Goal: Transaction & Acquisition: Purchase product/service

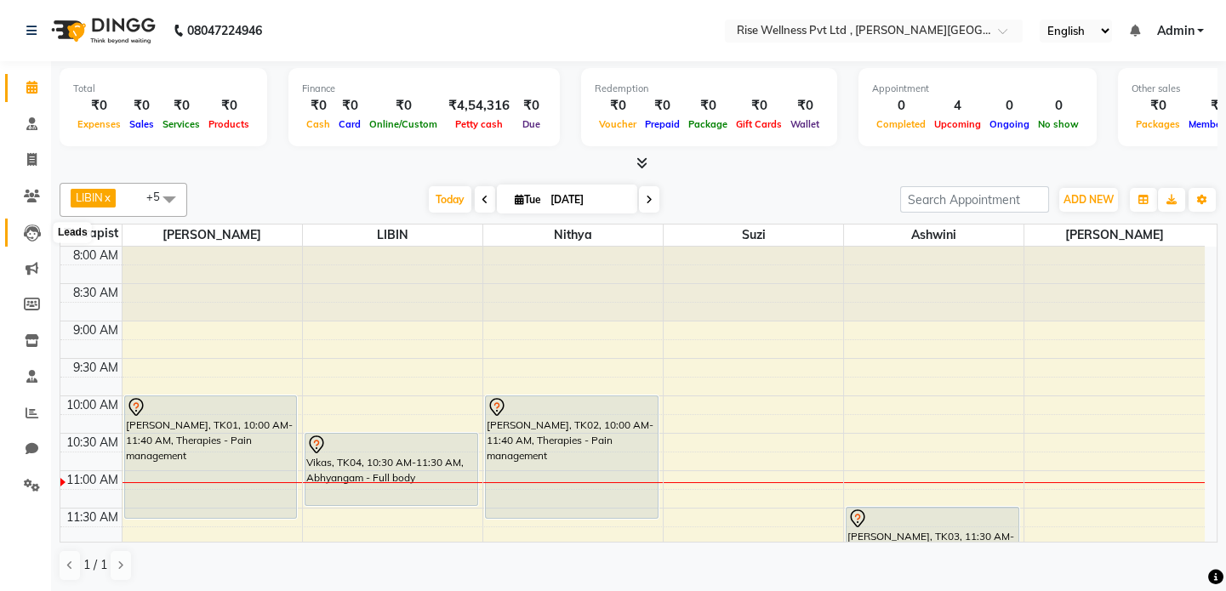
click at [43, 237] on span at bounding box center [32, 233] width 30 height 20
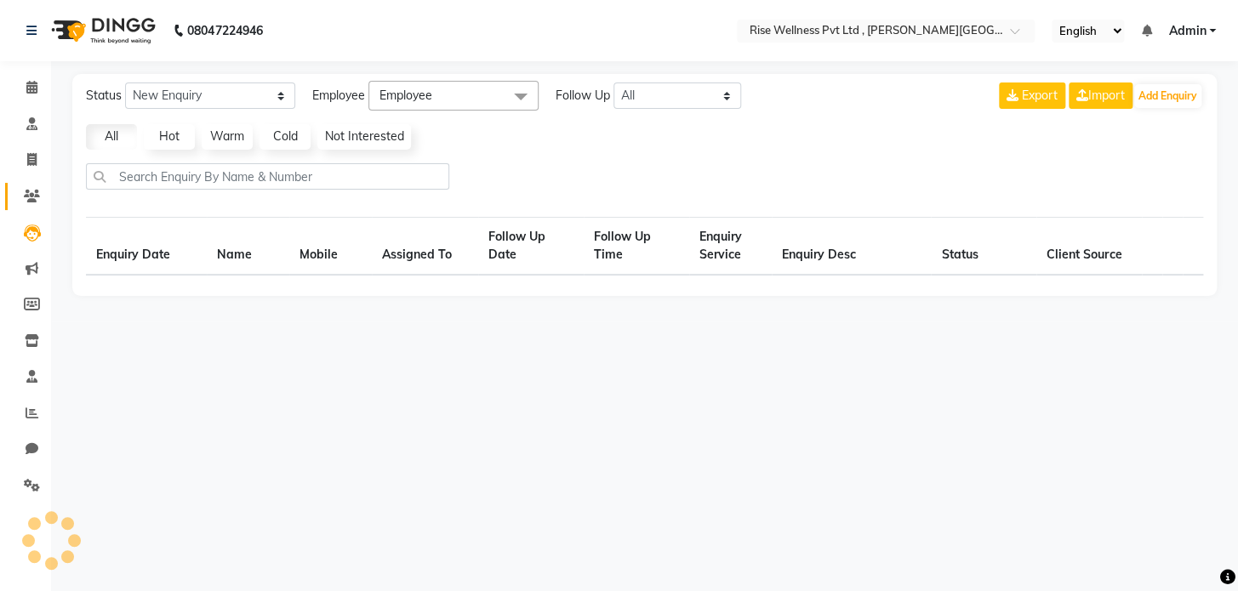
select select "10"
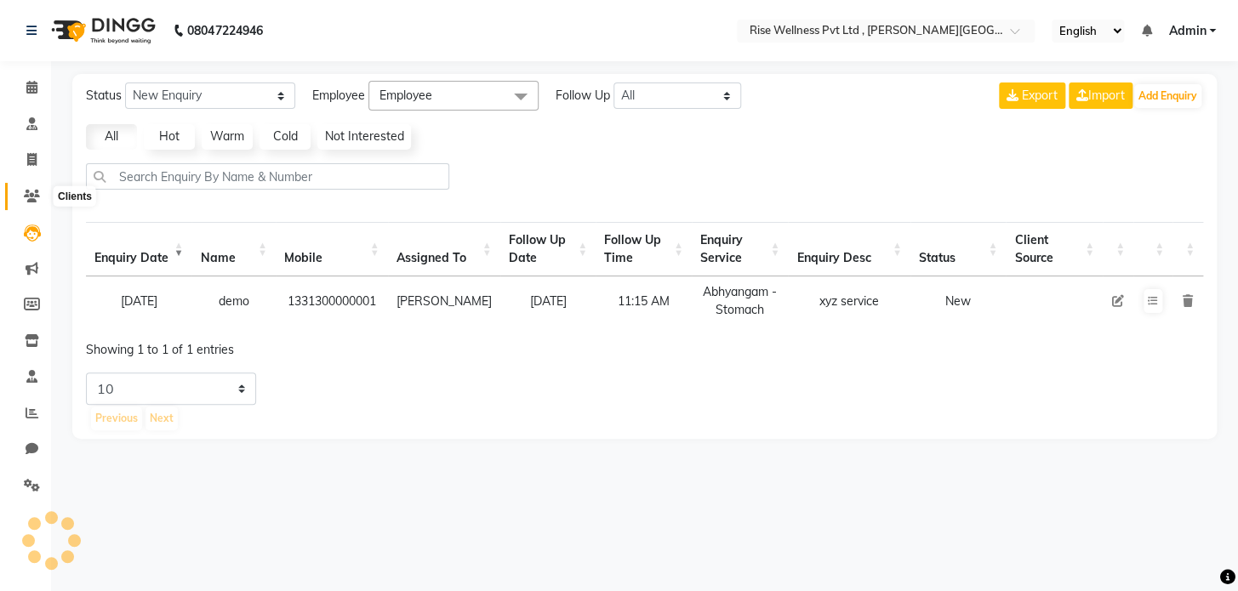
click at [30, 191] on icon at bounding box center [32, 196] width 16 height 13
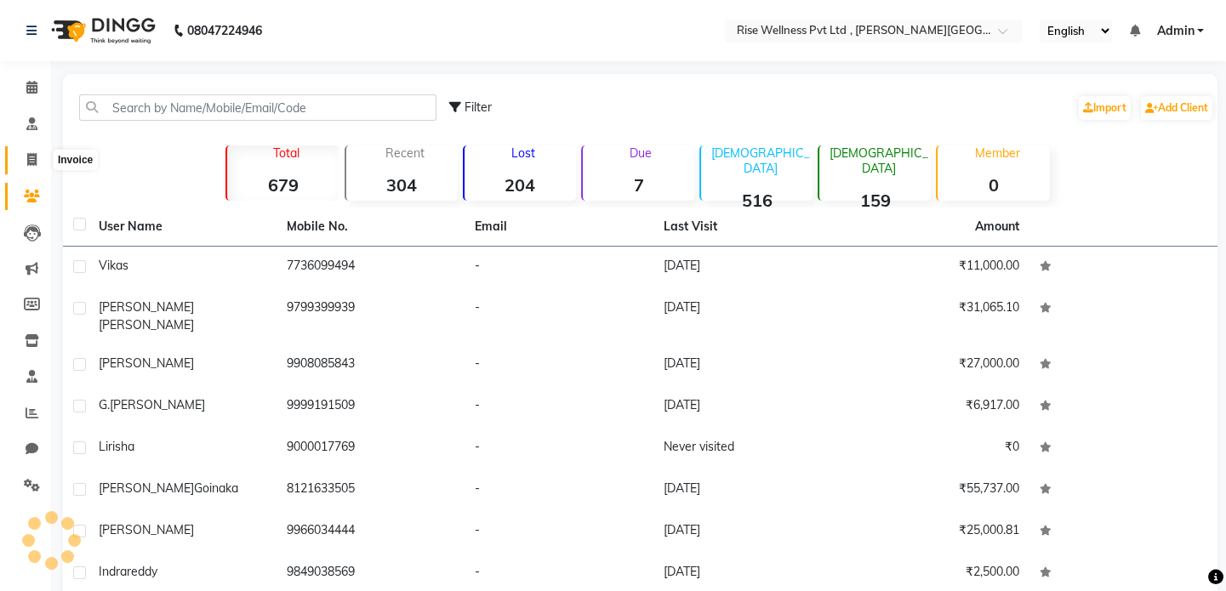
click at [30, 165] on icon at bounding box center [31, 159] width 9 height 13
select select "7497"
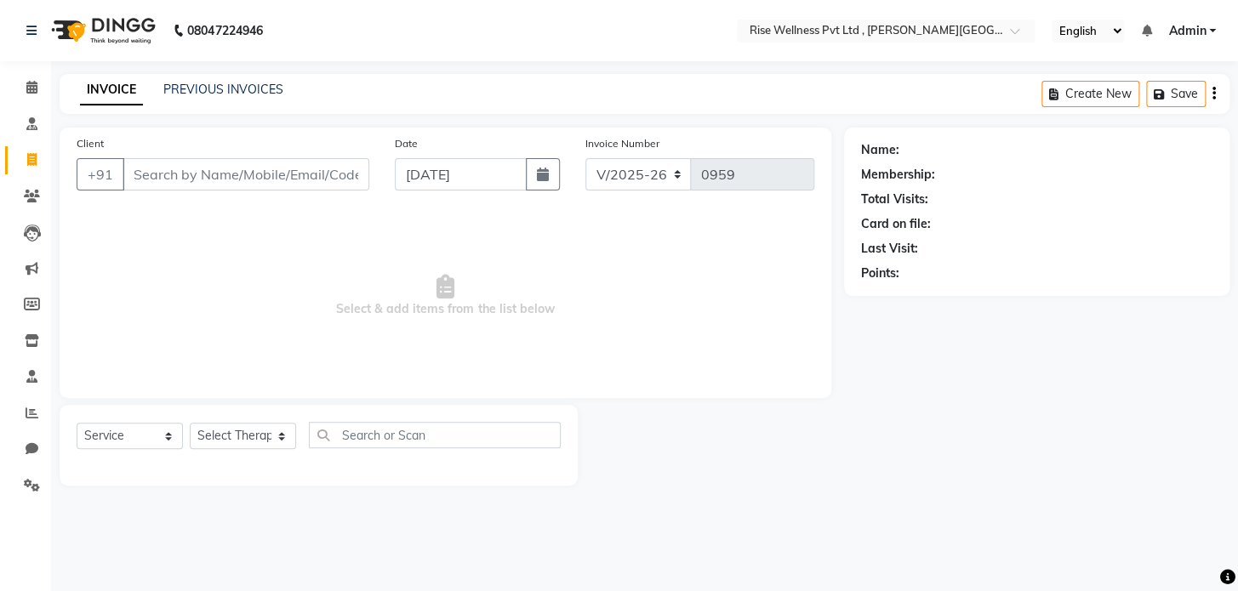
select select "V"
click at [195, 180] on input "Client" at bounding box center [246, 174] width 247 height 32
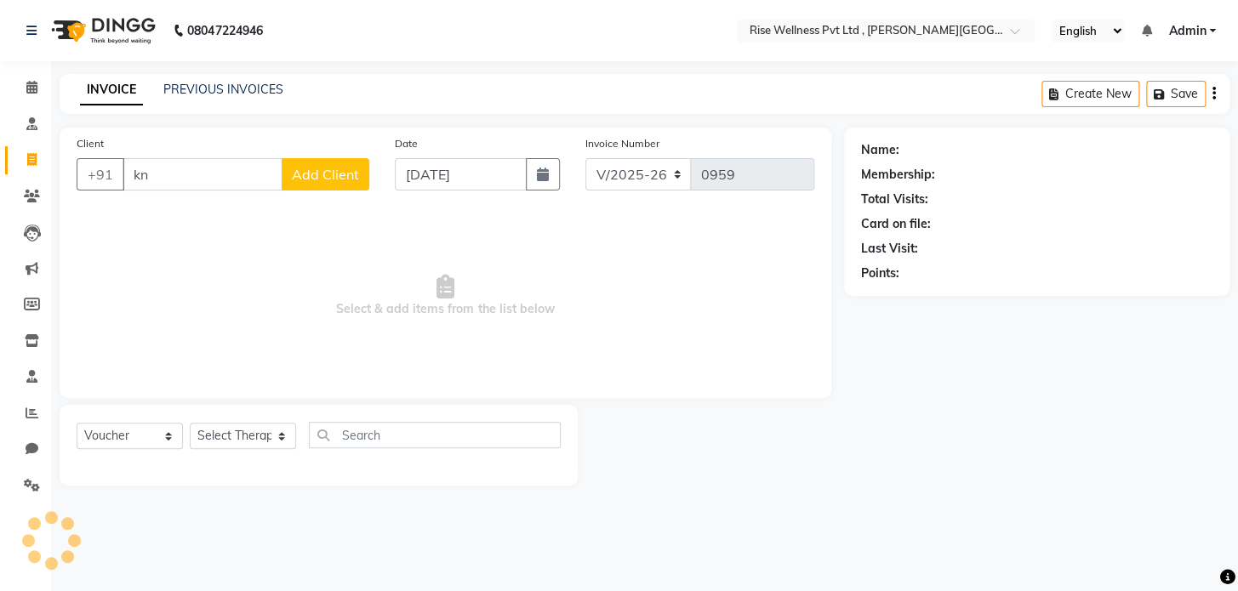
type input "k"
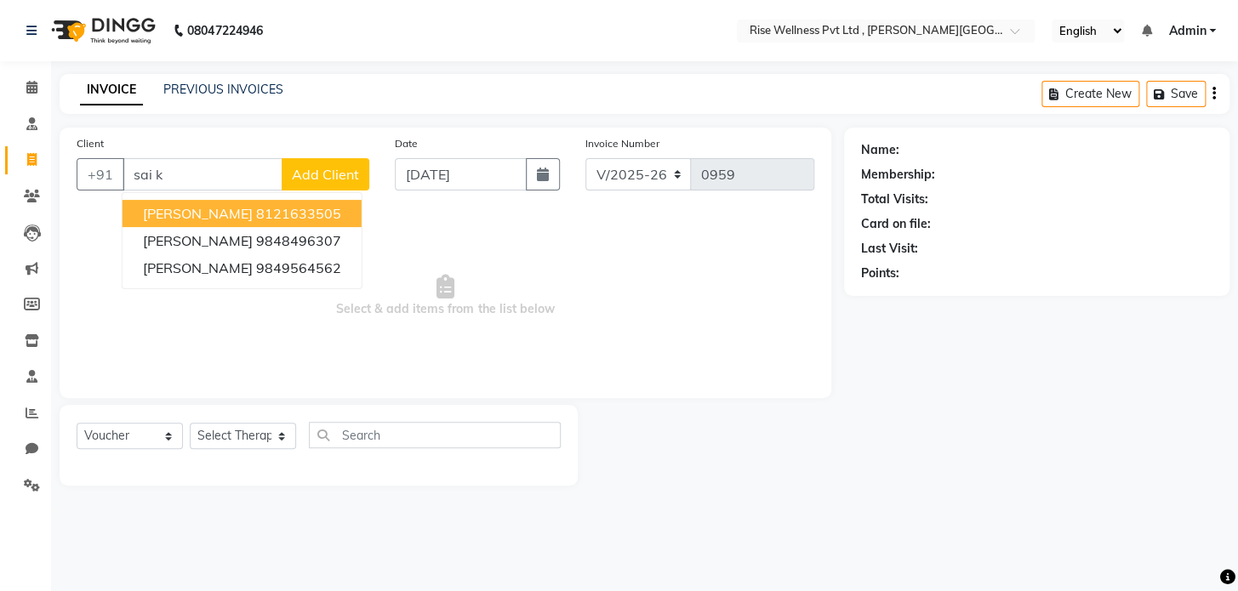
click at [287, 216] on ngb-highlight "8121633505" at bounding box center [298, 213] width 85 height 17
type input "8121633505"
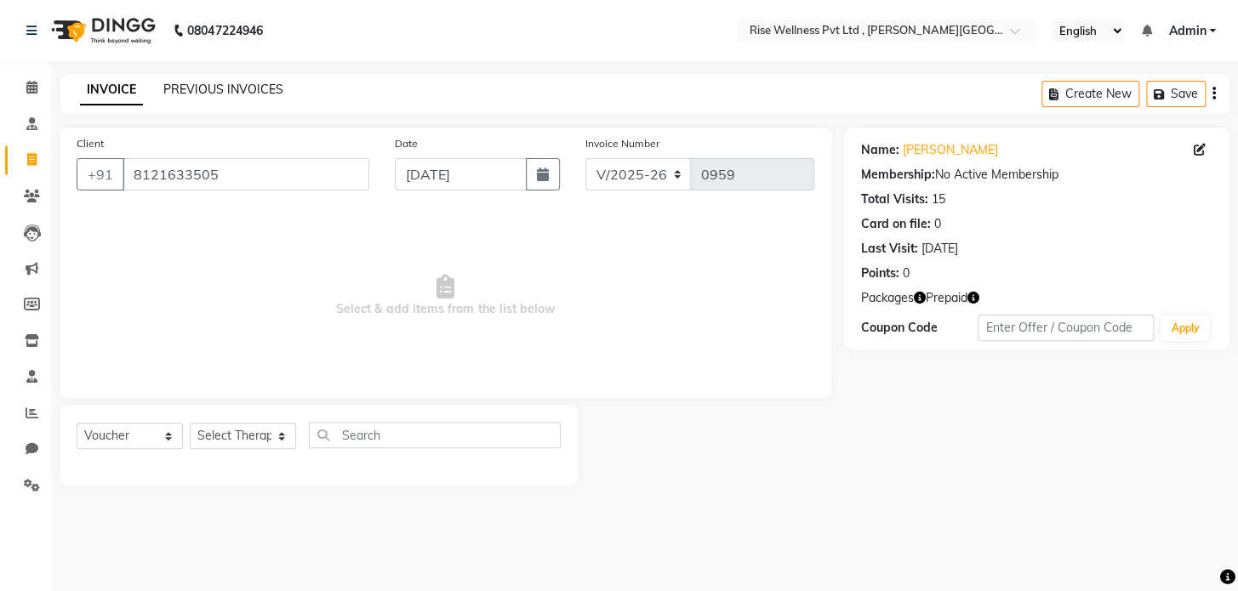
click at [257, 90] on link "PREVIOUS INVOICES" at bounding box center [223, 89] width 120 height 15
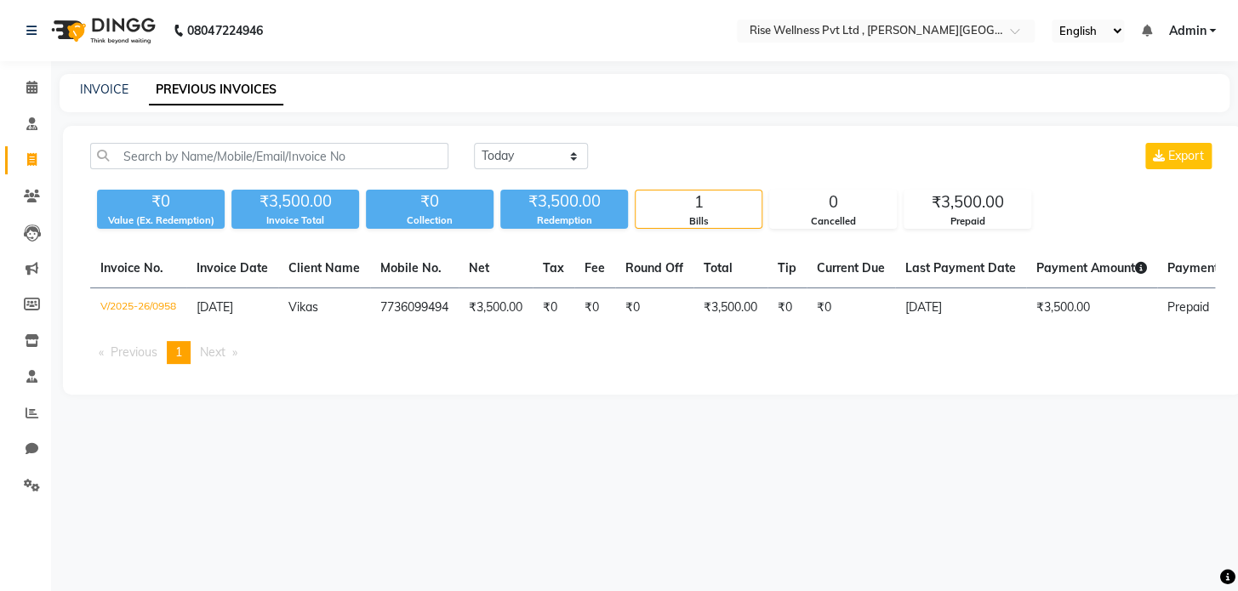
click at [36, 175] on li "Invoice" at bounding box center [25, 160] width 51 height 37
click at [40, 191] on span at bounding box center [32, 197] width 30 height 20
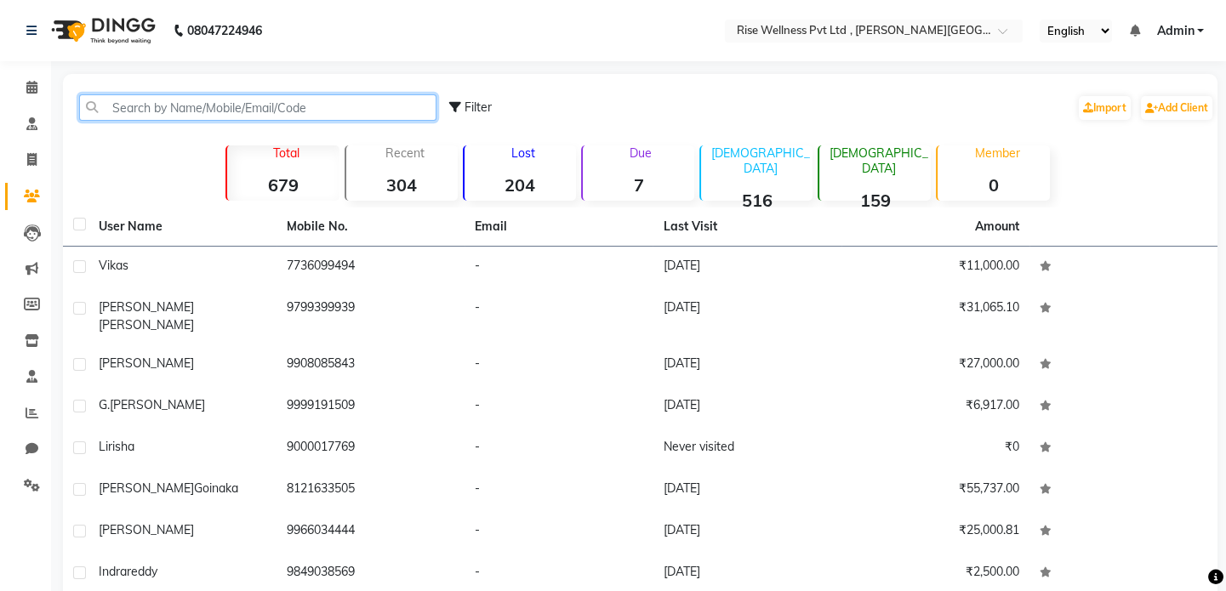
click at [212, 103] on input "text" at bounding box center [257, 107] width 357 height 26
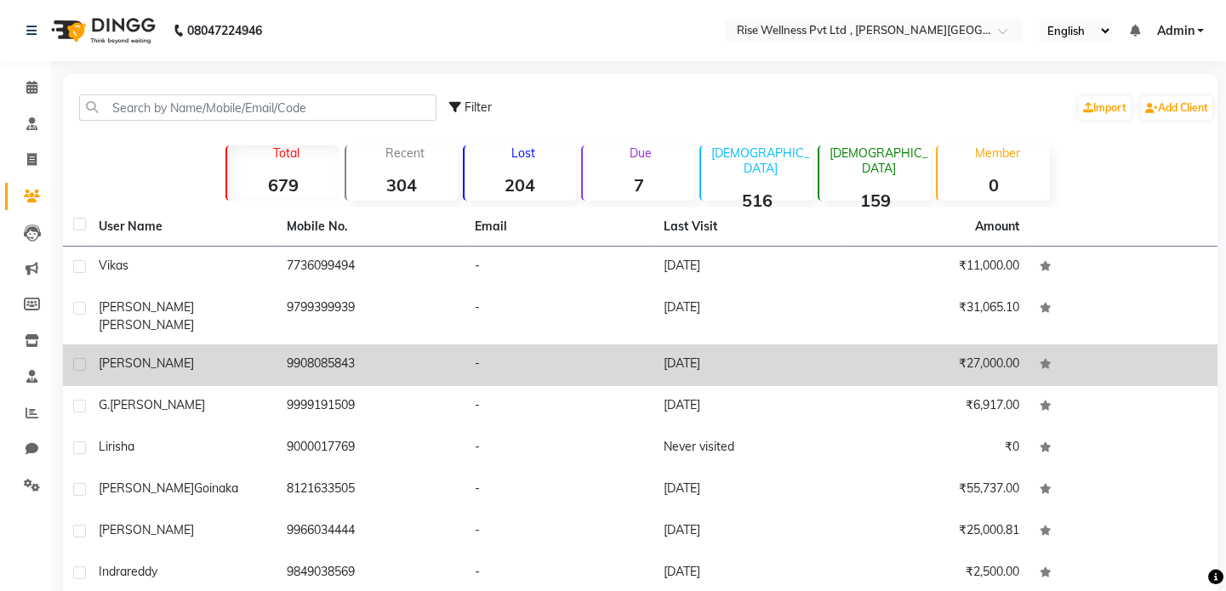
click at [296, 345] on td "9908085843" at bounding box center [371, 366] width 188 height 42
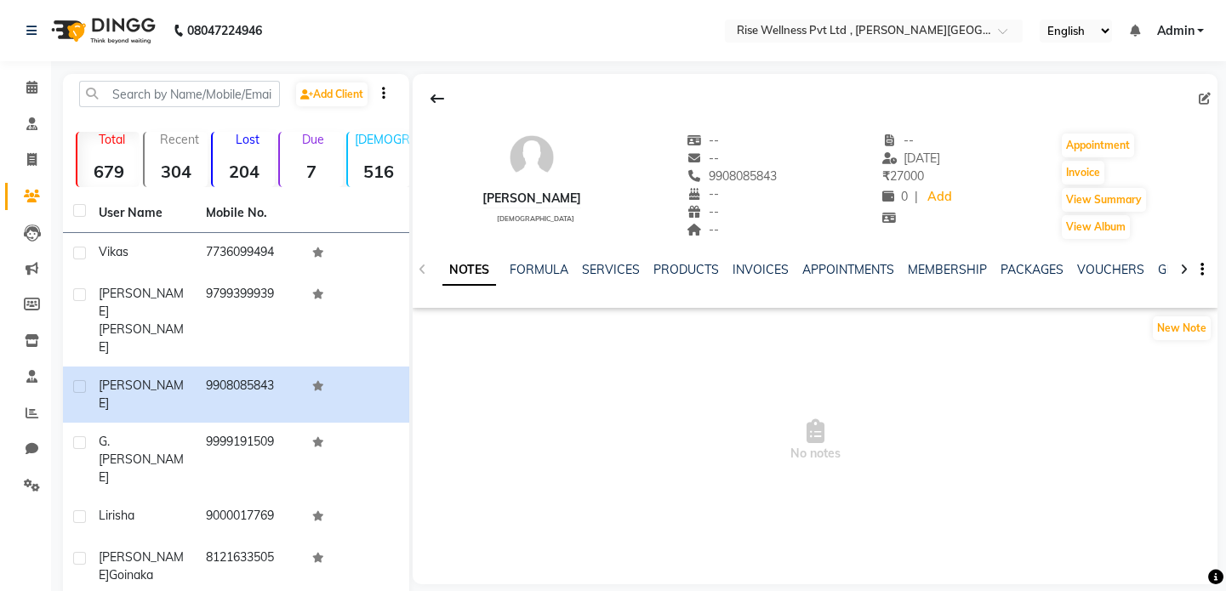
click at [728, 270] on ul "NOTES FORMULA SERVICES PRODUCTS INVOICES APPOINTMENTS MEMBERSHIP PACKAGES VOUCH…" at bounding box center [982, 270] width 1081 height 18
click at [740, 263] on link "INVOICES" at bounding box center [761, 269] width 56 height 15
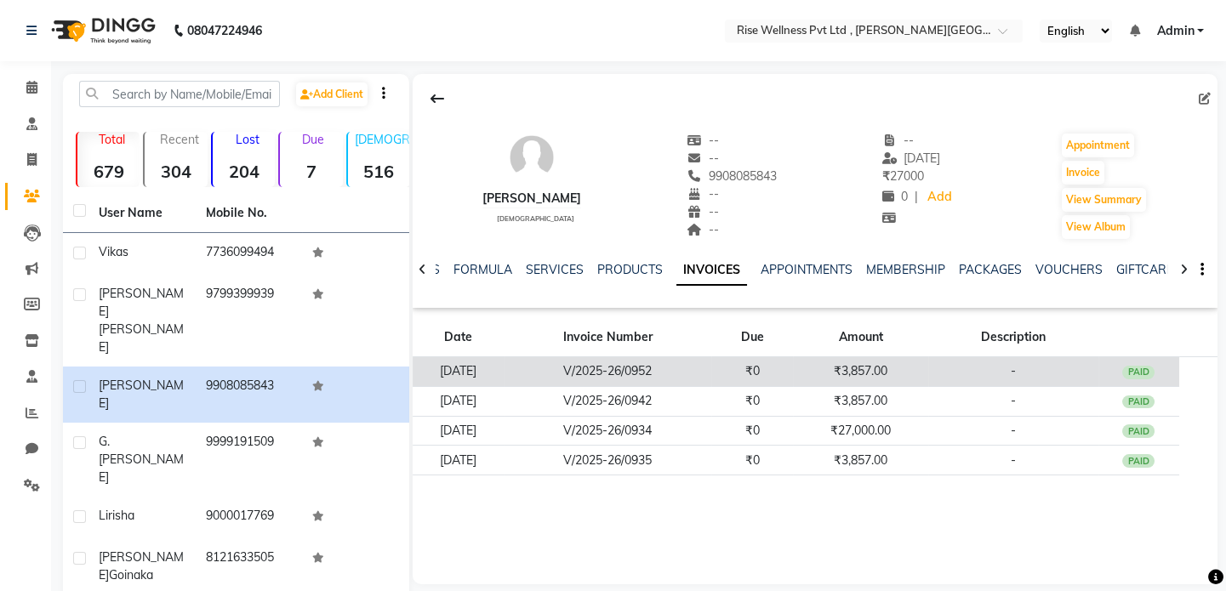
click at [816, 365] on td "₹3,857.00" at bounding box center [860, 372] width 134 height 30
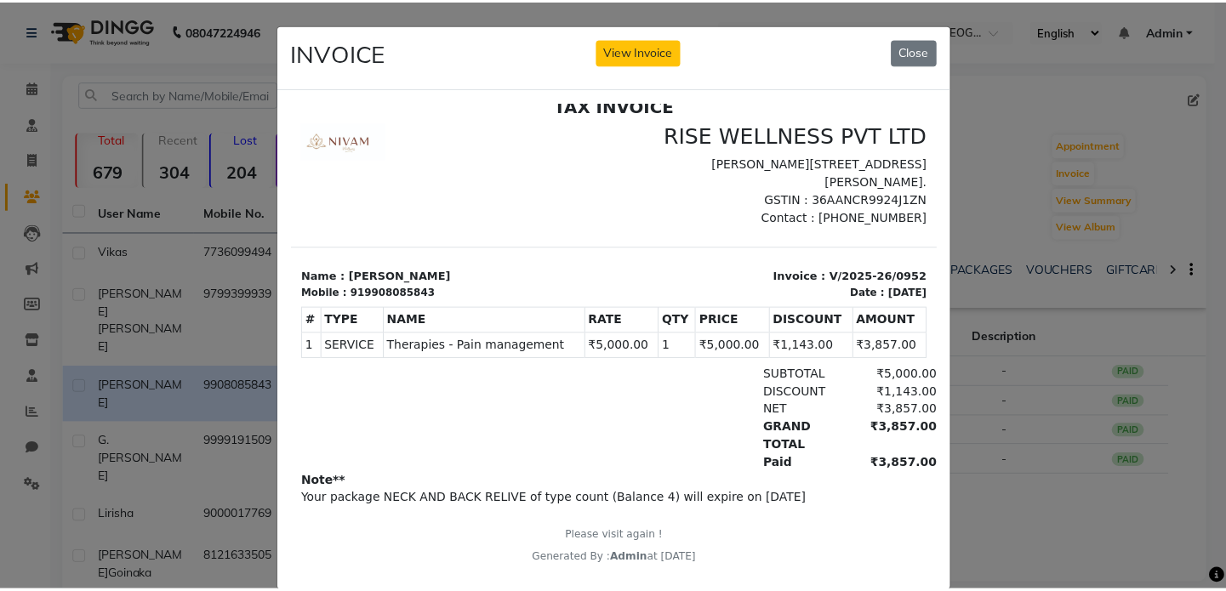
scroll to position [35, 0]
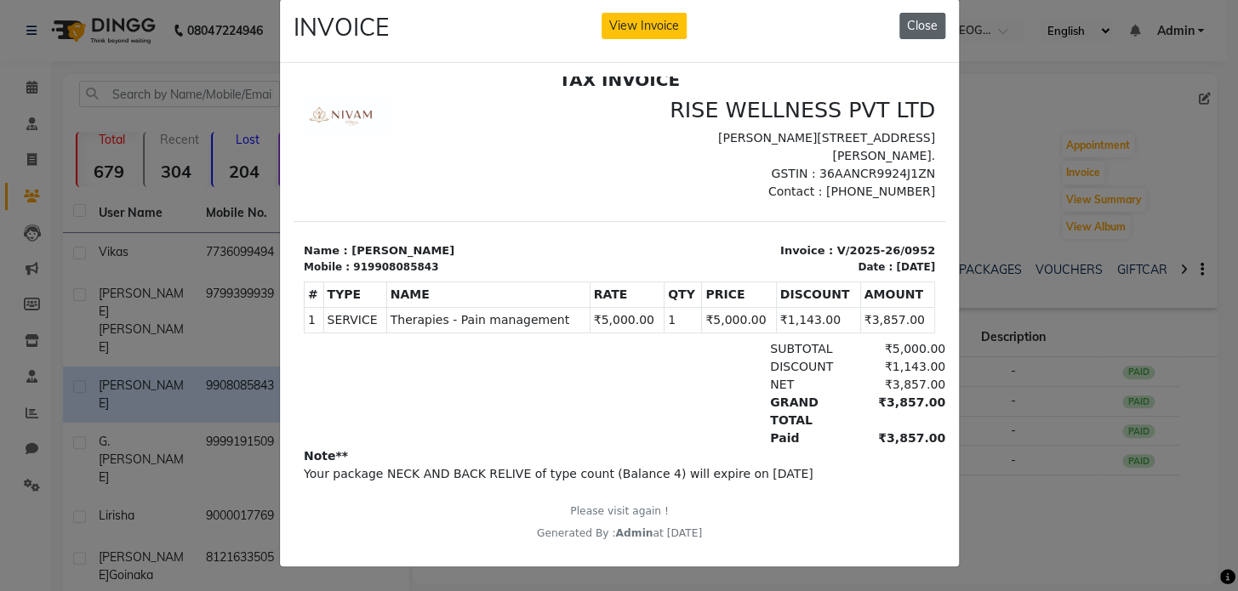
click at [928, 18] on button "Close" at bounding box center [922, 26] width 46 height 26
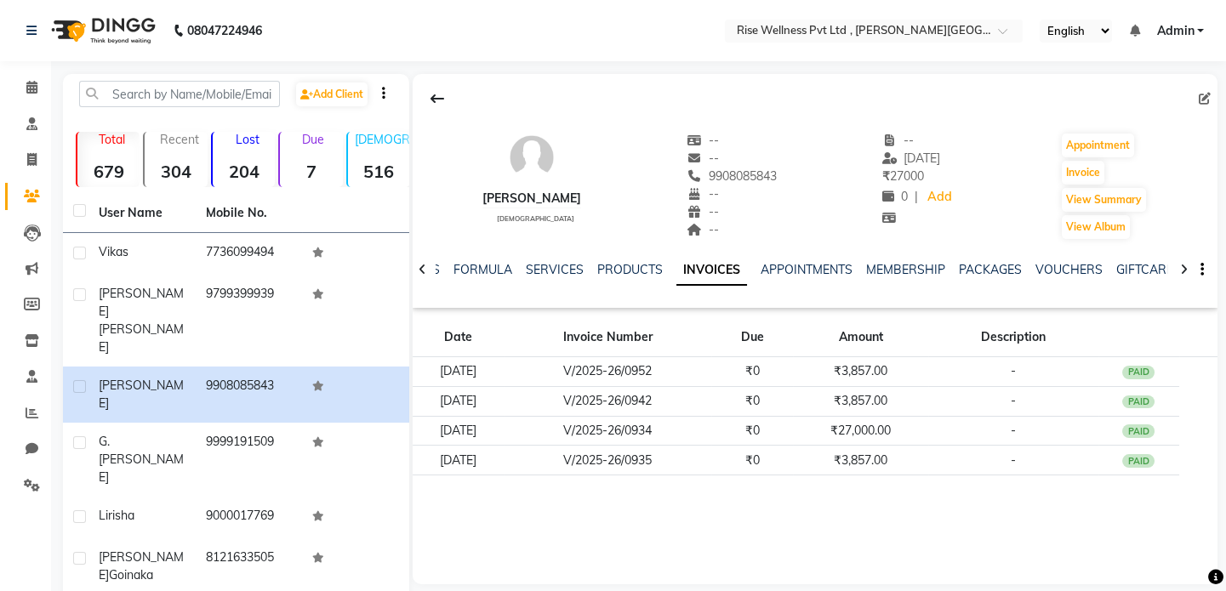
scroll to position [0, 0]
drag, startPoint x: 692, startPoint y: 174, endPoint x: 767, endPoint y: 172, distance: 74.9
click at [767, 172] on div "DASHARADH male -- -- 9908085843 -- -- -- -- 01-09-2025 ₹ 27000 0 | Add Appointm…" at bounding box center [815, 178] width 805 height 126
copy span "9908085843"
click at [37, 135] on link "Consultation" at bounding box center [25, 125] width 41 height 28
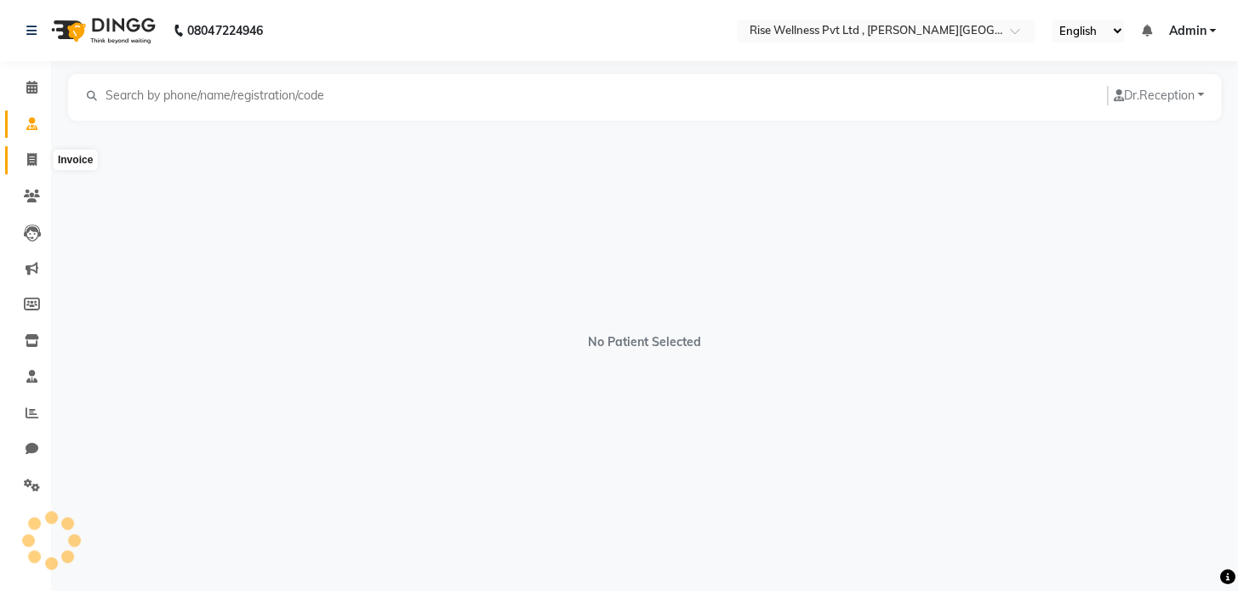
click at [33, 161] on icon at bounding box center [31, 159] width 9 height 13
select select "7497"
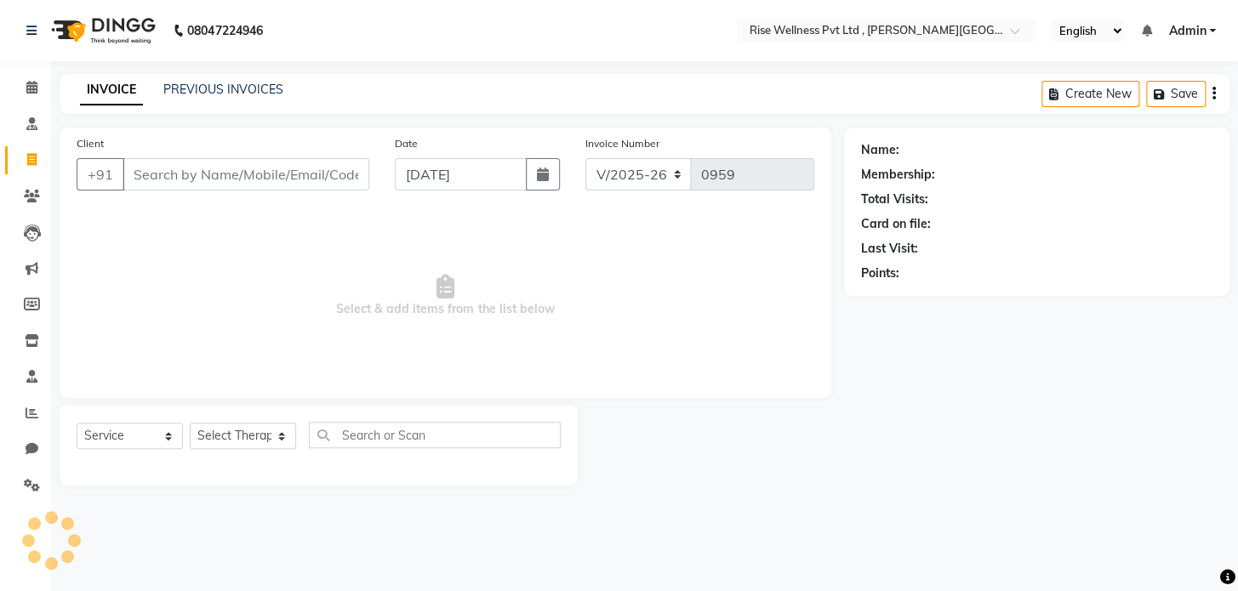
select select "V"
click at [195, 173] on input "Client" at bounding box center [246, 174] width 247 height 32
type input "9908085843"
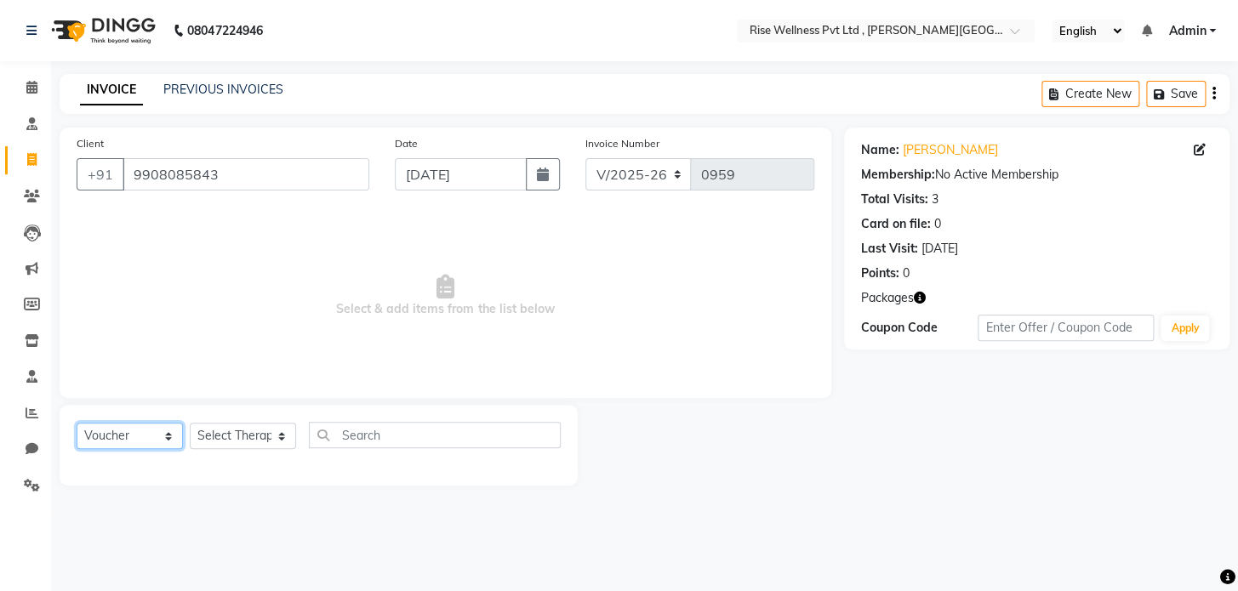
click at [111, 431] on select "Select Service Product Membership Package Voucher Prepaid Gift Card" at bounding box center [130, 436] width 106 height 26
select select "service"
click at [77, 423] on select "Select Service Product Membership Package Voucher Prepaid Gift Card" at bounding box center [130, 436] width 106 height 26
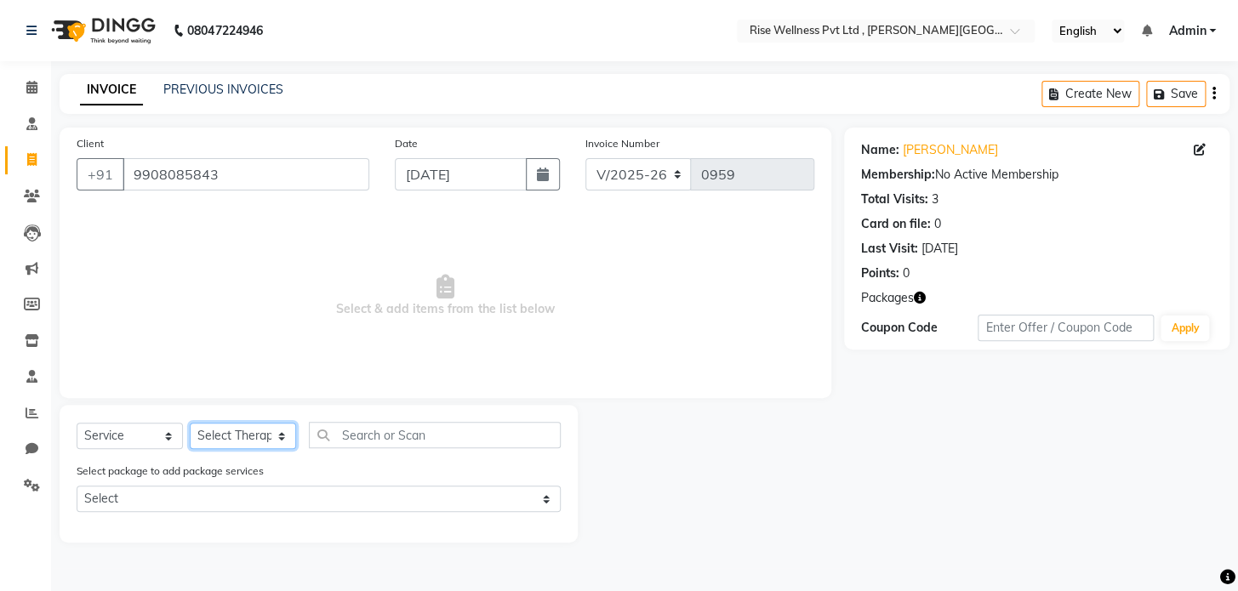
click at [257, 431] on select "Select Therapist [PERSON_NAME] [PERSON_NAME] Reception [PERSON_NAME]" at bounding box center [243, 436] width 106 height 26
select select "67714"
click at [190, 423] on select "Select Therapist [PERSON_NAME] [PERSON_NAME] Reception [PERSON_NAME]" at bounding box center [243, 436] width 106 height 26
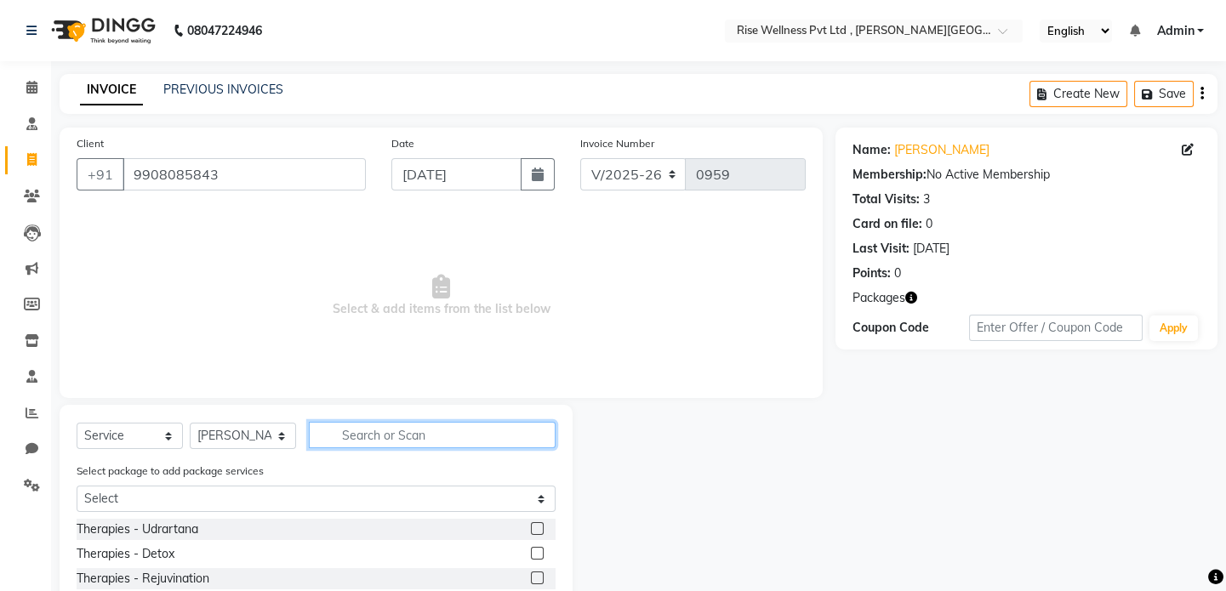
click at [349, 425] on input "text" at bounding box center [432, 435] width 247 height 26
type input "pain"
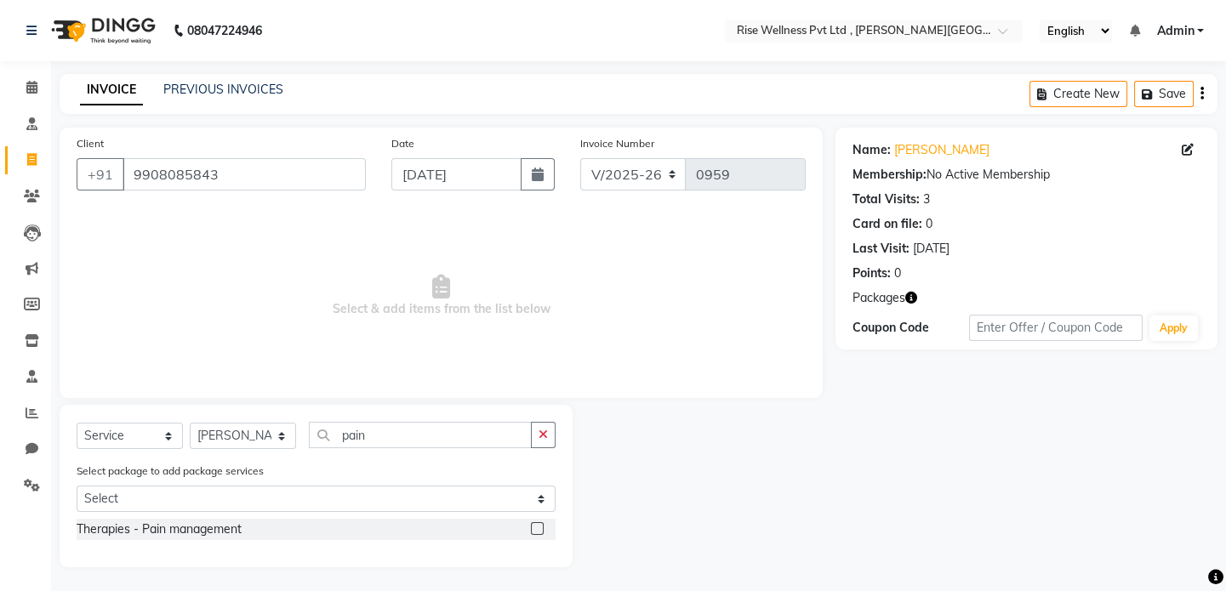
click at [539, 532] on label at bounding box center [537, 528] width 13 height 13
click at [539, 532] on input "checkbox" at bounding box center [536, 529] width 11 height 11
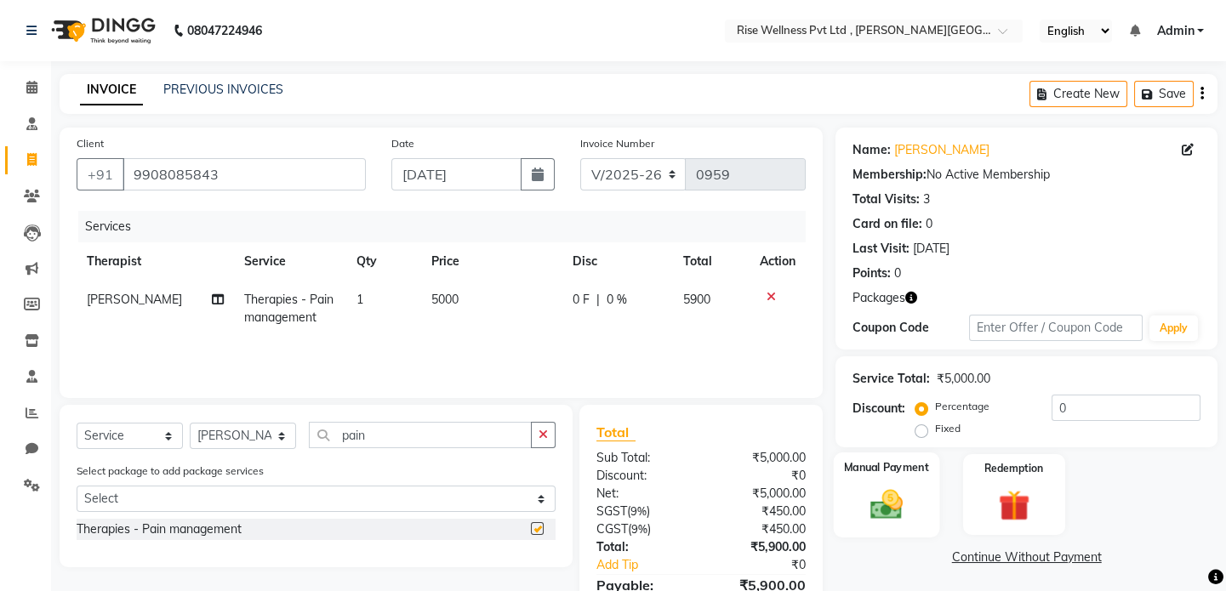
checkbox input "false"
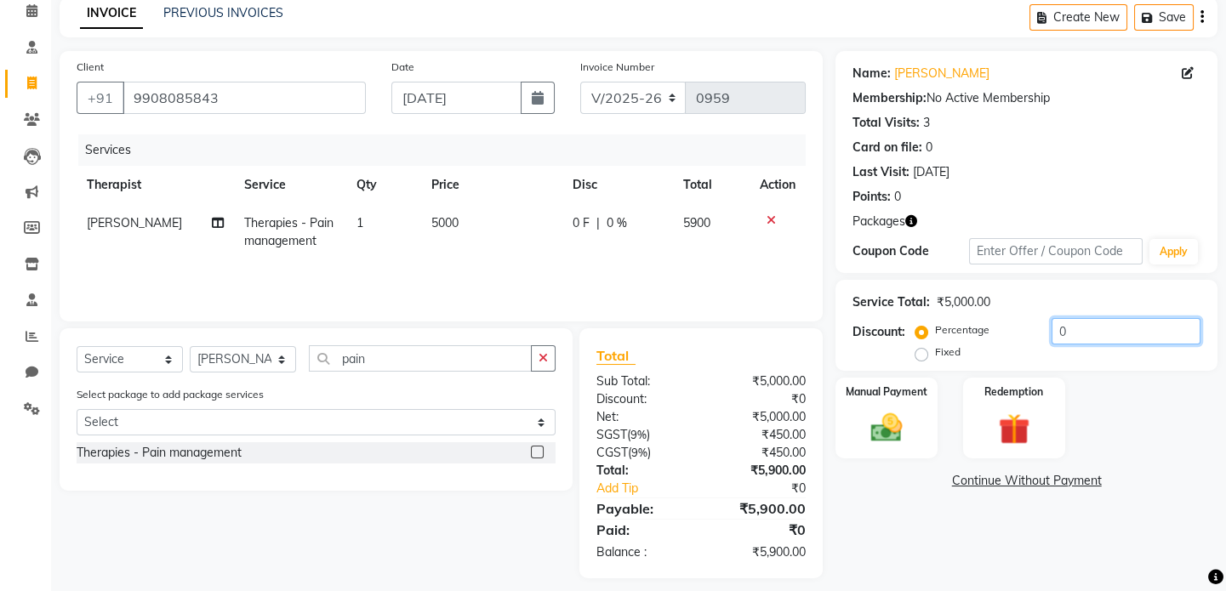
click at [1090, 333] on input "0" at bounding box center [1126, 331] width 149 height 26
click at [988, 414] on img at bounding box center [1014, 429] width 53 height 40
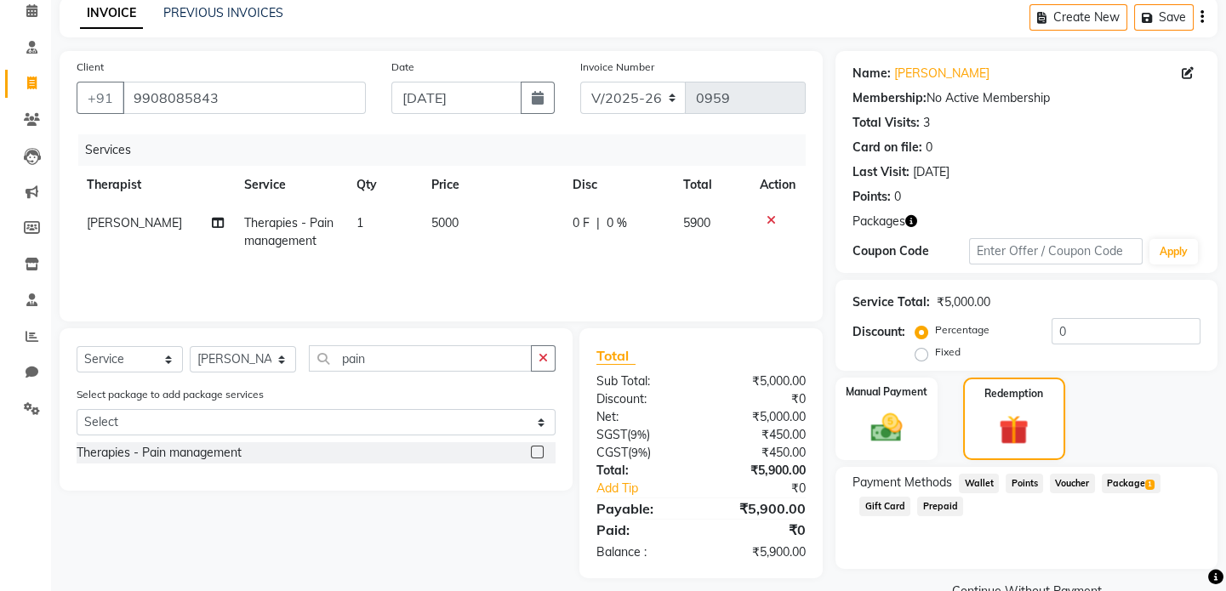
click at [1143, 488] on span "Package 1" at bounding box center [1131, 484] width 59 height 20
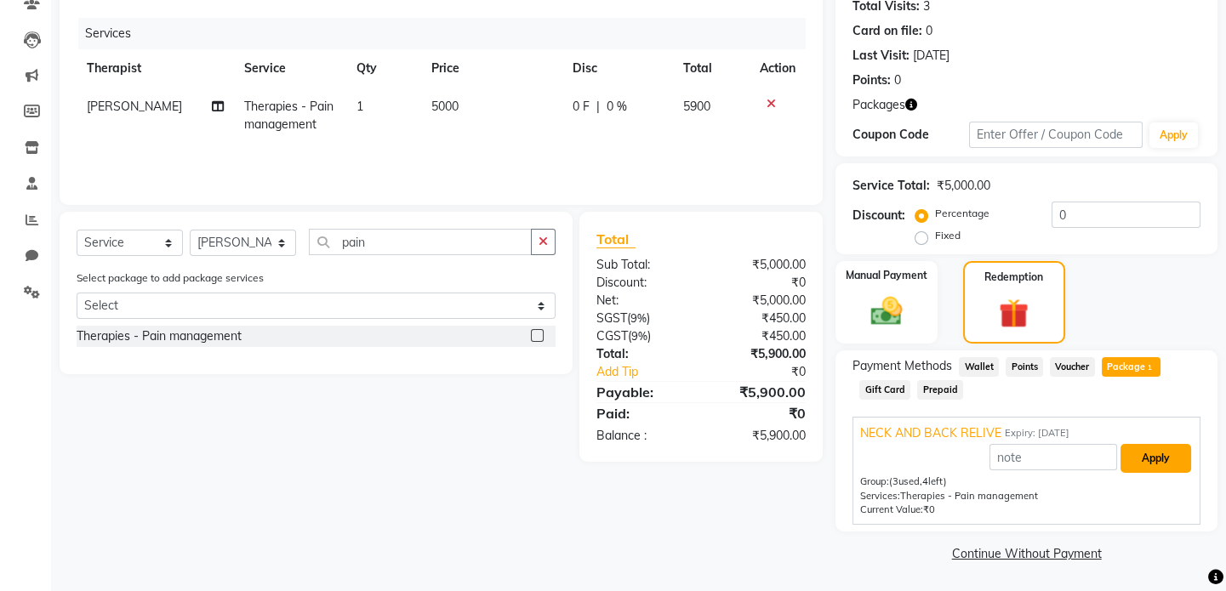
click at [1167, 458] on button "Apply" at bounding box center [1156, 458] width 71 height 29
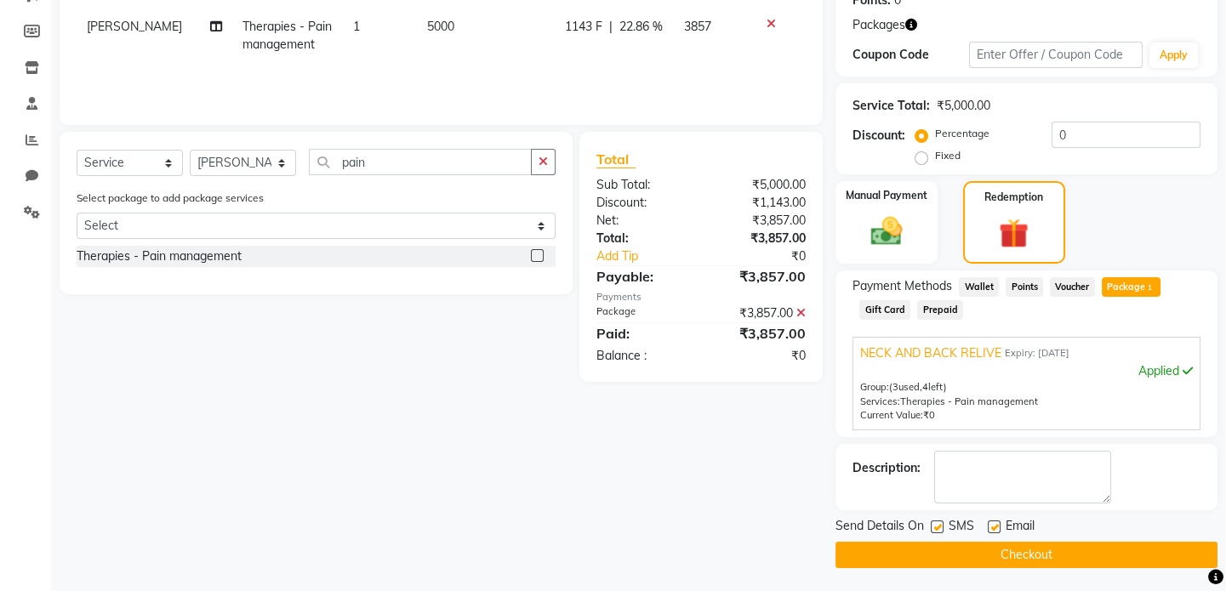
scroll to position [274, 0]
click at [1136, 553] on button "Checkout" at bounding box center [1027, 554] width 382 height 26
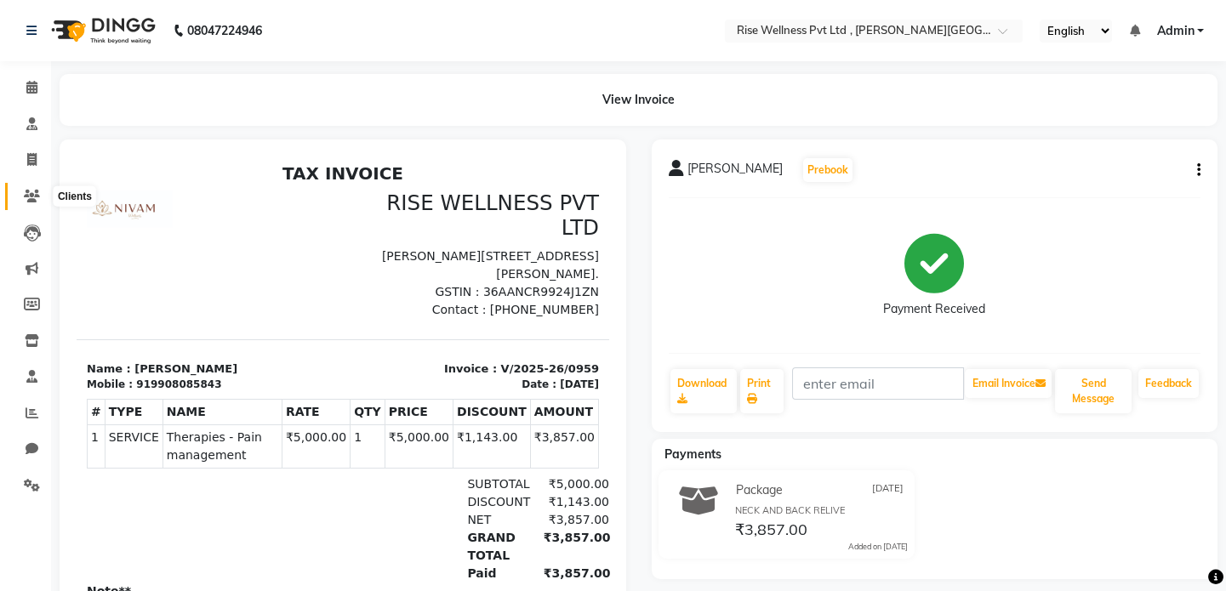
click at [21, 187] on span at bounding box center [32, 197] width 30 height 20
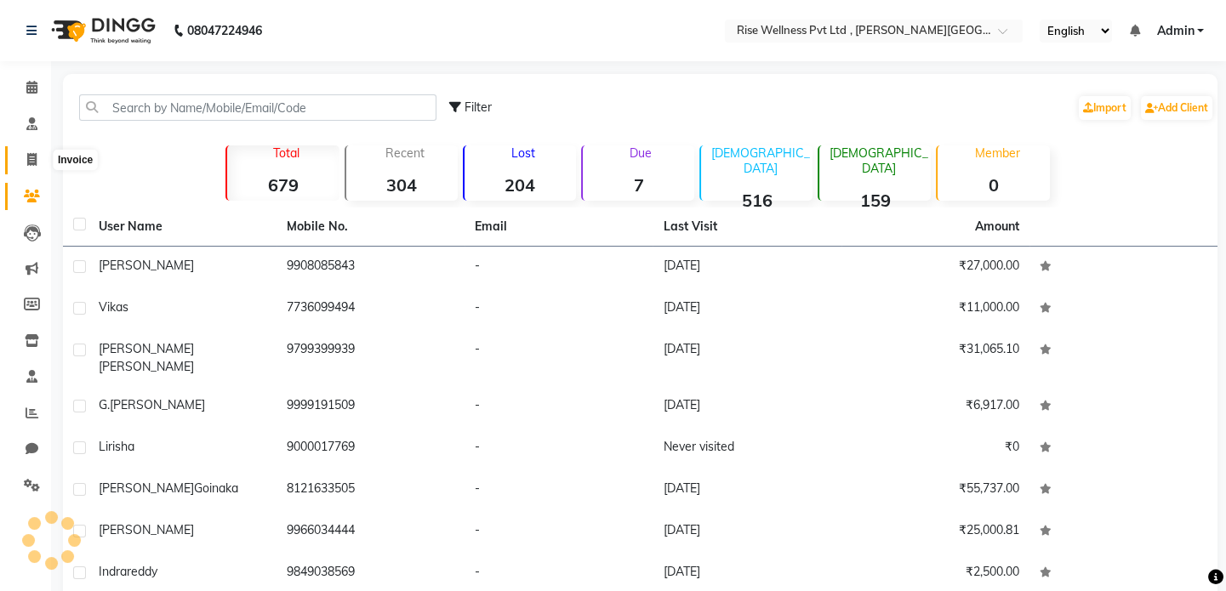
click at [35, 168] on span at bounding box center [32, 161] width 30 height 20
select select "7497"
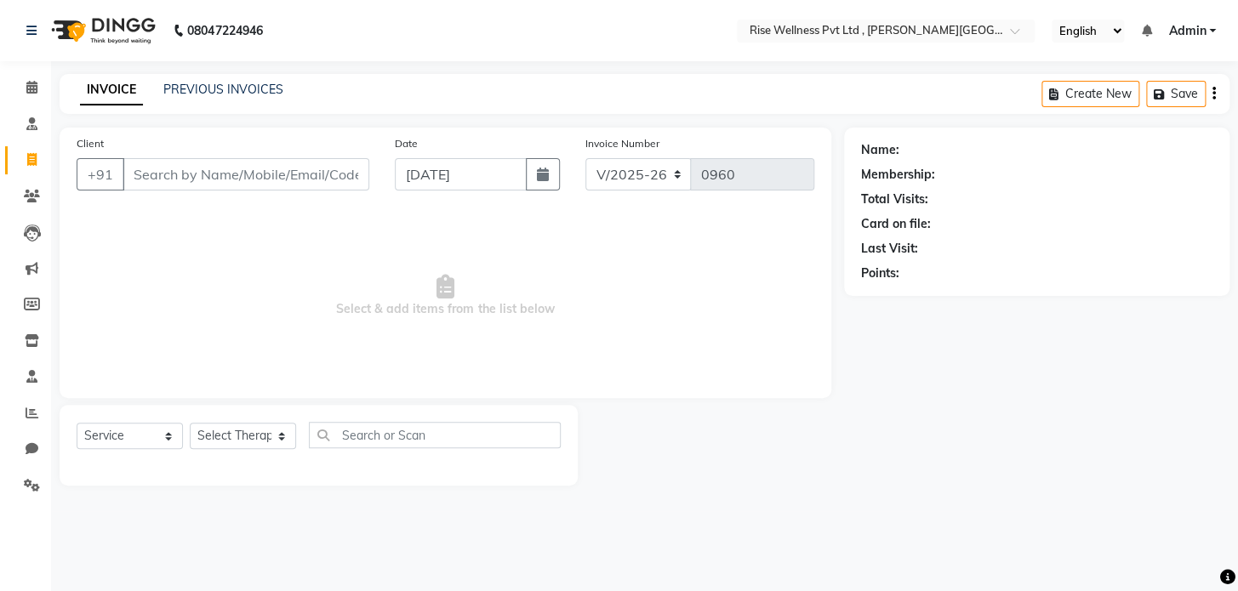
select select "V"
click at [231, 81] on div "PREVIOUS INVOICES" at bounding box center [223, 90] width 120 height 18
click at [254, 85] on link "PREVIOUS INVOICES" at bounding box center [223, 89] width 120 height 15
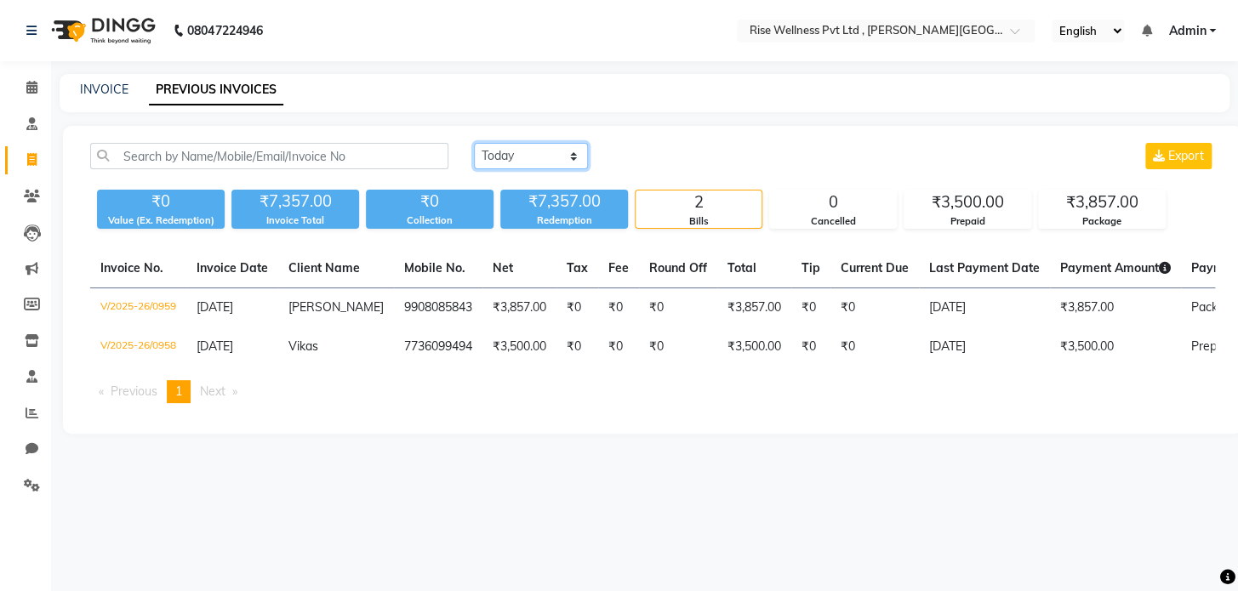
drag, startPoint x: 498, startPoint y: 154, endPoint x: 509, endPoint y: 166, distance: 16.3
click at [498, 154] on select "[DATE] [DATE] Custom Range" at bounding box center [531, 156] width 114 height 26
click at [474, 143] on select "[DATE] [DATE] Custom Range" at bounding box center [531, 156] width 114 height 26
click at [541, 163] on select "[DATE] [DATE] Custom Range" at bounding box center [538, 157] width 128 height 26
select select "[DATE]"
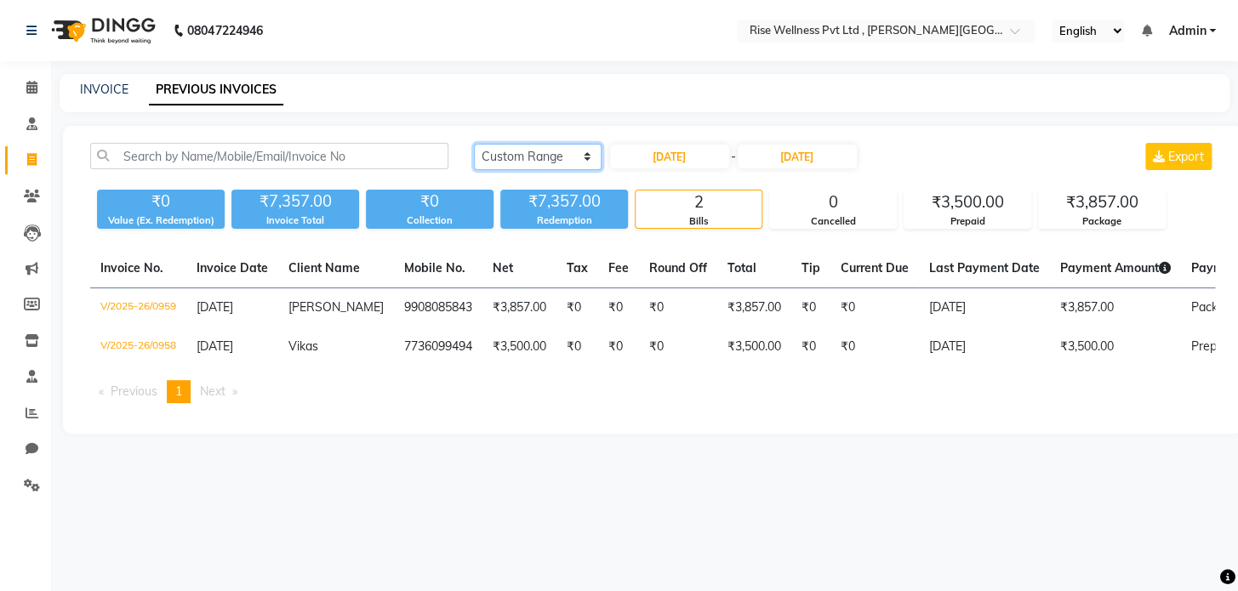
click at [474, 144] on select "[DATE] [DATE] Custom Range" at bounding box center [538, 157] width 128 height 26
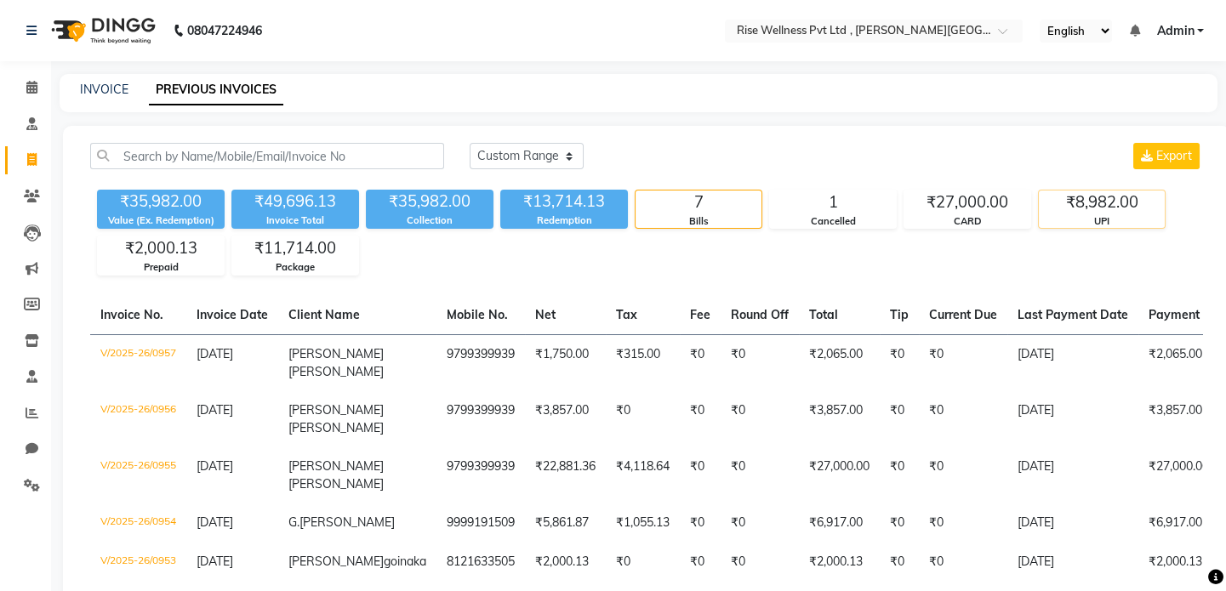
click at [1097, 214] on div "UPI" at bounding box center [1102, 221] width 126 height 14
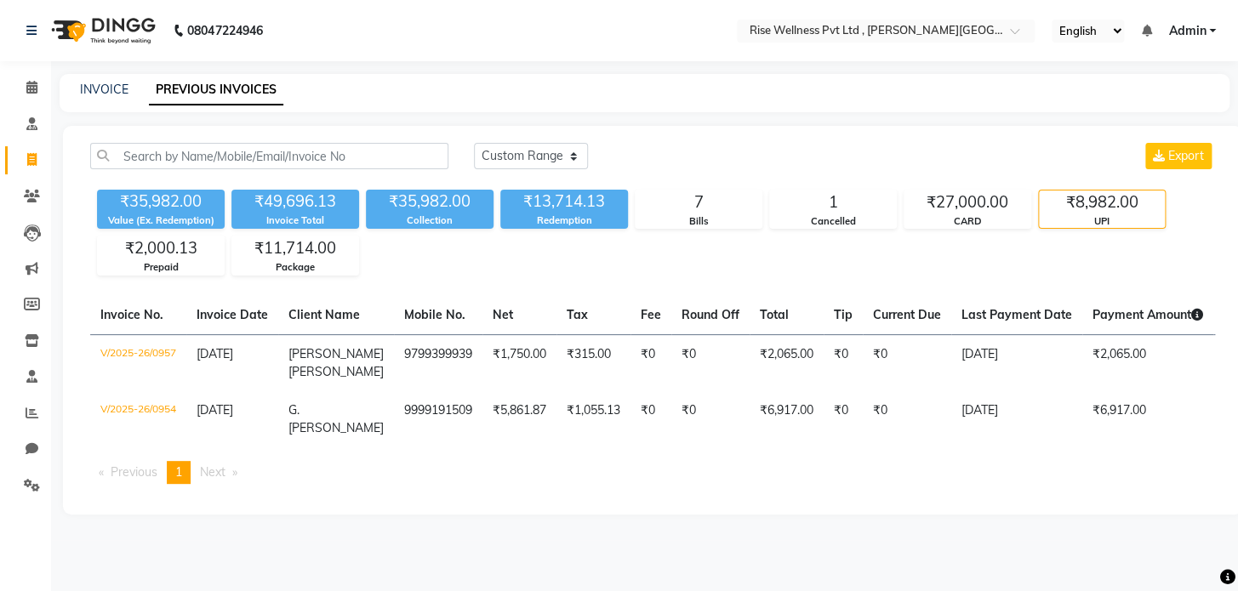
click at [1097, 214] on div "UPI" at bounding box center [1102, 221] width 126 height 14
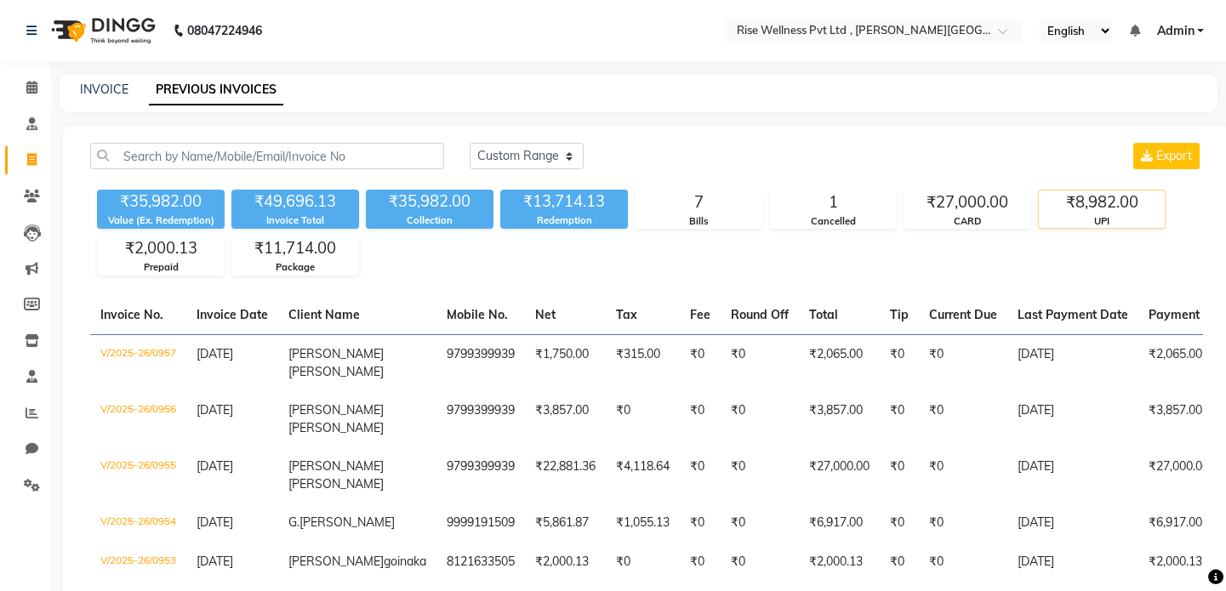
click at [1081, 212] on div "₹8,982.00" at bounding box center [1102, 203] width 126 height 24
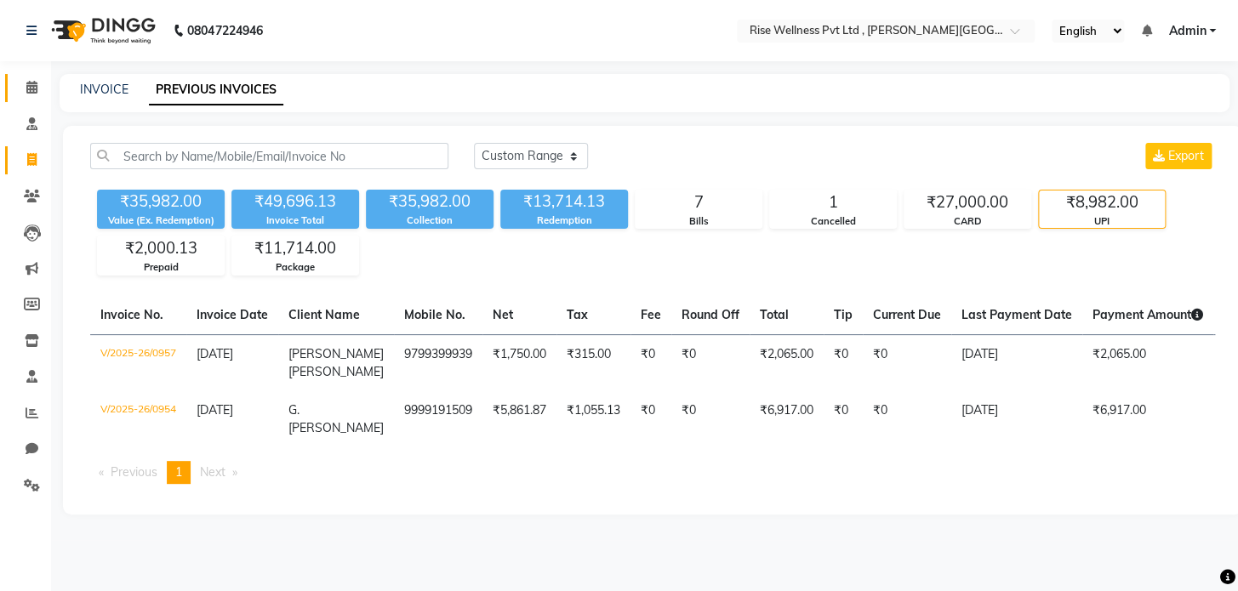
click at [28, 87] on icon at bounding box center [31, 87] width 11 height 13
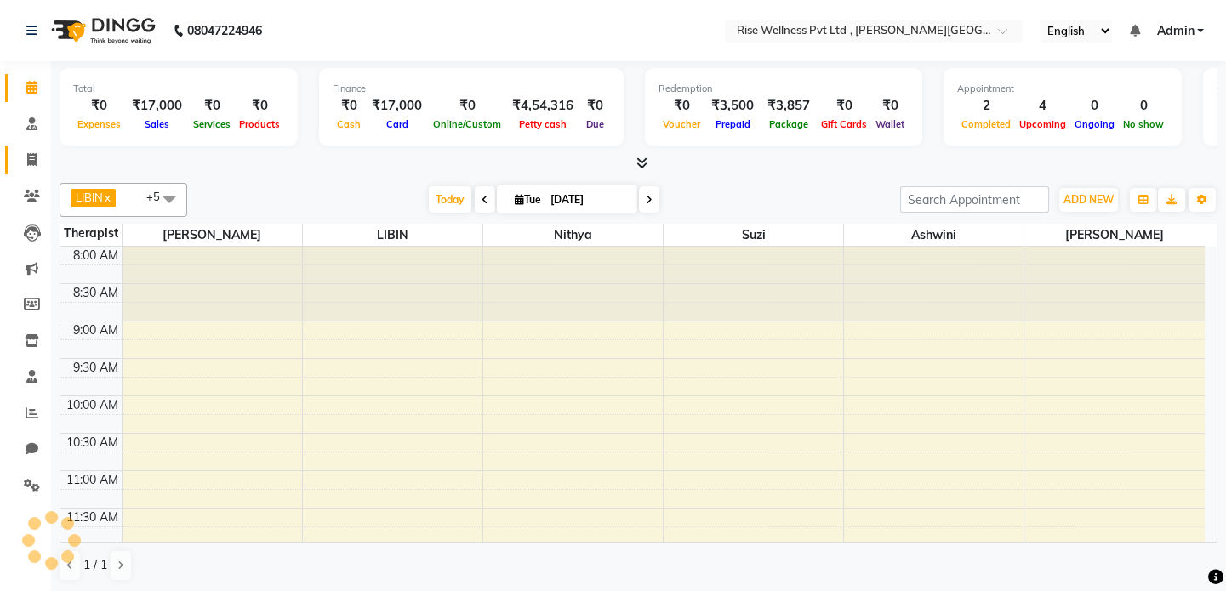
scroll to position [299, 0]
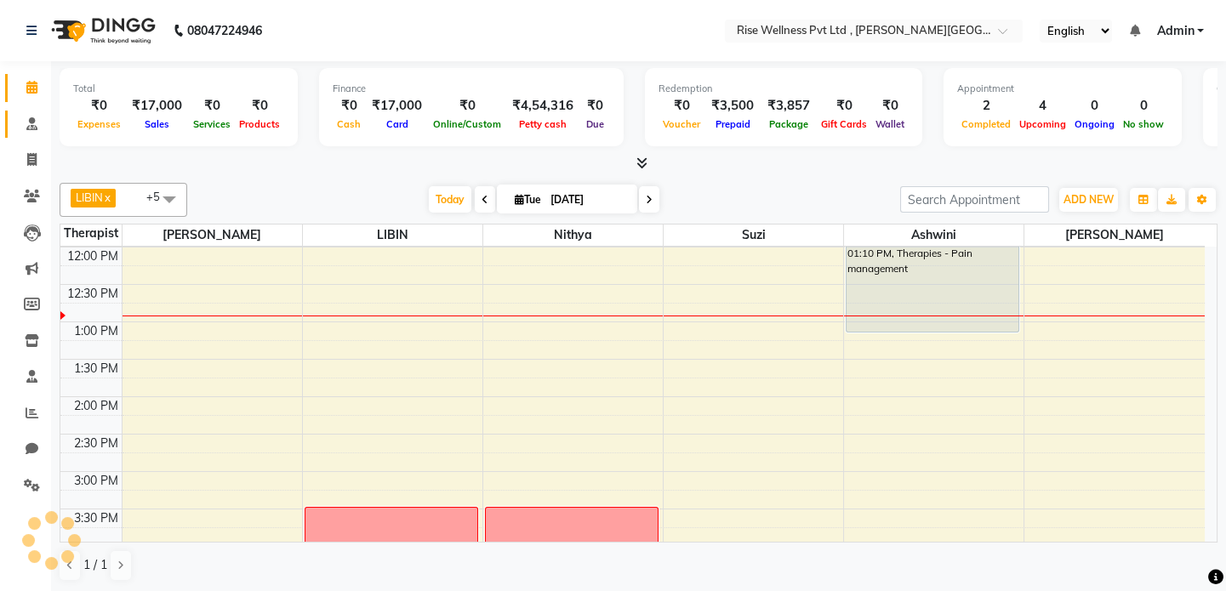
click at [41, 132] on span at bounding box center [32, 125] width 30 height 20
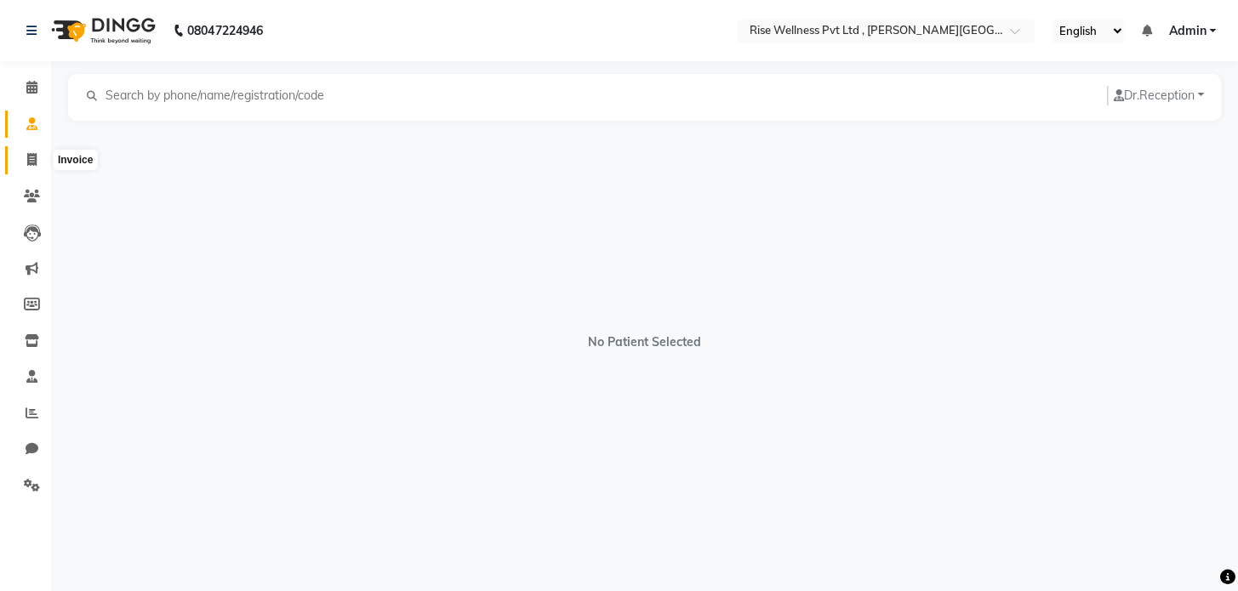
click at [27, 160] on icon at bounding box center [31, 159] width 9 height 13
select select "service"
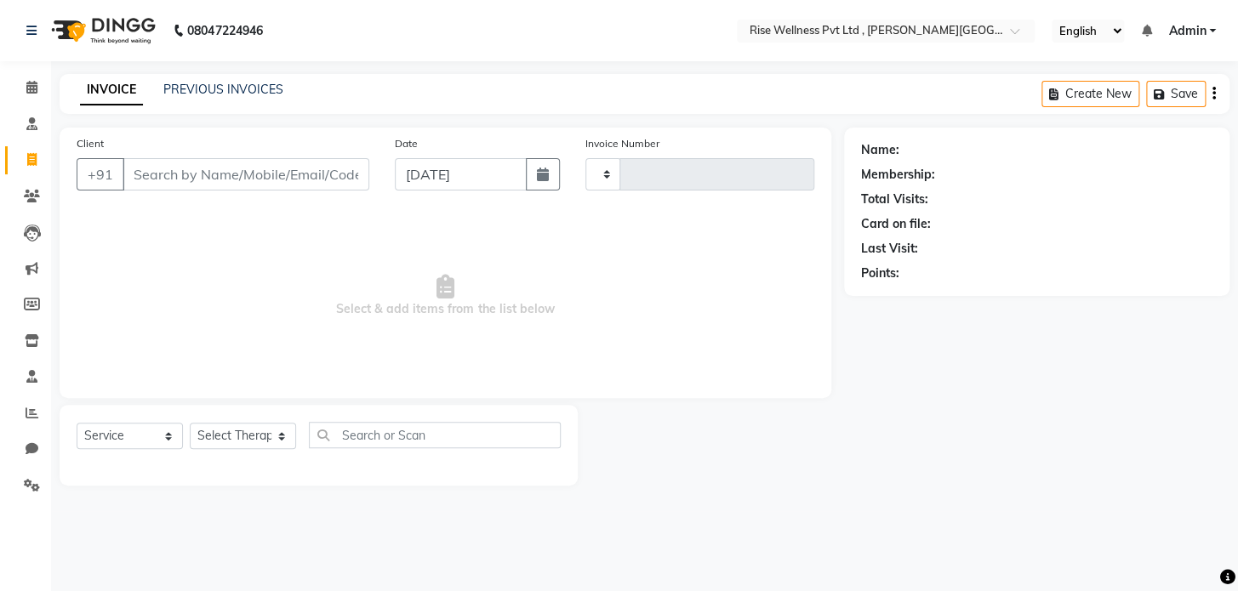
type input "0961"
select select "7497"
select select "V"
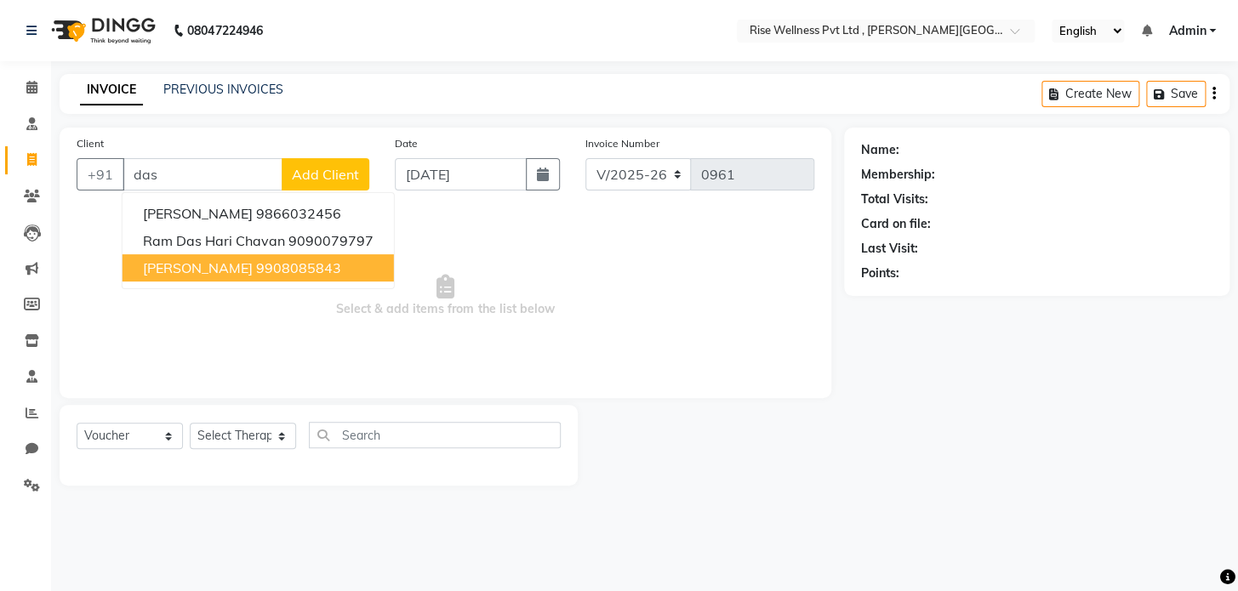
click at [256, 265] on ngb-highlight "9908085843" at bounding box center [298, 268] width 85 height 17
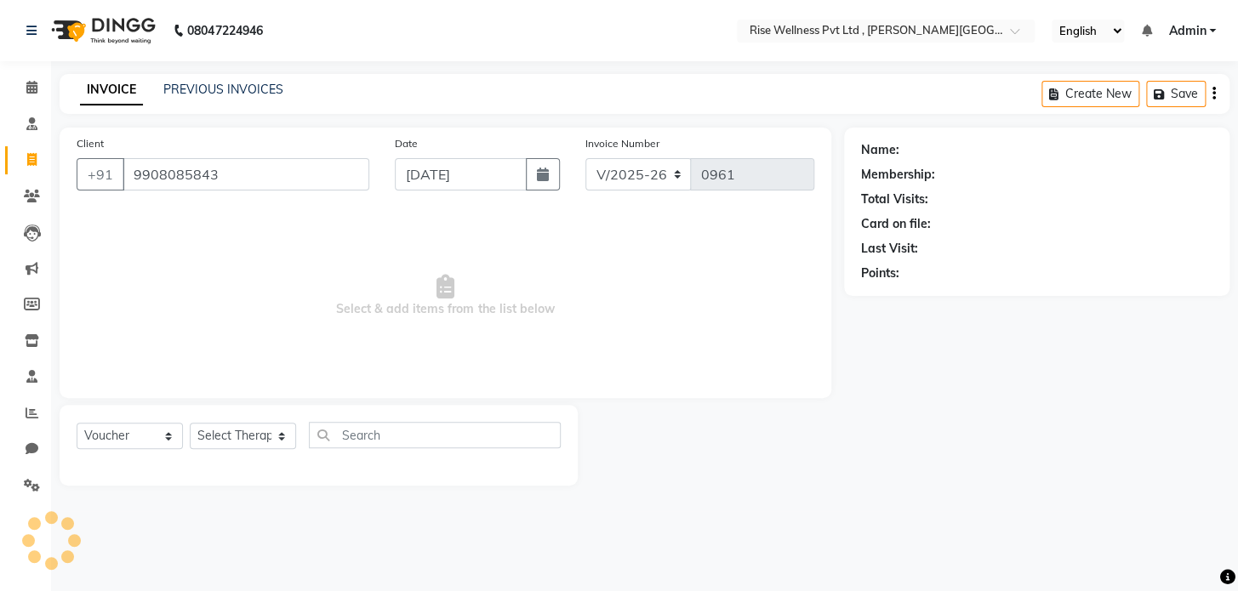
type input "9908085843"
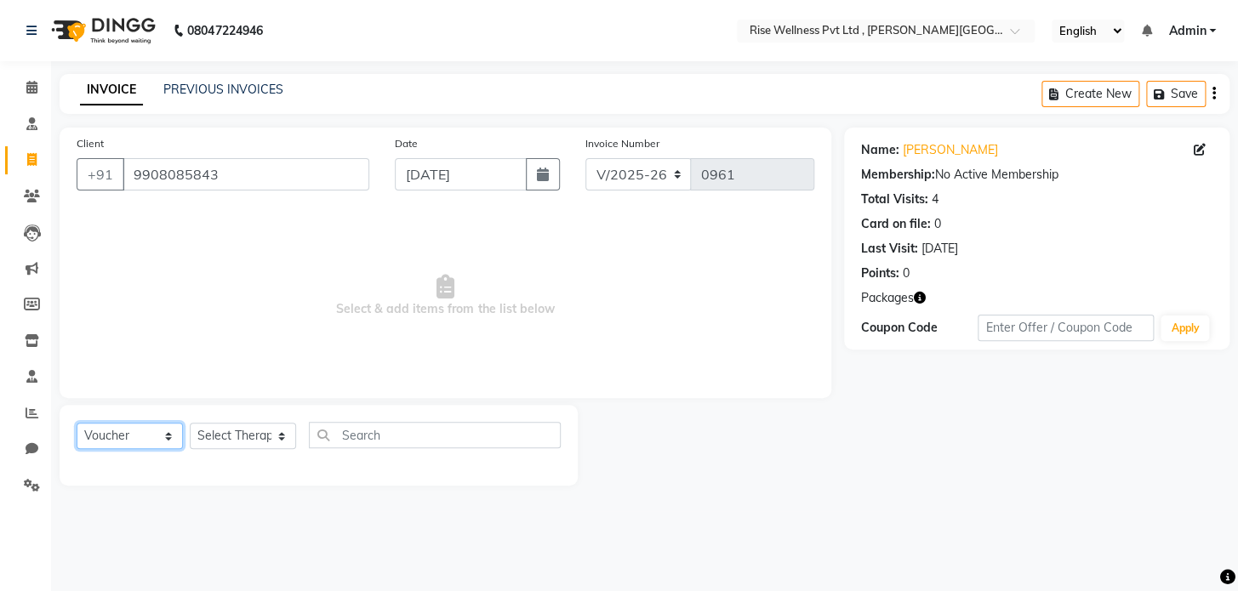
click at [129, 448] on select "Select Service Product Membership Package Voucher Prepaid Gift Card" at bounding box center [130, 436] width 106 height 26
click at [77, 423] on select "Select Service Product Membership Package Voucher Prepaid Gift Card" at bounding box center [130, 436] width 106 height 26
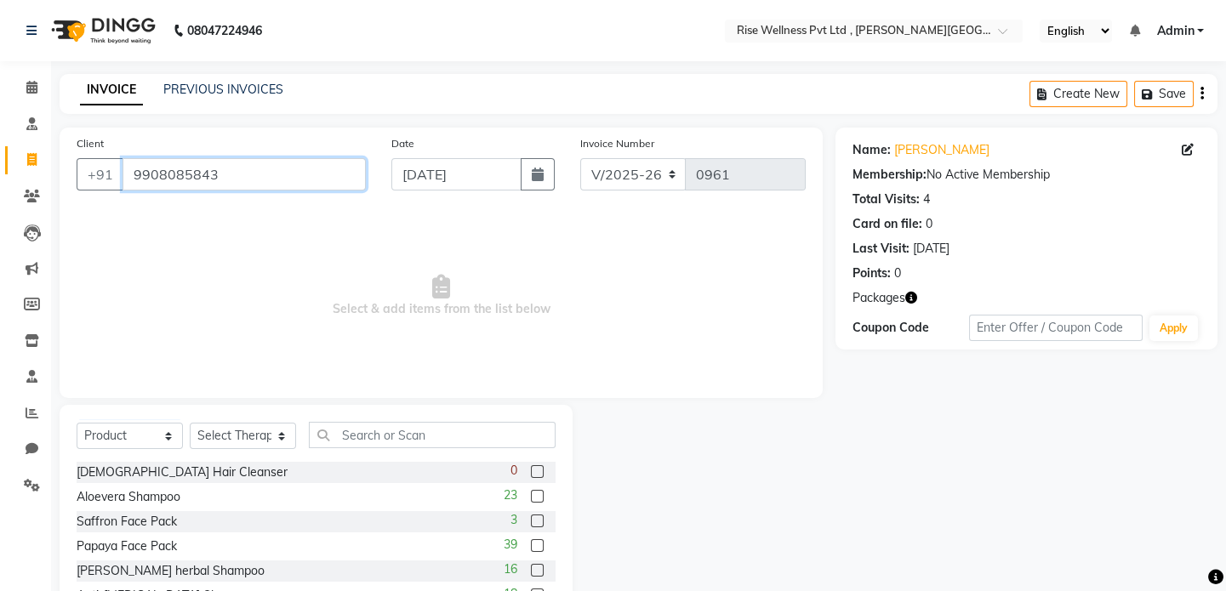
click at [281, 163] on input "9908085843" at bounding box center [244, 174] width 243 height 32
drag, startPoint x: 134, startPoint y: 437, endPoint x: 134, endPoint y: 425, distance: 12.8
click at [134, 437] on select "Select Service Product Membership Package Voucher Prepaid Gift Card" at bounding box center [130, 436] width 106 height 26
select select "service"
click at [77, 423] on select "Select Service Product Membership Package Voucher Prepaid Gift Card" at bounding box center [130, 436] width 106 height 26
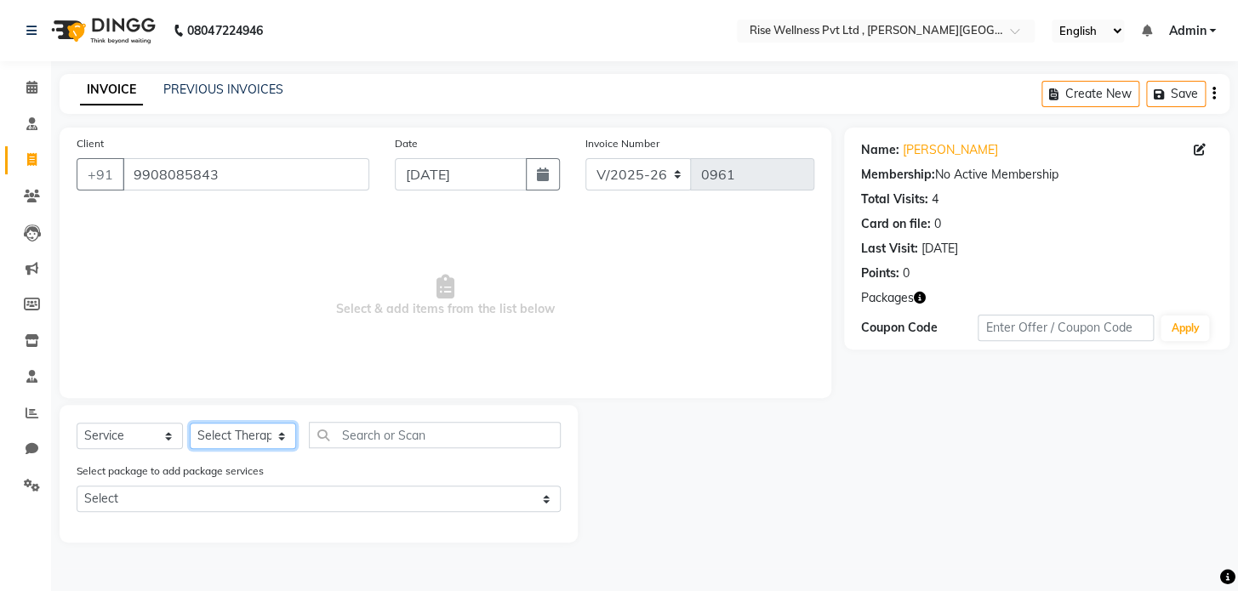
click at [287, 446] on select "Select Therapist [PERSON_NAME] [PERSON_NAME] Reception [PERSON_NAME]" at bounding box center [243, 436] width 106 height 26
click at [190, 423] on select "Select Therapist [PERSON_NAME] [PERSON_NAME] Reception [PERSON_NAME]" at bounding box center [243, 436] width 106 height 26
drag, startPoint x: 247, startPoint y: 442, endPoint x: 247, endPoint y: 425, distance: 16.2
click at [247, 442] on select "Select Therapist [PERSON_NAME] [PERSON_NAME] Reception [PERSON_NAME]" at bounding box center [243, 436] width 106 height 26
select select "69785"
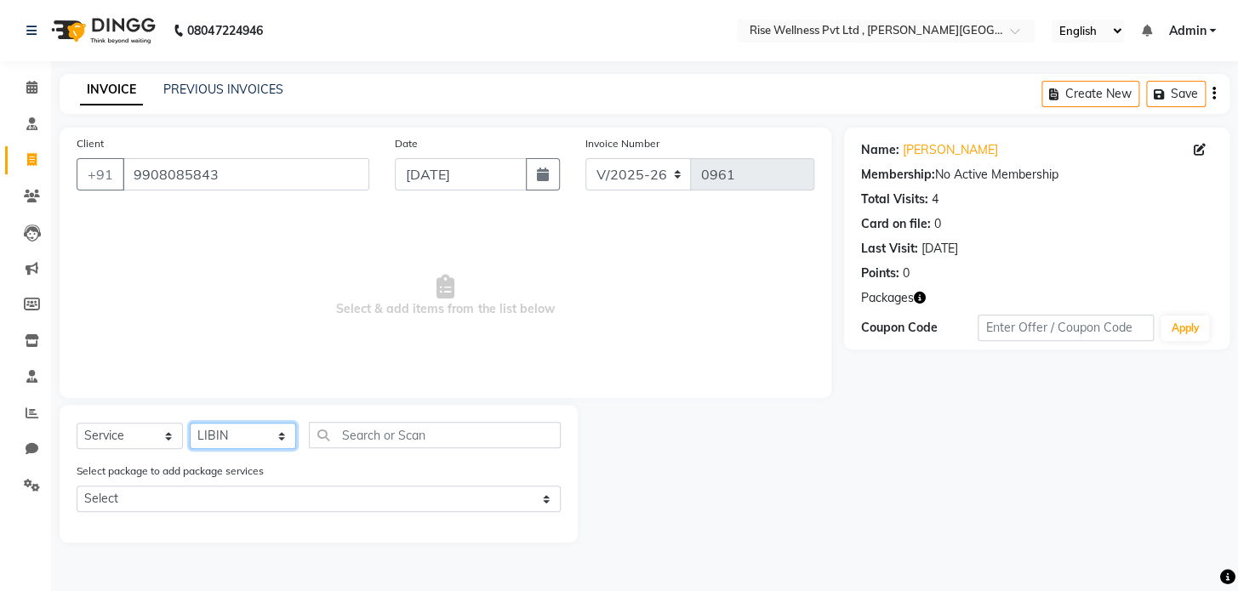
click at [190, 423] on select "Select Therapist [PERSON_NAME] [PERSON_NAME] Reception [PERSON_NAME]" at bounding box center [243, 436] width 106 height 26
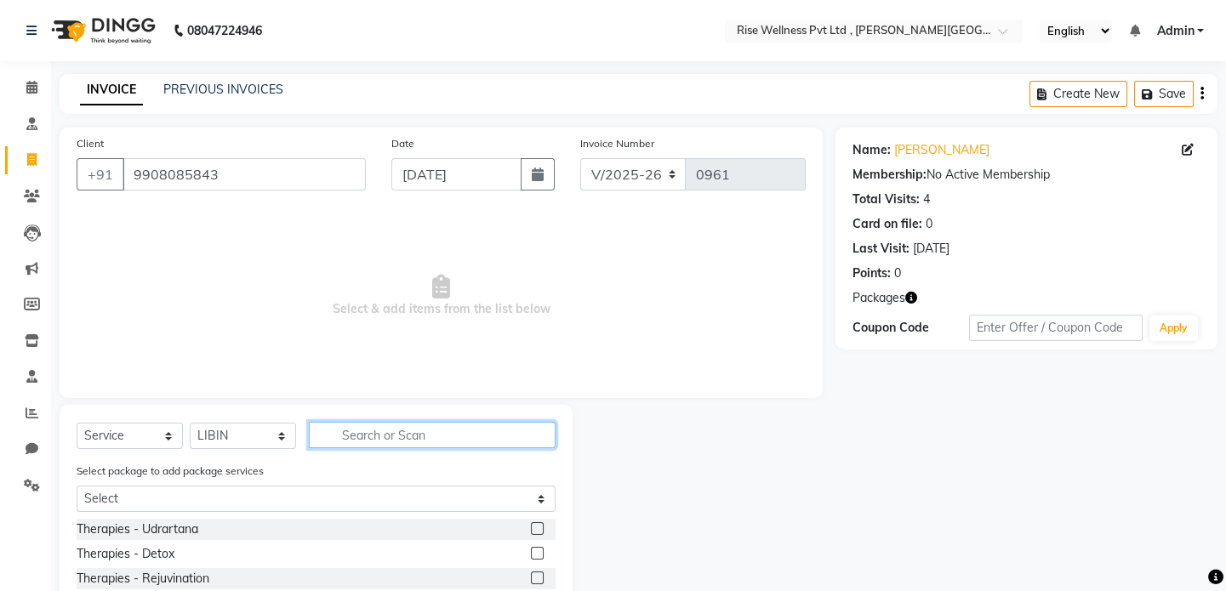
click at [406, 446] on input "text" at bounding box center [432, 435] width 247 height 26
type input "pain"
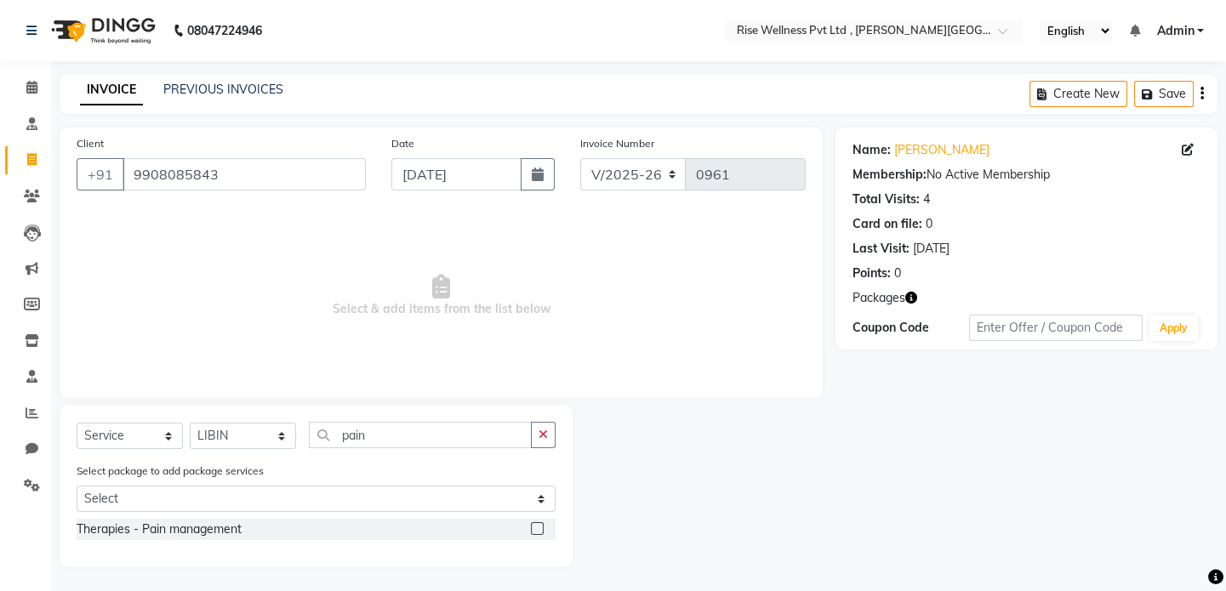
click at [531, 527] on label at bounding box center [537, 528] width 13 height 13
click at [531, 527] on input "checkbox" at bounding box center [536, 529] width 11 height 11
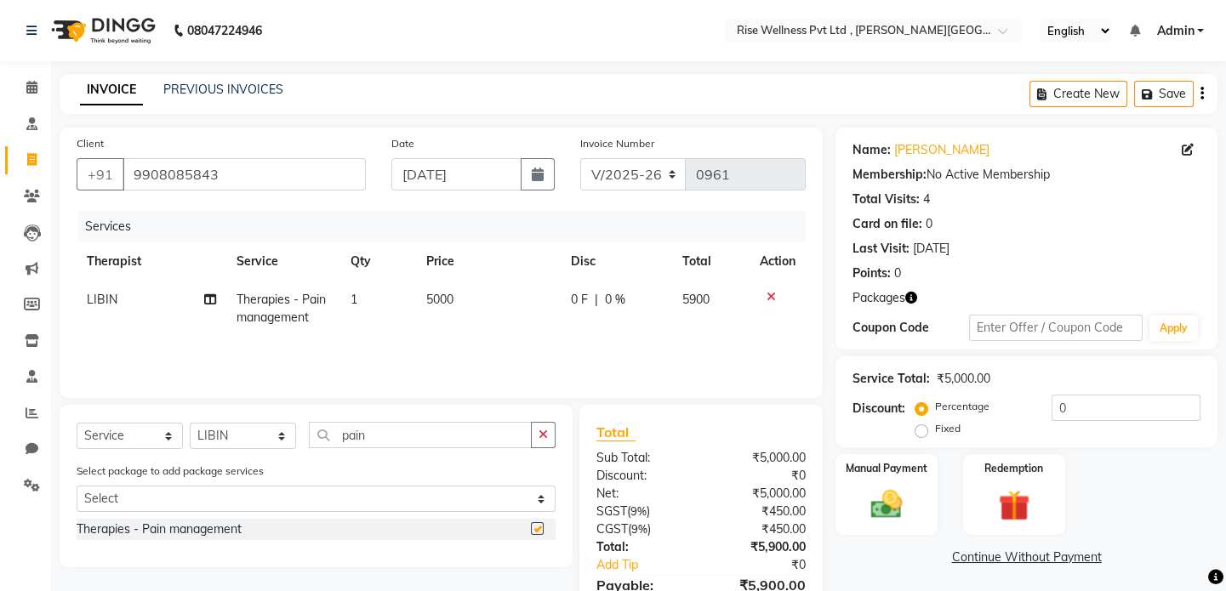
checkbox input "false"
click at [1007, 485] on div "Redemption" at bounding box center [1014, 495] width 106 height 84
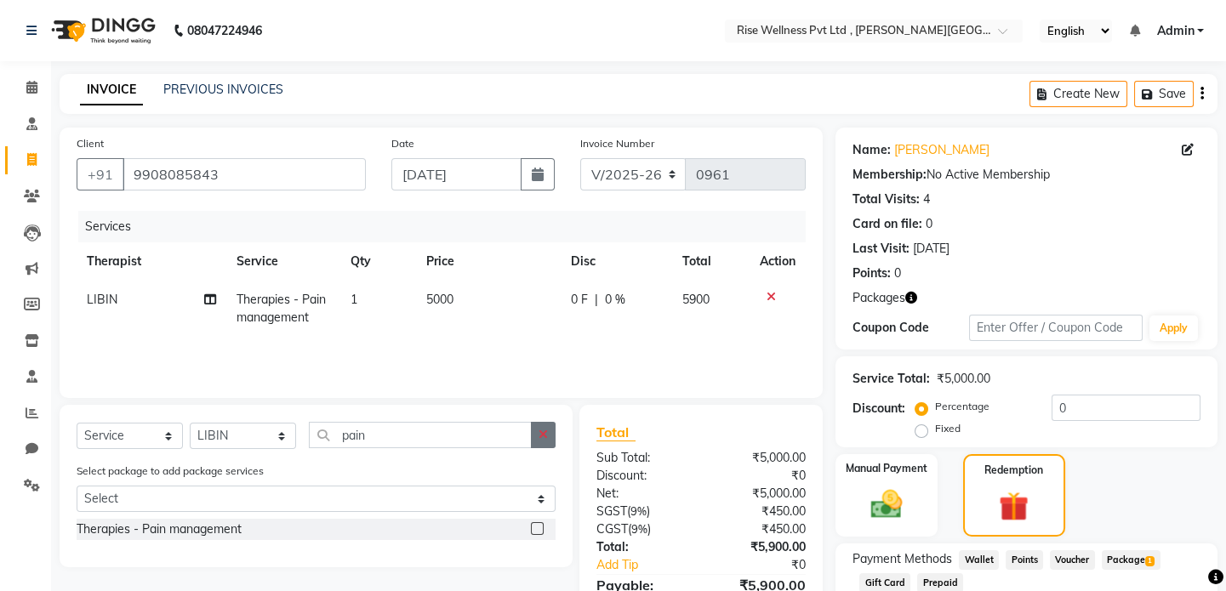
click at [538, 440] on button "button" at bounding box center [543, 435] width 25 height 26
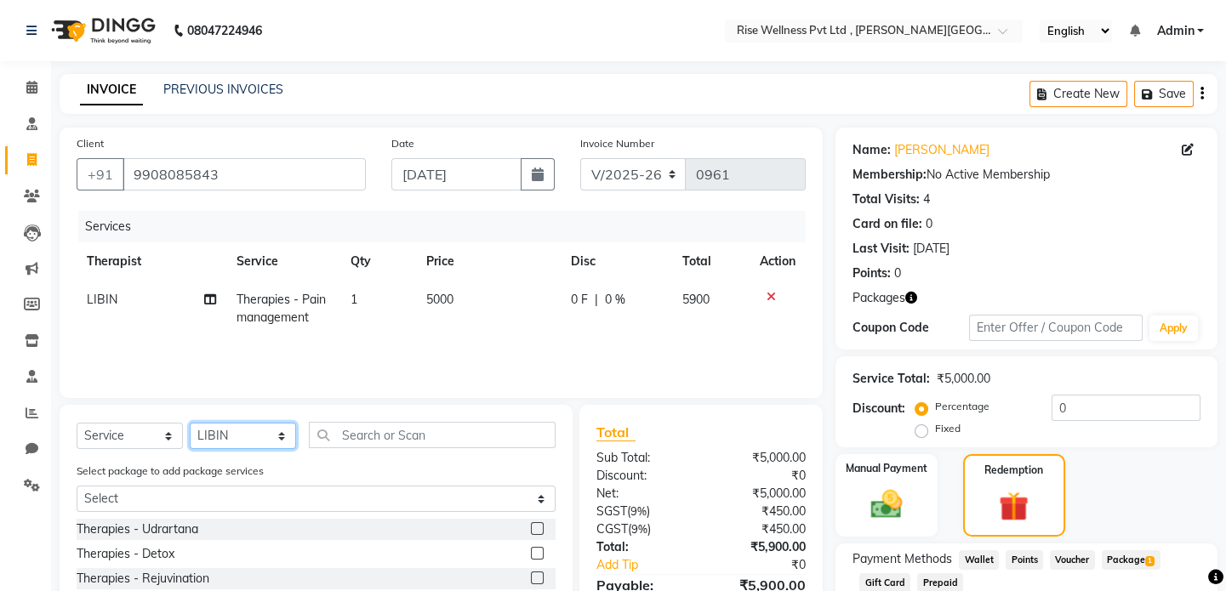
click at [237, 432] on select "Select Therapist [PERSON_NAME] [PERSON_NAME] Reception [PERSON_NAME]" at bounding box center [243, 436] width 106 height 26
select select "67160"
click at [190, 423] on select "Select Therapist [PERSON_NAME] [PERSON_NAME] Reception [PERSON_NAME]" at bounding box center [243, 436] width 106 height 26
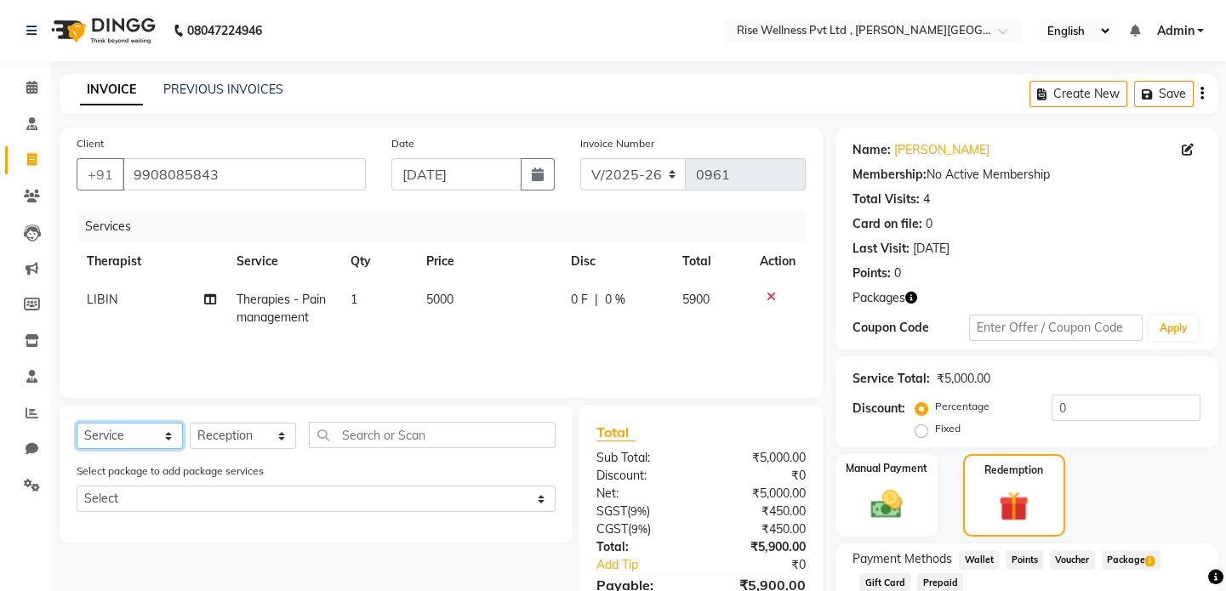
click at [148, 440] on select "Select Service Product Membership Package Voucher Prepaid Gift Card" at bounding box center [130, 436] width 106 height 26
select select "product"
click at [77, 423] on select "Select Service Product Membership Package Voucher Prepaid Gift Card" at bounding box center [130, 436] width 106 height 26
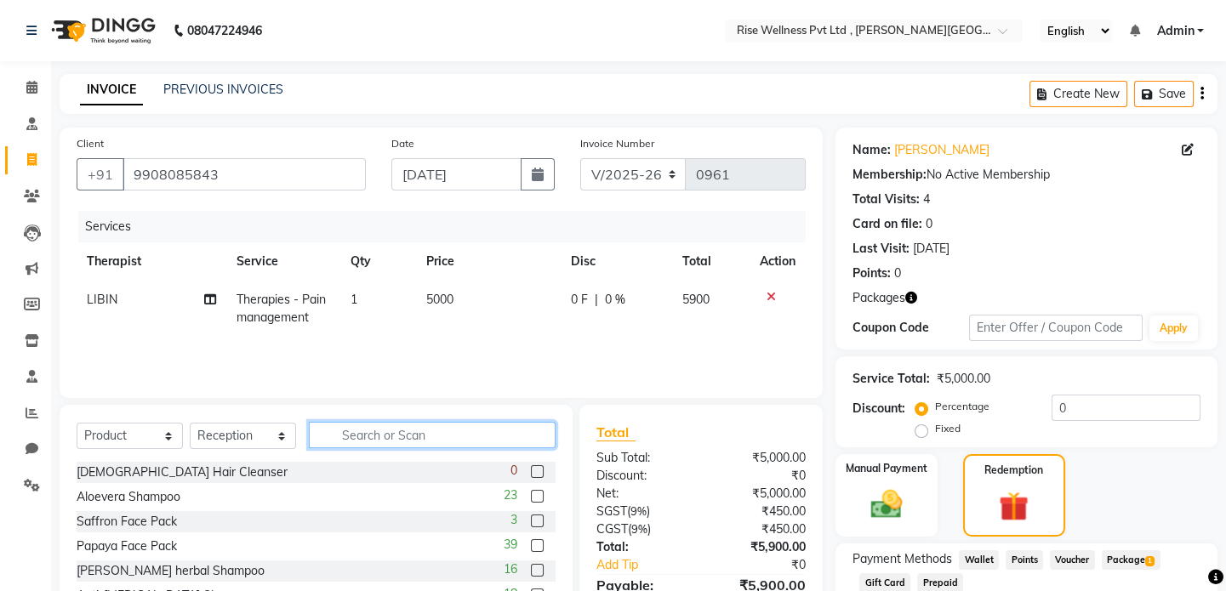
click at [382, 446] on input "text" at bounding box center [432, 435] width 247 height 26
click at [768, 296] on icon at bounding box center [771, 297] width 9 height 12
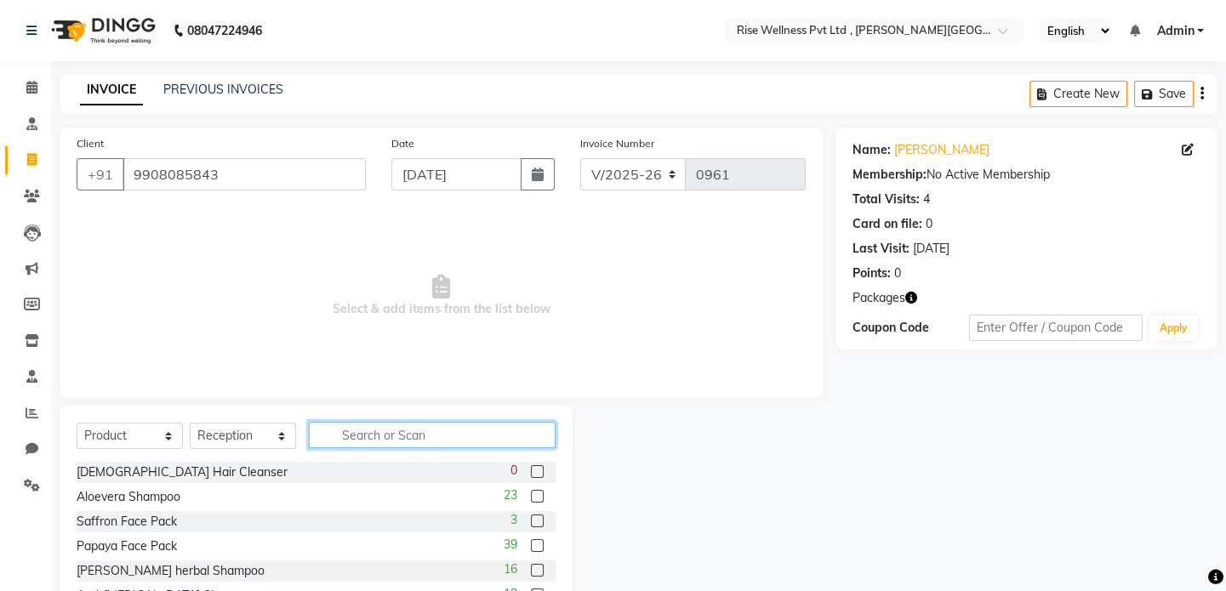
click at [425, 445] on input "text" at bounding box center [432, 435] width 247 height 26
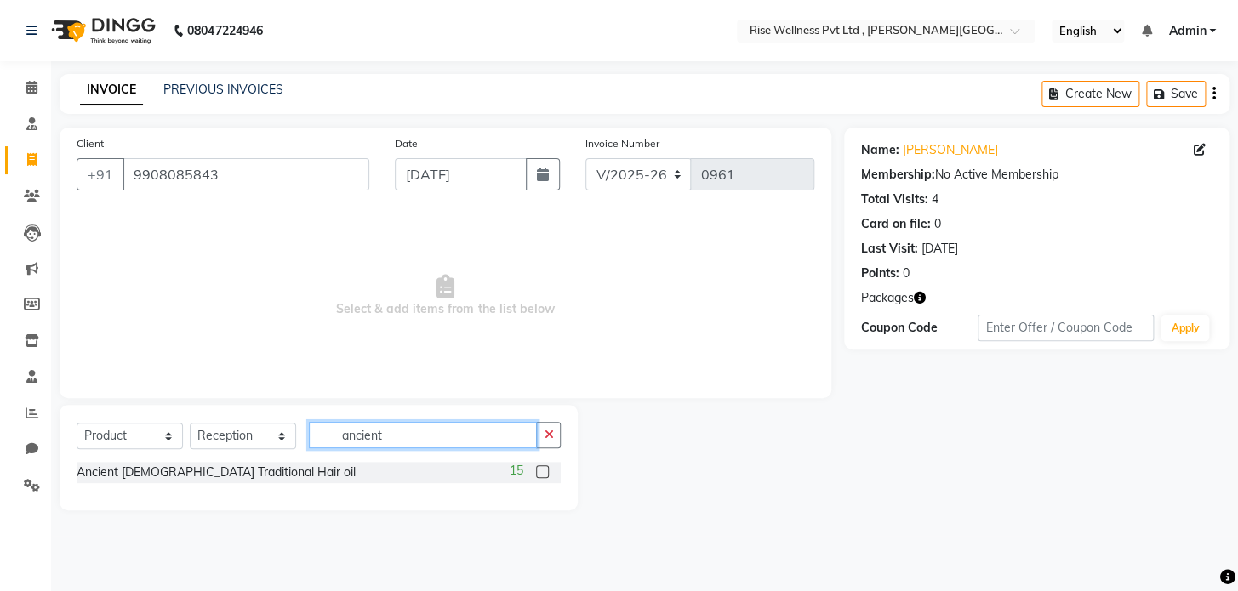
type input "ancient"
click at [542, 475] on label at bounding box center [542, 471] width 13 height 13
click at [542, 475] on input "checkbox" at bounding box center [541, 472] width 11 height 11
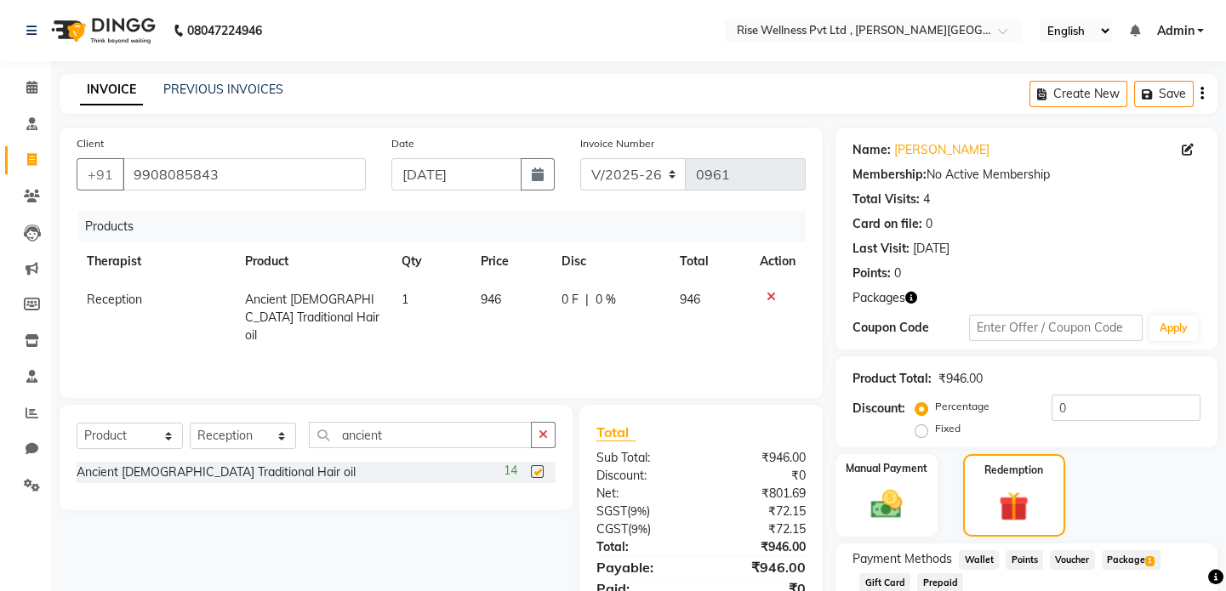
checkbox input "false"
click at [395, 436] on input "ancient" at bounding box center [420, 435] width 223 height 26
type input "a"
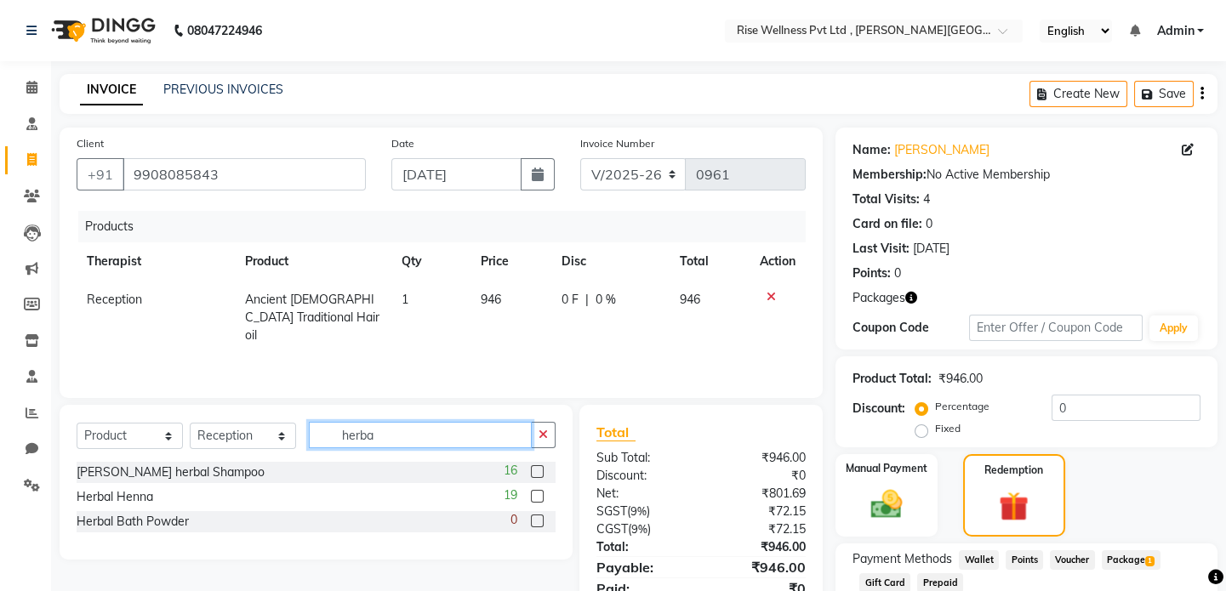
type input "herba"
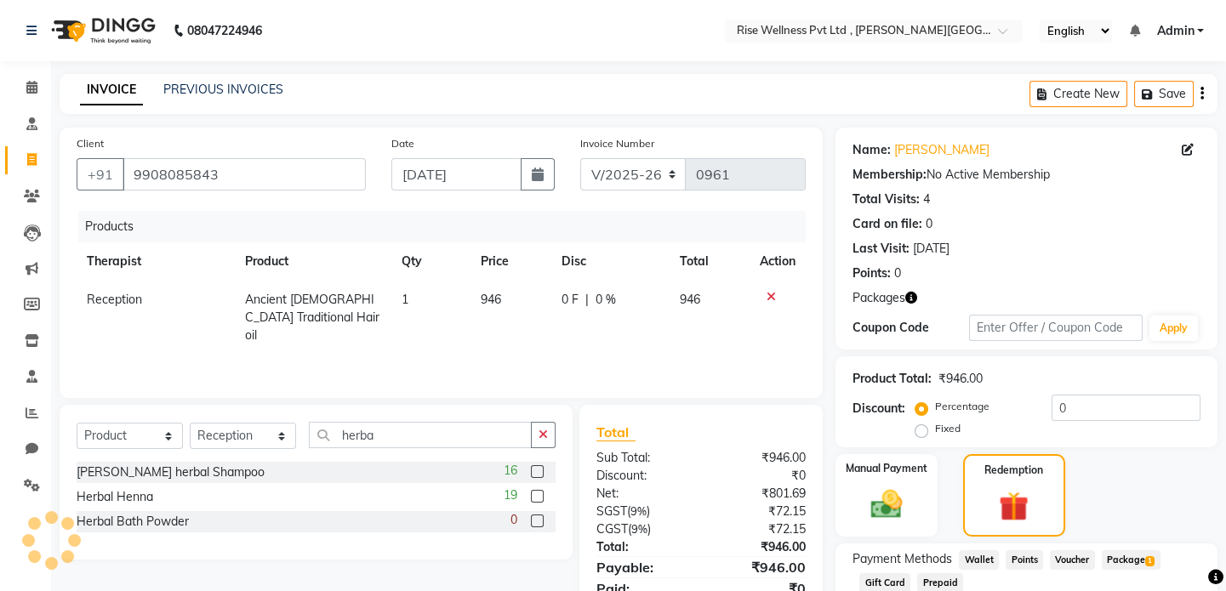
click at [539, 496] on label at bounding box center [537, 496] width 13 height 13
click at [539, 496] on input "checkbox" at bounding box center [536, 497] width 11 height 11
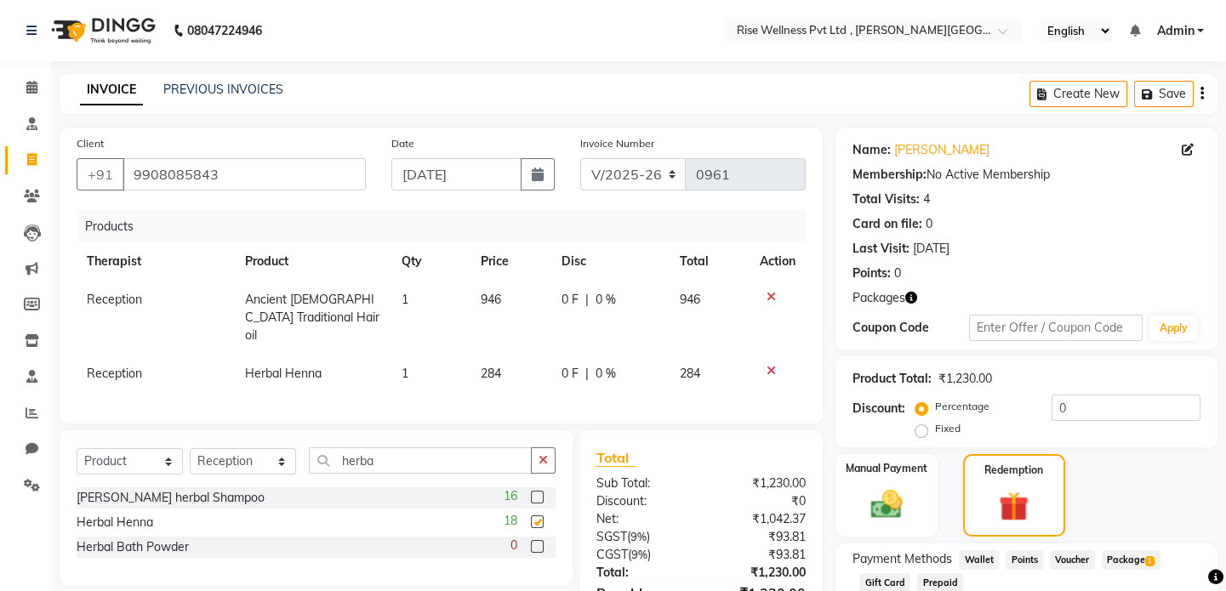
checkbox input "false"
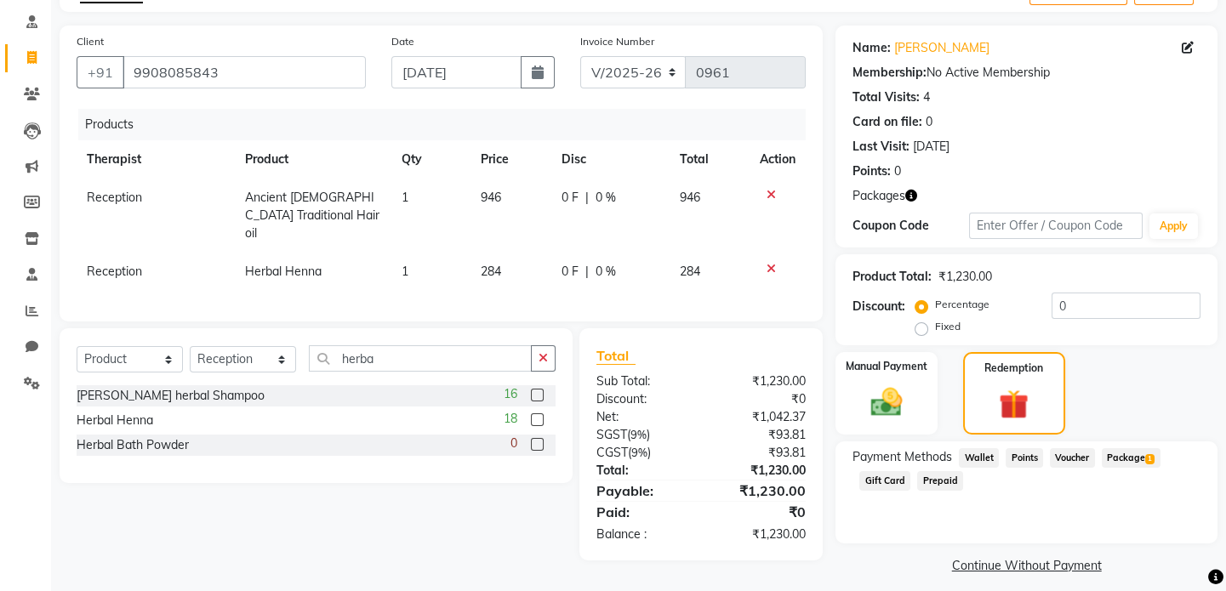
scroll to position [113, 0]
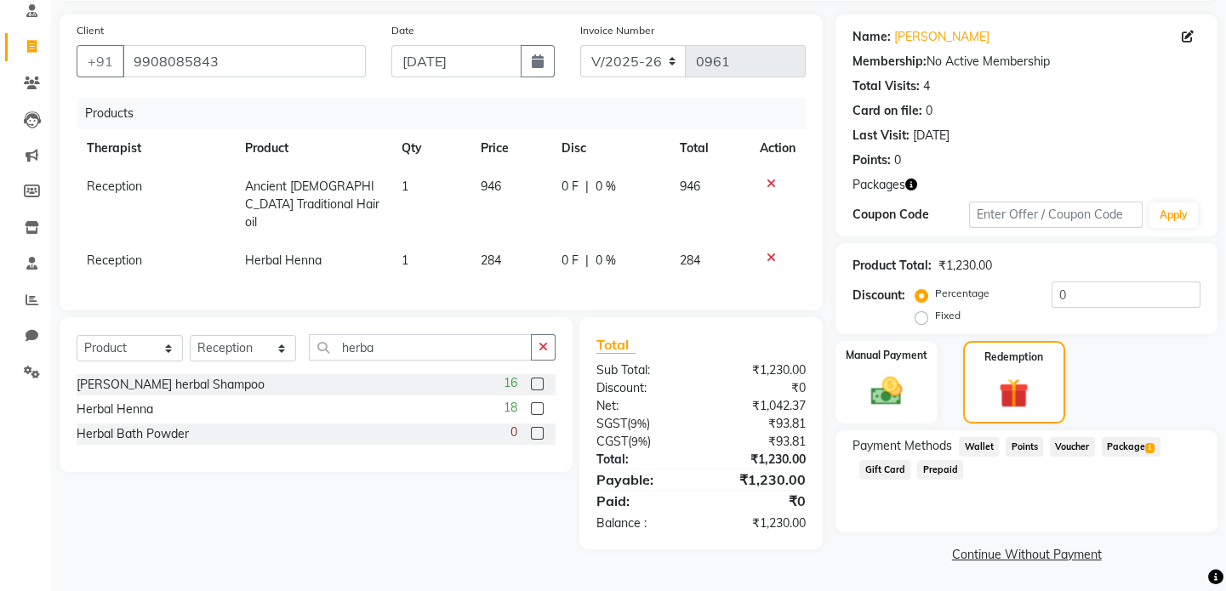
click at [1154, 444] on span "1" at bounding box center [1149, 448] width 9 height 10
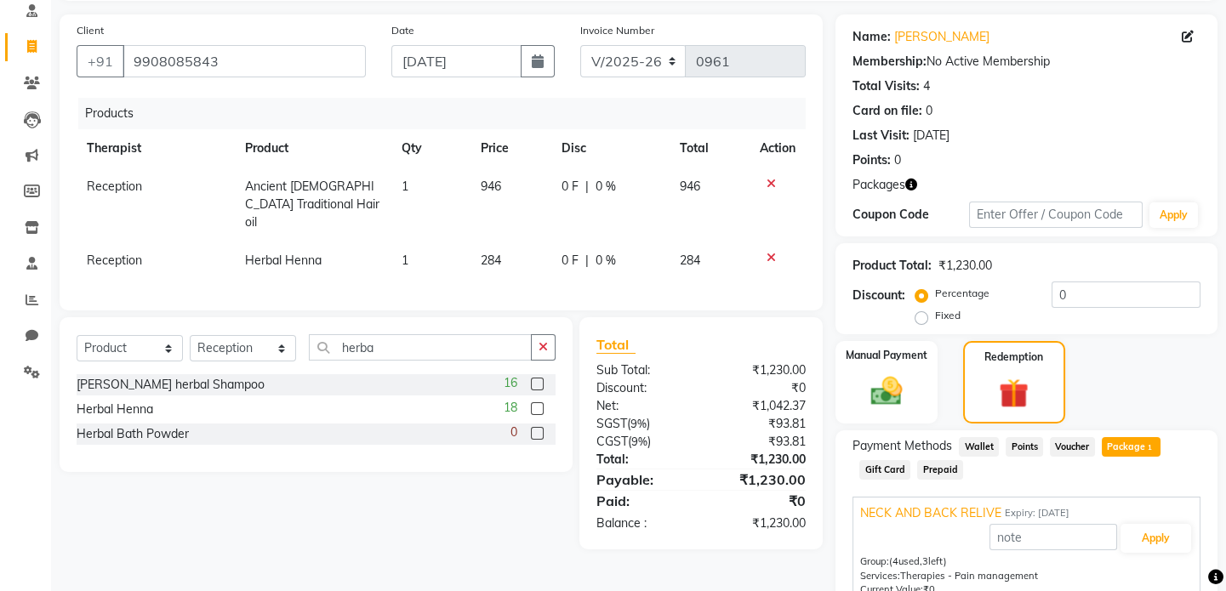
scroll to position [193, 0]
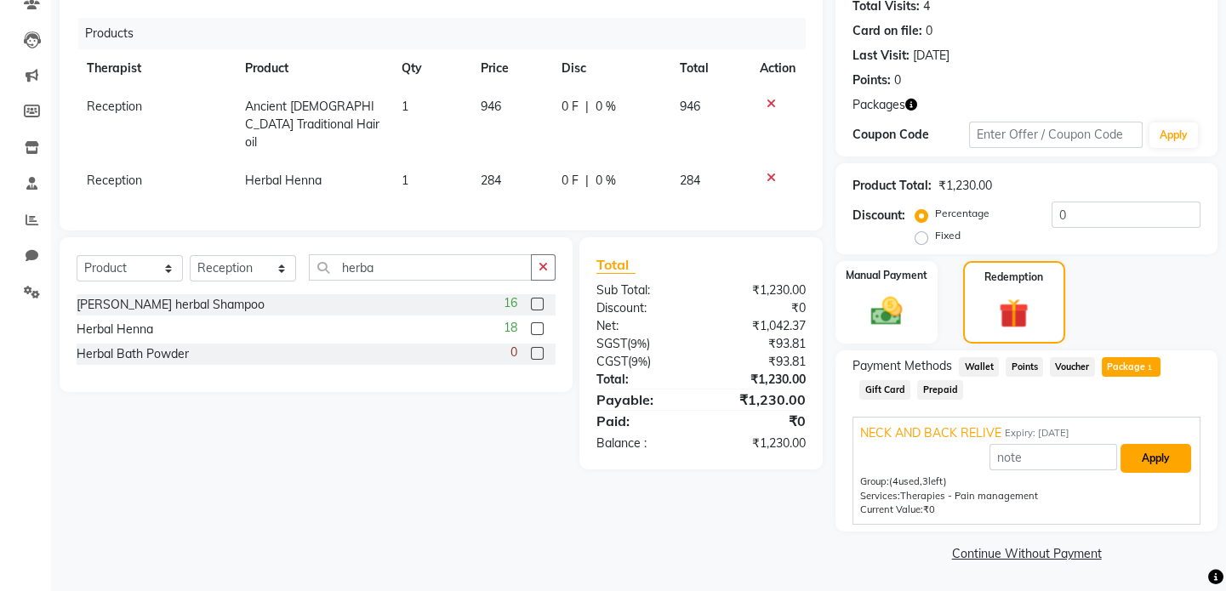
click at [1143, 470] on button "Apply" at bounding box center [1156, 458] width 71 height 29
type input "NECK AND BACK RELIVE"
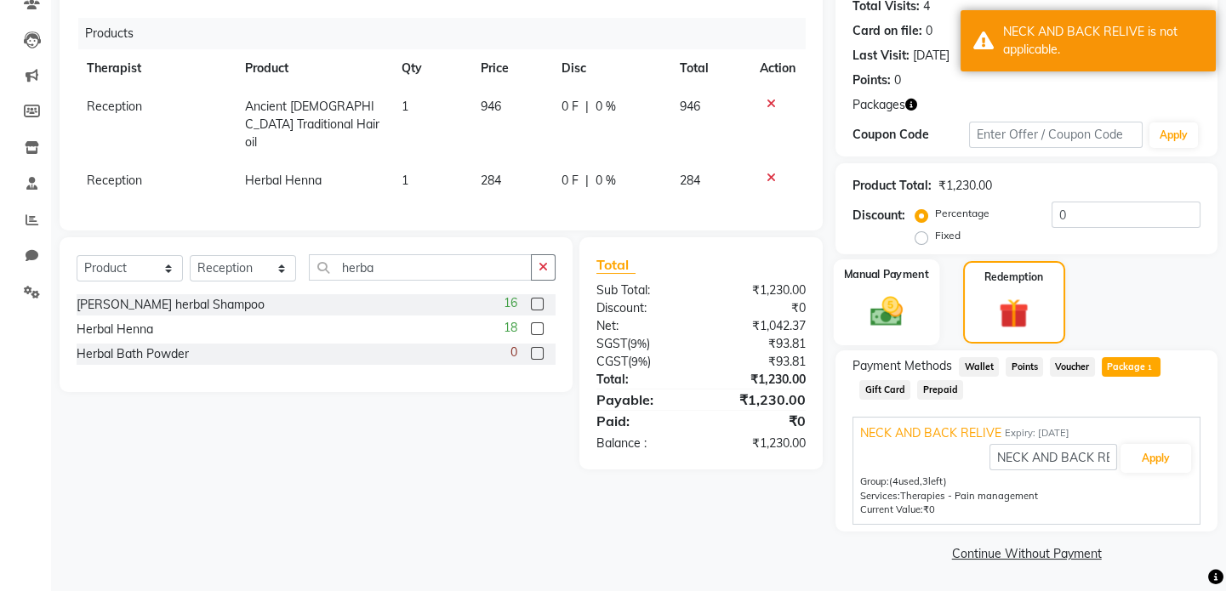
click at [909, 300] on img at bounding box center [886, 311] width 53 height 37
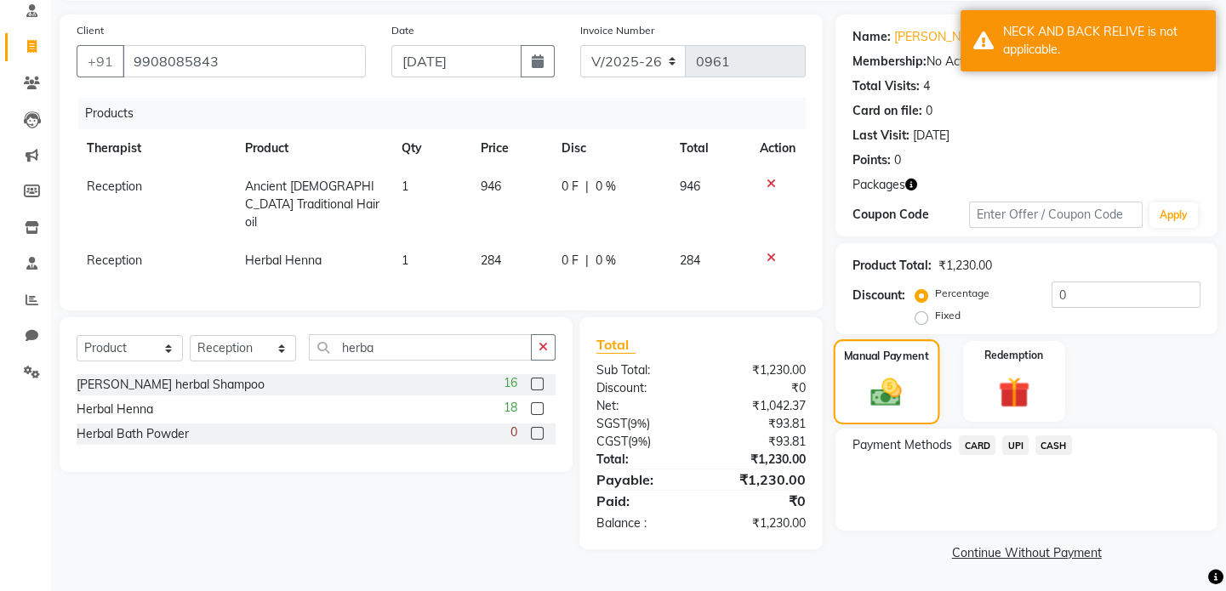
scroll to position [112, 0]
click at [967, 442] on span "CARD" at bounding box center [977, 446] width 37 height 20
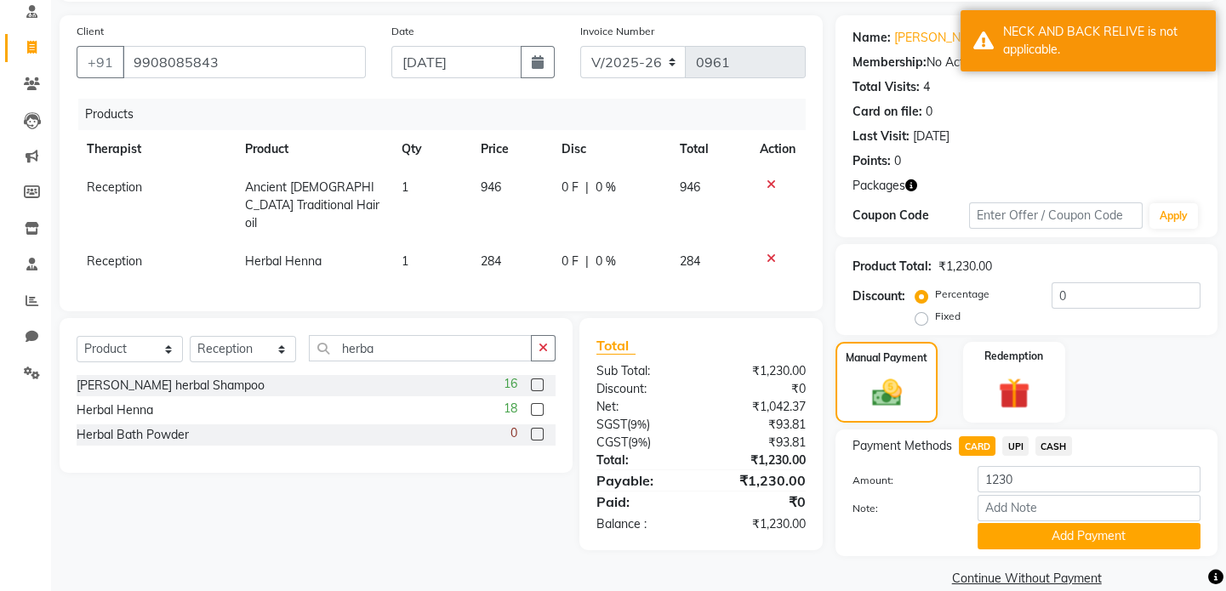
scroll to position [137, 0]
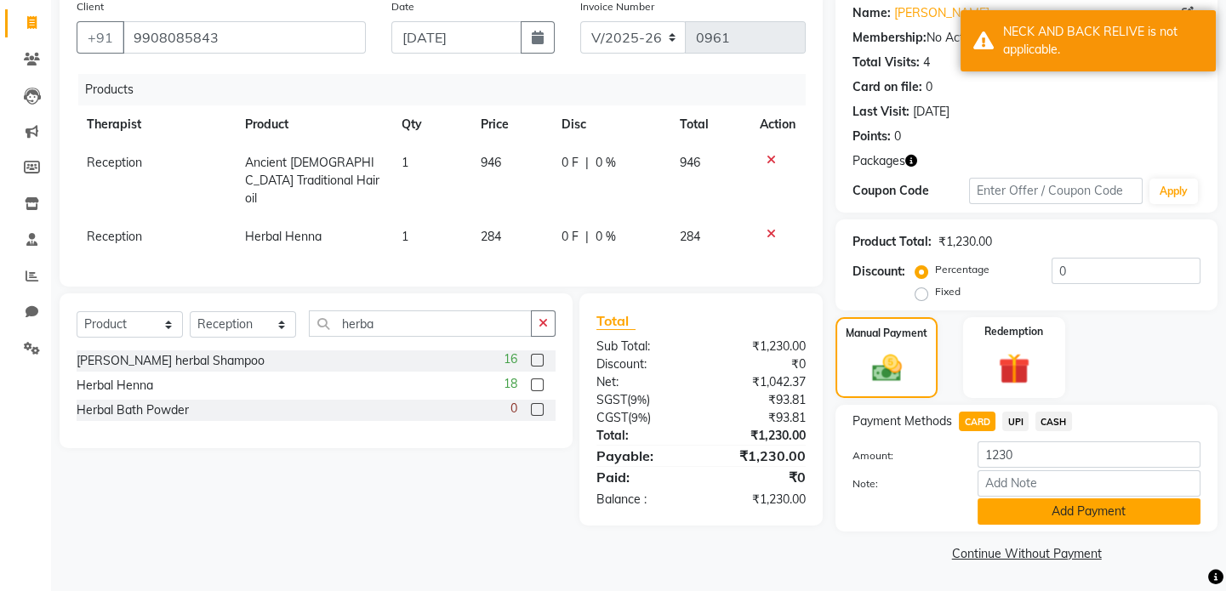
click at [1080, 509] on button "Add Payment" at bounding box center [1089, 512] width 223 height 26
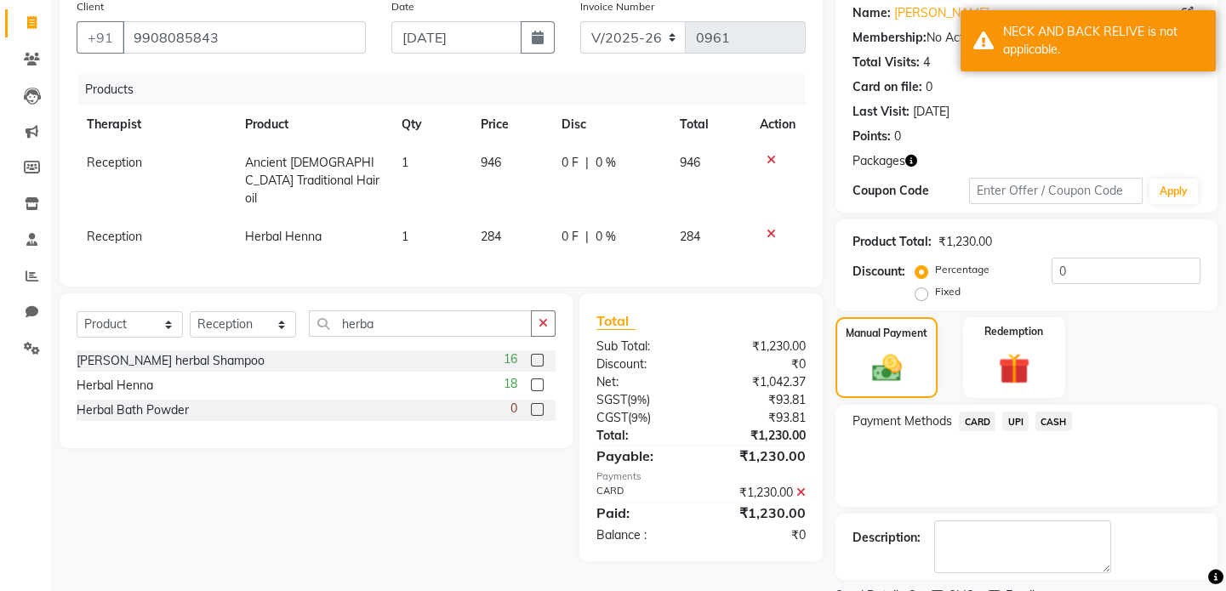
scroll to position [208, 0]
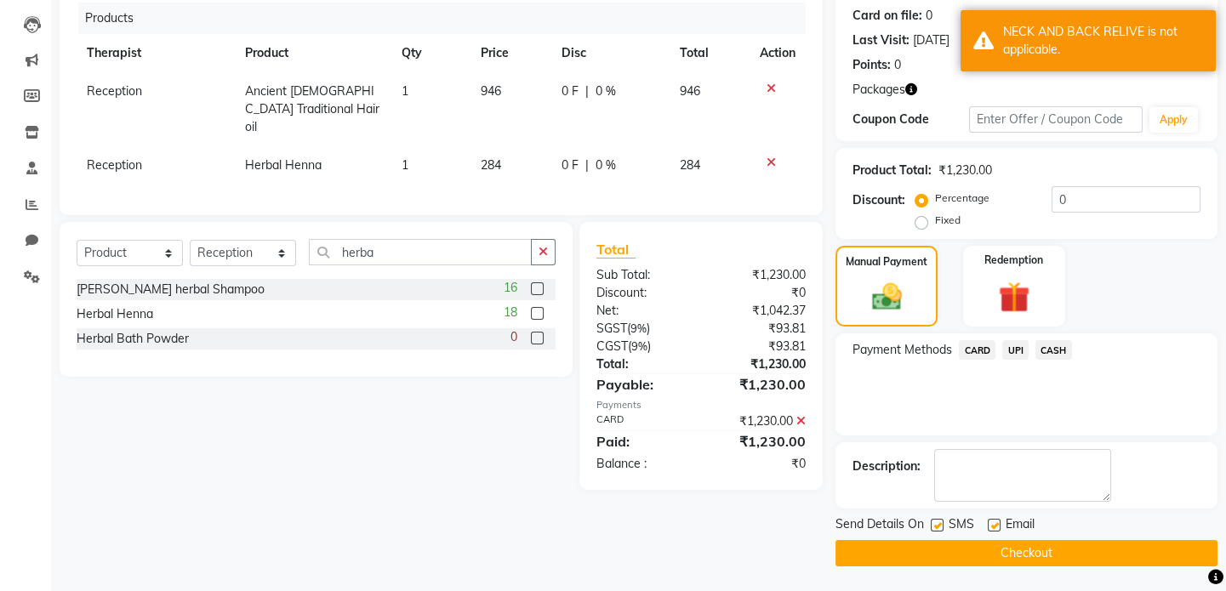
click at [1100, 559] on button "Checkout" at bounding box center [1027, 553] width 382 height 26
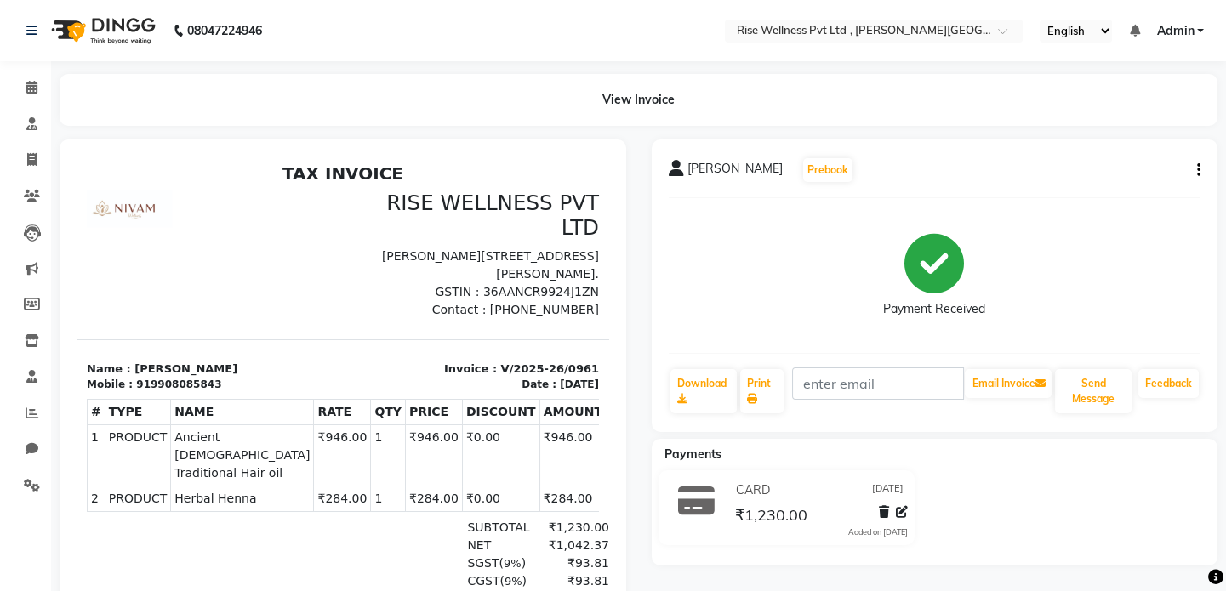
scroll to position [174, 0]
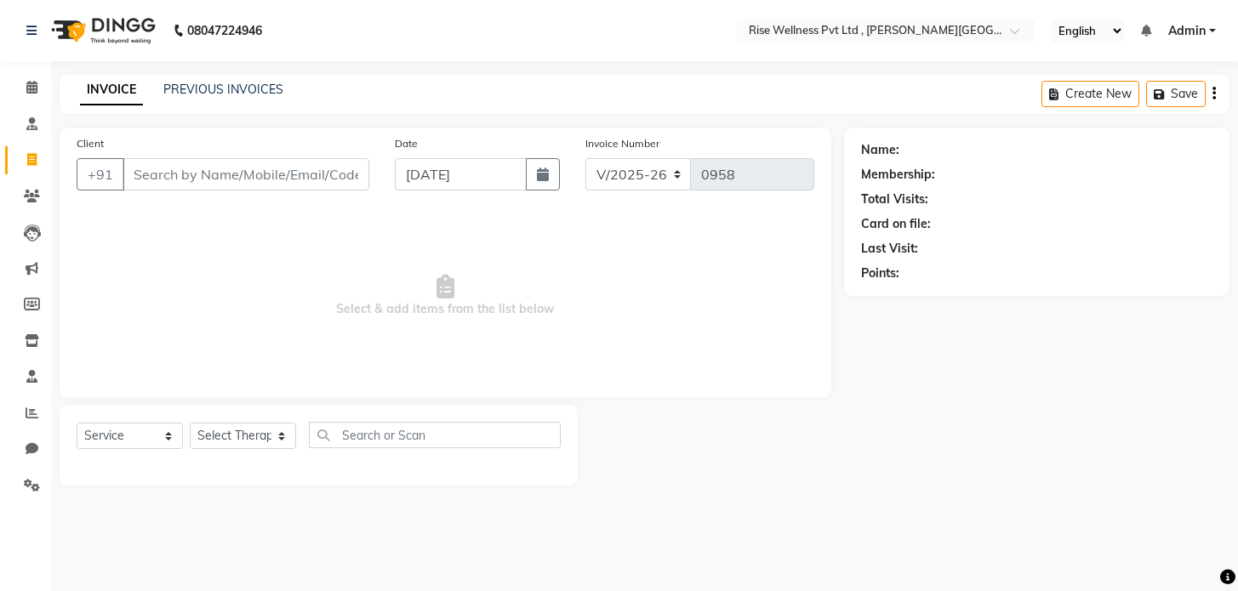
select select "7497"
select select "service"
click at [281, 163] on input "Client" at bounding box center [246, 174] width 247 height 32
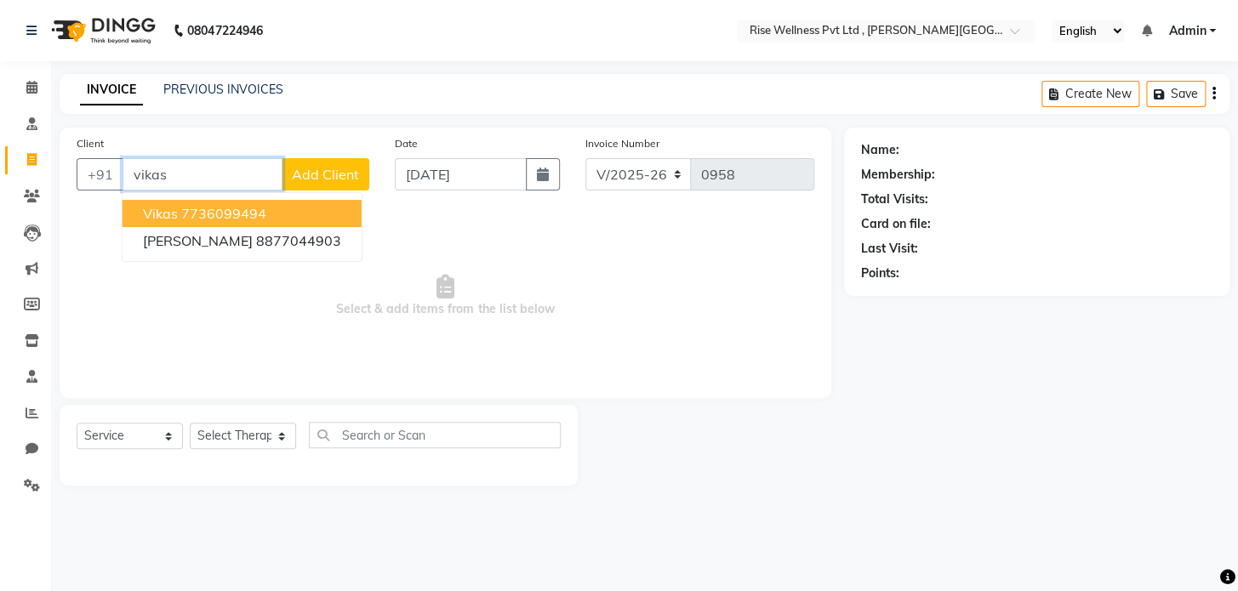
click at [290, 221] on button "Vikas 7736099494" at bounding box center [242, 213] width 239 height 27
type input "7736099494"
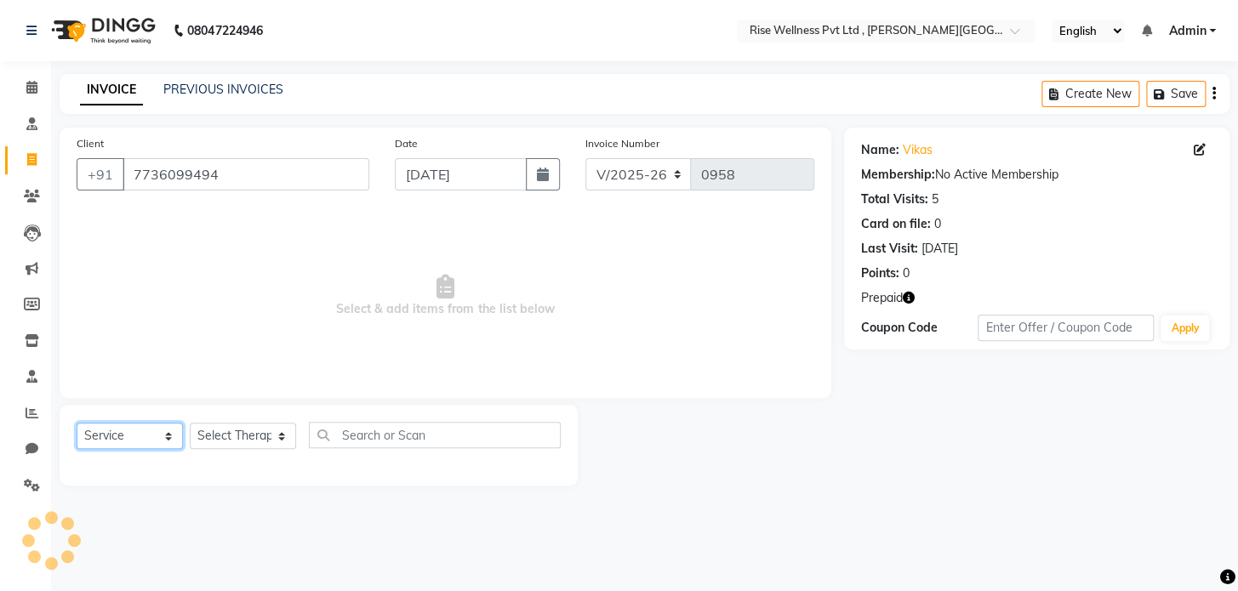
drag, startPoint x: 143, startPoint y: 442, endPoint x: 148, endPoint y: 432, distance: 11.4
click at [143, 442] on select "Select Service Product Membership Package Voucher Prepaid Gift Card" at bounding box center [130, 436] width 106 height 26
click at [77, 423] on select "Select Service Product Membership Package Voucher Prepaid Gift Card" at bounding box center [130, 436] width 106 height 26
click at [289, 446] on select "Select Therapist [PERSON_NAME] [PERSON_NAME] Reception [PERSON_NAME]" at bounding box center [243, 436] width 106 height 26
select select "69785"
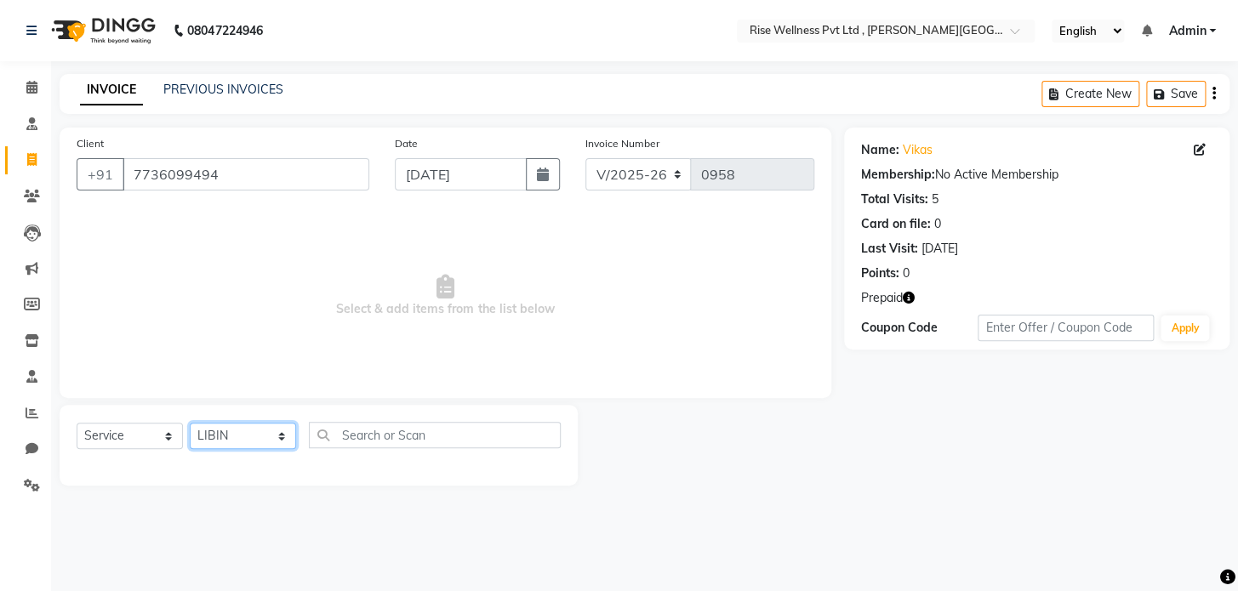
click at [190, 423] on select "Select Therapist [PERSON_NAME] [PERSON_NAME] Reception [PERSON_NAME]" at bounding box center [243, 436] width 106 height 26
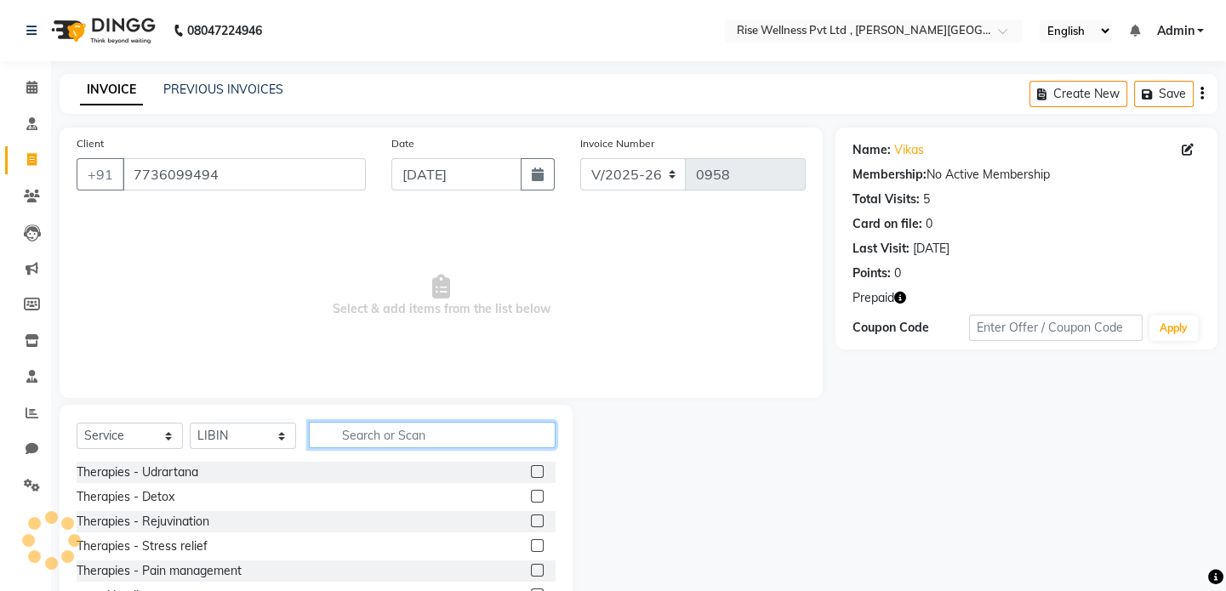
click at [426, 439] on input "text" at bounding box center [432, 435] width 247 height 26
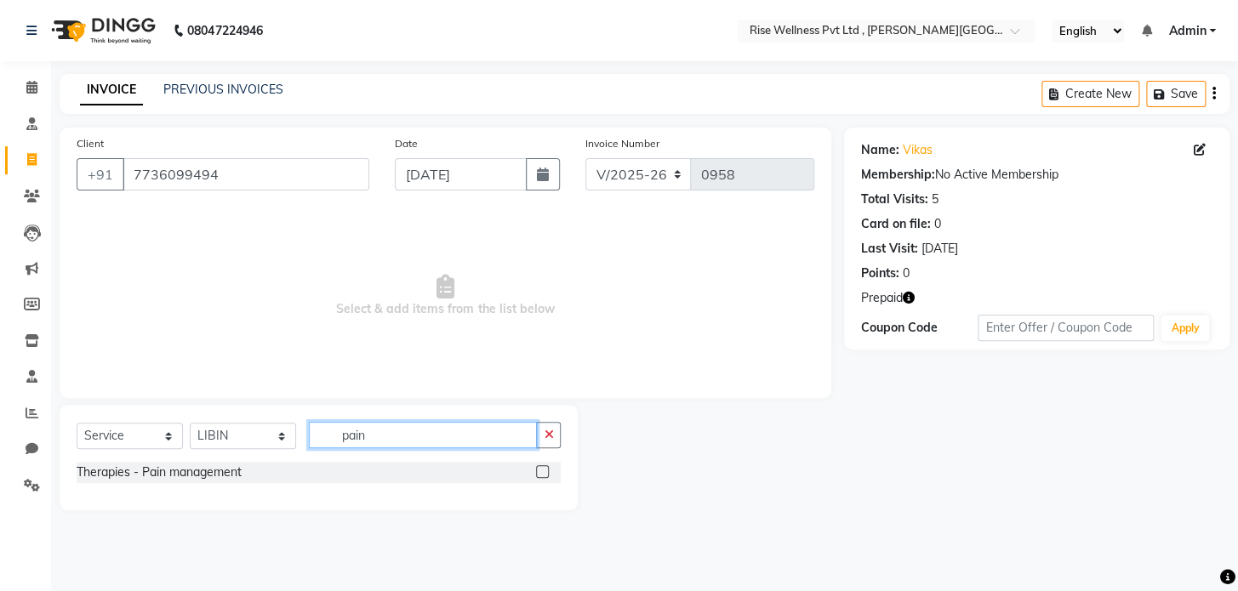
type input "pain"
click at [534, 475] on div "Therapies - Pain management" at bounding box center [319, 472] width 484 height 21
click at [542, 474] on label at bounding box center [542, 471] width 13 height 13
click at [542, 474] on input "checkbox" at bounding box center [541, 472] width 11 height 11
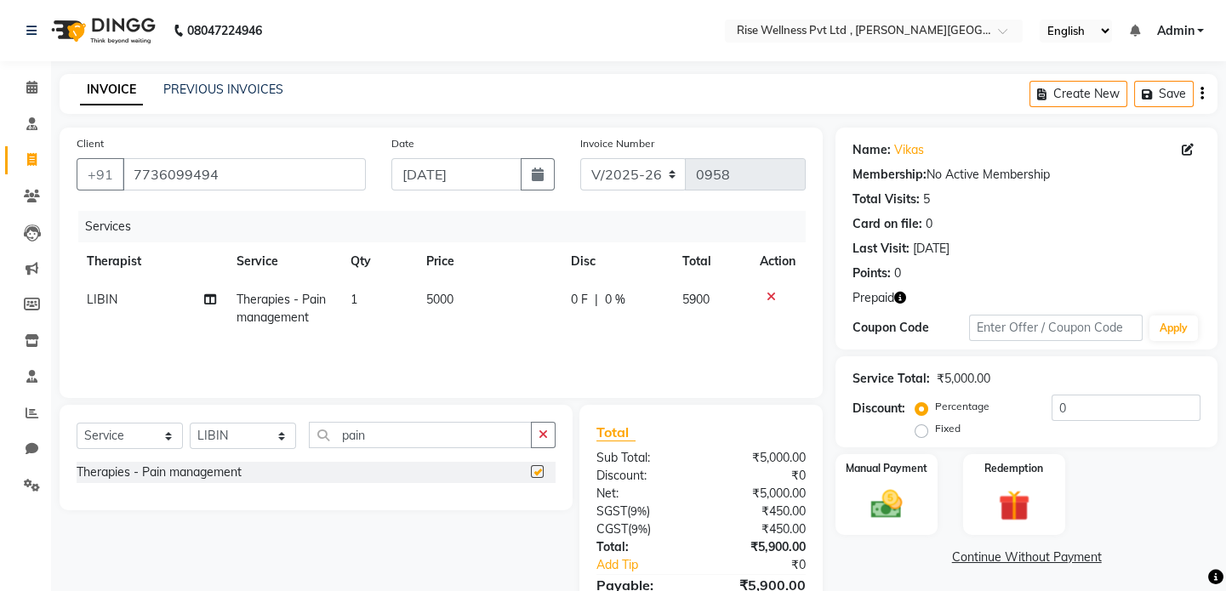
checkbox input "false"
click at [1098, 406] on input "0" at bounding box center [1126, 408] width 149 height 26
click at [919, 488] on div "Manual Payment" at bounding box center [887, 495] width 106 height 84
click at [1063, 496] on div "Redemption" at bounding box center [1014, 495] width 106 height 84
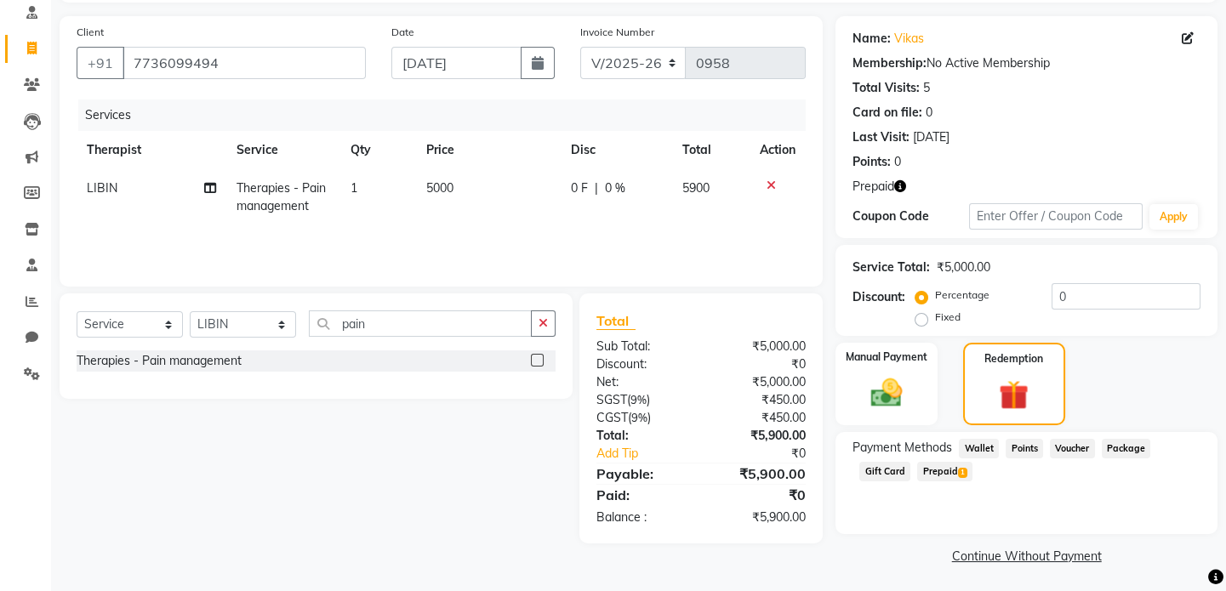
scroll to position [113, 0]
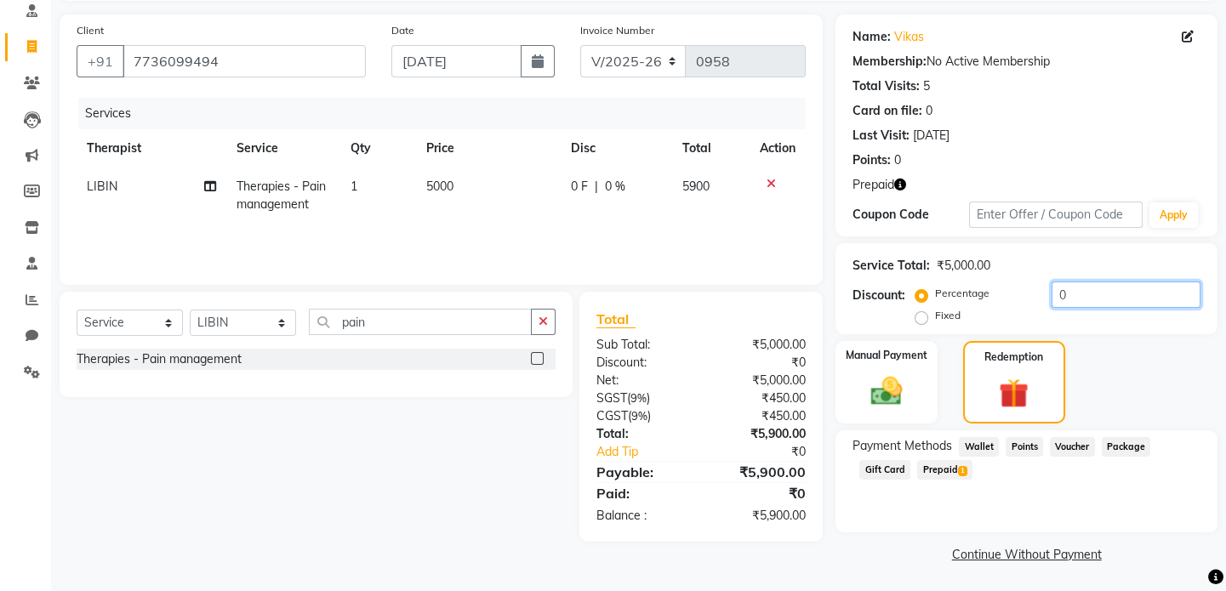
click at [1102, 282] on input "0" at bounding box center [1126, 295] width 149 height 26
type input "30"
click at [945, 465] on span "Prepaid 1" at bounding box center [944, 470] width 55 height 20
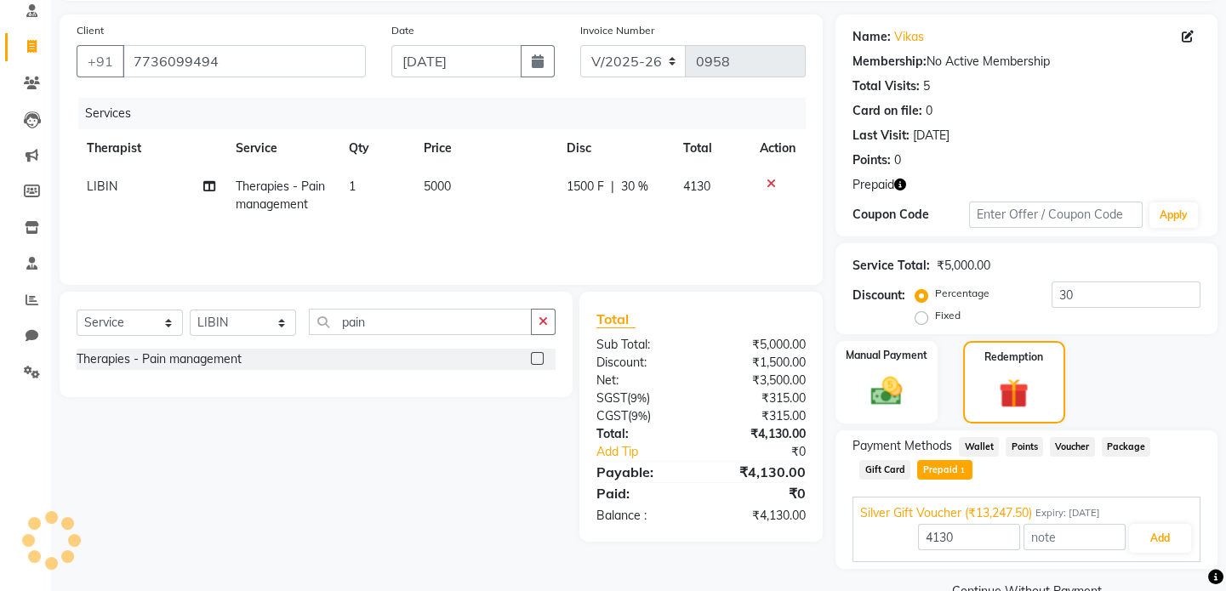
click at [1047, 473] on div "Payment Methods Wallet Points Voucher Package Gift Card Prepaid 1" at bounding box center [1027, 460] width 348 height 46
click at [1157, 543] on button "Add" at bounding box center [1160, 538] width 62 height 29
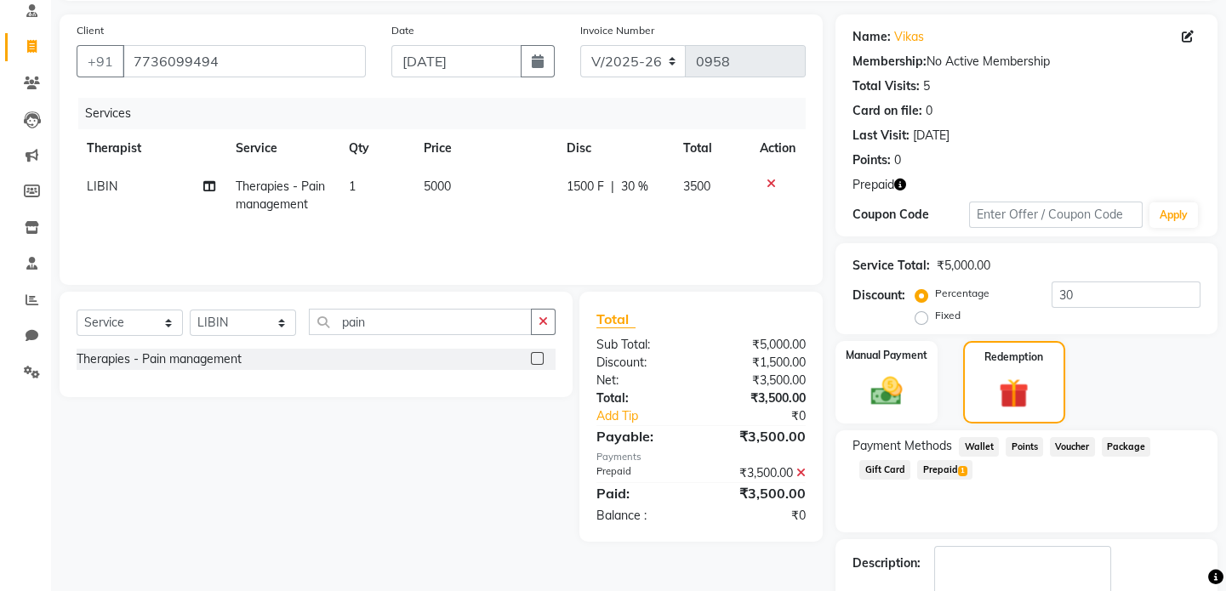
scroll to position [209, 0]
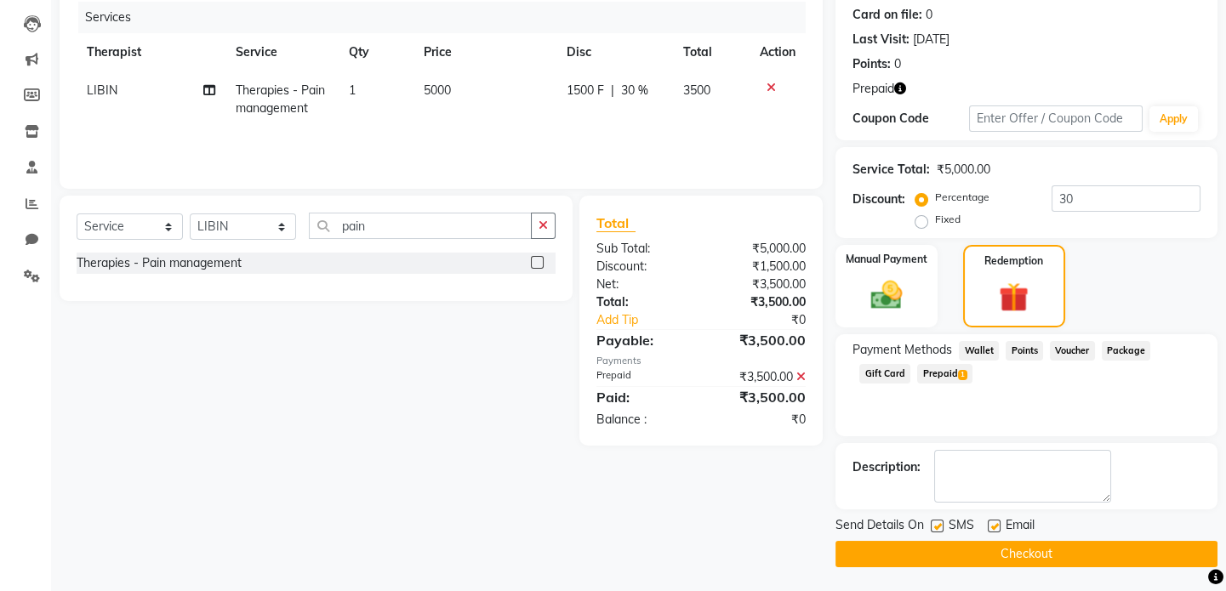
click at [1150, 551] on button "Checkout" at bounding box center [1027, 554] width 382 height 26
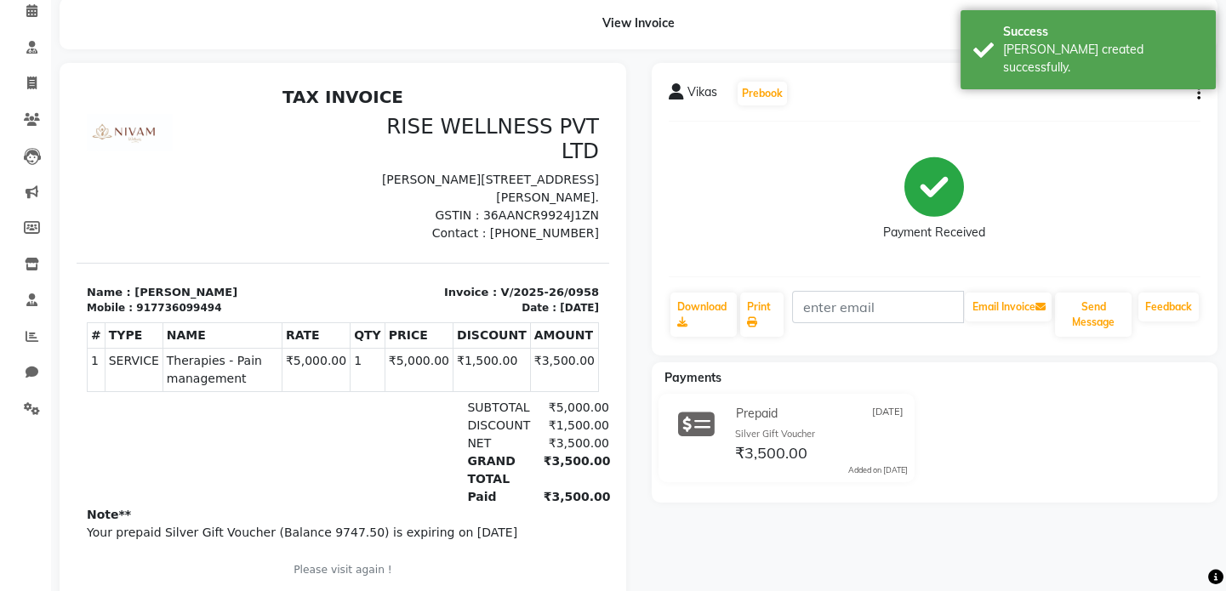
scroll to position [129, 0]
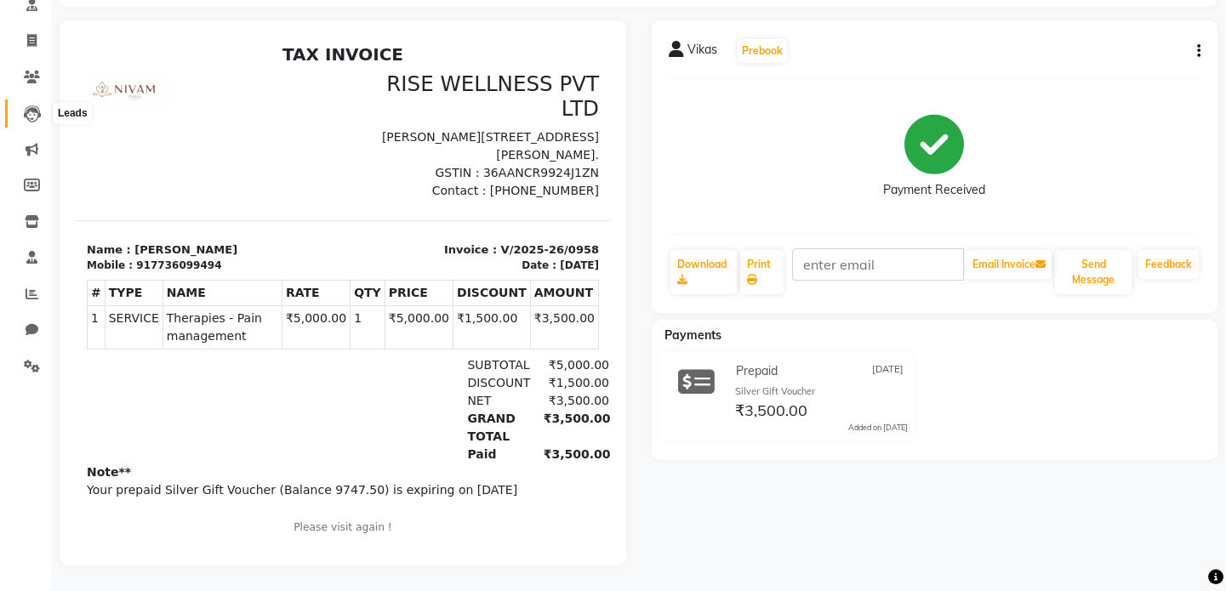
click at [26, 107] on icon at bounding box center [32, 114] width 17 height 17
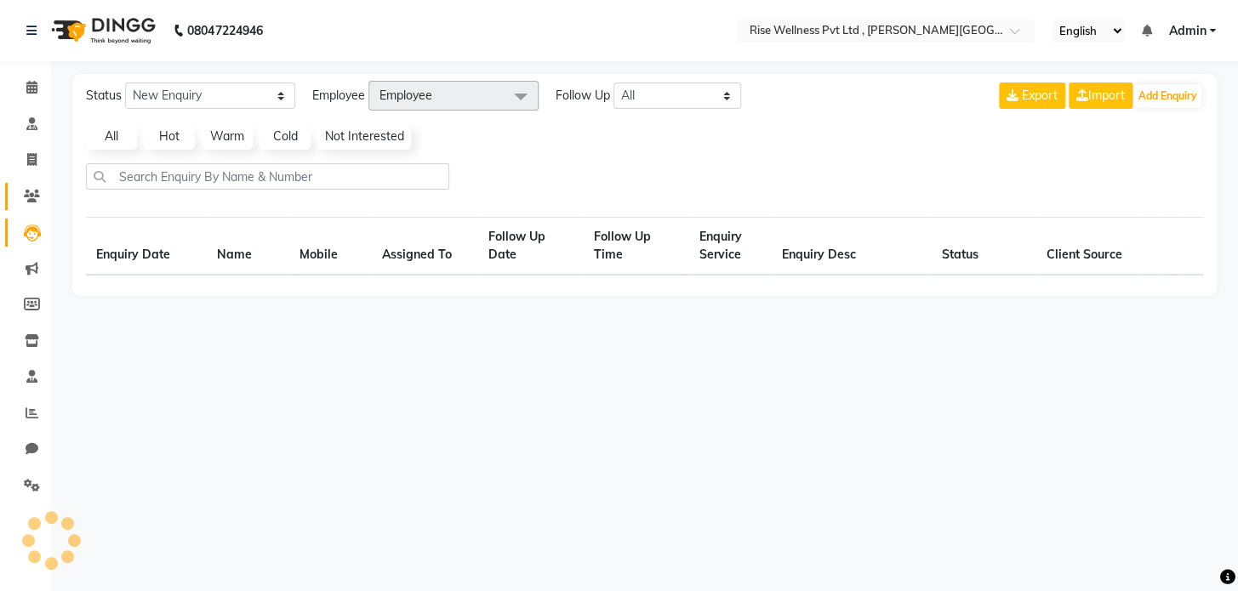
select select "10"
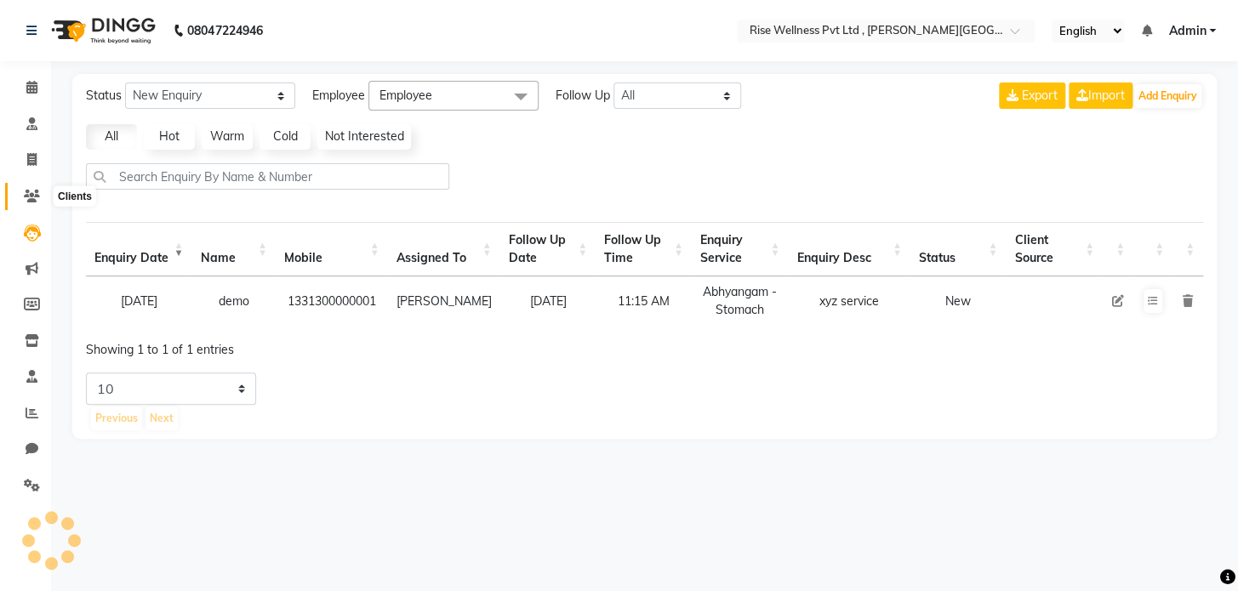
click at [33, 197] on icon at bounding box center [32, 196] width 16 height 13
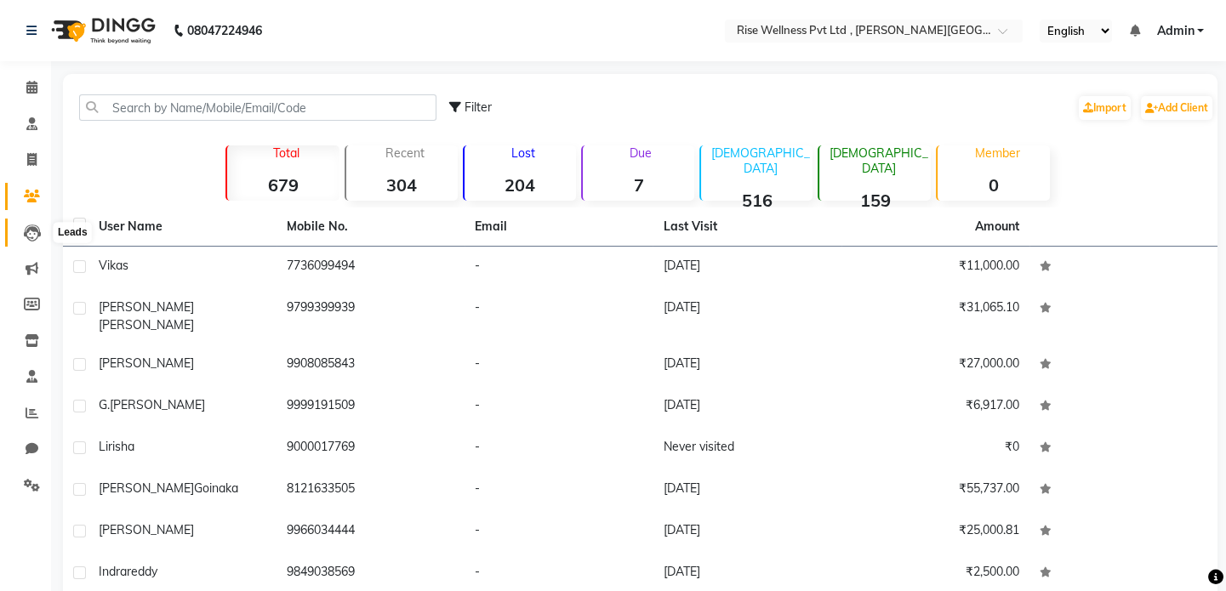
click at [25, 226] on icon at bounding box center [32, 233] width 17 height 17
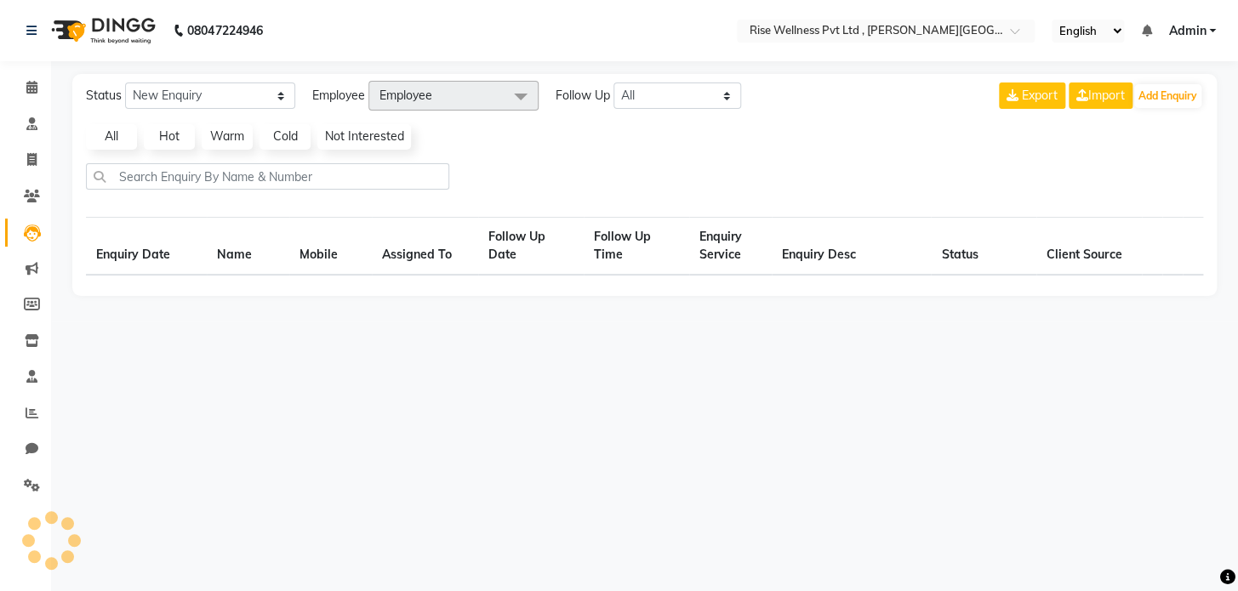
select select "10"
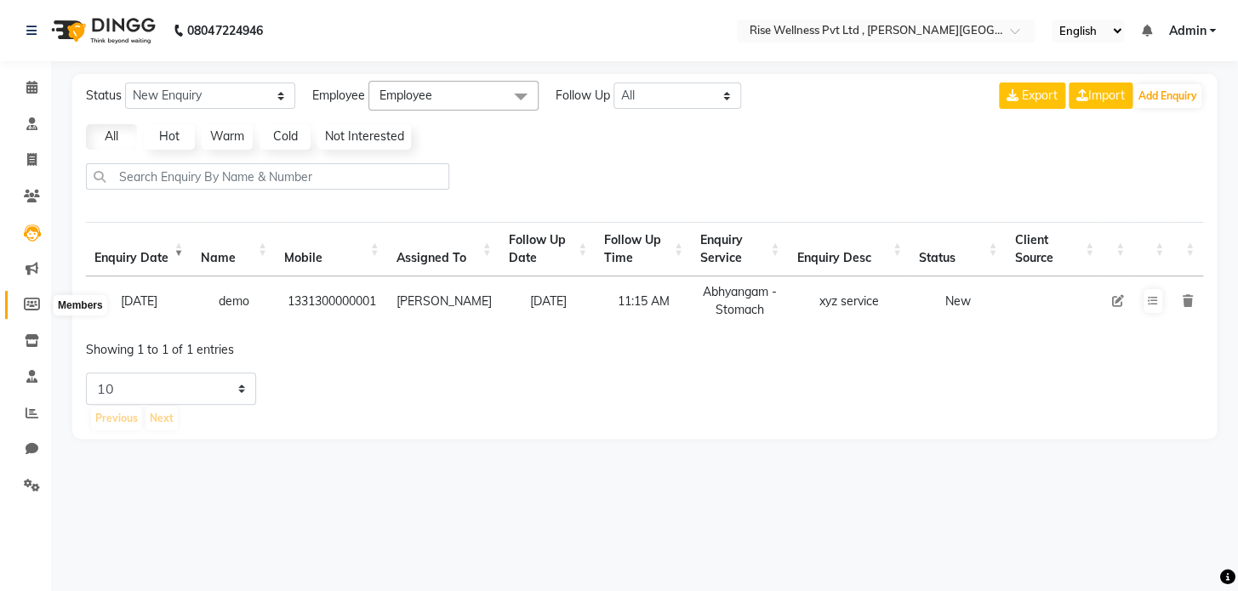
click at [26, 312] on span at bounding box center [32, 305] width 30 height 20
select select
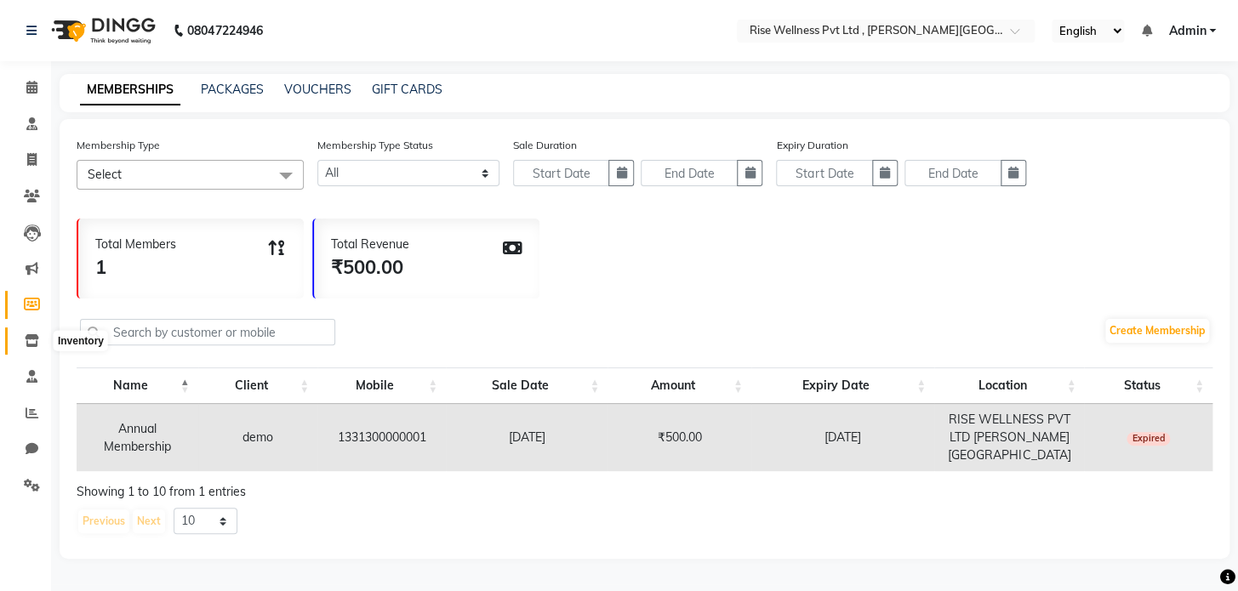
click at [26, 342] on icon at bounding box center [32, 340] width 14 height 13
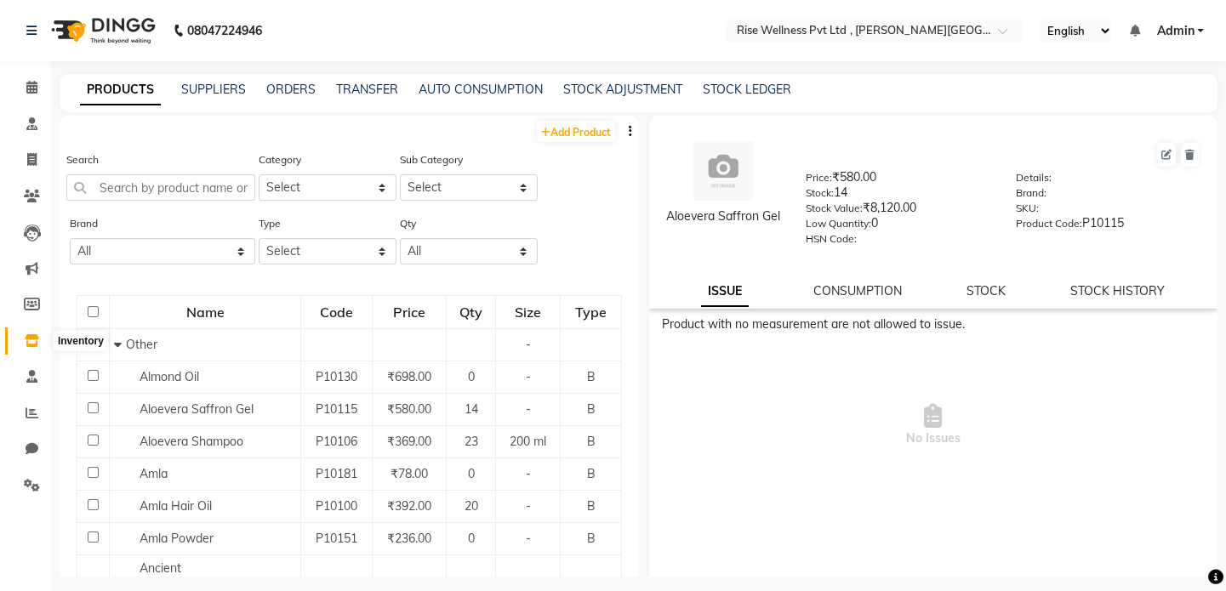
click at [33, 339] on icon at bounding box center [32, 340] width 14 height 13
click at [27, 371] on icon at bounding box center [31, 376] width 11 height 13
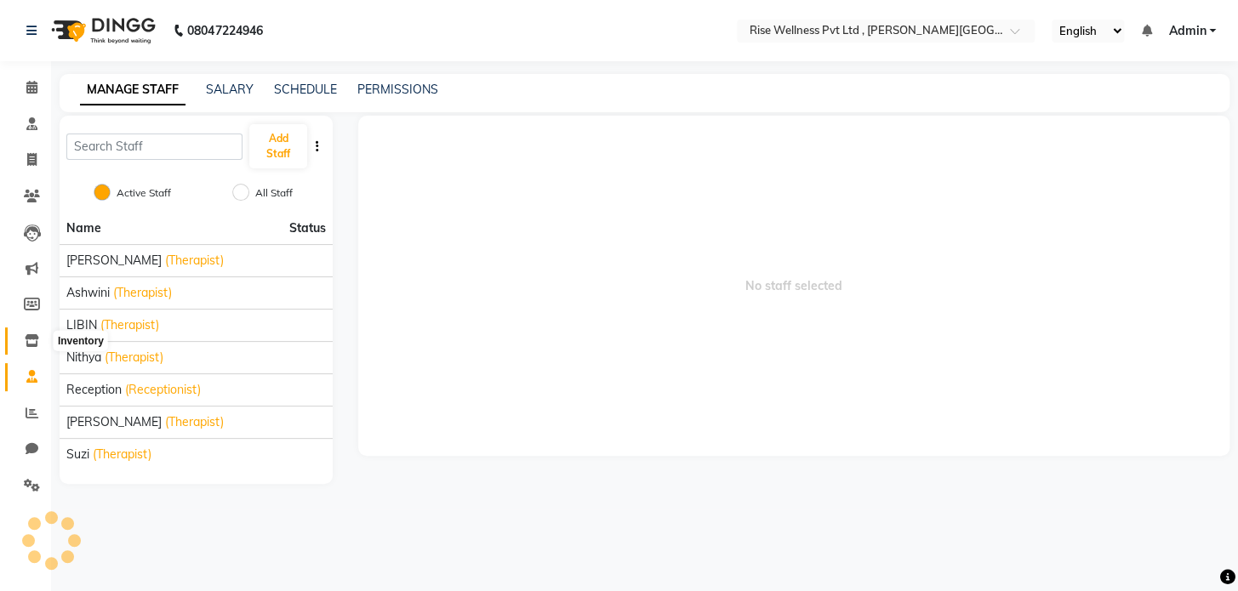
click at [39, 339] on span at bounding box center [32, 342] width 30 height 20
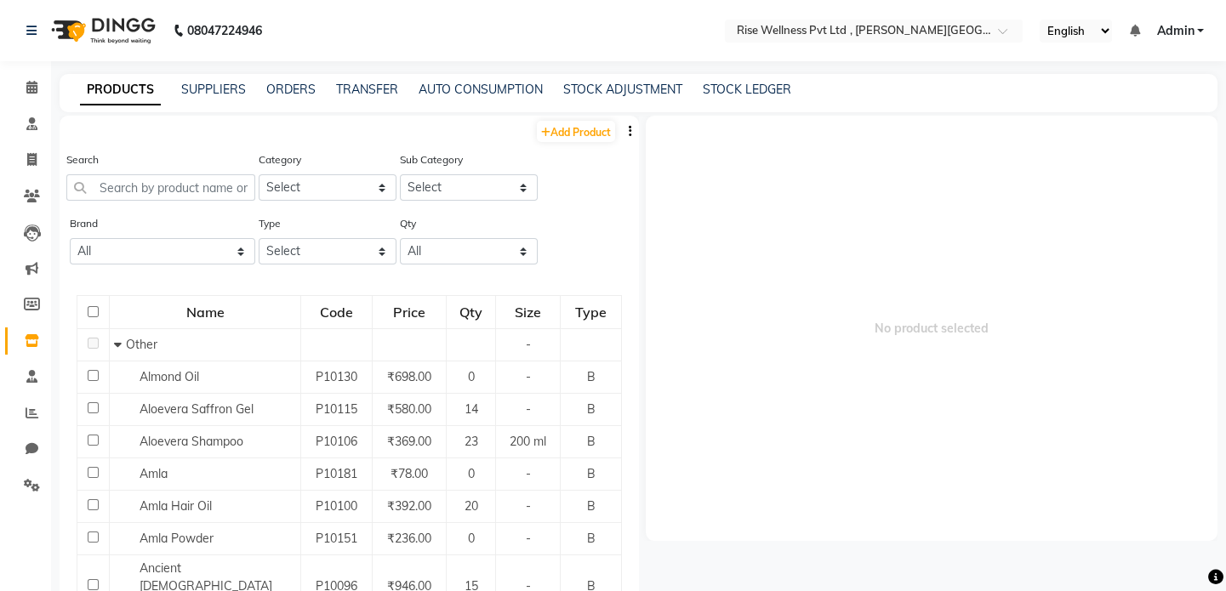
click at [39, 325] on li "Inventory" at bounding box center [25, 341] width 51 height 37
click at [34, 309] on icon at bounding box center [32, 304] width 16 height 13
select select
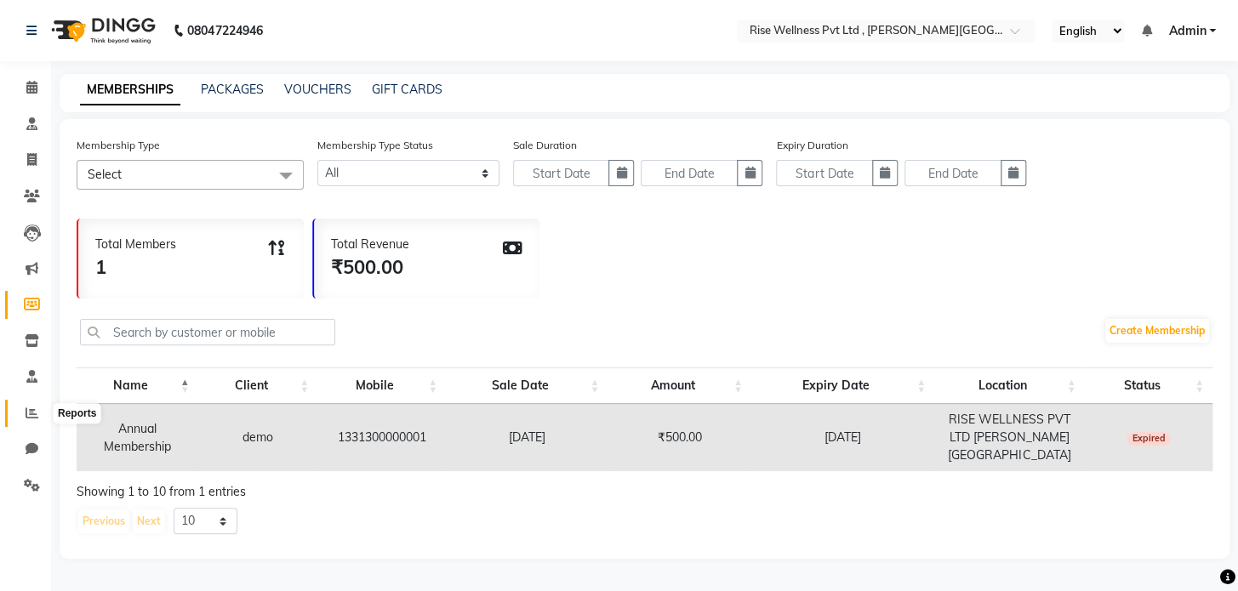
click at [27, 417] on icon at bounding box center [32, 413] width 13 height 13
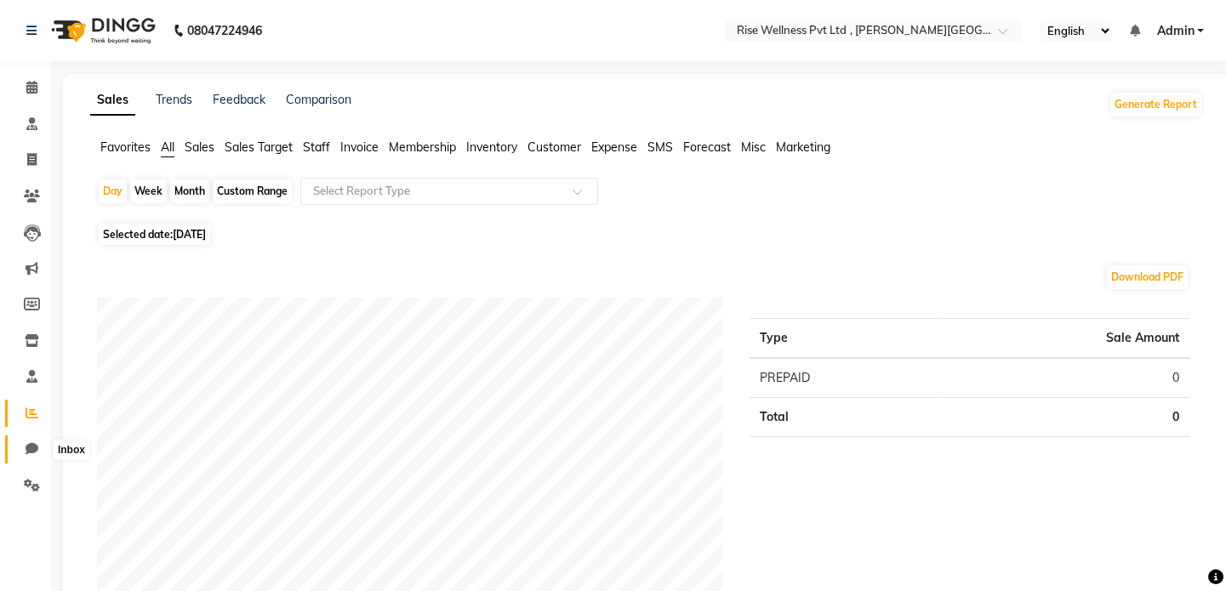
click at [39, 449] on span at bounding box center [32, 450] width 30 height 20
select select "100"
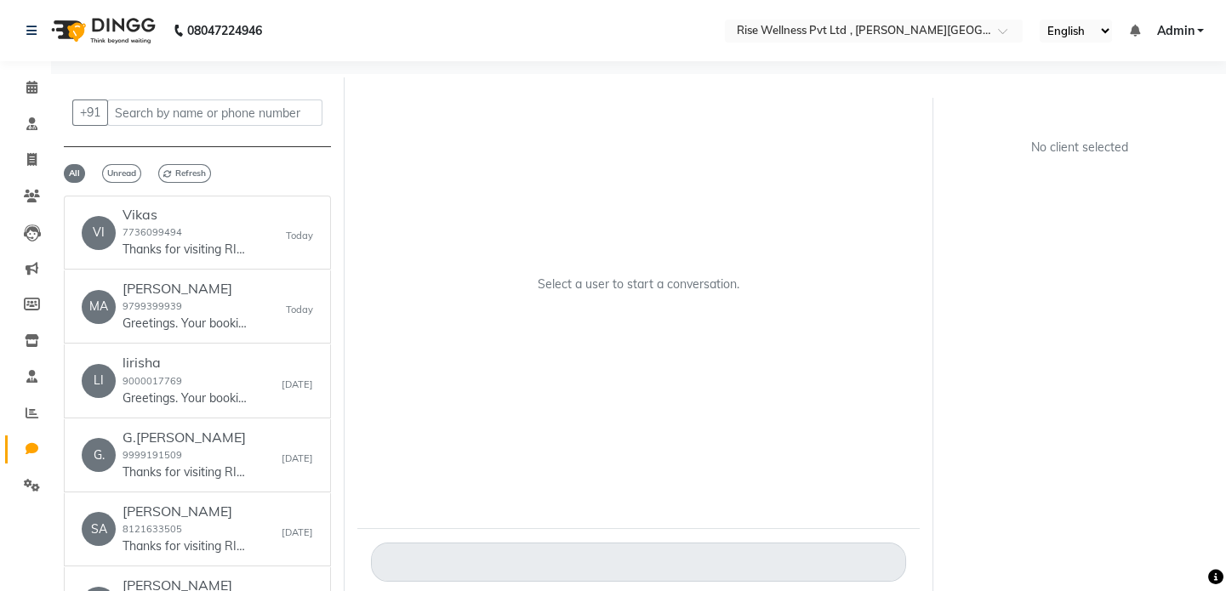
click at [34, 468] on li "Settings" at bounding box center [25, 486] width 51 height 37
click at [25, 485] on icon at bounding box center [32, 485] width 16 height 13
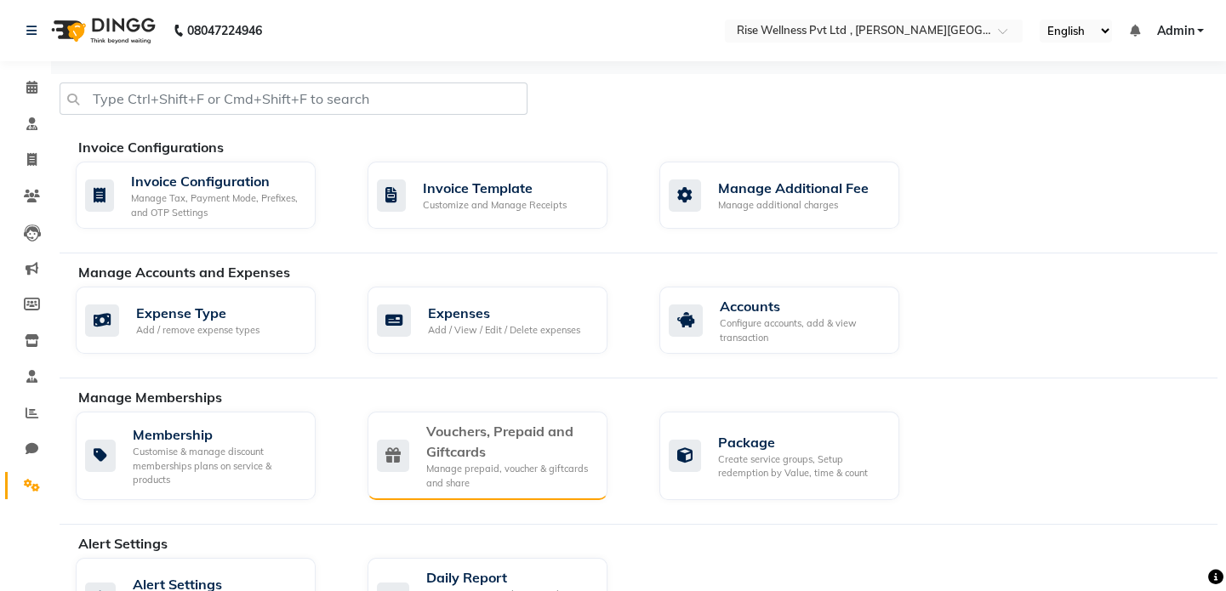
click at [514, 442] on div "Vouchers, Prepaid and Giftcards" at bounding box center [510, 441] width 168 height 41
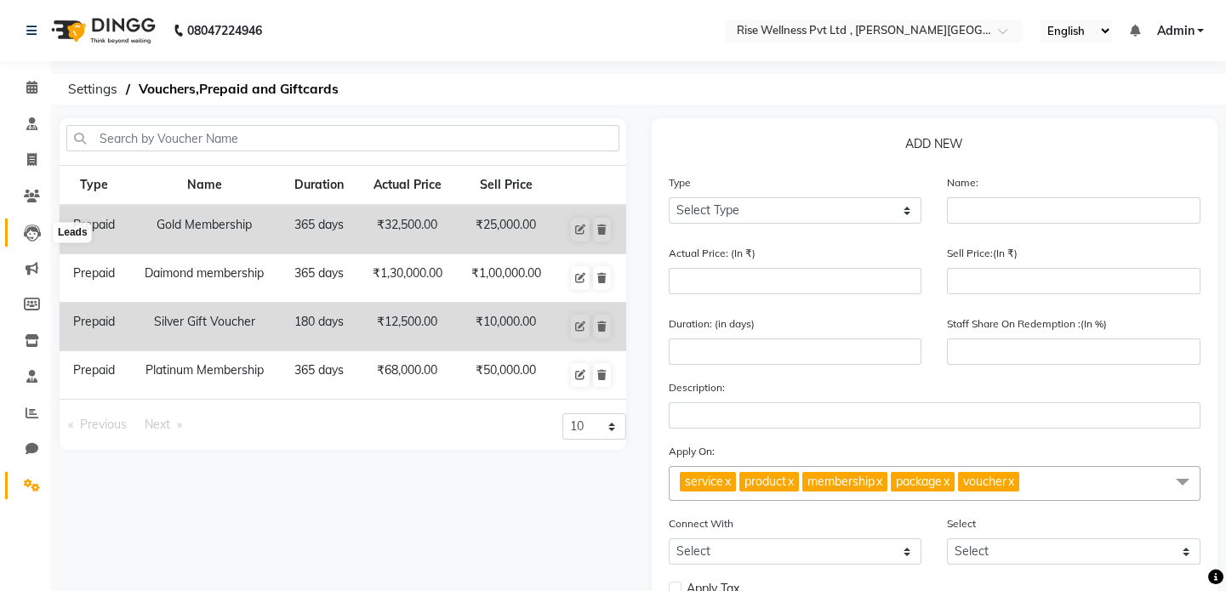
click at [19, 231] on span at bounding box center [32, 233] width 30 height 20
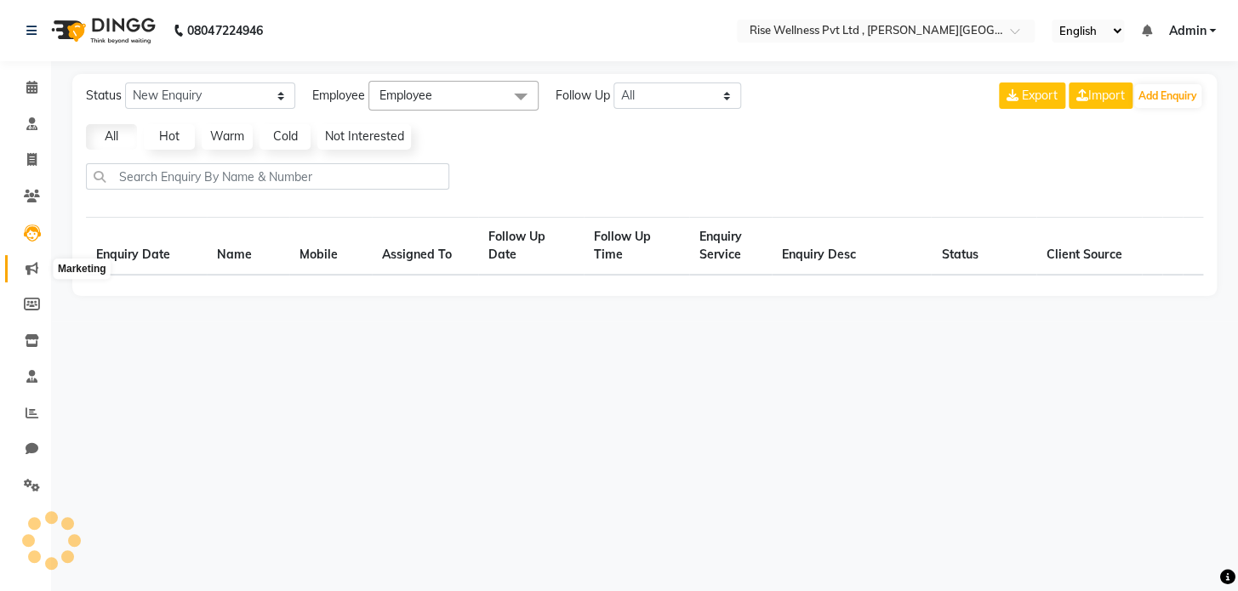
click at [34, 269] on icon at bounding box center [32, 268] width 13 height 13
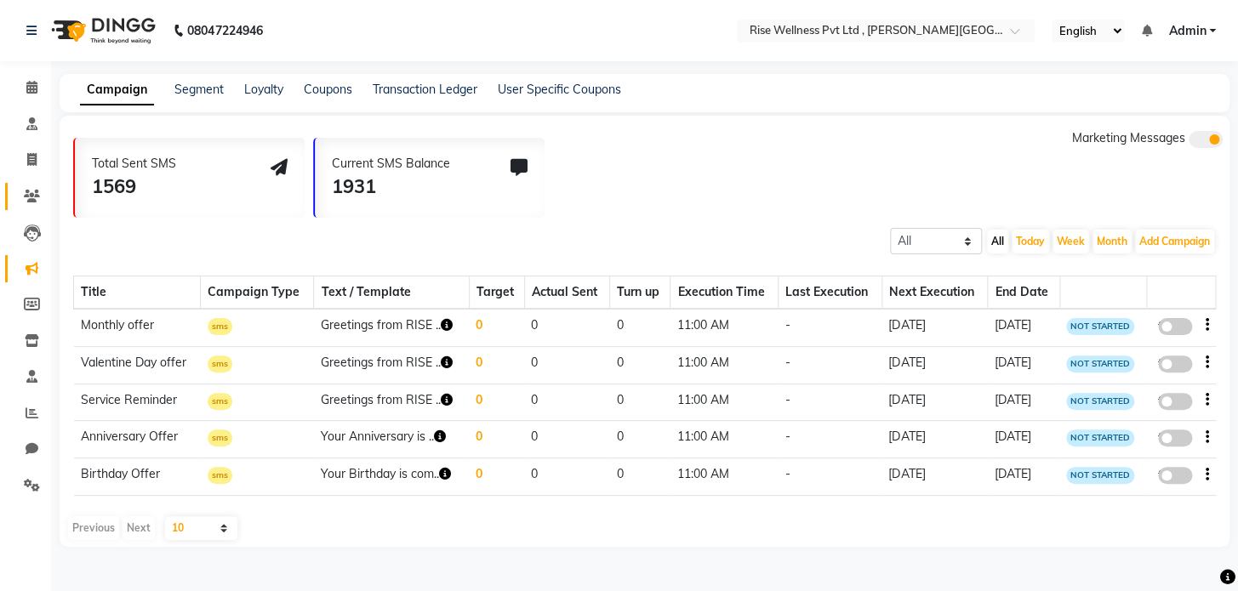
click at [30, 183] on link "Clients" at bounding box center [25, 197] width 41 height 28
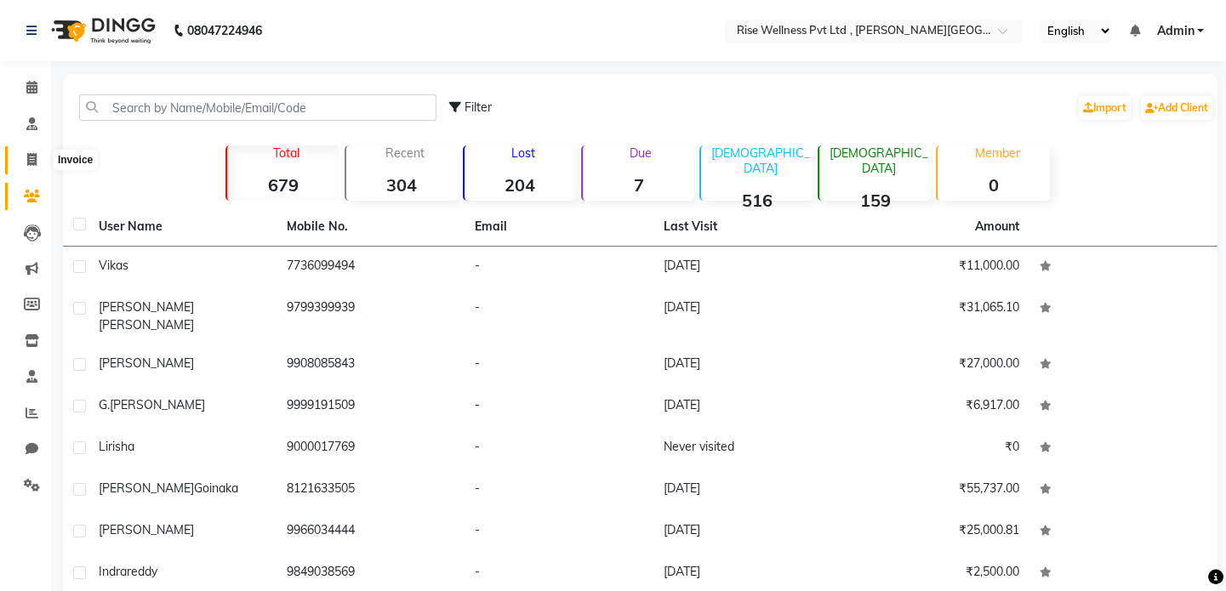
click at [29, 157] on icon at bounding box center [31, 159] width 9 height 13
select select "service"
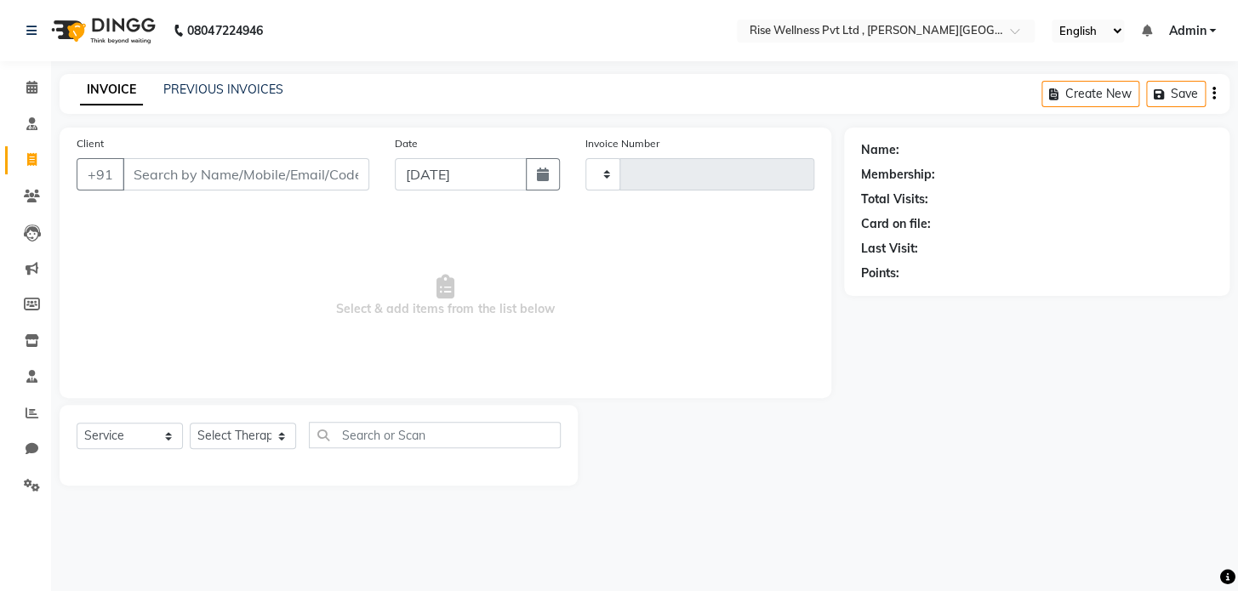
type input "0959"
select select "7497"
select select "V"
click at [26, 360] on li "Staff" at bounding box center [25, 377] width 51 height 37
click at [22, 379] on span at bounding box center [32, 378] width 30 height 20
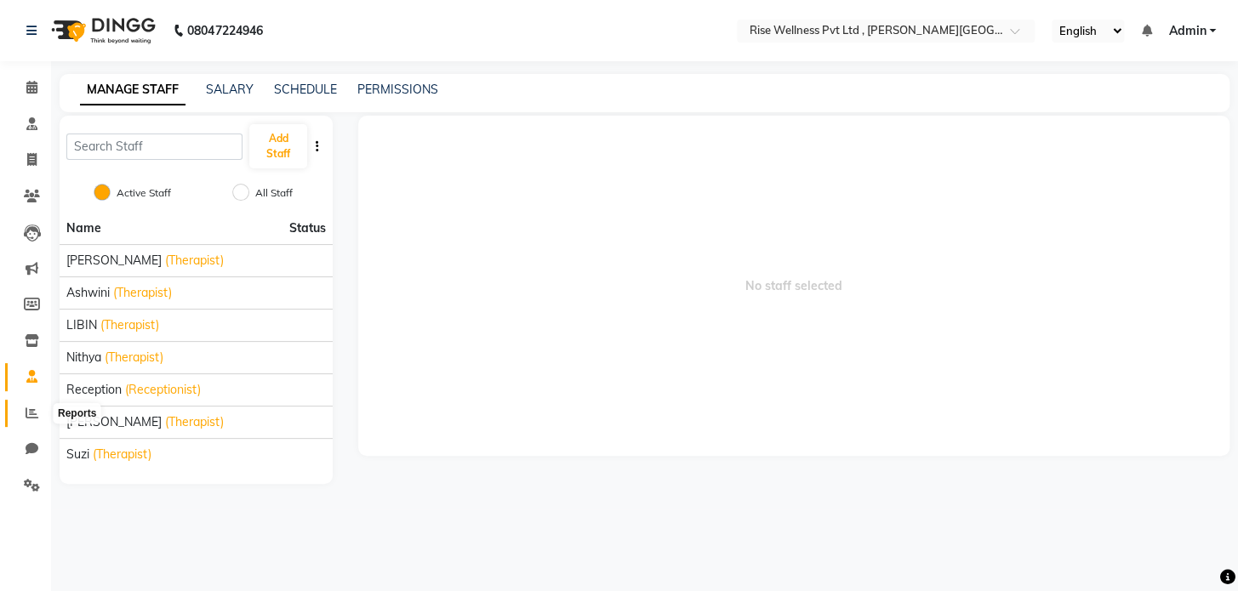
click at [32, 408] on icon at bounding box center [32, 413] width 13 height 13
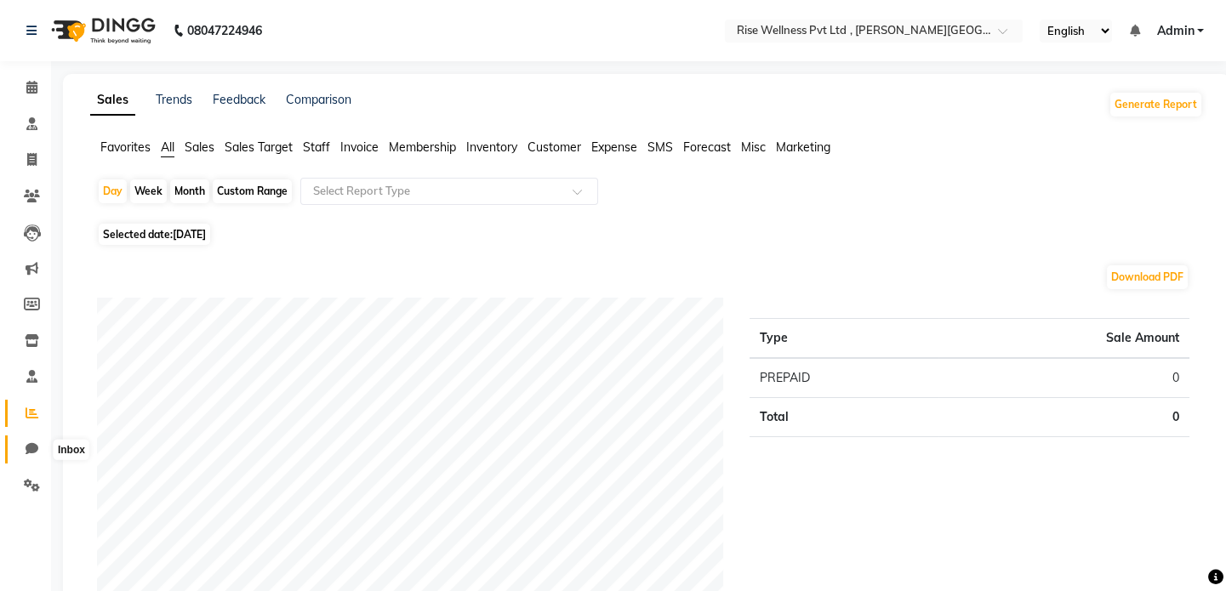
click at [41, 454] on span at bounding box center [32, 450] width 30 height 20
select select "100"
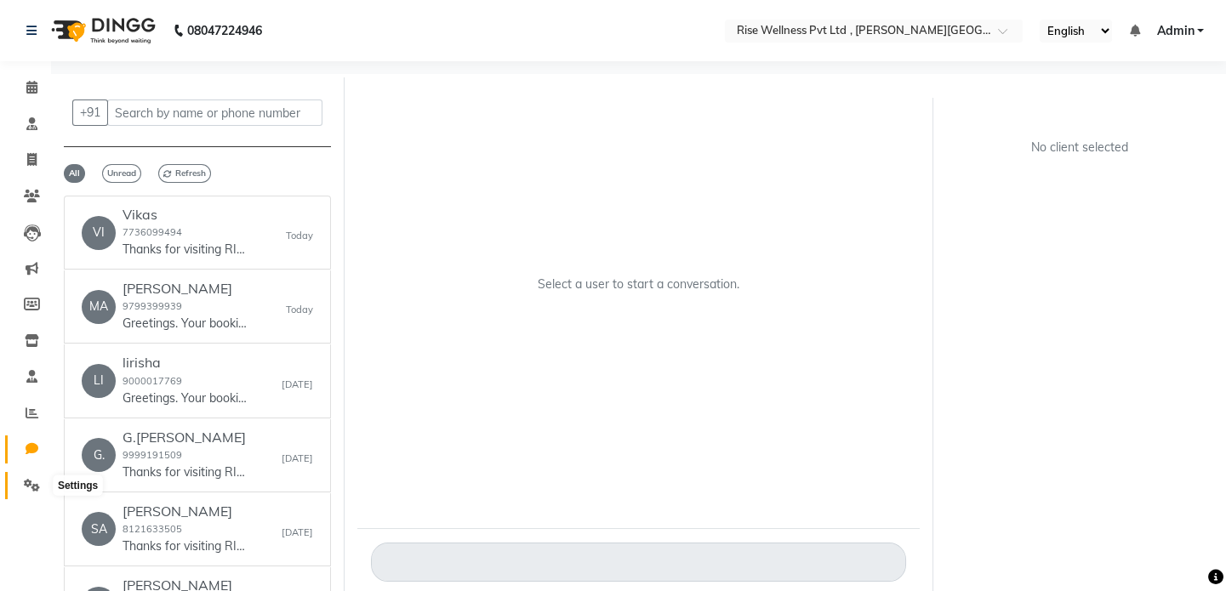
click at [35, 485] on icon at bounding box center [32, 485] width 16 height 13
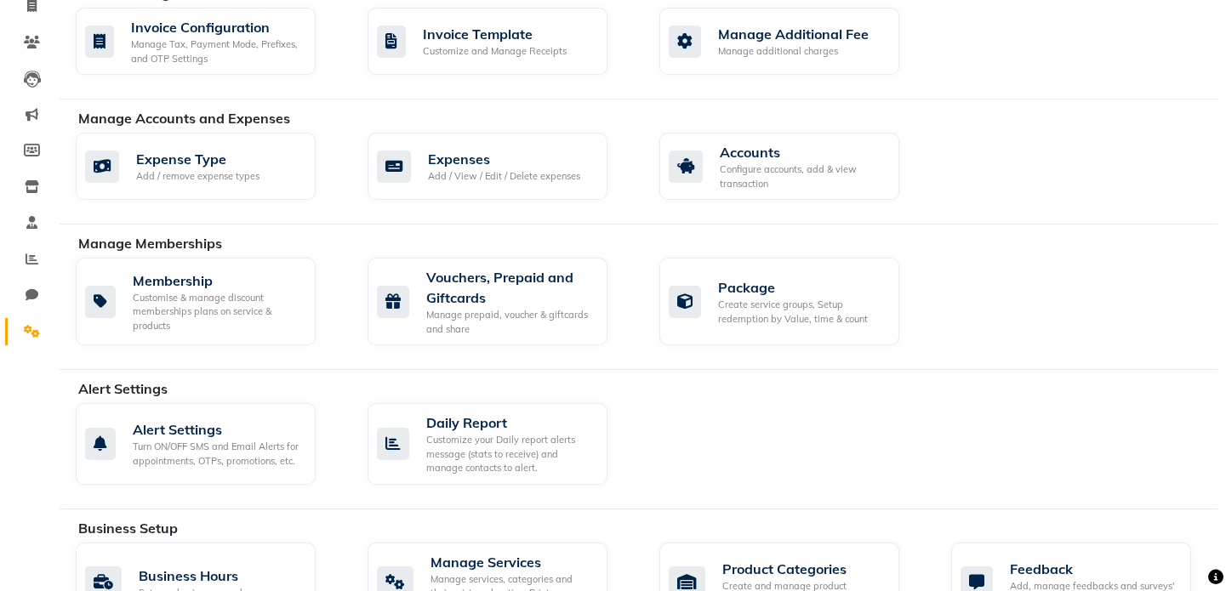
scroll to position [231, 0]
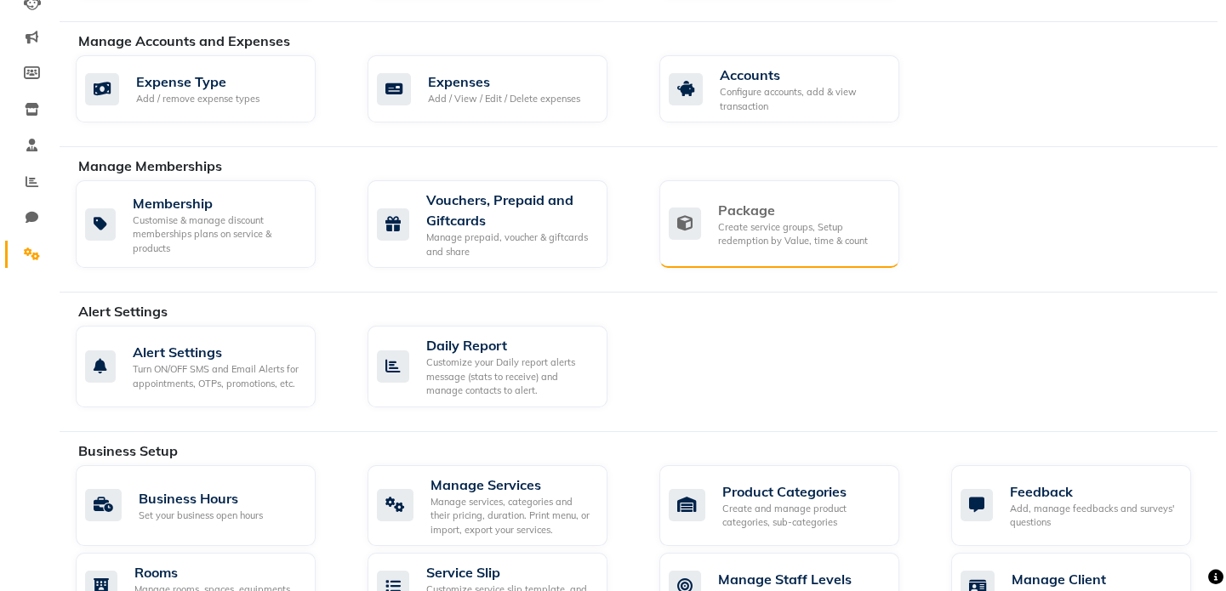
click at [773, 202] on div "Package" at bounding box center [802, 210] width 168 height 20
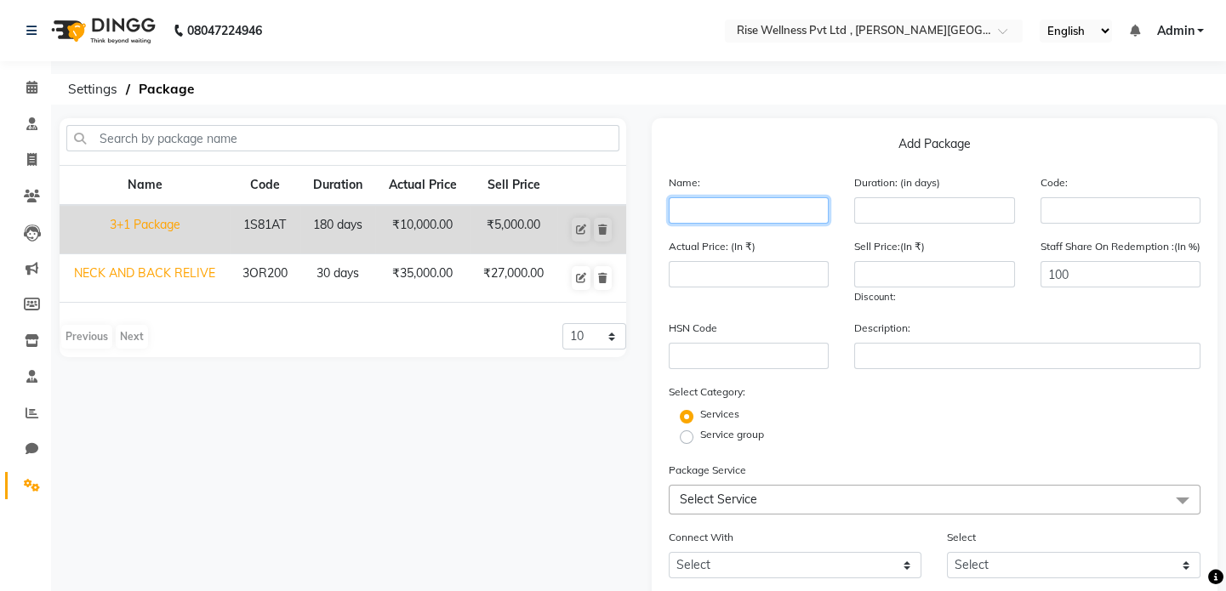
click at [727, 207] on input "text" at bounding box center [749, 210] width 161 height 26
type input "b"
type input "knee relive"
click at [908, 195] on div "Duration: (in days)" at bounding box center [935, 199] width 186 height 50
click at [902, 212] on input "number" at bounding box center [934, 210] width 161 height 26
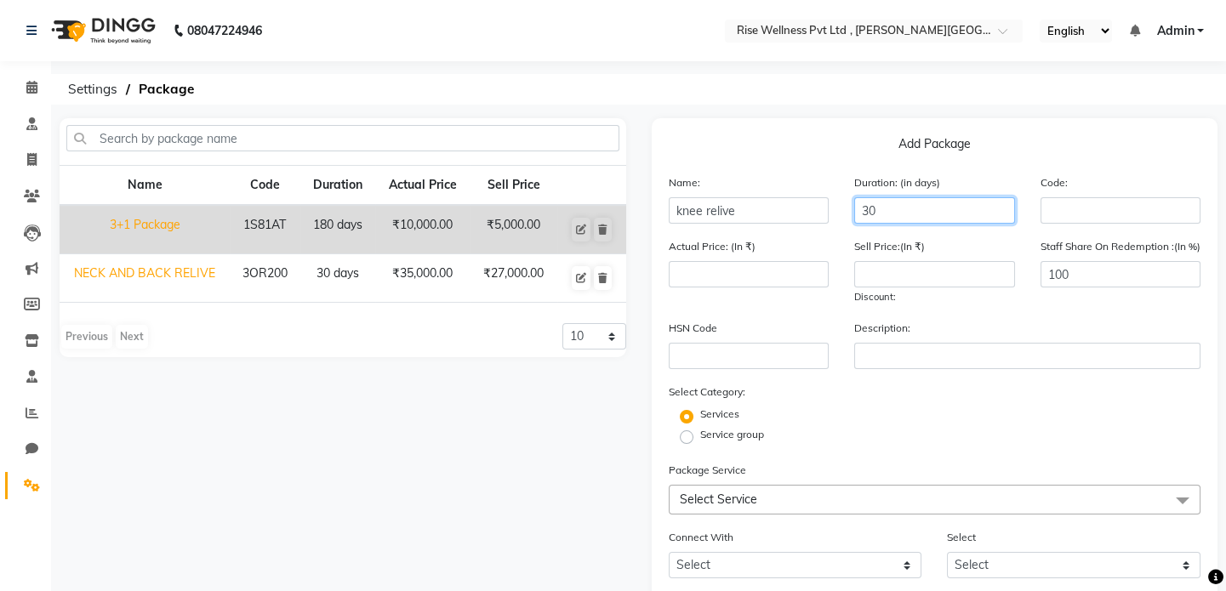
type input "30"
click at [762, 282] on input "number" at bounding box center [749, 274] width 161 height 26
type input "35000"
click at [874, 280] on input "number" at bounding box center [934, 274] width 161 height 26
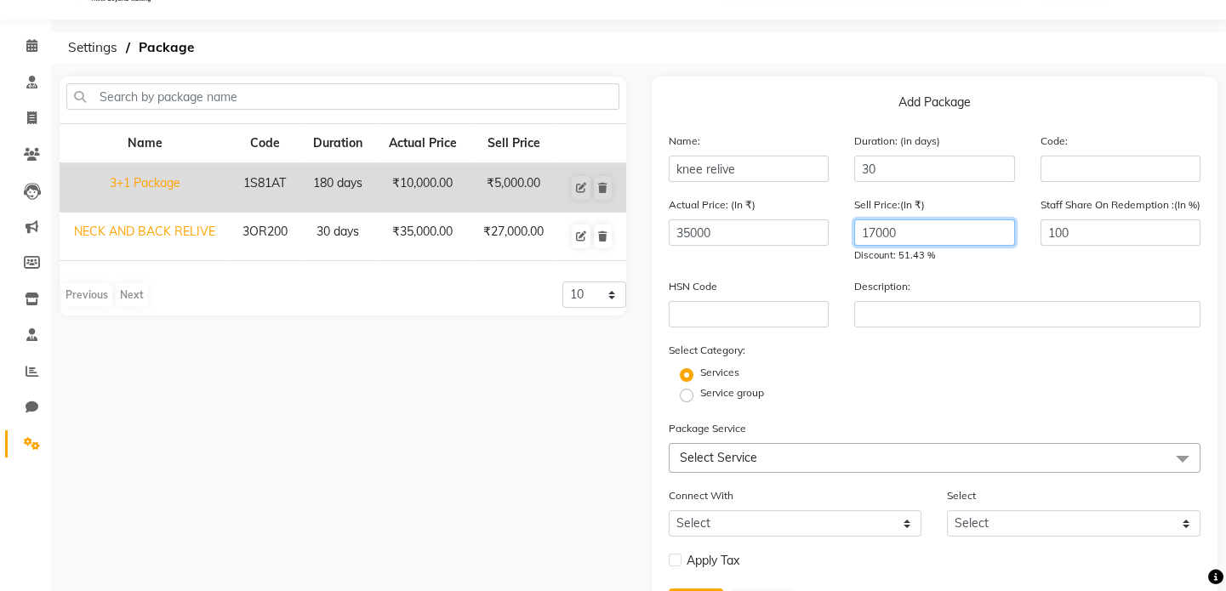
scroll to position [77, 0]
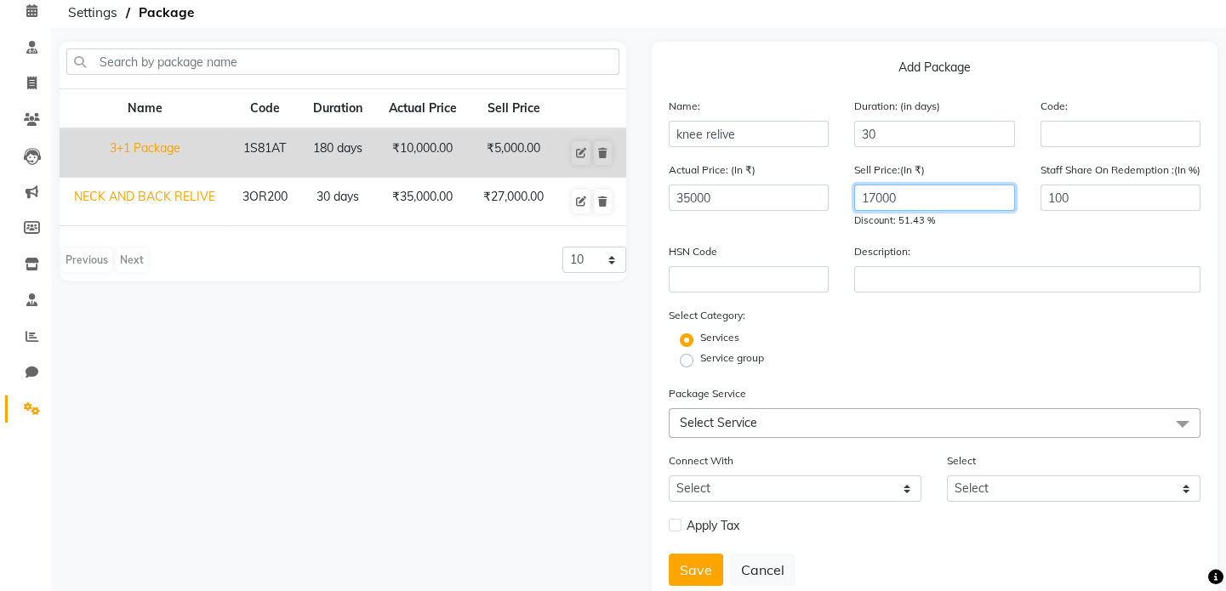
type input "17000"
click at [880, 422] on span "Select Service" at bounding box center [935, 423] width 533 height 30
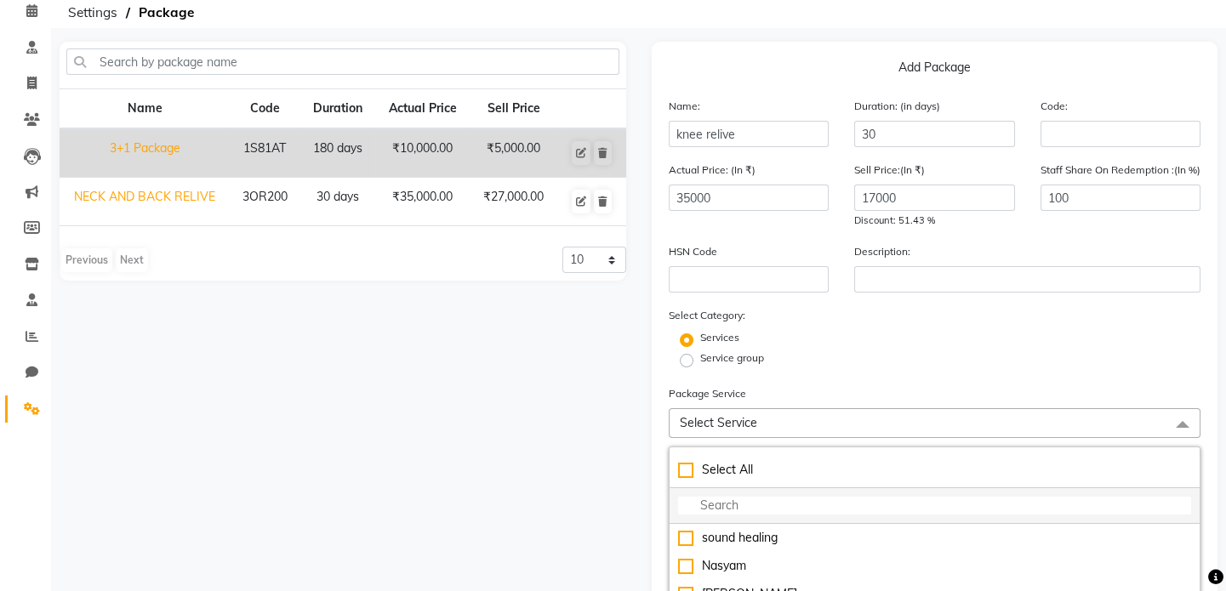
scroll to position [154, 0]
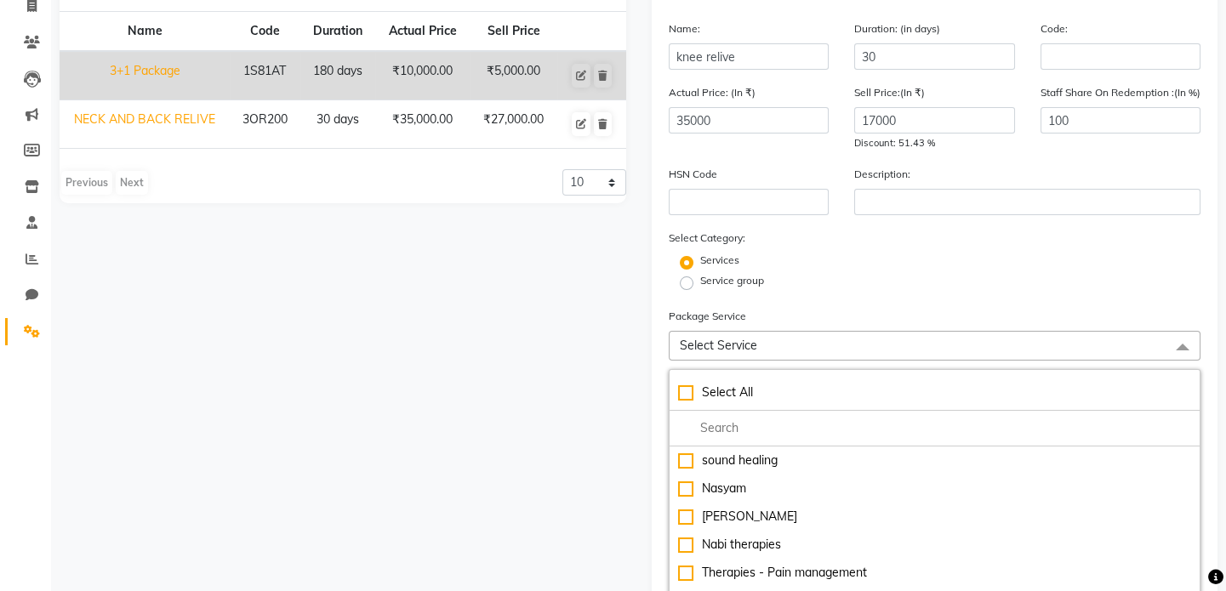
click at [865, 355] on span "Select Service" at bounding box center [935, 346] width 533 height 30
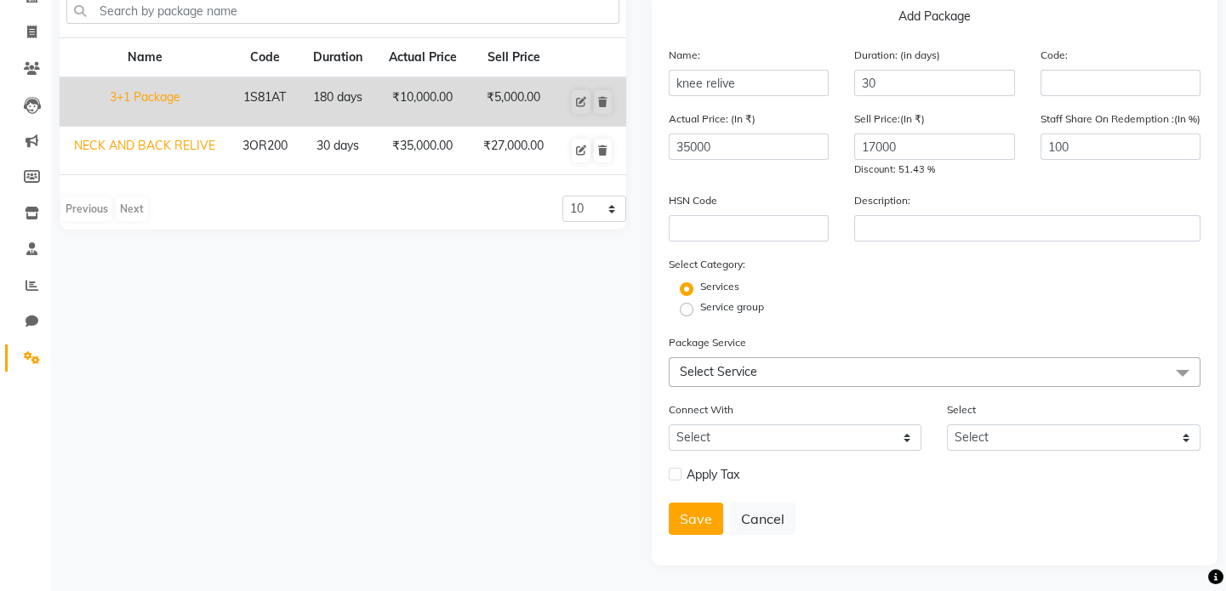
click at [860, 369] on span "Select Service" at bounding box center [935, 372] width 533 height 30
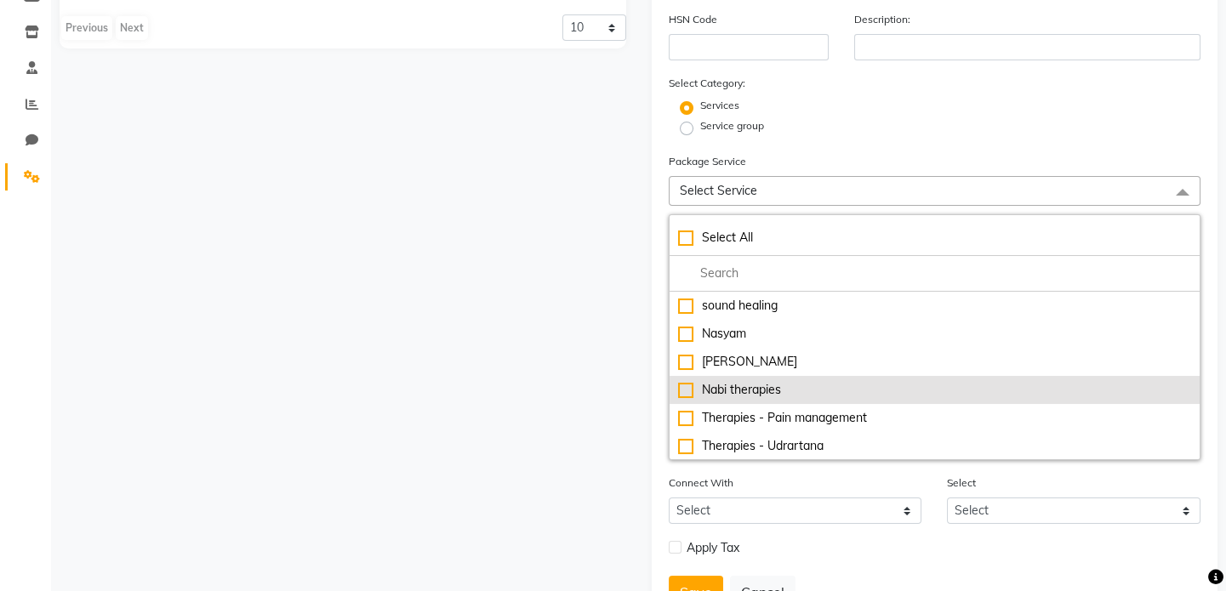
scroll to position [77, 0]
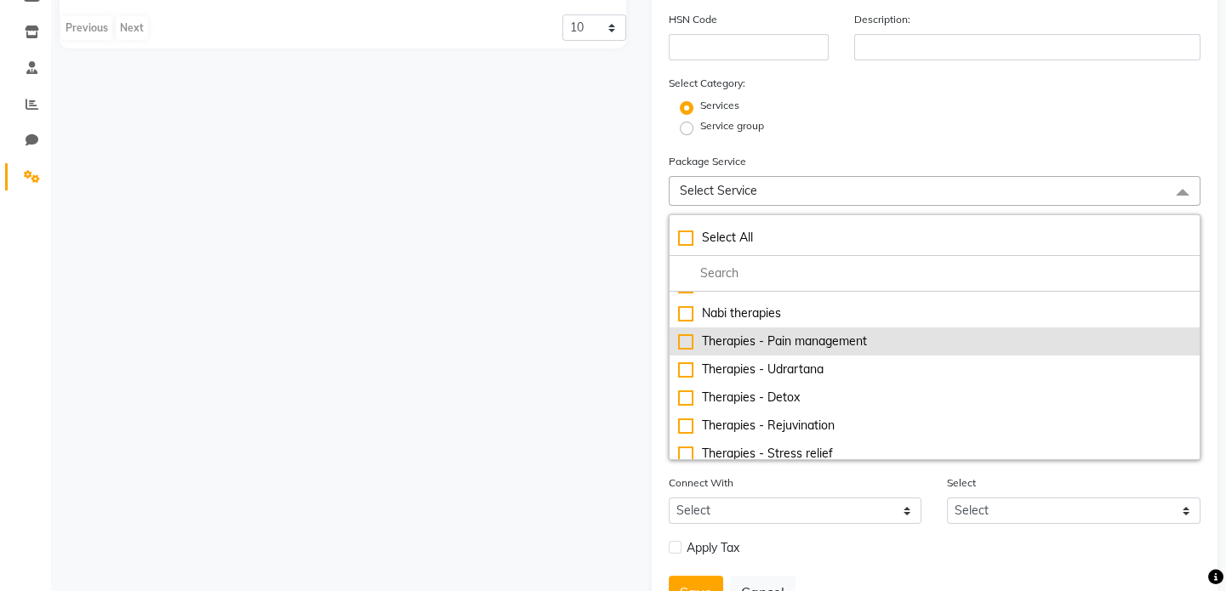
click at [807, 346] on div "Therapies - Pain management" at bounding box center [935, 342] width 514 height 18
checkbox input "true"
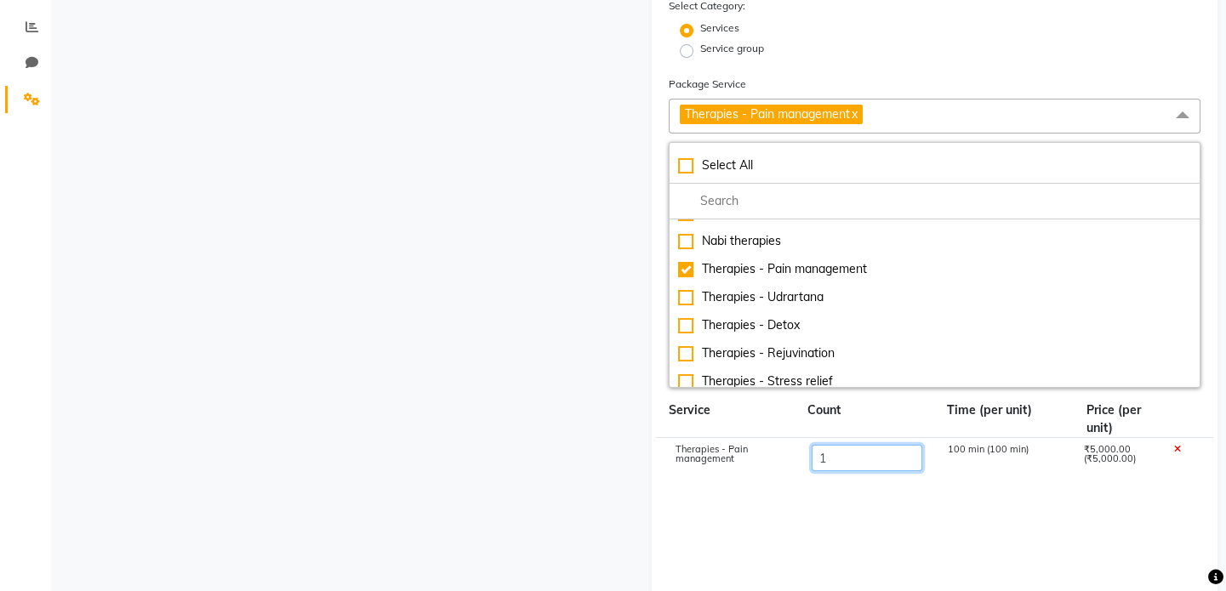
click at [866, 456] on input "1" at bounding box center [866, 458] width 111 height 26
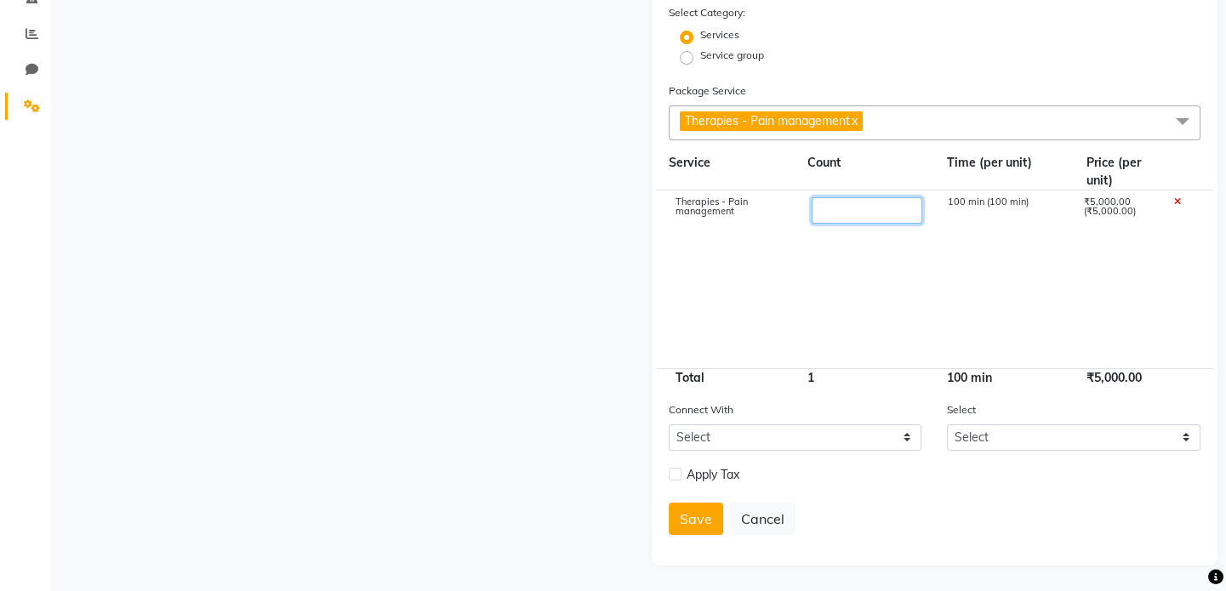
type input "7"
click at [691, 524] on button "Save" at bounding box center [696, 519] width 54 height 32
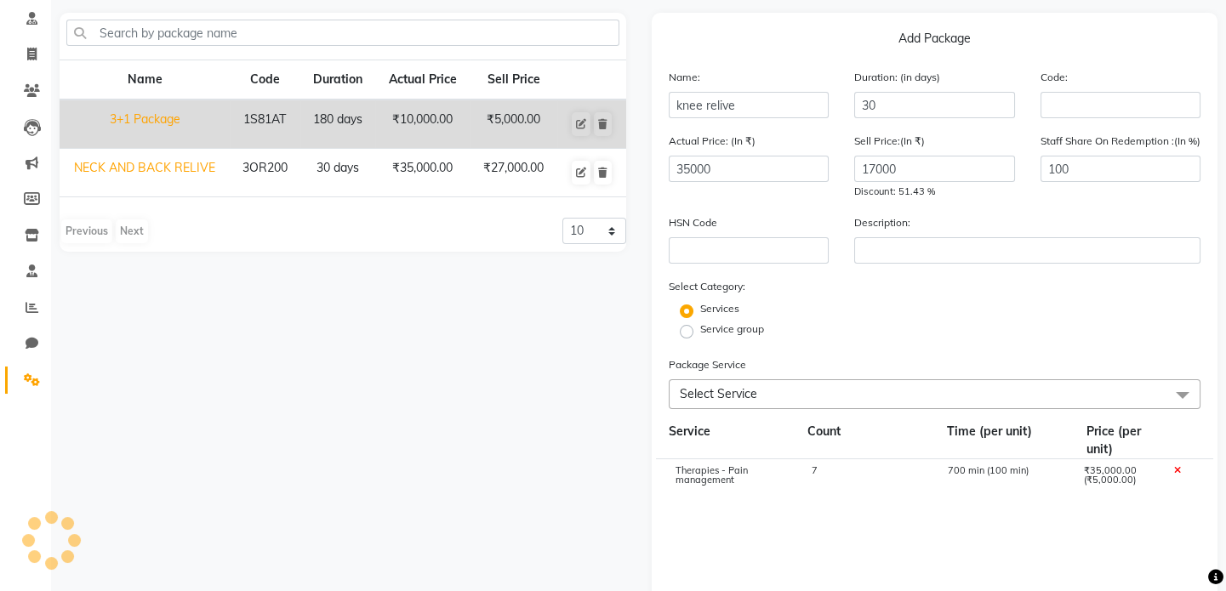
scroll to position [68, 0]
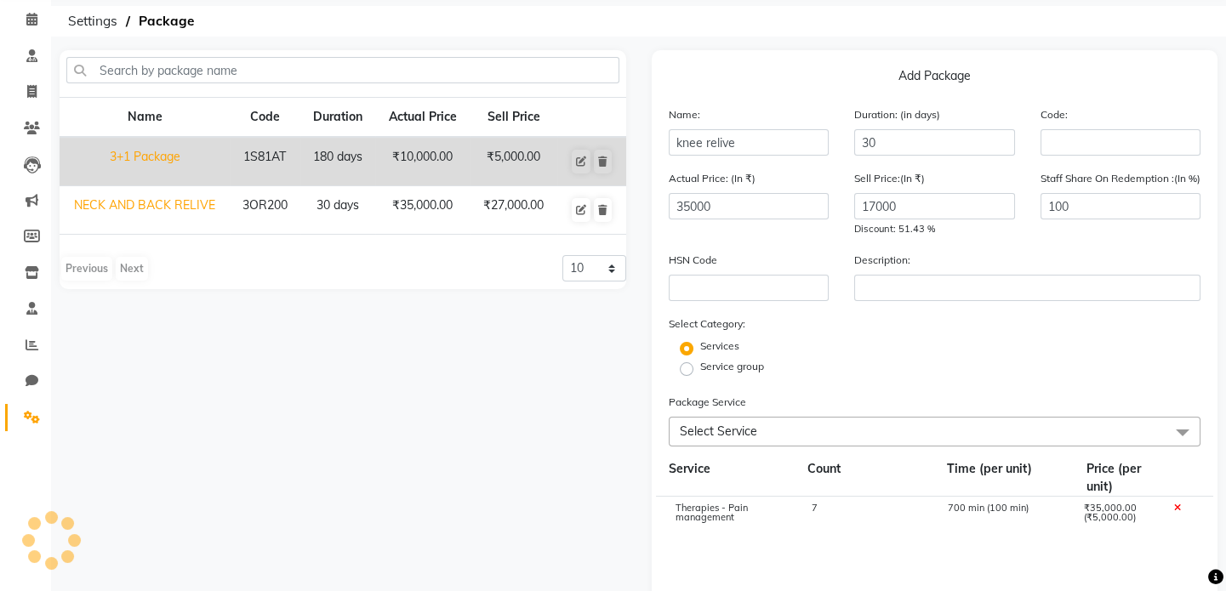
select select
checkbox input "false"
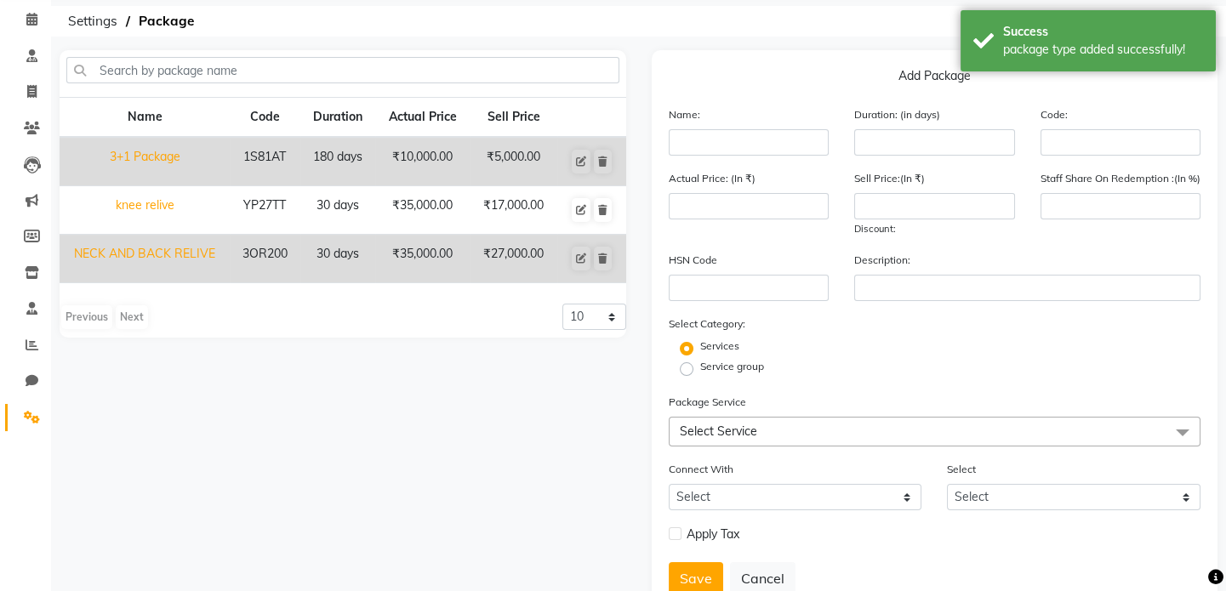
scroll to position [130, 0]
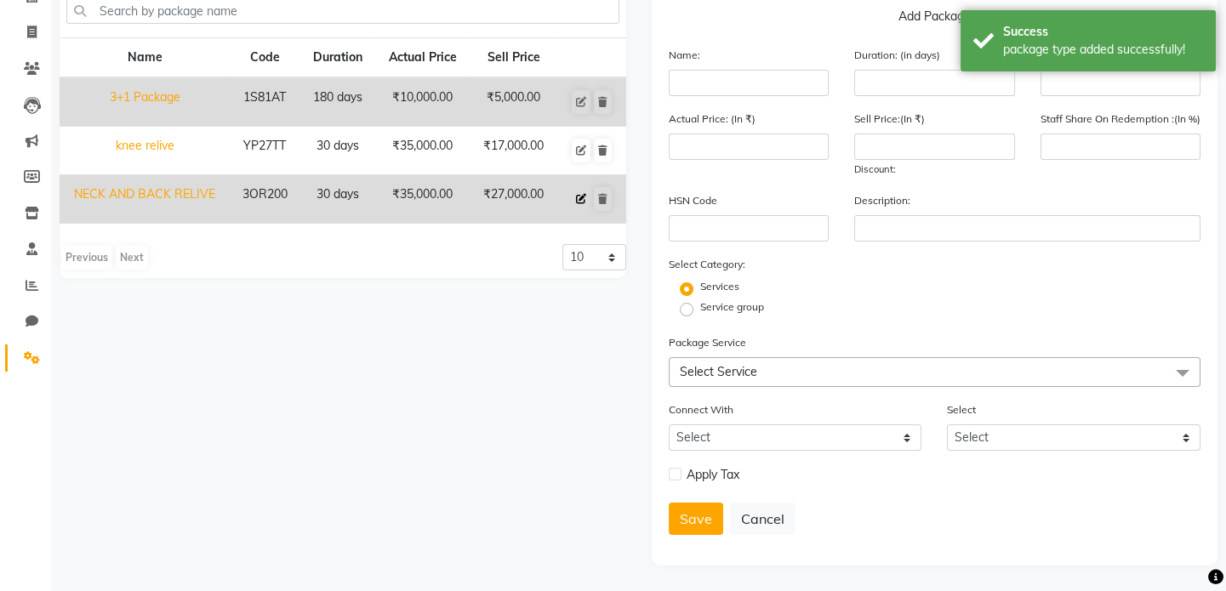
click at [582, 194] on icon at bounding box center [581, 199] width 10 height 10
type input "NECK AND BACK RELIVE"
type input "30"
type input "3OR200"
type input "35000"
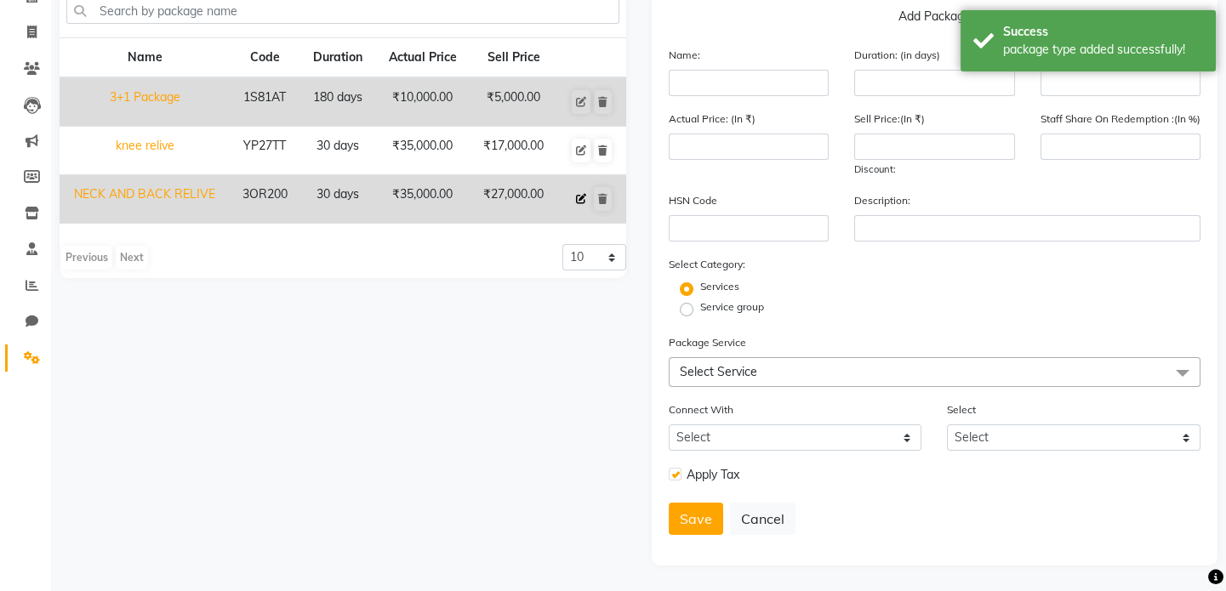
type input "27000"
type input "100"
checkbox input "true"
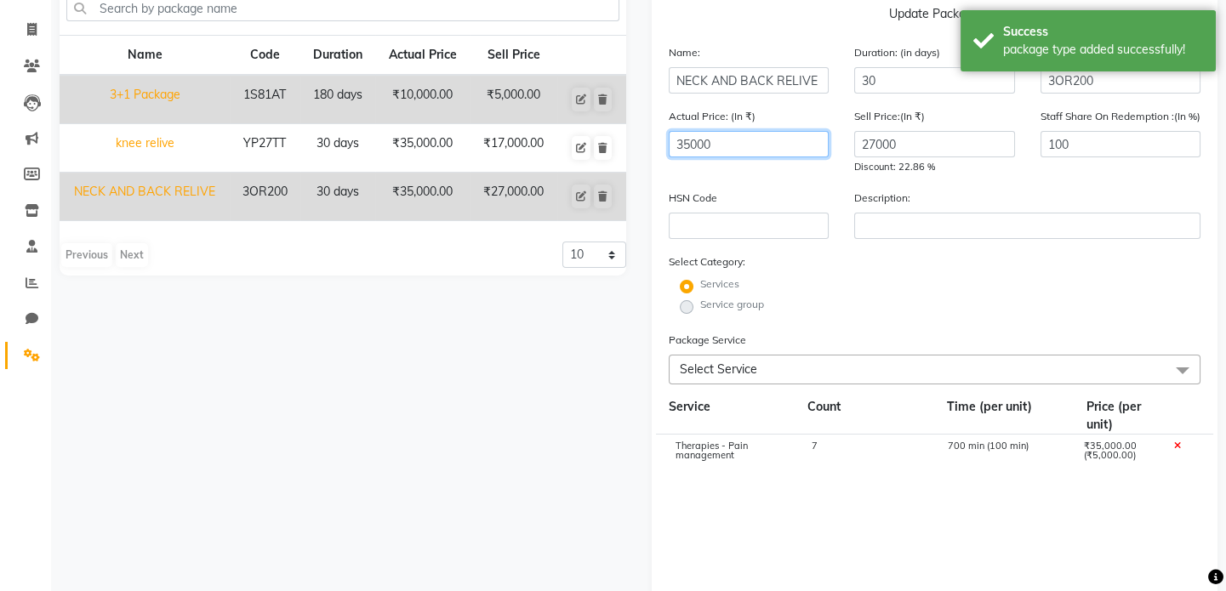
click at [758, 136] on input "35000" at bounding box center [749, 144] width 161 height 26
click at [318, 450] on div "Name Code Duration Actual Price Sell Price 3+1 Package 1S81AT 180 days ₹10,000.…" at bounding box center [343, 421] width 592 height 866
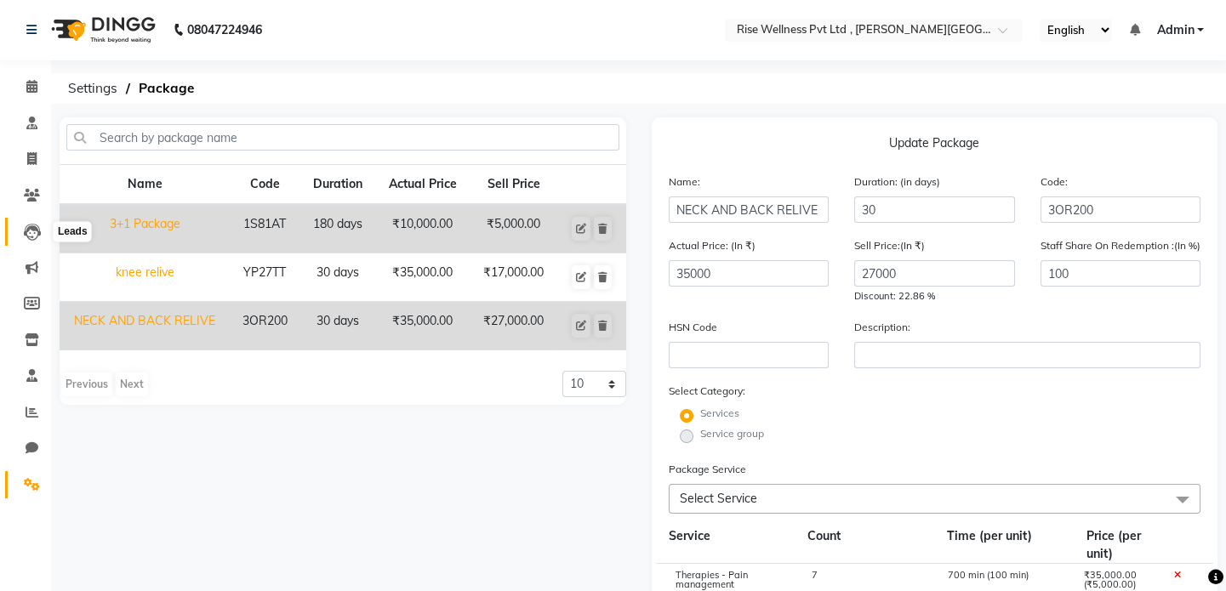
scroll to position [0, 0]
click at [36, 94] on span at bounding box center [32, 88] width 30 height 20
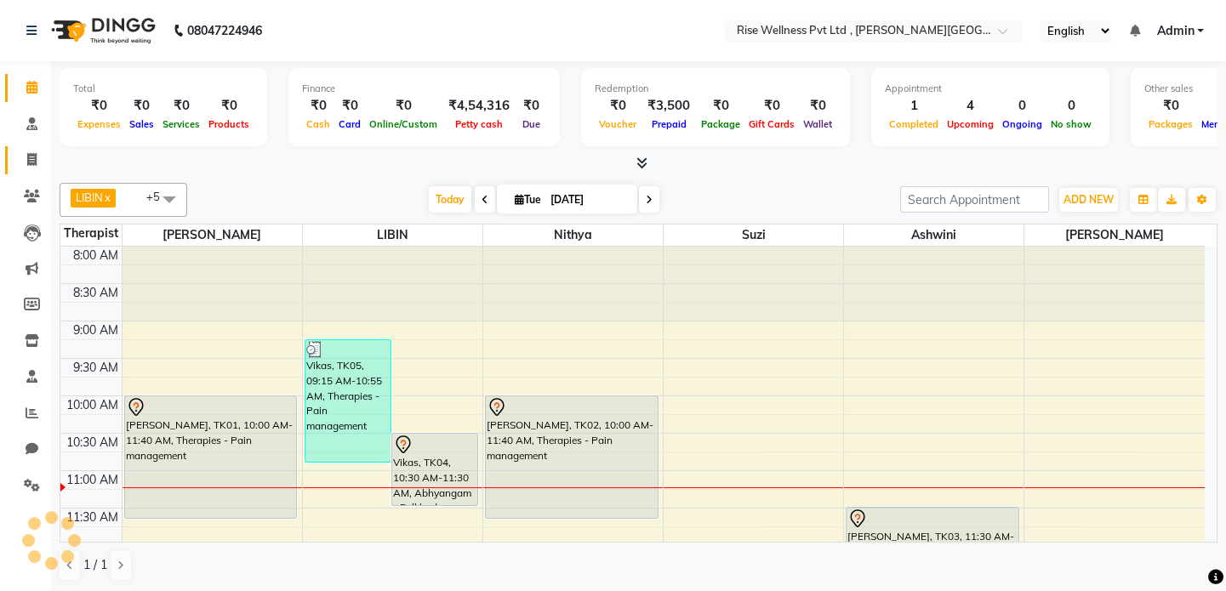
click at [22, 146] on link "Invoice" at bounding box center [25, 160] width 41 height 28
select select "service"
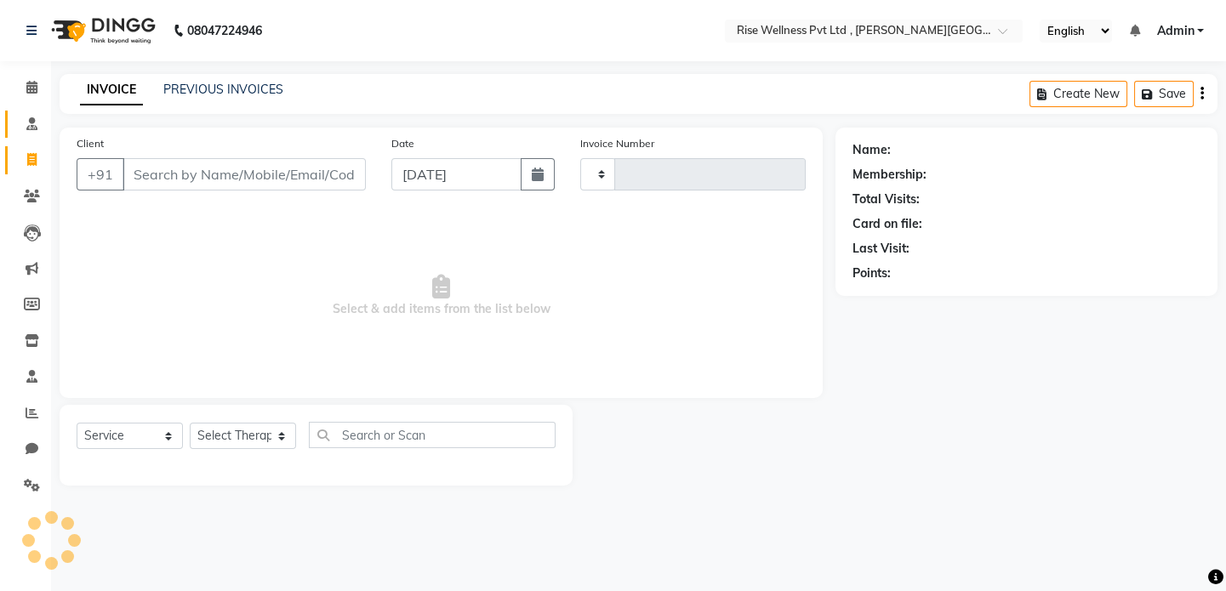
type input "0959"
select select "7497"
select select "V"
click at [27, 163] on icon at bounding box center [31, 159] width 9 height 13
select select "service"
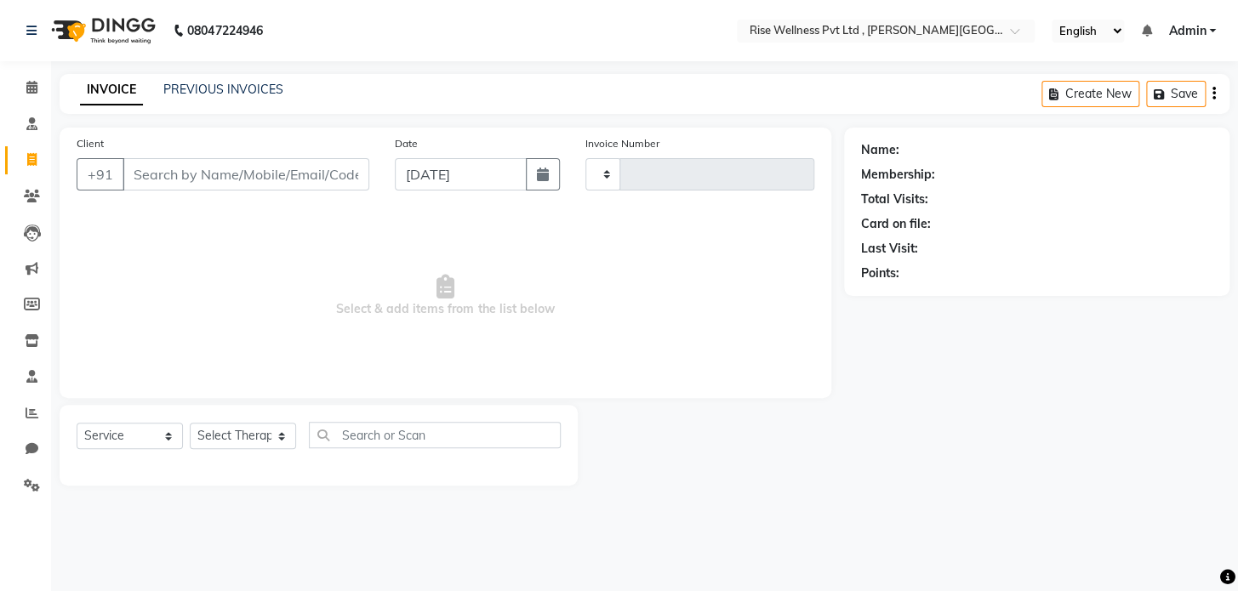
type input "0959"
select select "7497"
select select "V"
click at [30, 198] on icon at bounding box center [32, 196] width 16 height 13
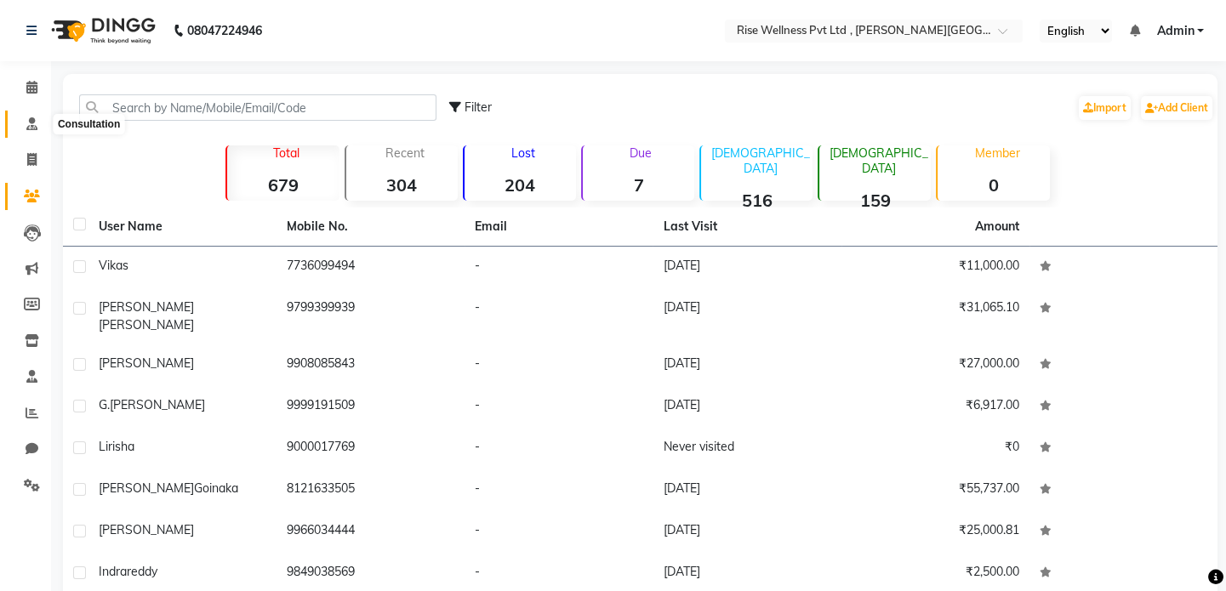
click at [31, 118] on icon at bounding box center [31, 123] width 11 height 13
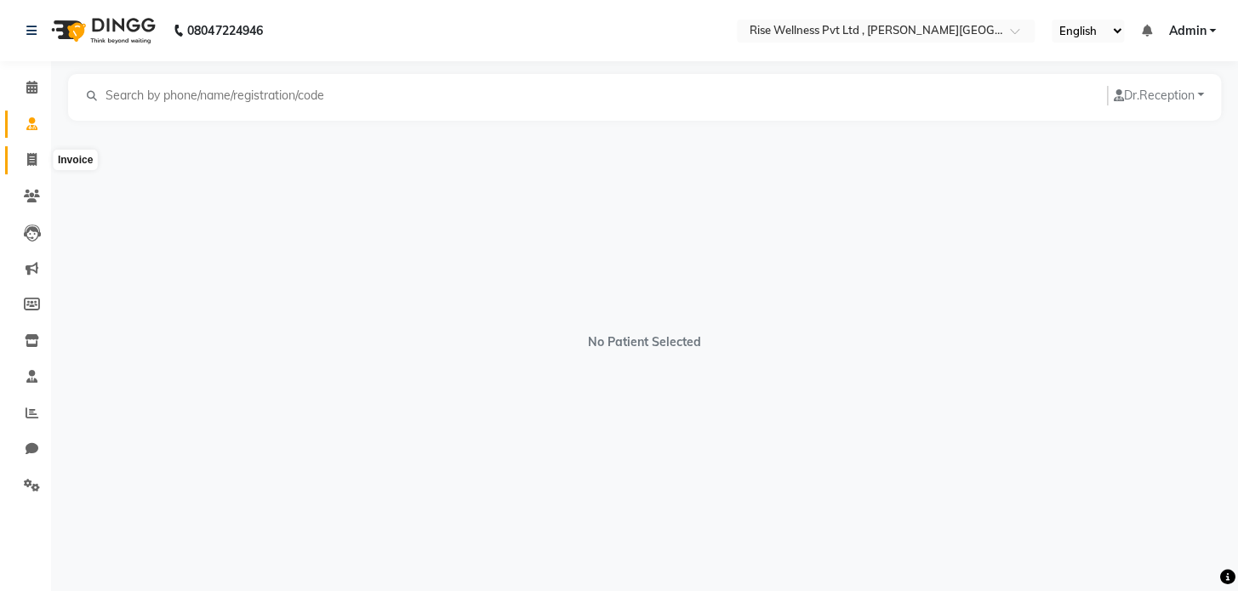
click at [35, 158] on icon at bounding box center [31, 159] width 9 height 13
select select "7497"
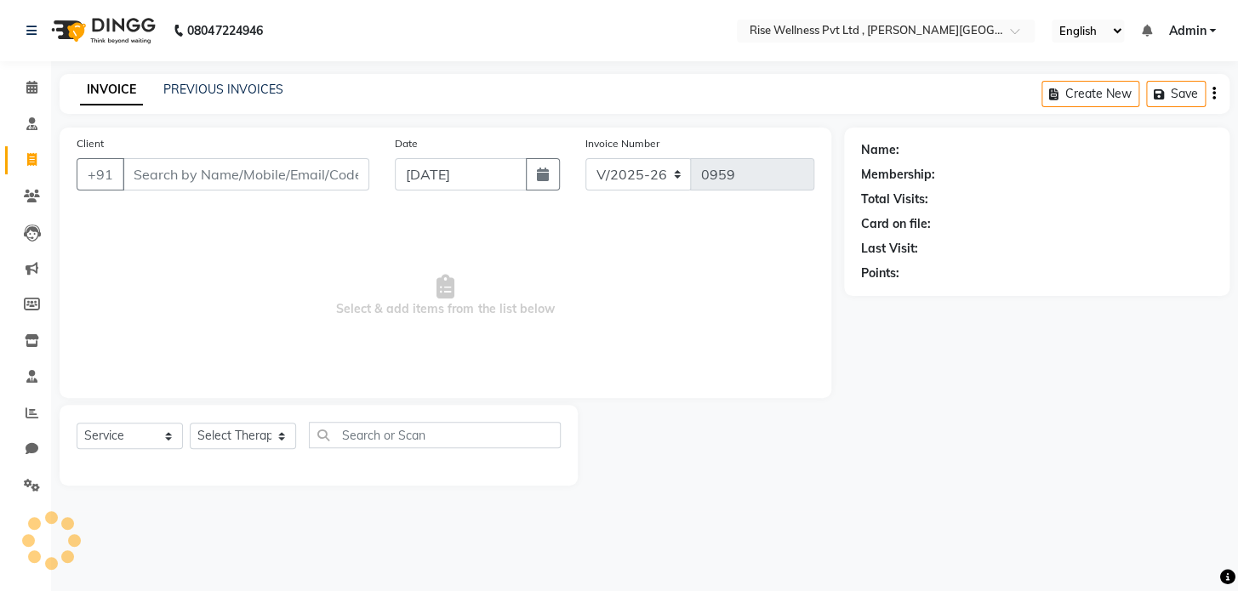
select select "V"
click at [220, 98] on div "PREVIOUS INVOICES" at bounding box center [223, 90] width 120 height 18
click at [226, 89] on link "PREVIOUS INVOICES" at bounding box center [223, 89] width 120 height 15
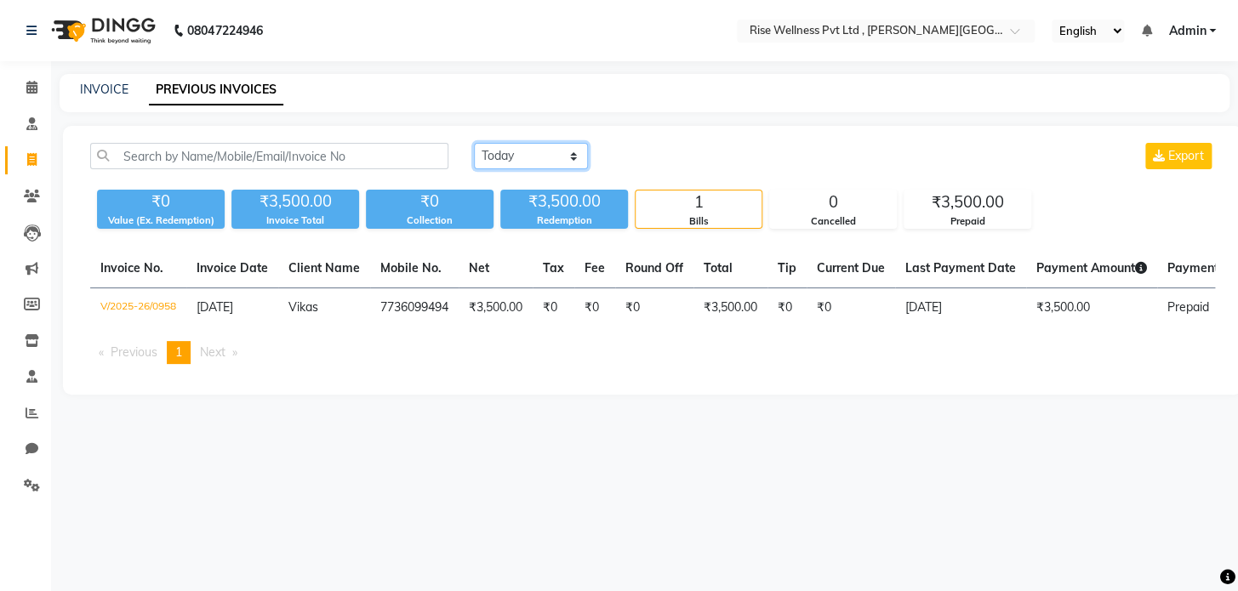
click at [493, 163] on select "[DATE] [DATE] Custom Range" at bounding box center [531, 156] width 114 height 26
select select "range"
click at [474, 143] on select "[DATE] [DATE] Custom Range" at bounding box center [531, 156] width 114 height 26
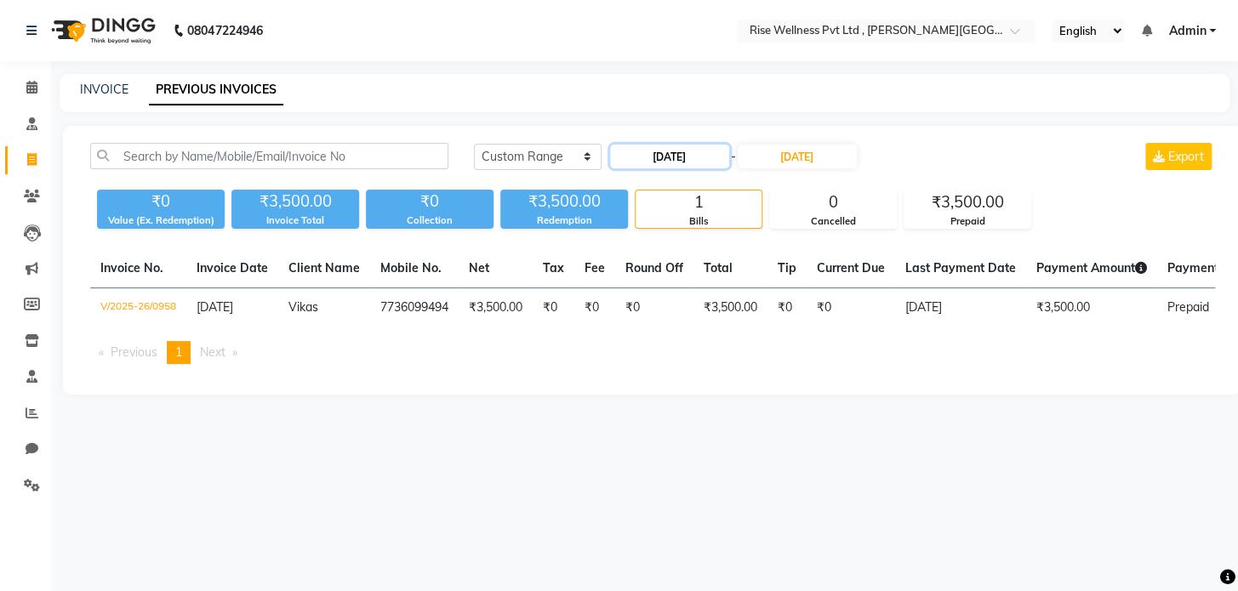
click at [648, 151] on input "[DATE]" at bounding box center [669, 157] width 119 height 24
select select "9"
select select "2025"
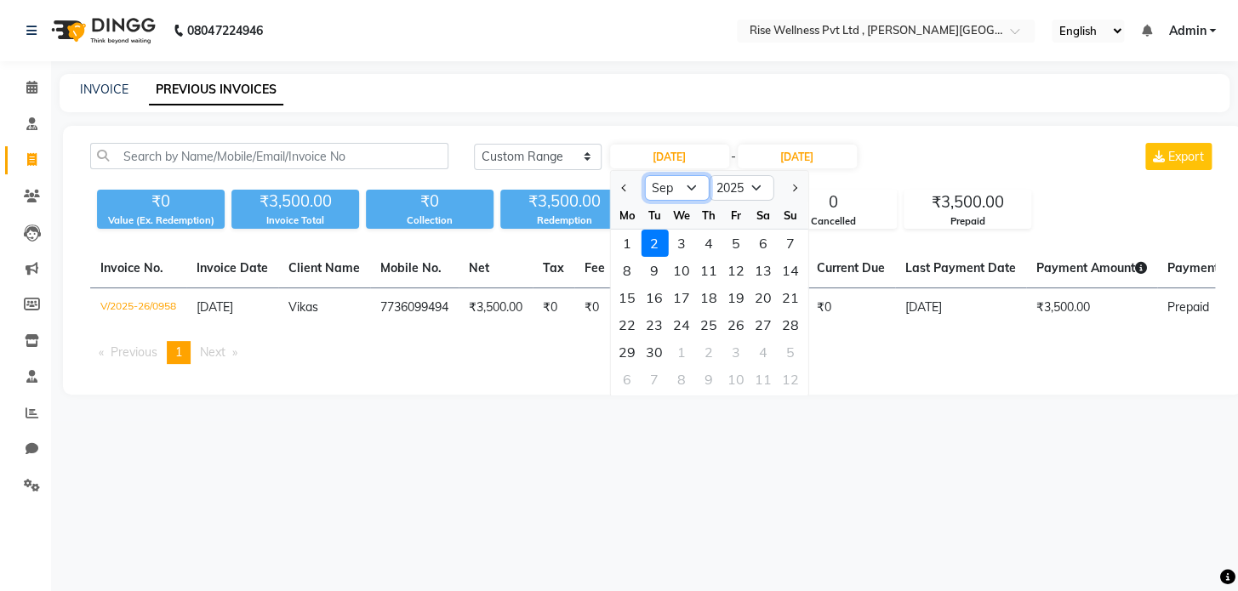
click at [682, 195] on select "Jan Feb Mar Apr May Jun [DATE] Aug Sep Oct Nov Dec" at bounding box center [676, 188] width 65 height 26
select select "7"
click at [644, 175] on select "Jan Feb Mar Apr May Jun [DATE] Aug Sep Oct Nov Dec" at bounding box center [676, 188] width 65 height 26
click at [632, 328] on div "21" at bounding box center [626, 324] width 27 height 27
type input "[DATE]"
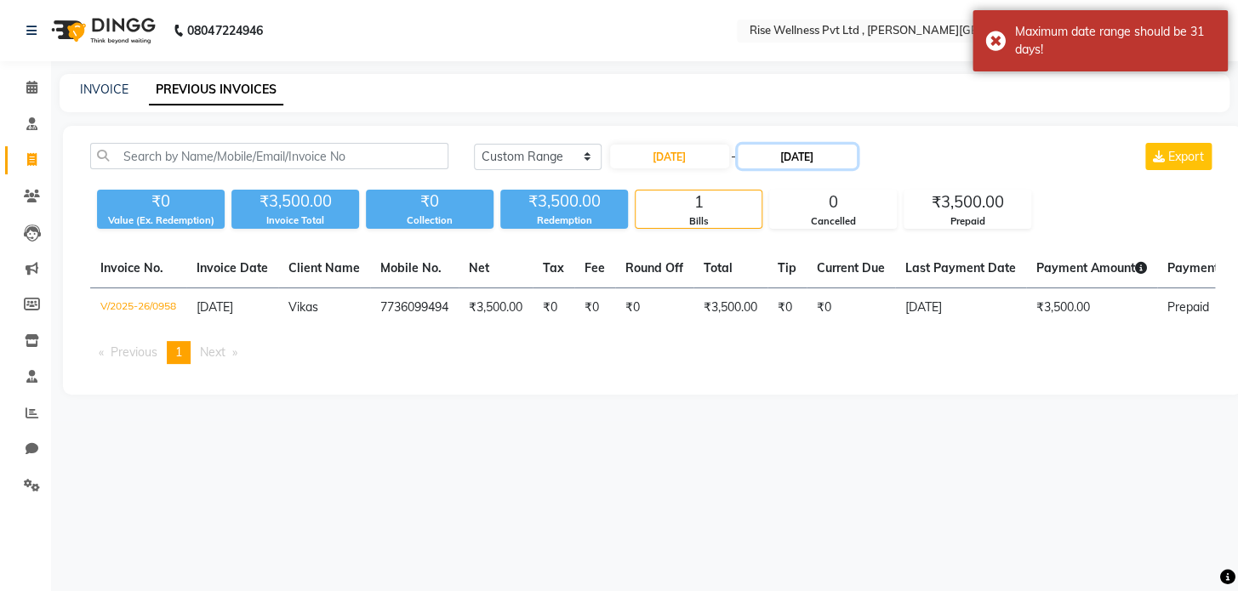
click at [816, 160] on input "[DATE]" at bounding box center [797, 157] width 119 height 24
select select "9"
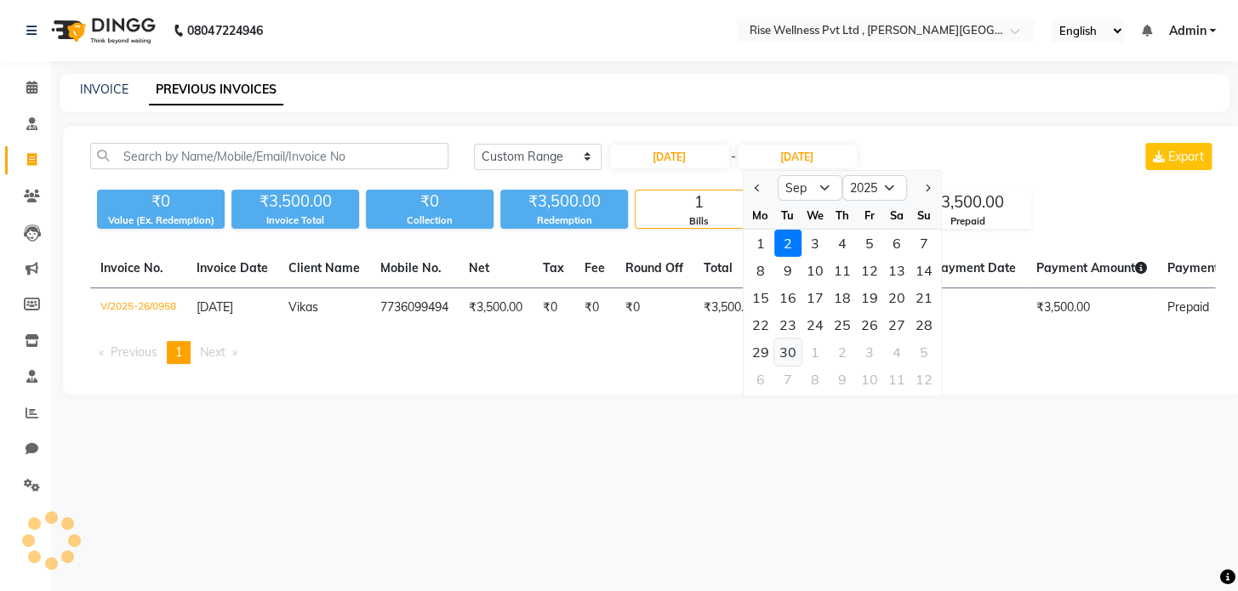
click at [784, 356] on div "30" at bounding box center [787, 352] width 27 height 27
type input "[DATE]"
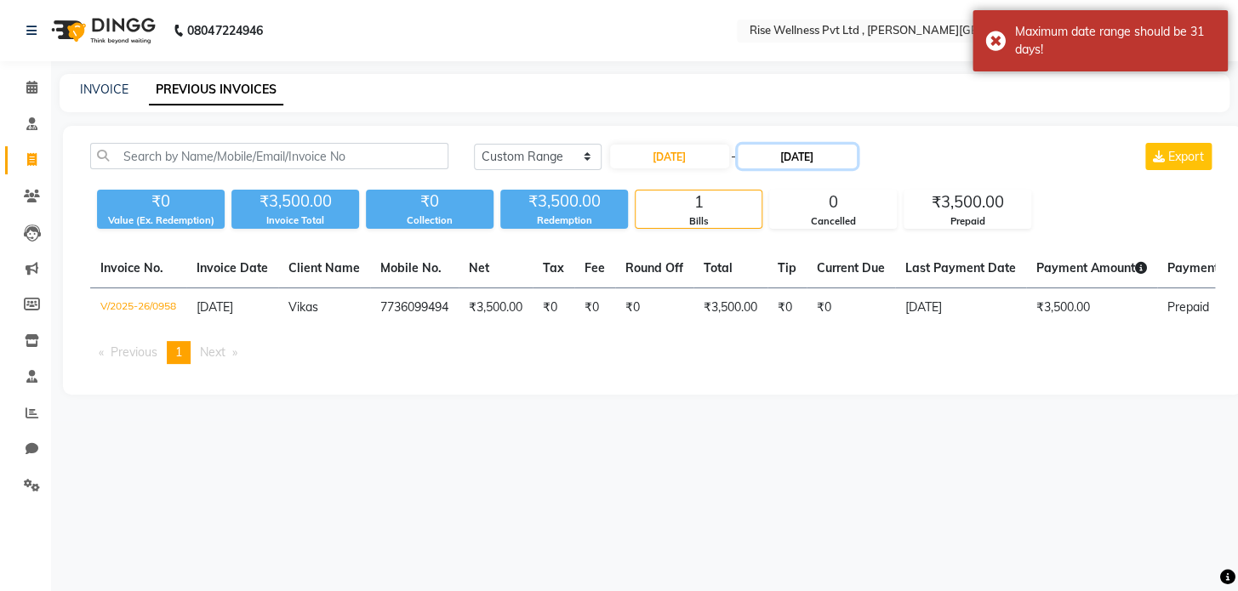
click at [827, 158] on input "[DATE]" at bounding box center [797, 157] width 119 height 24
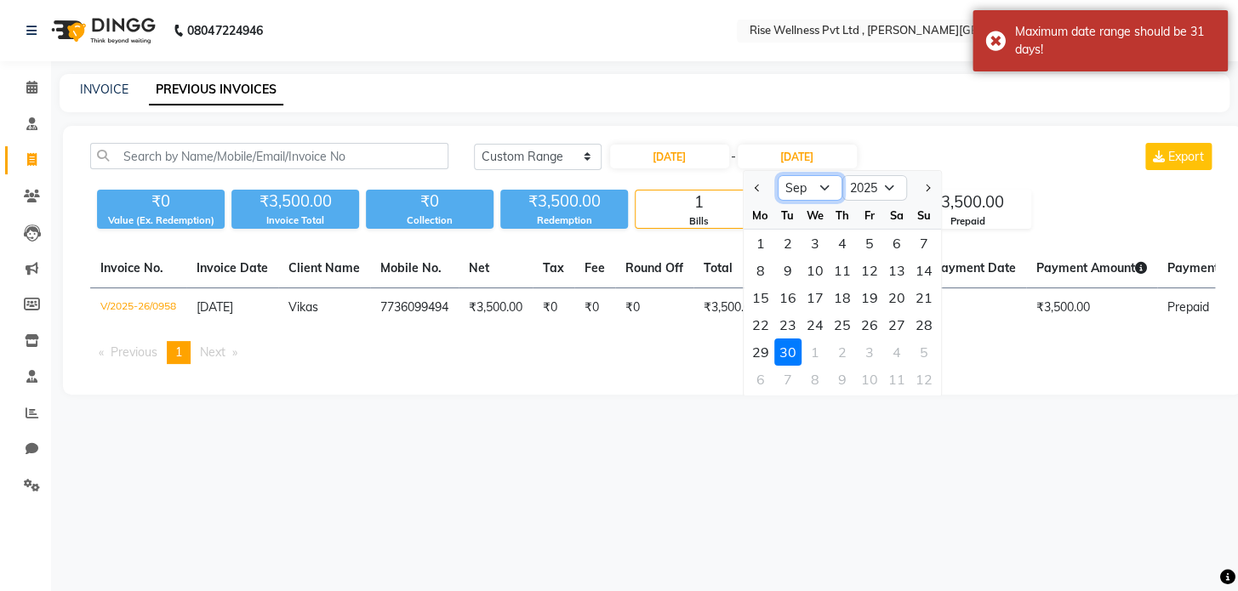
click at [804, 175] on select "[DATE] Aug Sep Oct Nov Dec" at bounding box center [810, 188] width 65 height 26
select select "7"
click at [778, 175] on select "[DATE] Aug Sep Oct Nov Dec" at bounding box center [810, 188] width 65 height 26
click at [835, 352] on div "31" at bounding box center [842, 352] width 27 height 27
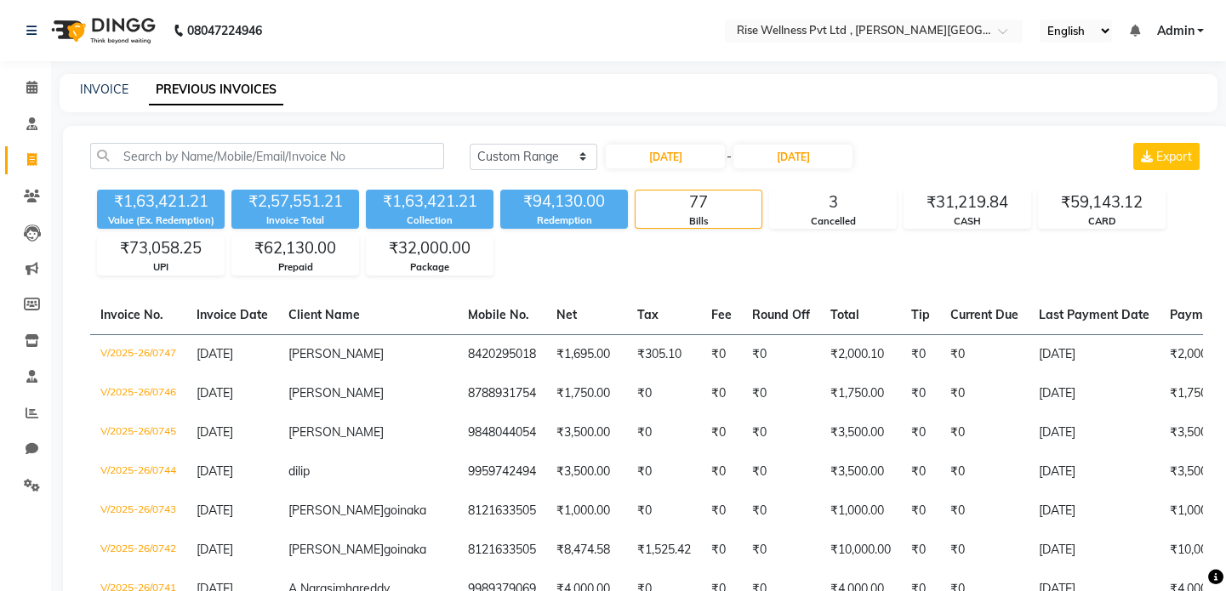
type input "[DATE]"
click at [679, 153] on input "[DATE]" at bounding box center [665, 157] width 119 height 24
select select "7"
select select "2025"
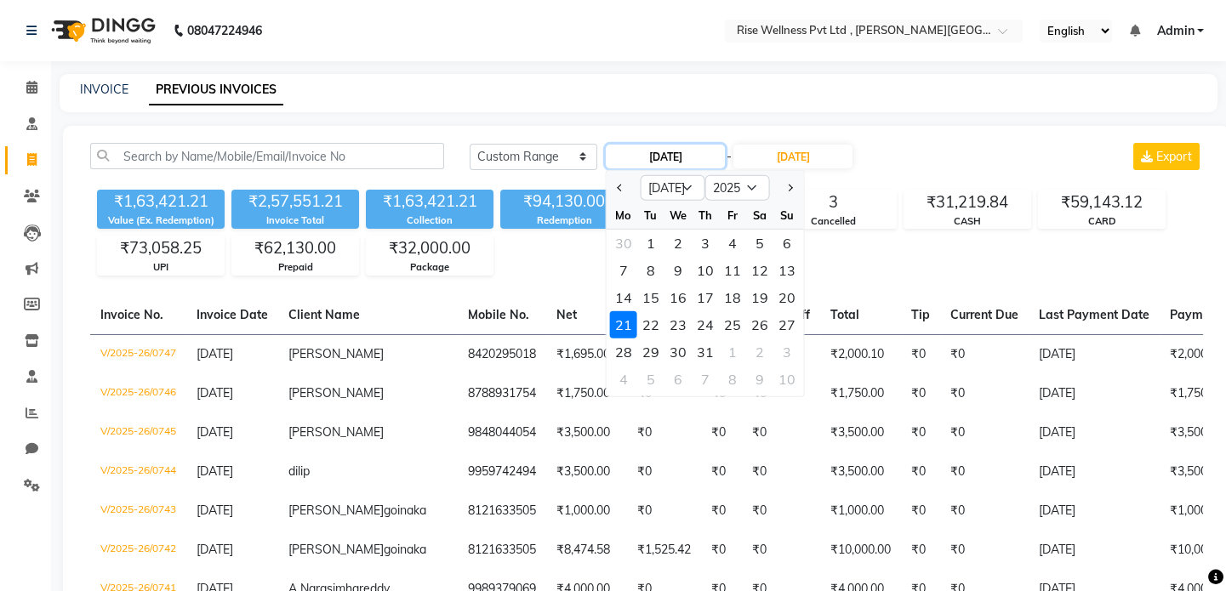
click at [679, 153] on input "[DATE]" at bounding box center [665, 157] width 119 height 24
click at [898, 151] on div "[DATE] [DATE] Custom Range [DATE] Jan Feb Mar Apr May Jun [DATE] Aug Sep Oct No…" at bounding box center [836, 156] width 733 height 27
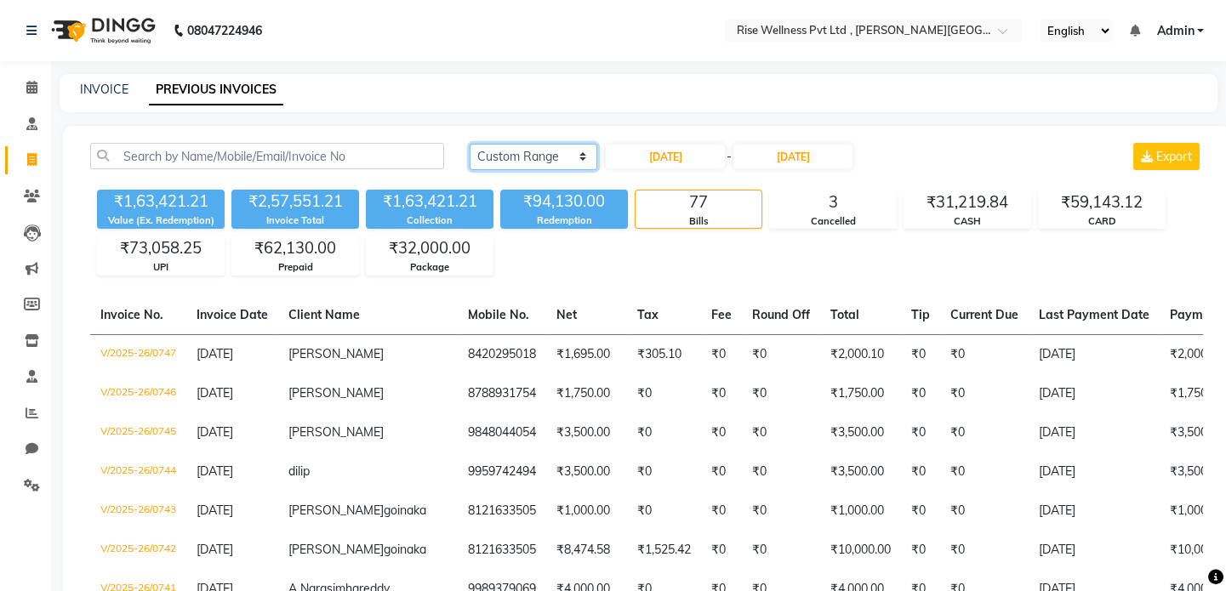
click at [579, 151] on select "[DATE] [DATE] Custom Range" at bounding box center [534, 157] width 128 height 26
click at [658, 148] on input "[DATE]" at bounding box center [665, 157] width 119 height 24
select select "7"
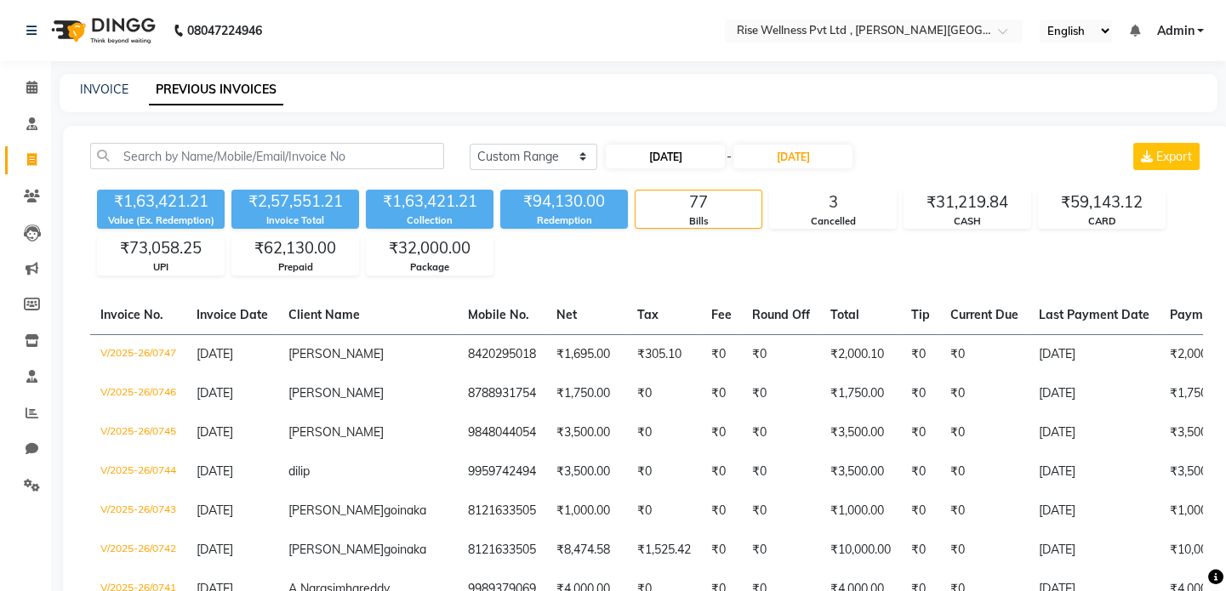
select select "2025"
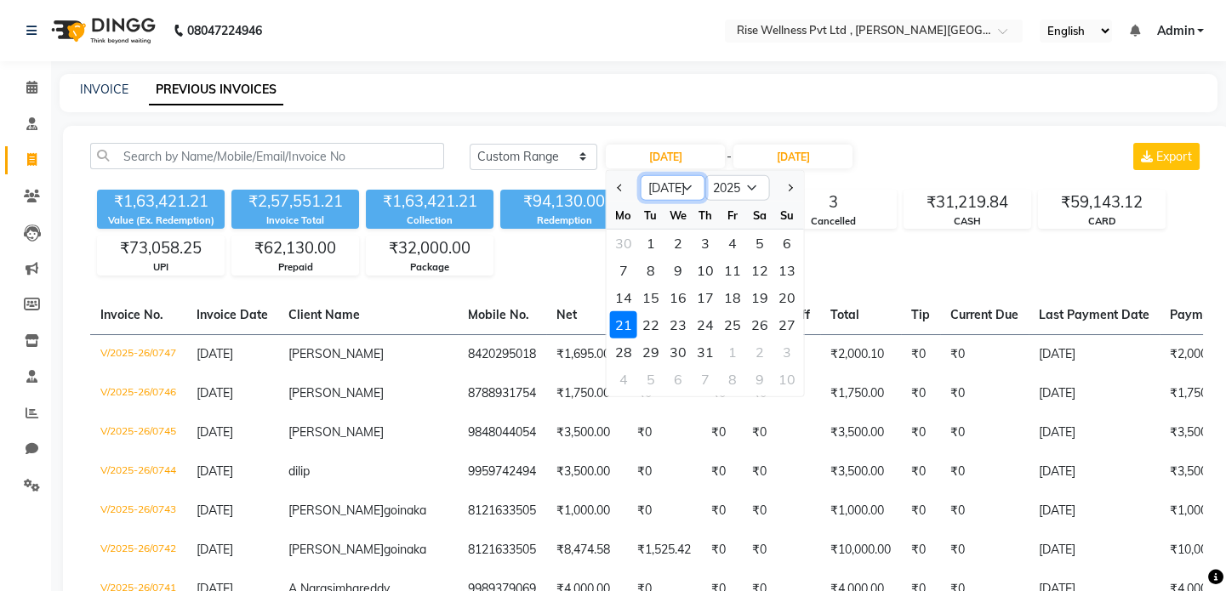
click at [678, 188] on select "Jan Feb Mar Apr May Jun [DATE] Aug Sep Oct Nov Dec" at bounding box center [673, 188] width 65 height 26
select select "8"
click at [641, 175] on select "Jan Feb Mar Apr May Jun [DATE] Aug Sep Oct Nov Dec" at bounding box center [673, 188] width 65 height 26
click at [731, 240] on div "1" at bounding box center [732, 243] width 27 height 27
type input "[DATE]"
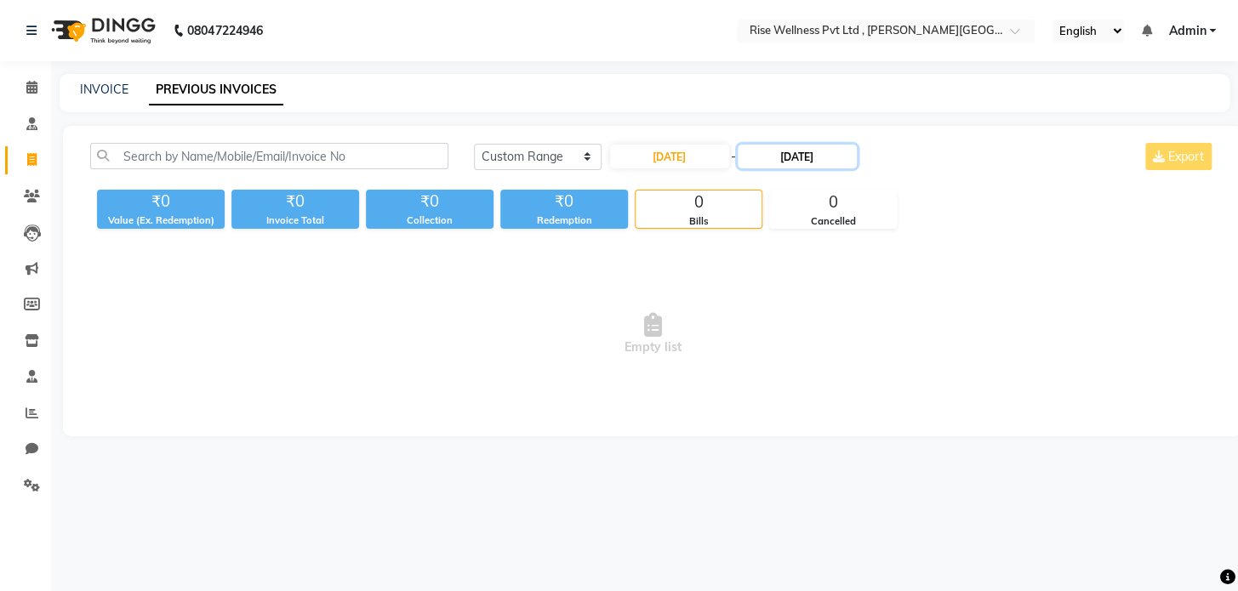
click at [802, 160] on input "[DATE]" at bounding box center [797, 157] width 119 height 24
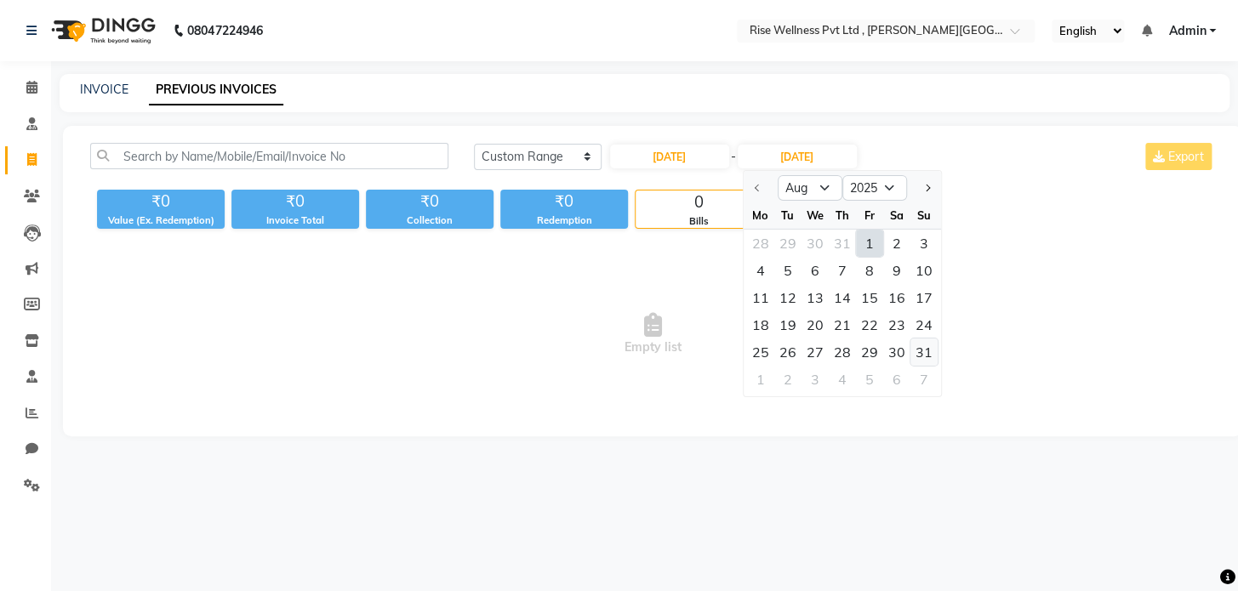
click at [919, 347] on div "31" at bounding box center [923, 352] width 27 height 27
type input "[DATE]"
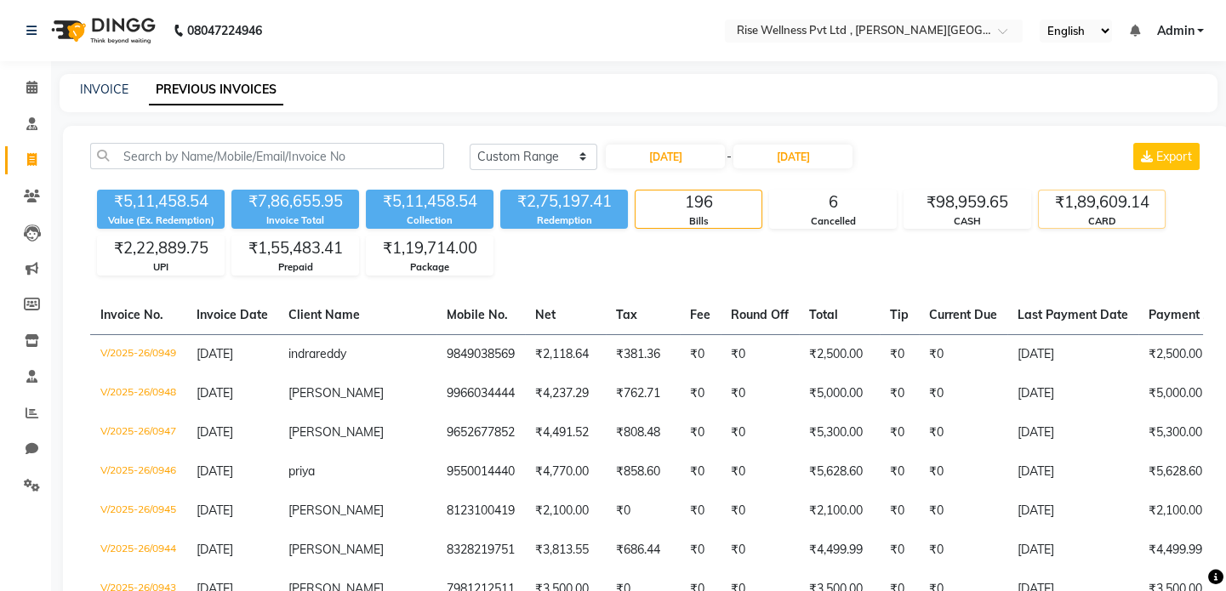
click at [1094, 212] on div "₹1,89,609.14" at bounding box center [1102, 203] width 126 height 24
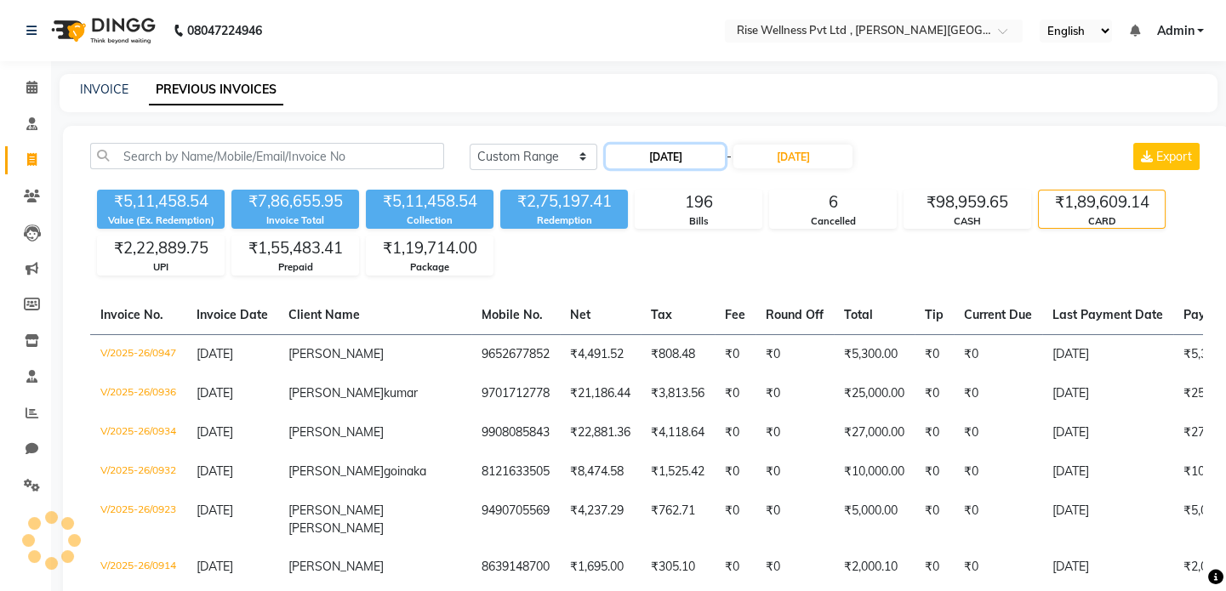
click at [670, 156] on input "[DATE]" at bounding box center [665, 157] width 119 height 24
select select "8"
select select "2025"
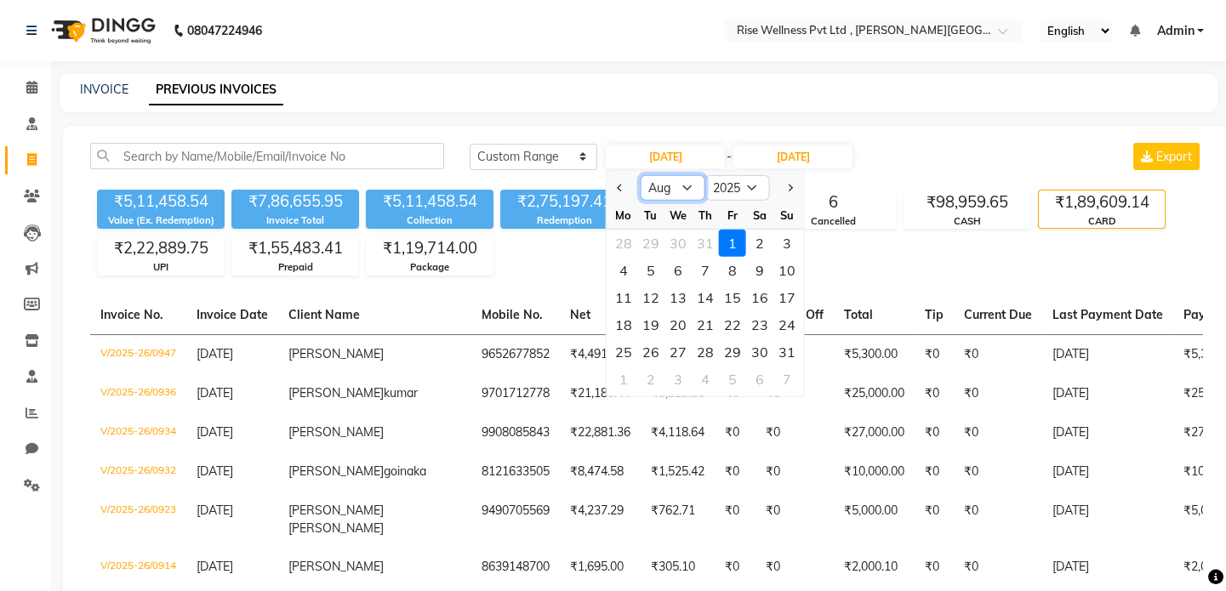
click at [677, 191] on select "Jan Feb Mar Apr May Jun [DATE] Aug Sep Oct Nov Dec" at bounding box center [673, 188] width 65 height 26
click at [945, 98] on div "INVOICE PREVIOUS INVOICES" at bounding box center [629, 90] width 1138 height 18
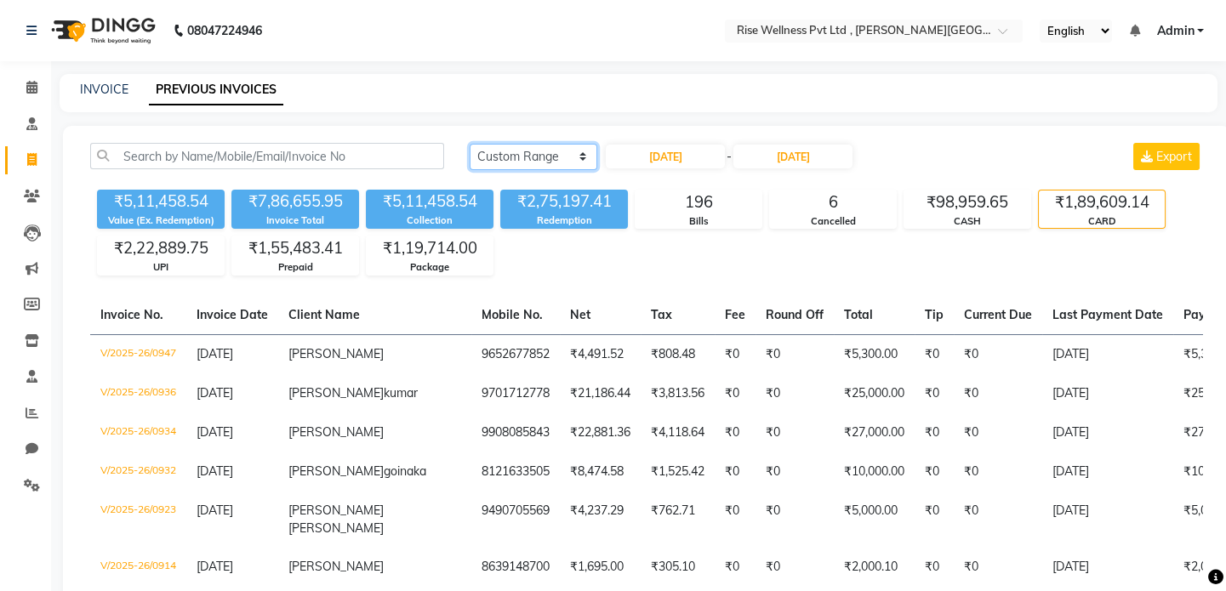
click at [509, 158] on select "[DATE] [DATE] Custom Range" at bounding box center [534, 157] width 128 height 26
select select "[DATE]"
click at [470, 144] on select "[DATE] [DATE] Custom Range" at bounding box center [534, 157] width 128 height 26
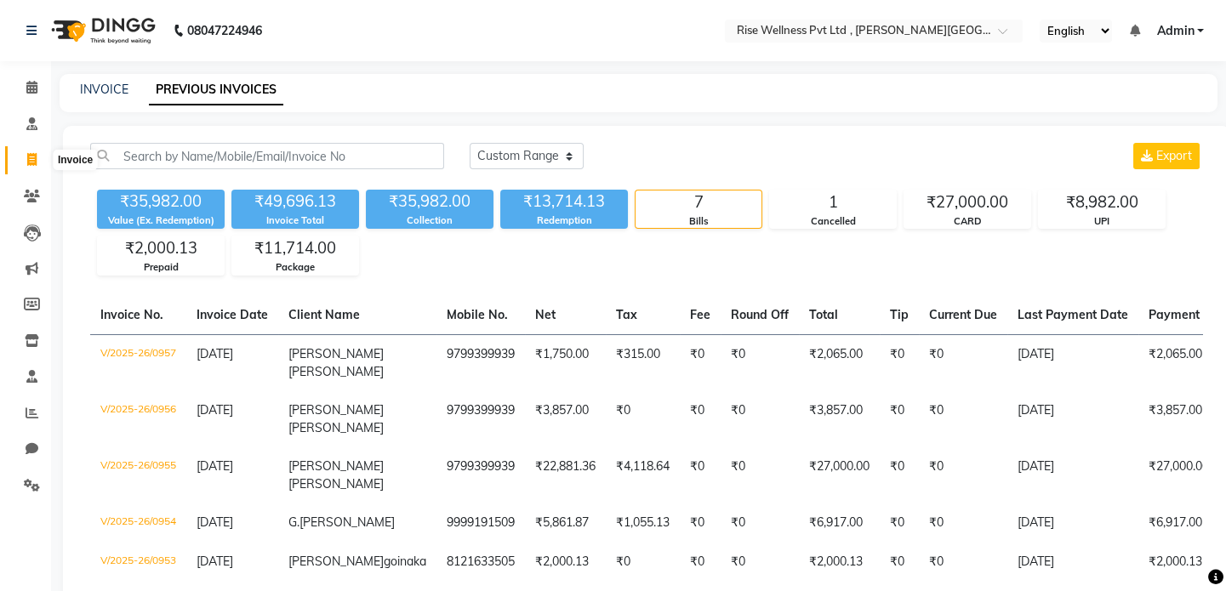
drag, startPoint x: 29, startPoint y: 159, endPoint x: 31, endPoint y: 145, distance: 14.7
click at [29, 159] on icon at bounding box center [31, 159] width 9 height 13
select select "7497"
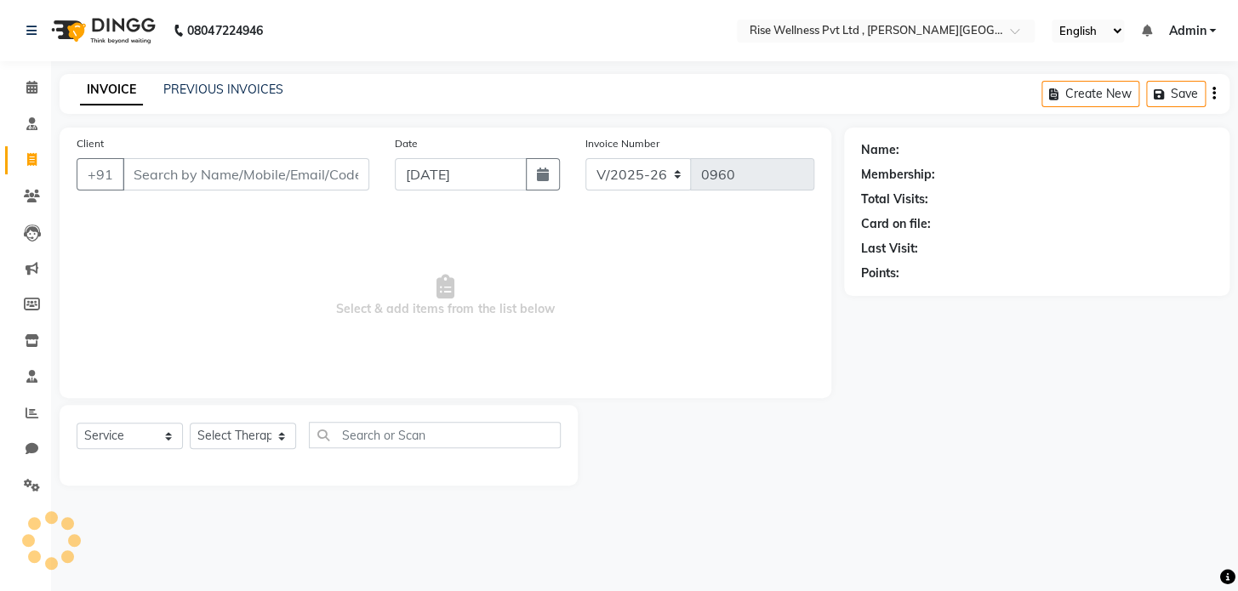
click at [37, 108] on li "Consultation" at bounding box center [25, 124] width 51 height 37
select select "V"
click at [205, 168] on input "Client" at bounding box center [246, 174] width 247 height 32
click at [189, 83] on link "PREVIOUS INVOICES" at bounding box center [223, 89] width 120 height 15
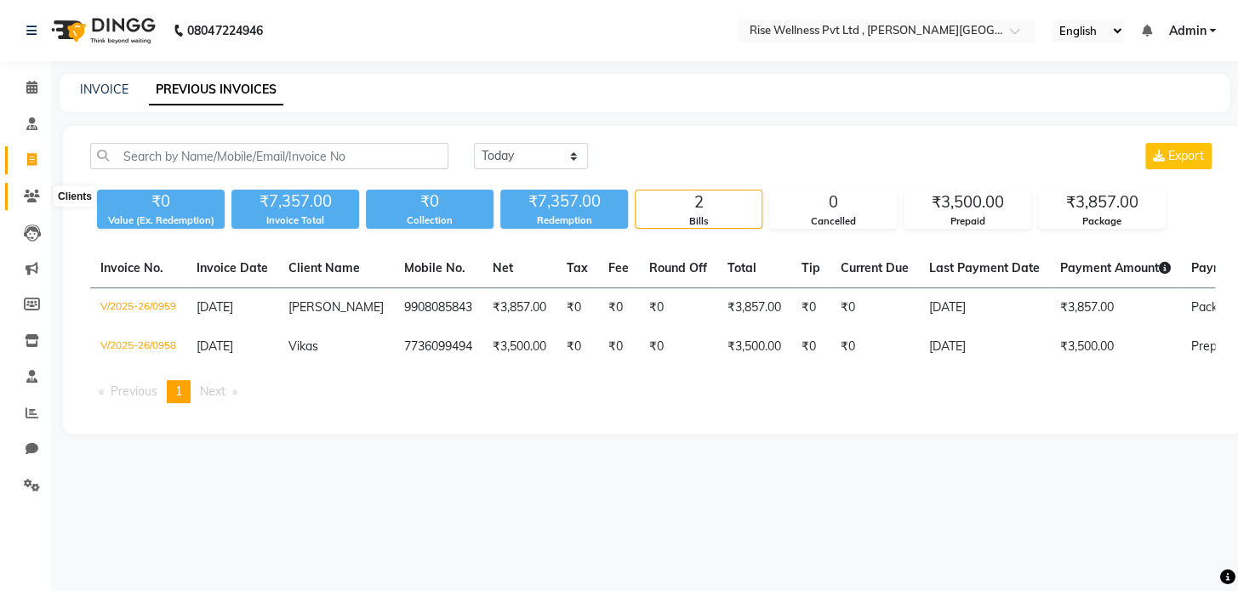
click at [22, 197] on span at bounding box center [32, 197] width 30 height 20
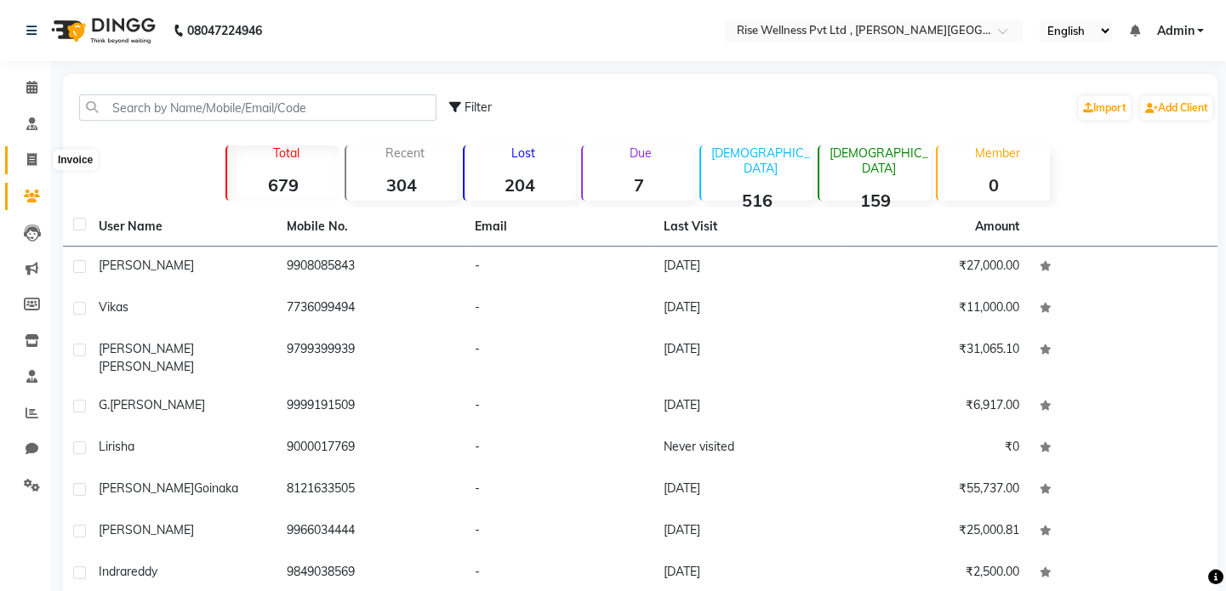
click at [25, 157] on span at bounding box center [32, 161] width 30 height 20
select select "7497"
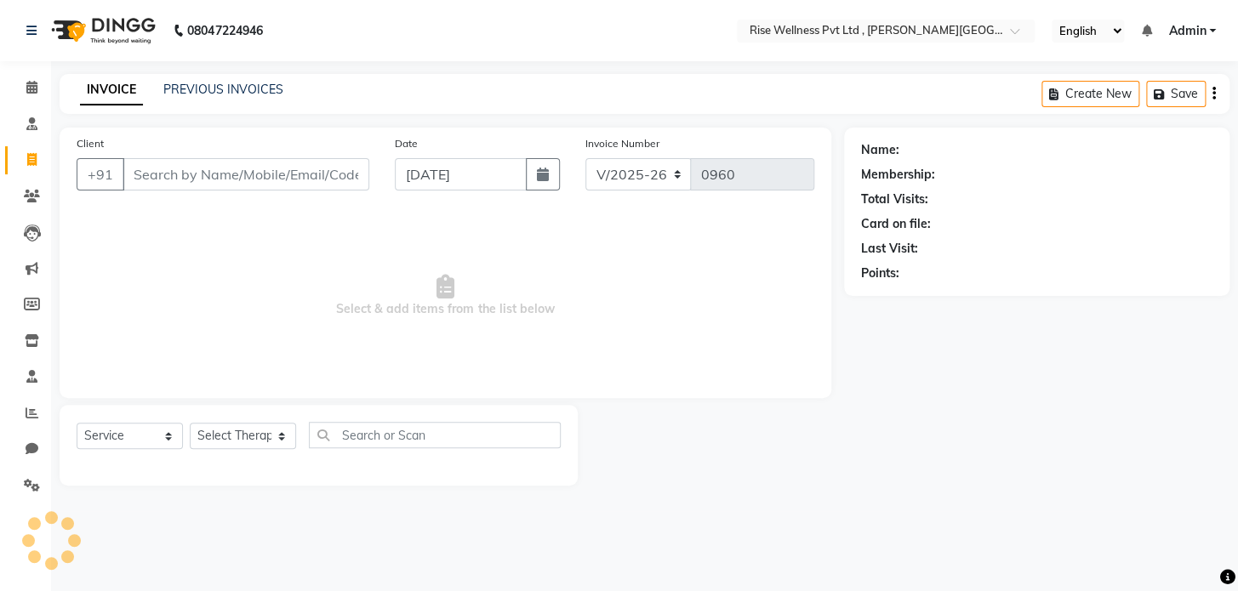
select select "V"
click at [203, 180] on input "Client" at bounding box center [246, 174] width 247 height 32
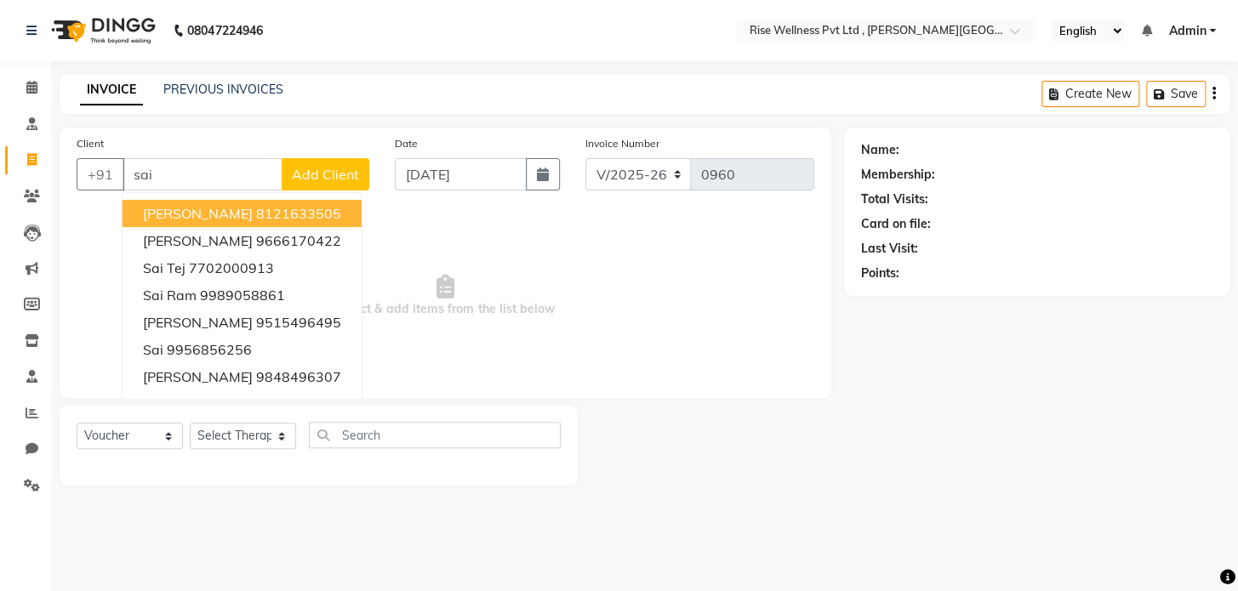
click at [304, 212] on ngb-highlight "8121633505" at bounding box center [298, 213] width 85 height 17
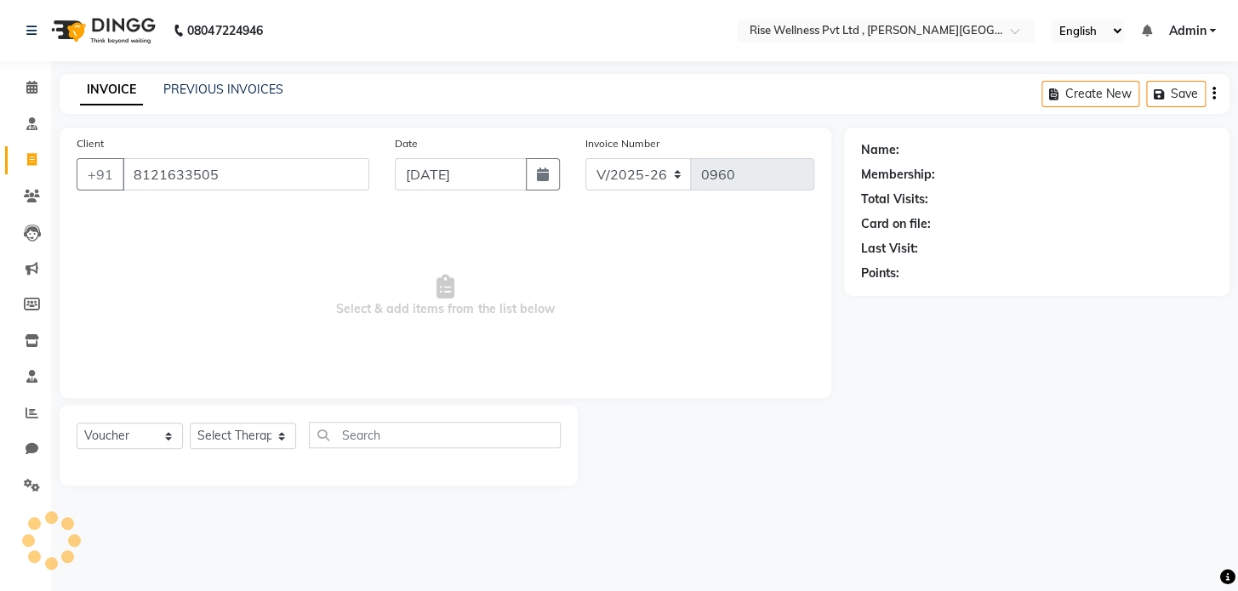
type input "8121633505"
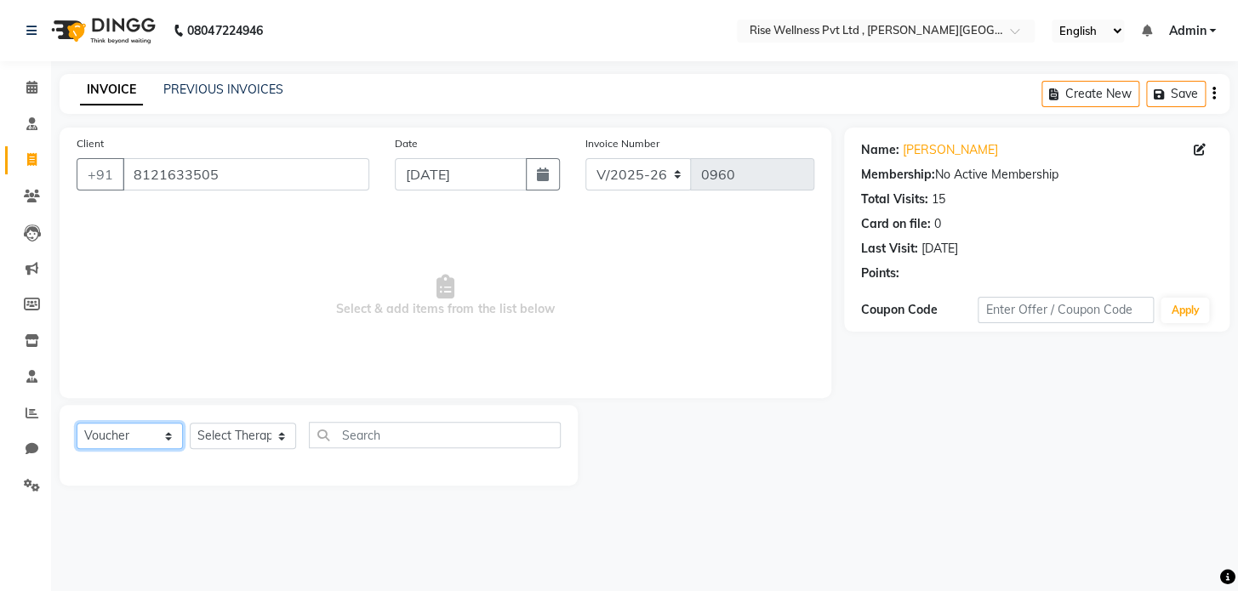
click at [114, 442] on select "Select Service Product Membership Package Voucher Prepaid Gift Card" at bounding box center [130, 436] width 106 height 26
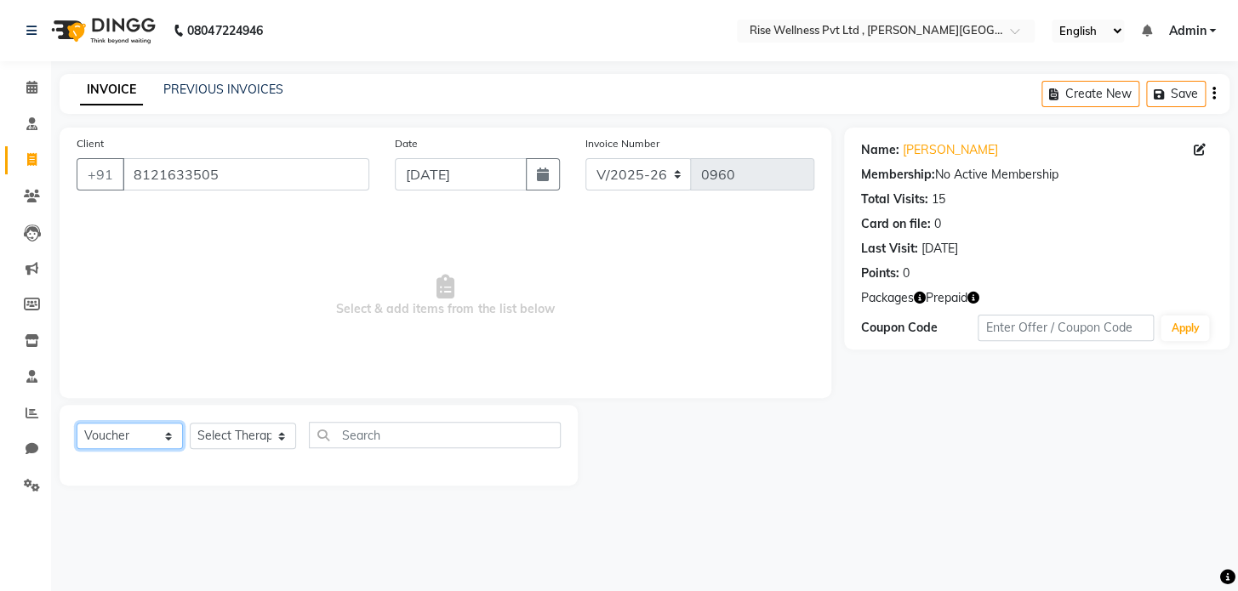
select select "service"
click at [77, 423] on select "Select Service Product Membership Package Voucher Prepaid Gift Card" at bounding box center [130, 436] width 106 height 26
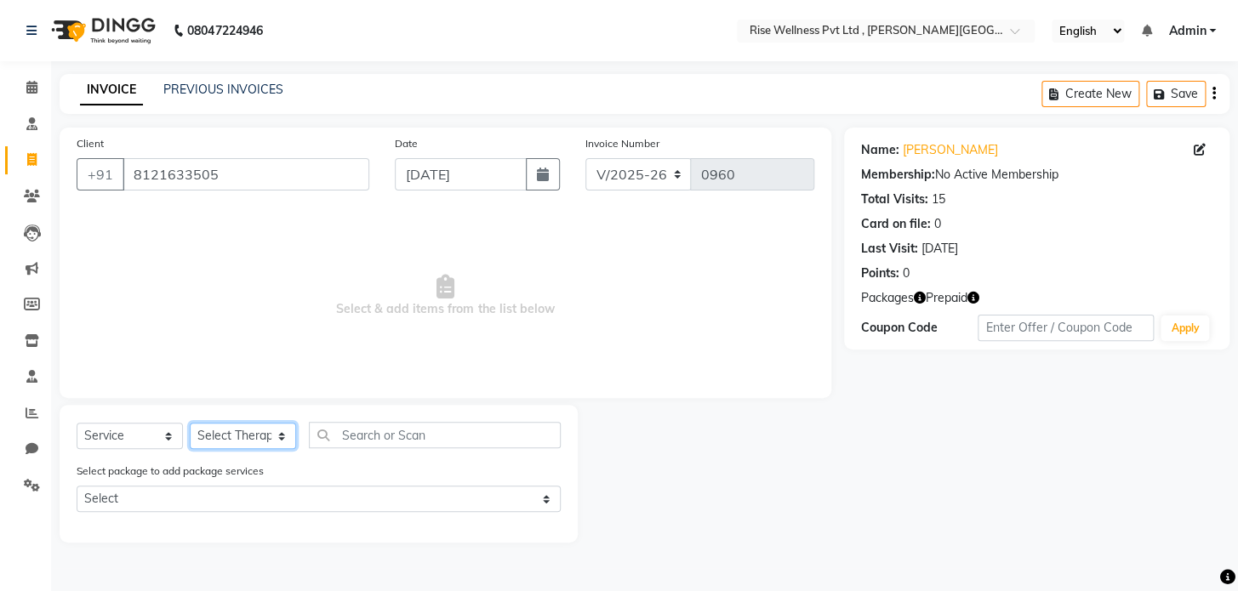
click at [271, 436] on select "Select Therapist [PERSON_NAME] [PERSON_NAME] Reception [PERSON_NAME]" at bounding box center [243, 436] width 106 height 26
select select "67160"
click at [190, 423] on select "Select Therapist [PERSON_NAME] [PERSON_NAME] Reception [PERSON_NAME]" at bounding box center [243, 436] width 106 height 26
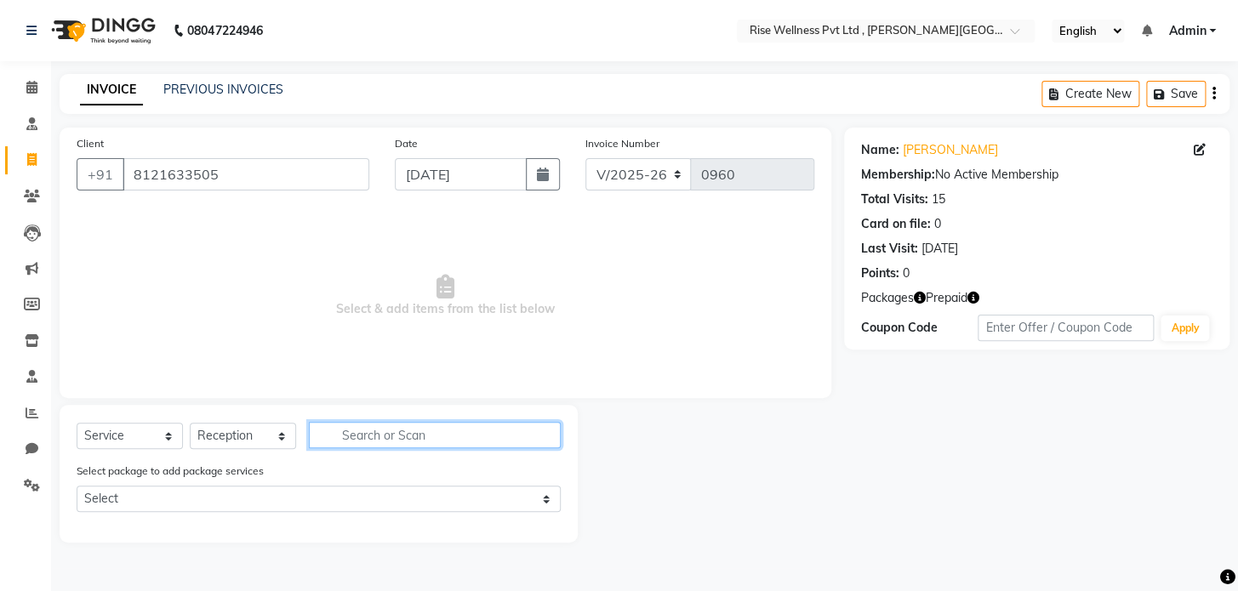
click at [414, 426] on input "text" at bounding box center [435, 435] width 252 height 26
type input "d"
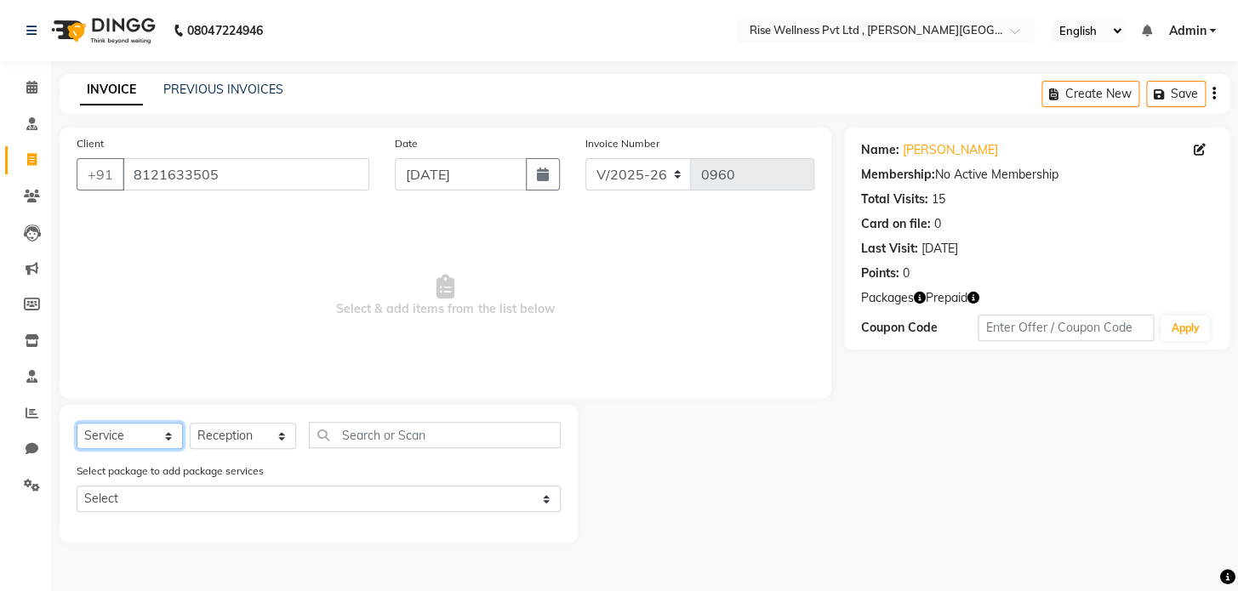
click at [111, 439] on select "Select Service Product Membership Package Voucher Prepaid Gift Card" at bounding box center [130, 436] width 106 height 26
select select "package"
click at [77, 423] on select "Select Service Product Membership Package Voucher Prepaid Gift Card" at bounding box center [130, 436] width 106 height 26
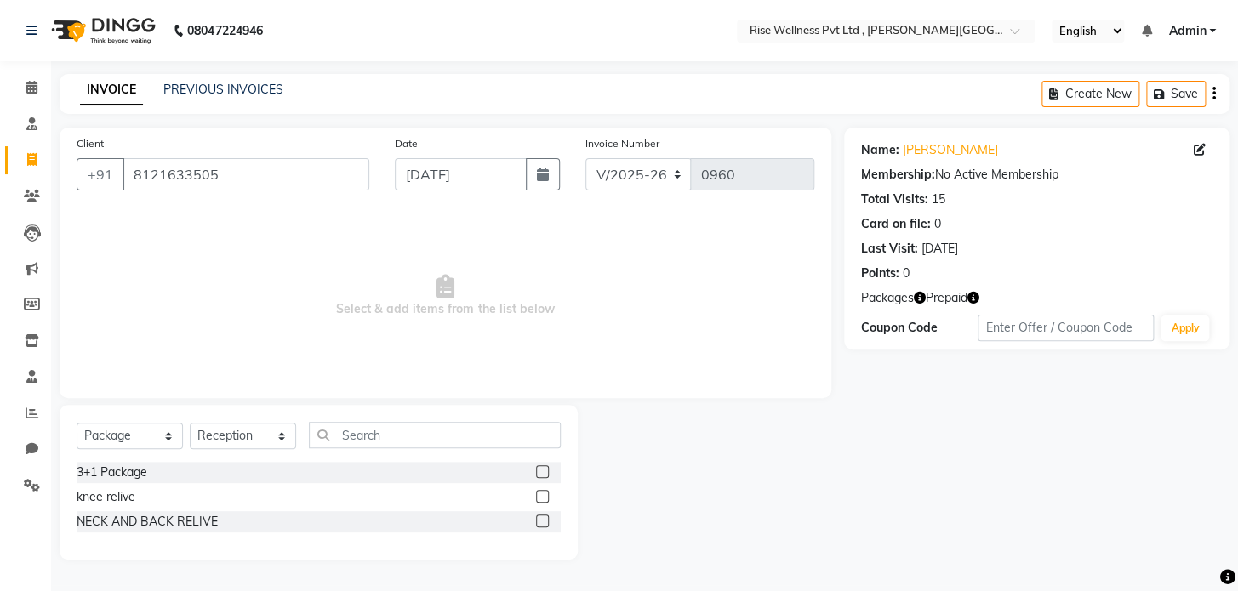
click at [357, 527] on div "NECK AND BACK RELIVE" at bounding box center [319, 521] width 484 height 21
click at [540, 518] on label at bounding box center [542, 521] width 13 height 13
click at [540, 518] on input "checkbox" at bounding box center [541, 521] width 11 height 11
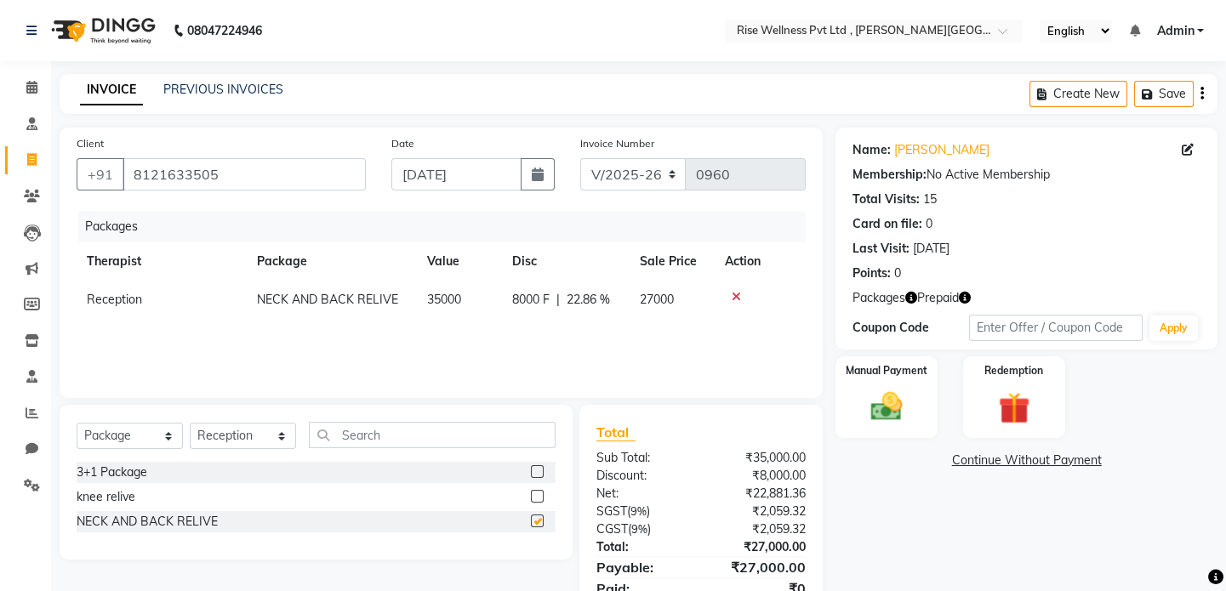
checkbox input "false"
click at [539, 500] on label at bounding box center [537, 496] width 13 height 13
click at [539, 500] on input "checkbox" at bounding box center [536, 497] width 11 height 11
checkbox input "false"
click at [737, 297] on icon at bounding box center [736, 297] width 9 height 12
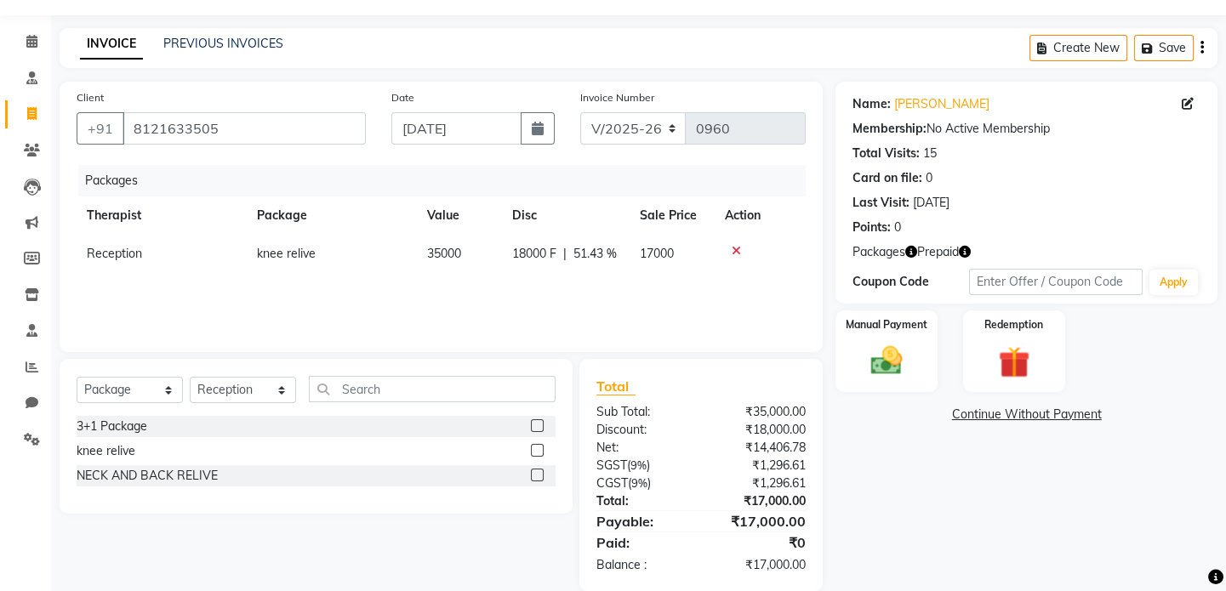
scroll to position [71, 0]
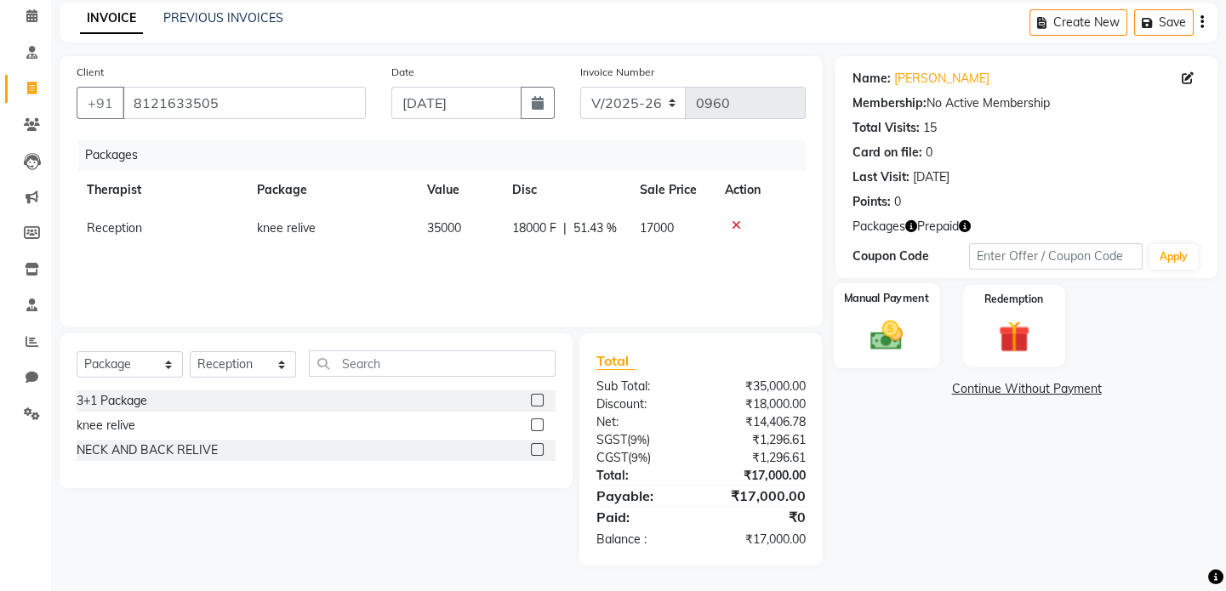
click at [899, 357] on div "Manual Payment" at bounding box center [887, 325] width 106 height 84
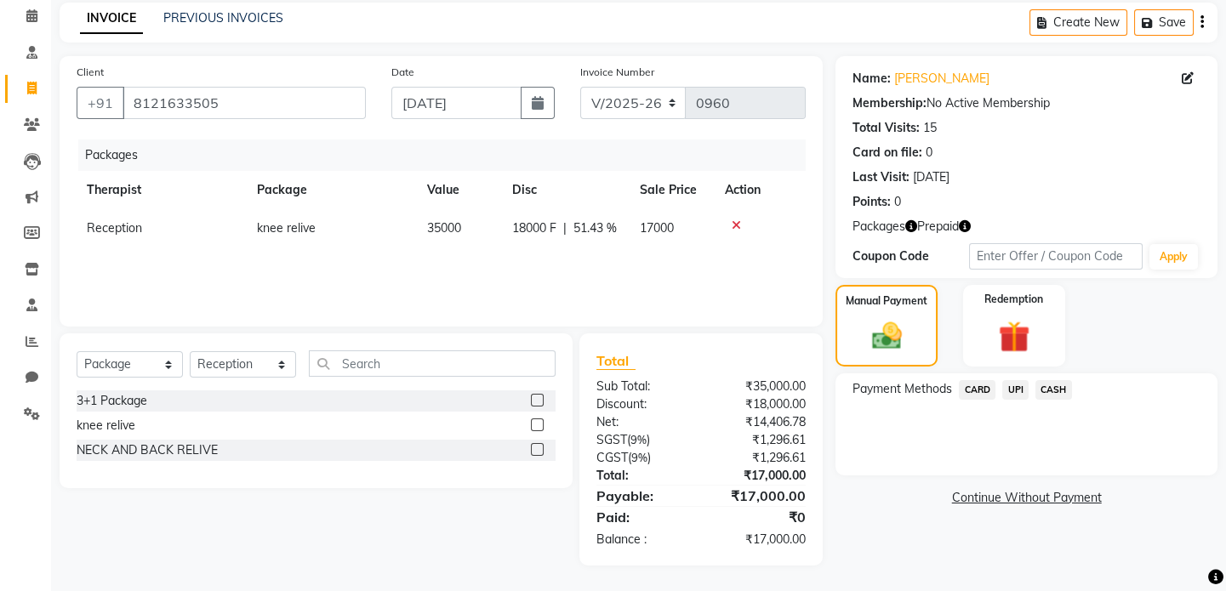
click at [978, 394] on span "CARD" at bounding box center [977, 390] width 37 height 20
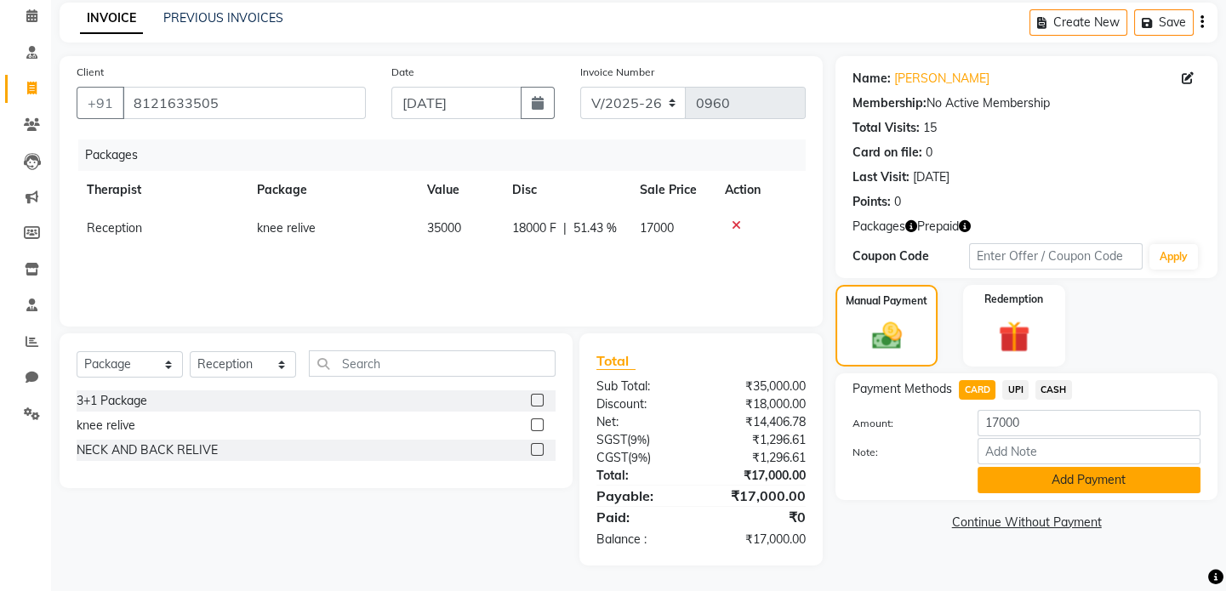
click at [1061, 480] on button "Add Payment" at bounding box center [1089, 480] width 223 height 26
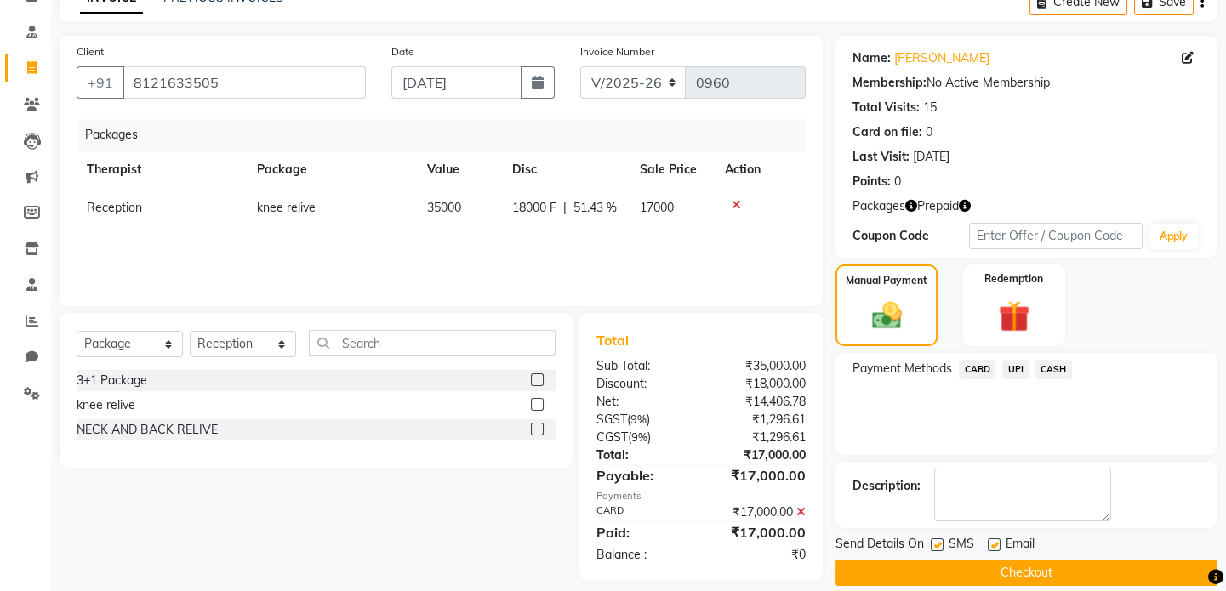
scroll to position [111, 0]
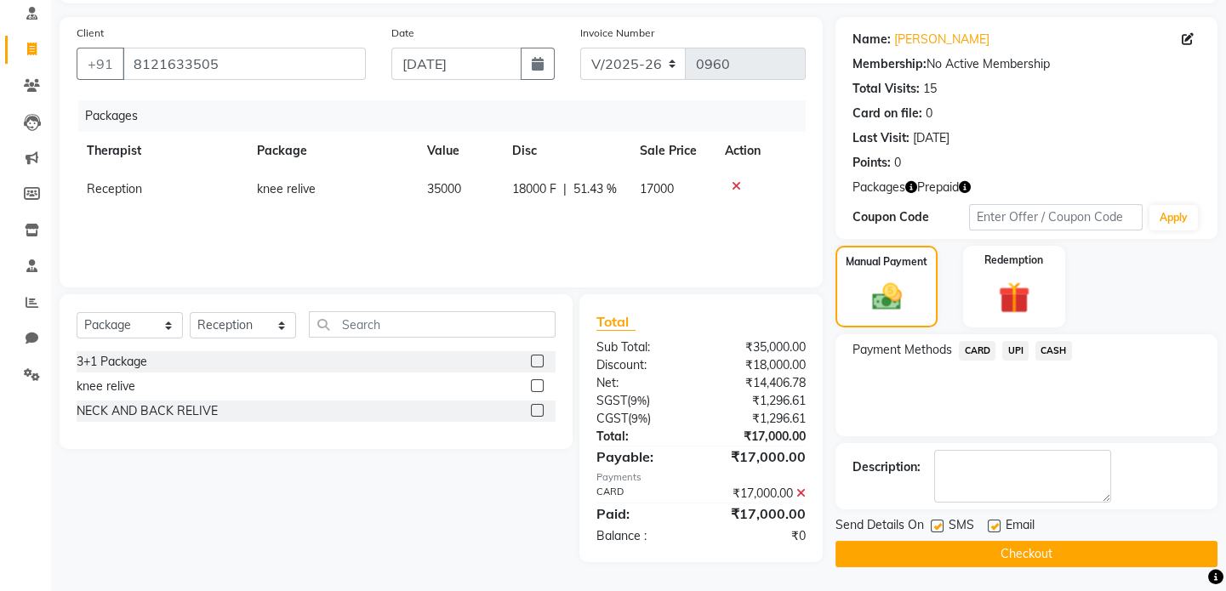
click at [1082, 553] on button "Checkout" at bounding box center [1027, 554] width 382 height 26
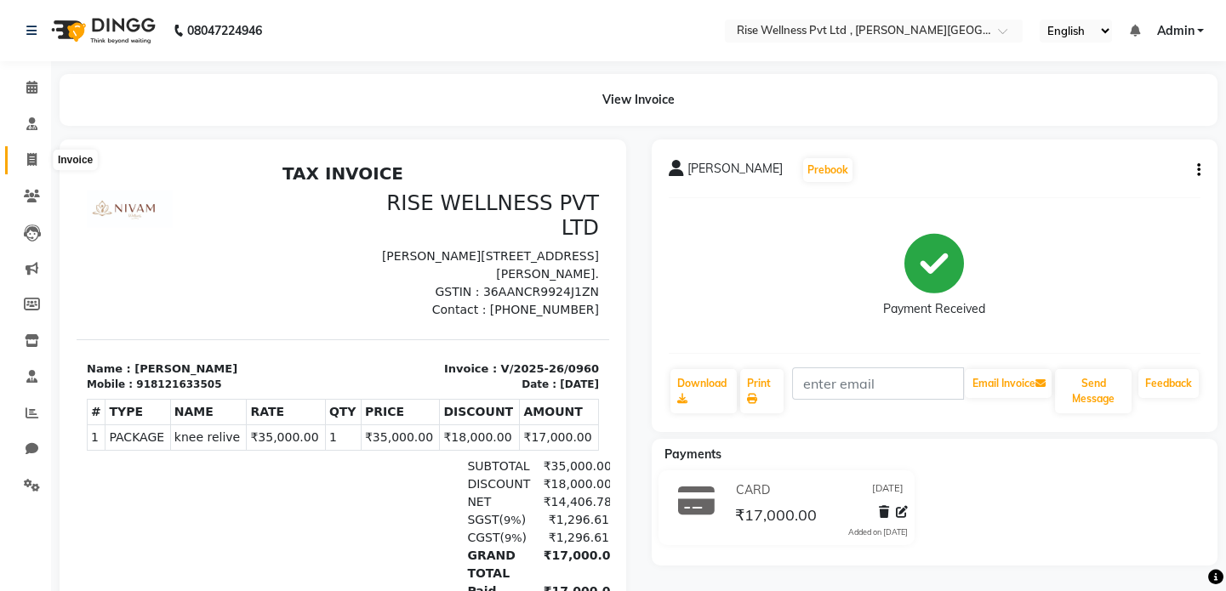
click at [36, 156] on icon at bounding box center [31, 159] width 9 height 13
select select "service"
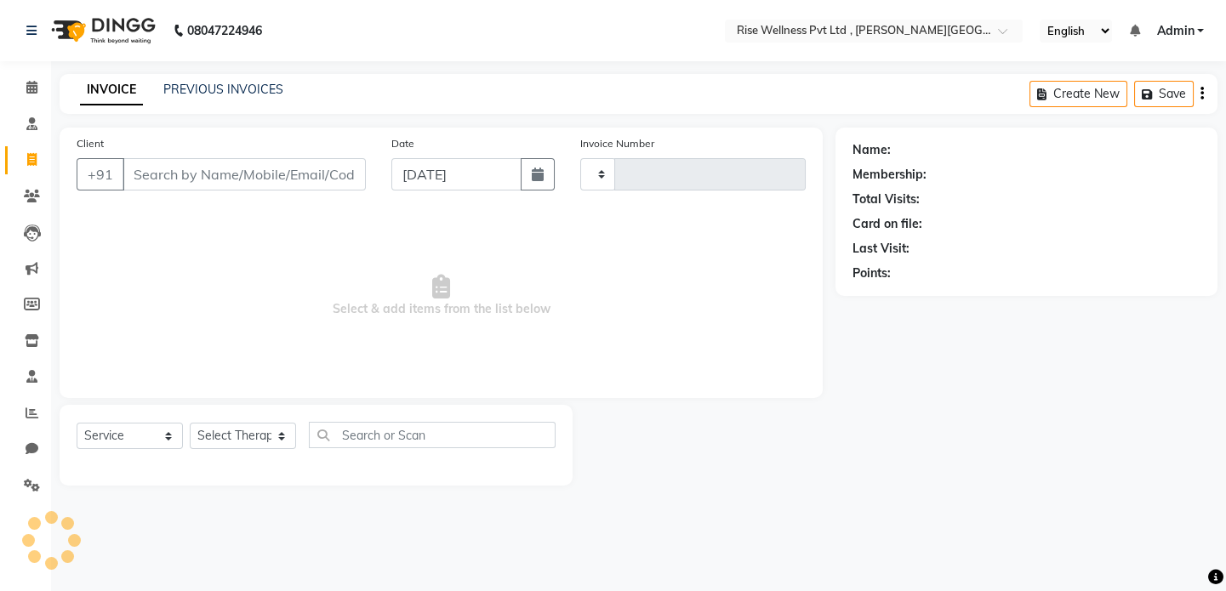
type input "0961"
select select "7497"
select select "V"
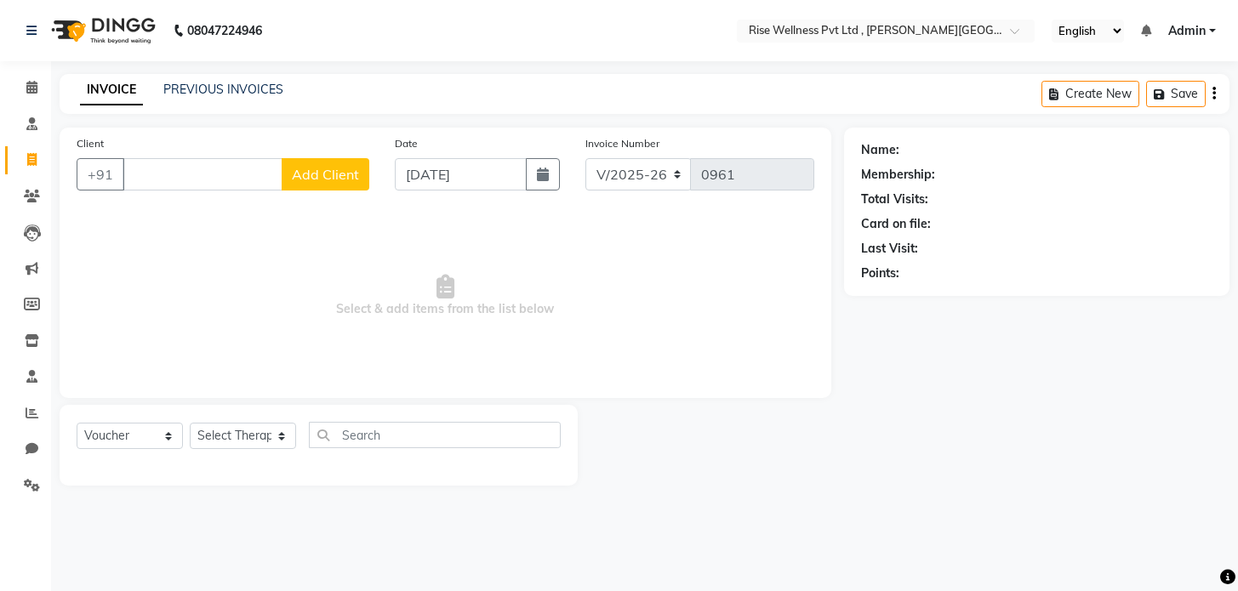
select select "7497"
select select "V"
click at [21, 193] on span at bounding box center [32, 197] width 30 height 20
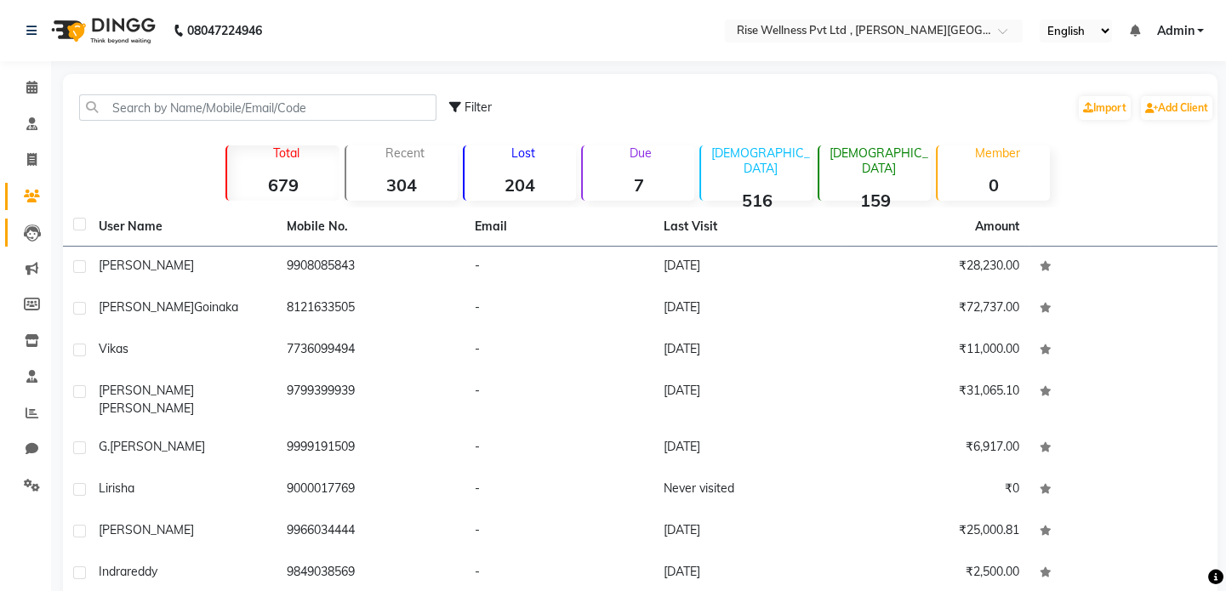
click at [29, 243] on link "Leads" at bounding box center [25, 233] width 41 height 28
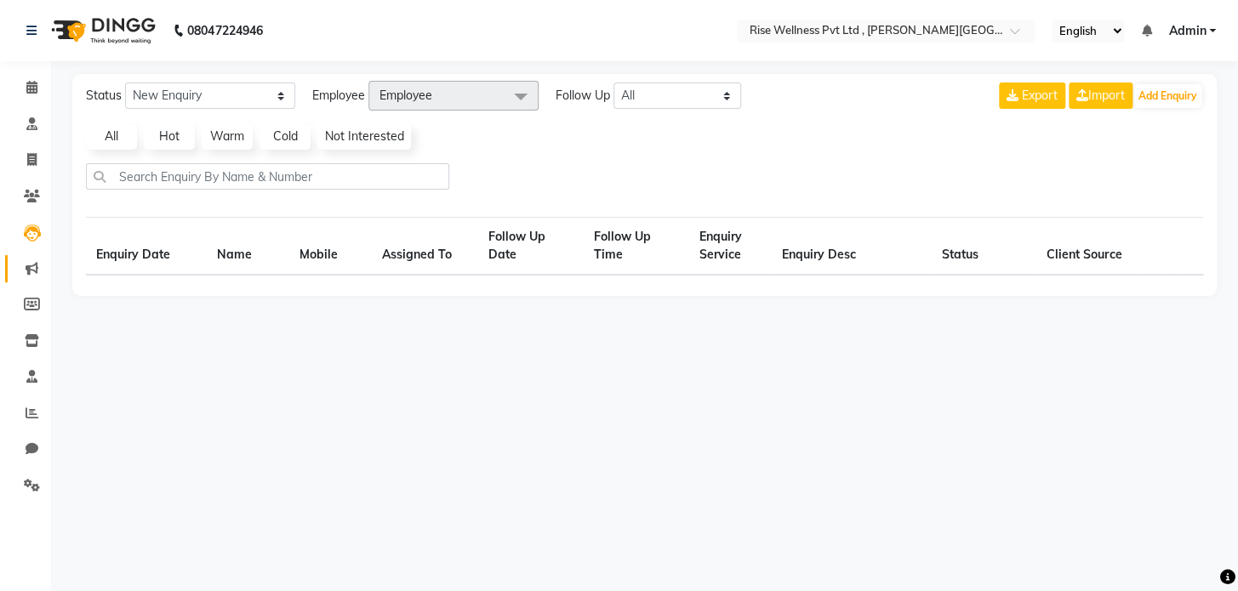
click at [32, 278] on link "Marketing" at bounding box center [25, 269] width 41 height 28
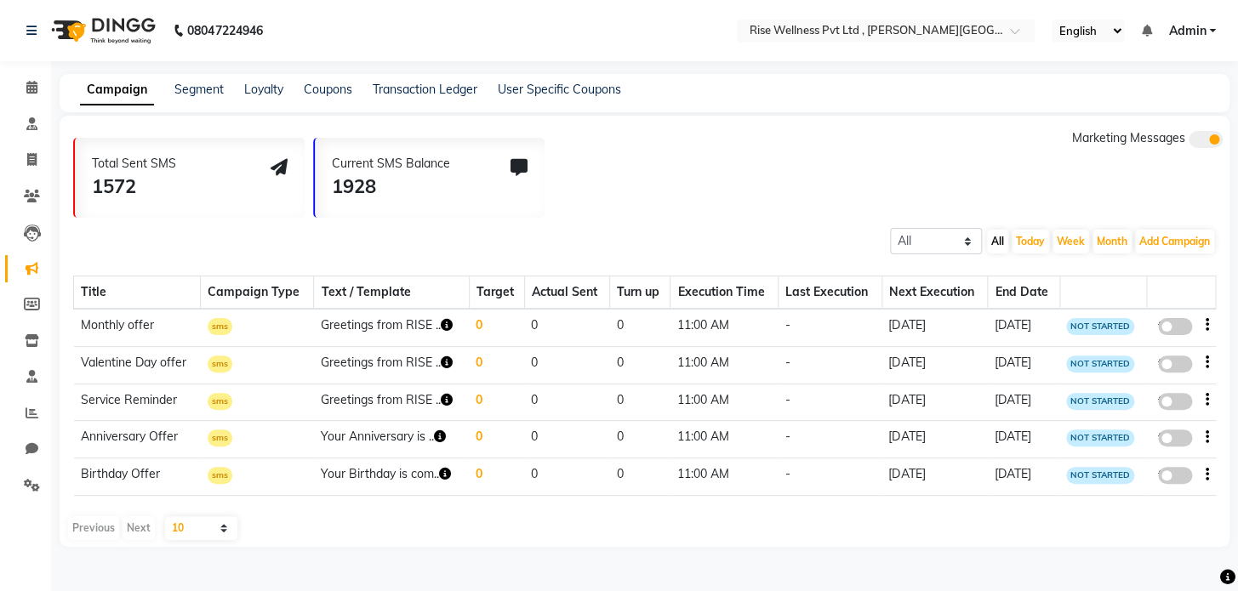
click at [19, 216] on li "Leads" at bounding box center [25, 232] width 51 height 37
click at [28, 238] on icon at bounding box center [32, 233] width 17 height 17
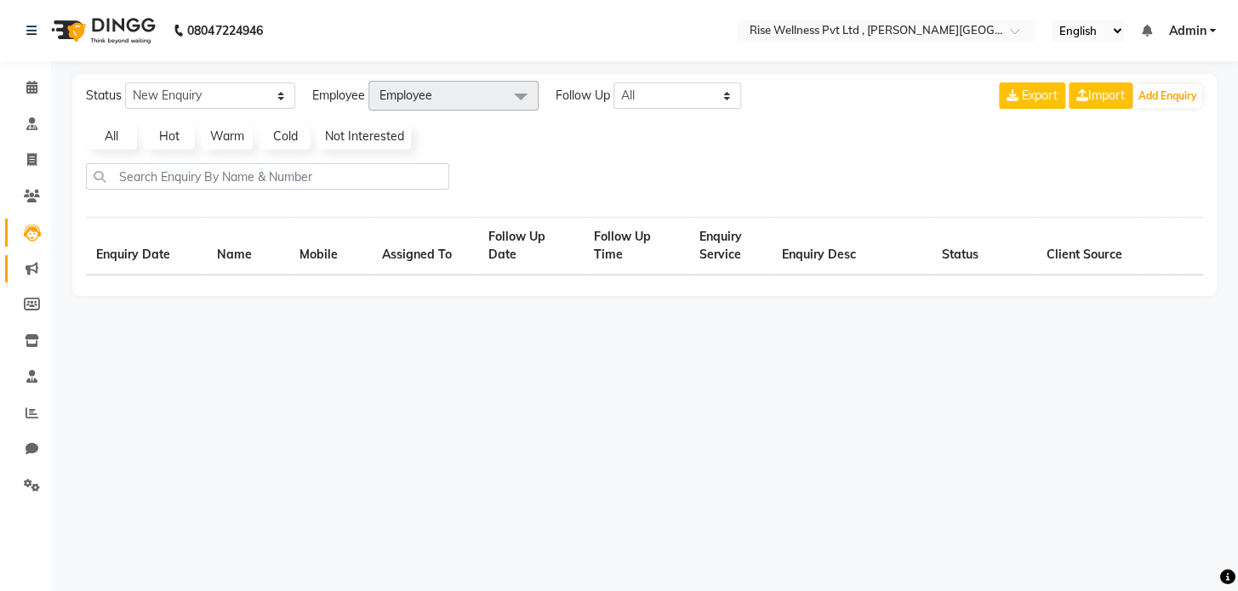
select select "10"
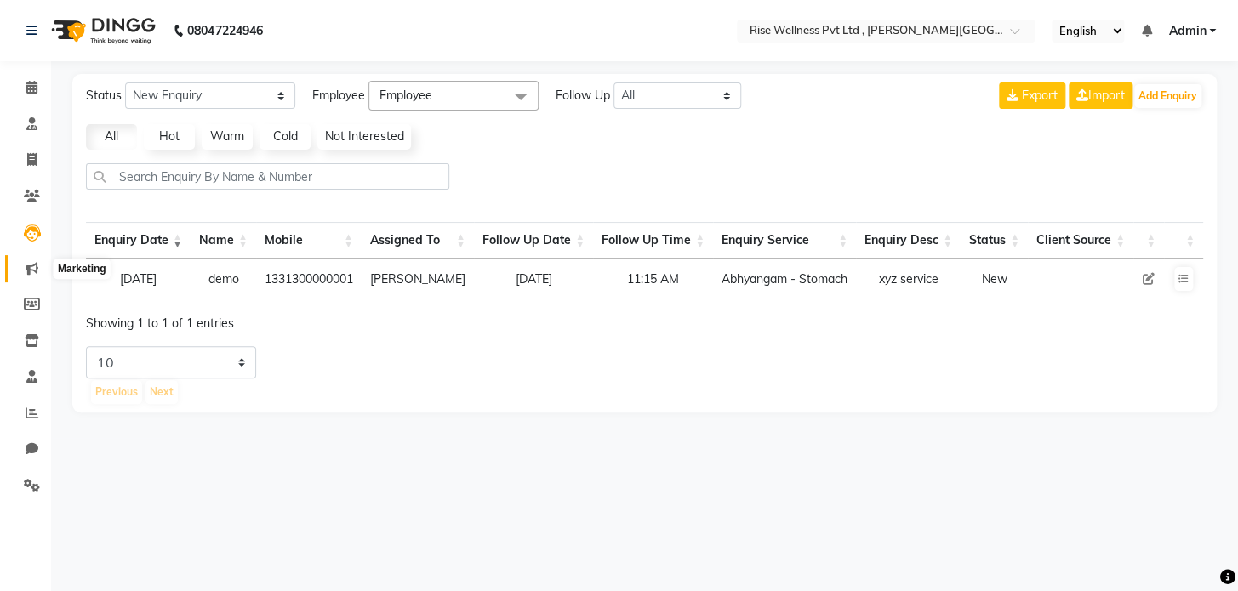
click at [26, 264] on icon at bounding box center [32, 268] width 13 height 13
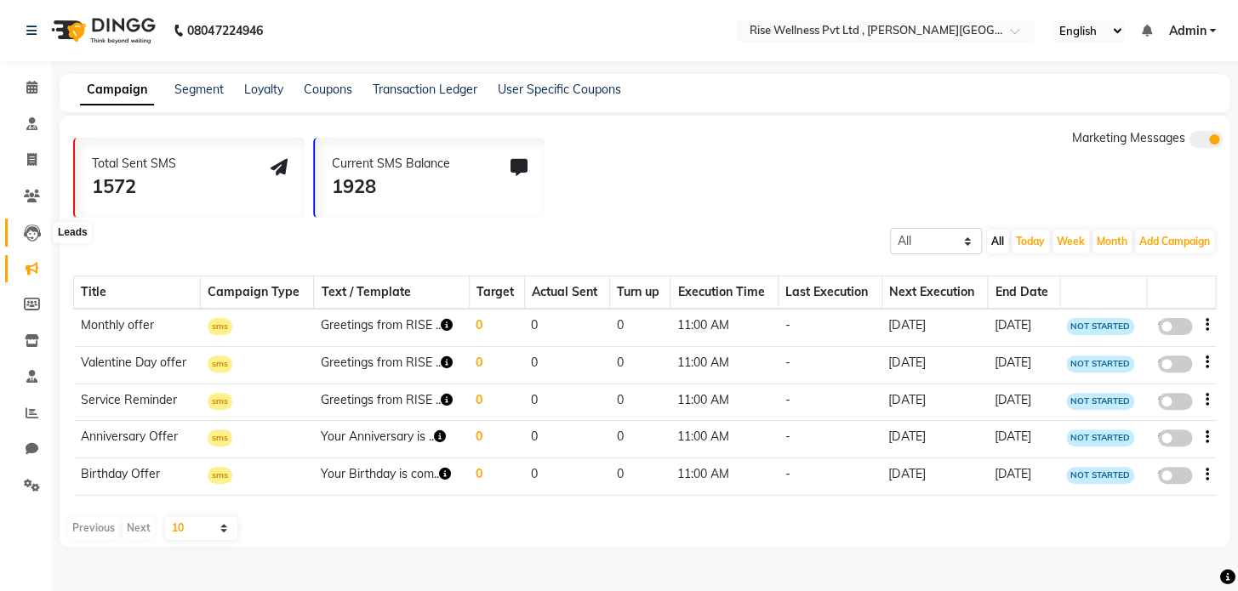
click at [40, 237] on span at bounding box center [32, 233] width 30 height 20
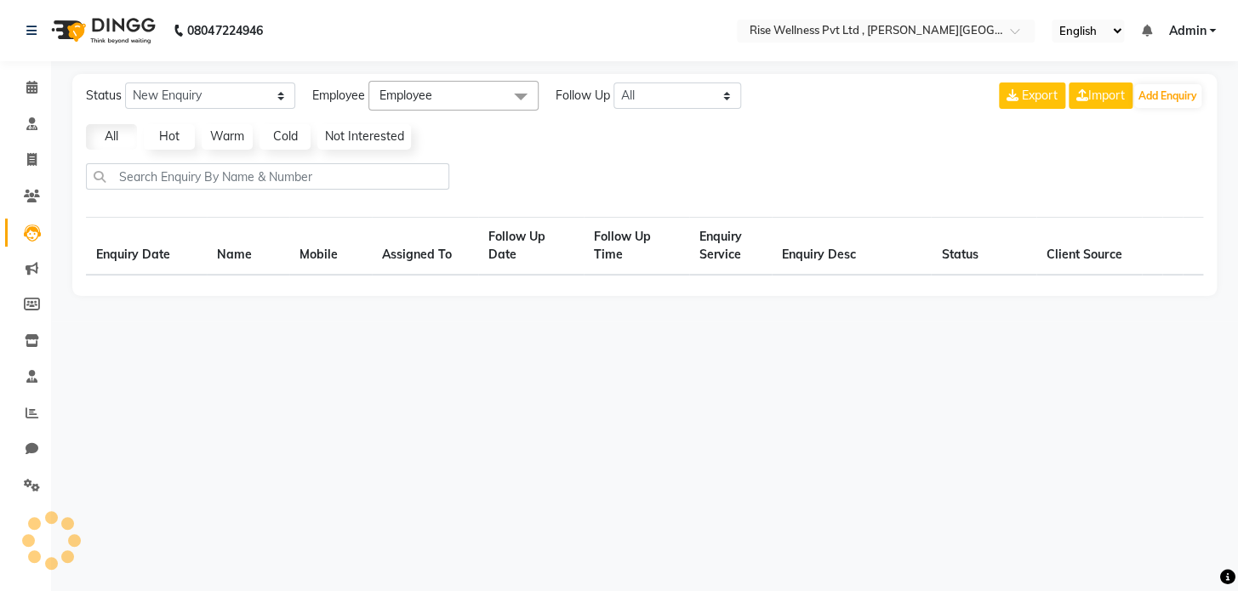
select select "10"
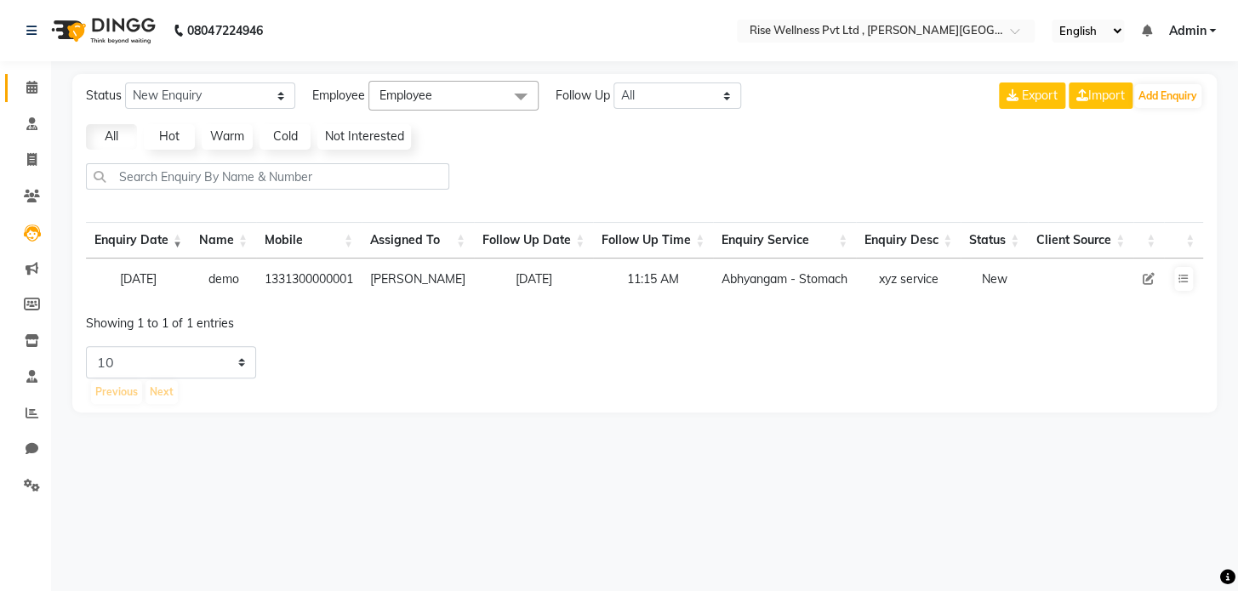
click at [17, 87] on span at bounding box center [32, 88] width 30 height 20
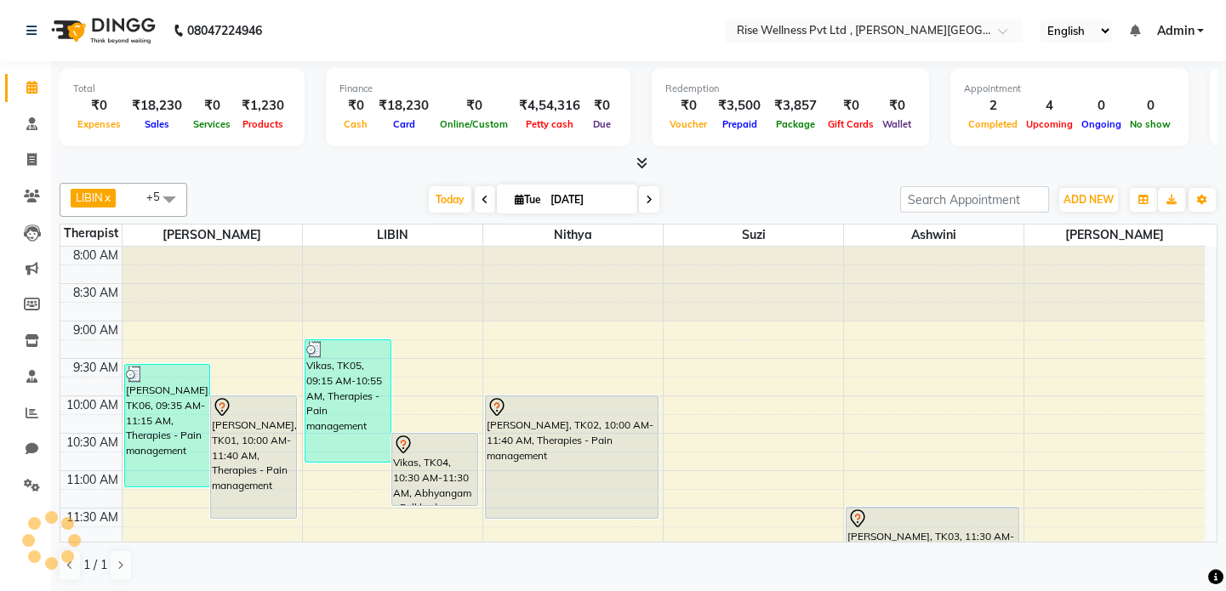
click at [28, 140] on li "Consultation" at bounding box center [25, 124] width 51 height 37
click at [30, 126] on icon at bounding box center [31, 123] width 11 height 13
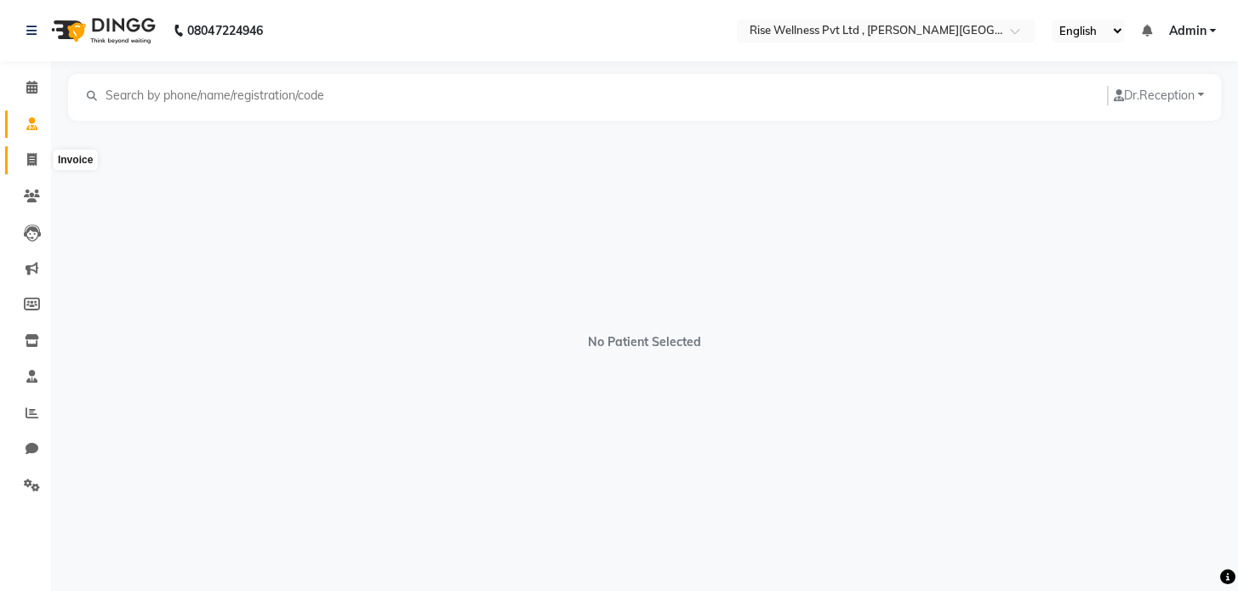
click at [30, 151] on span at bounding box center [32, 161] width 30 height 20
select select "7497"
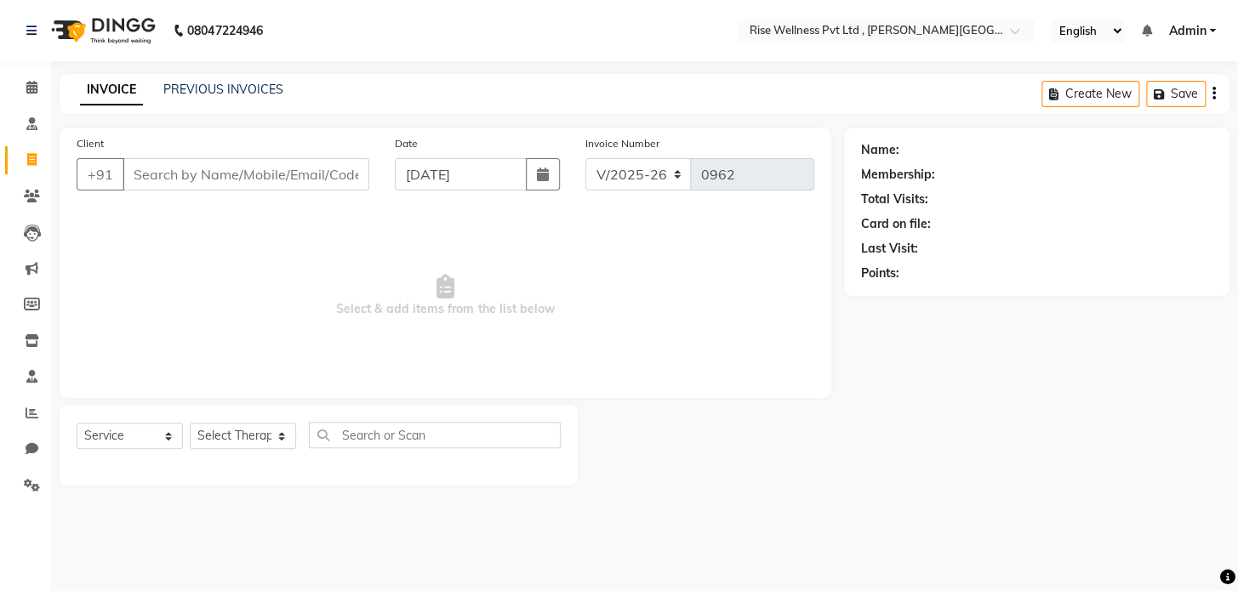
select select "V"
click at [267, 89] on link "PREVIOUS INVOICES" at bounding box center [223, 89] width 120 height 15
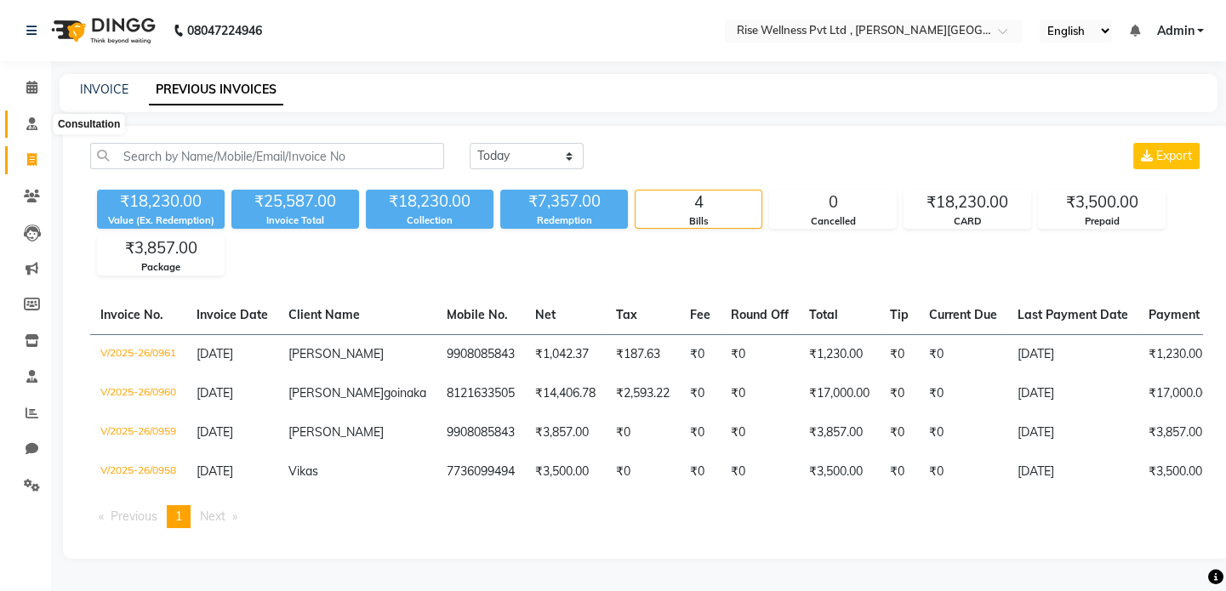
click at [26, 121] on icon at bounding box center [31, 123] width 11 height 13
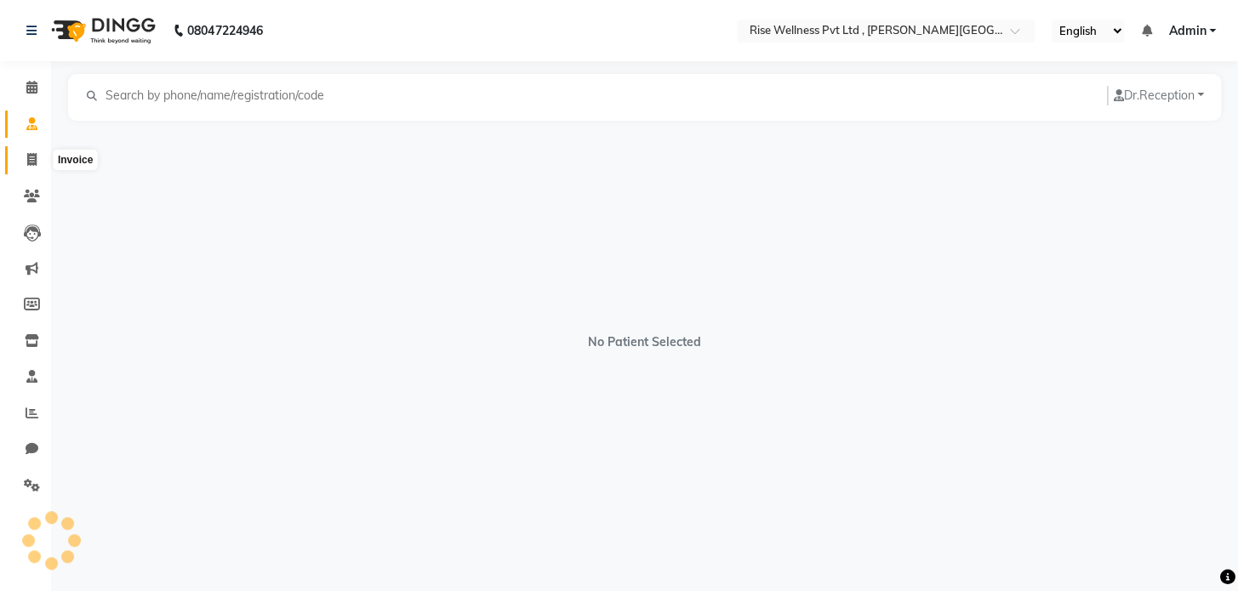
click at [25, 158] on span at bounding box center [32, 161] width 30 height 20
select select "7497"
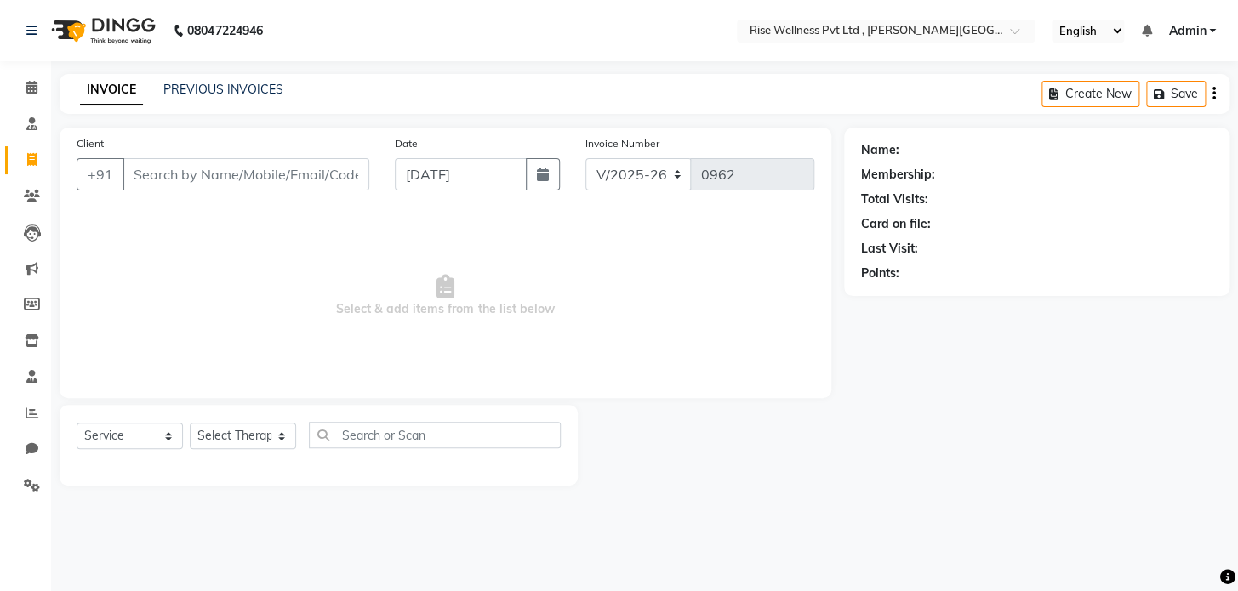
select select "V"
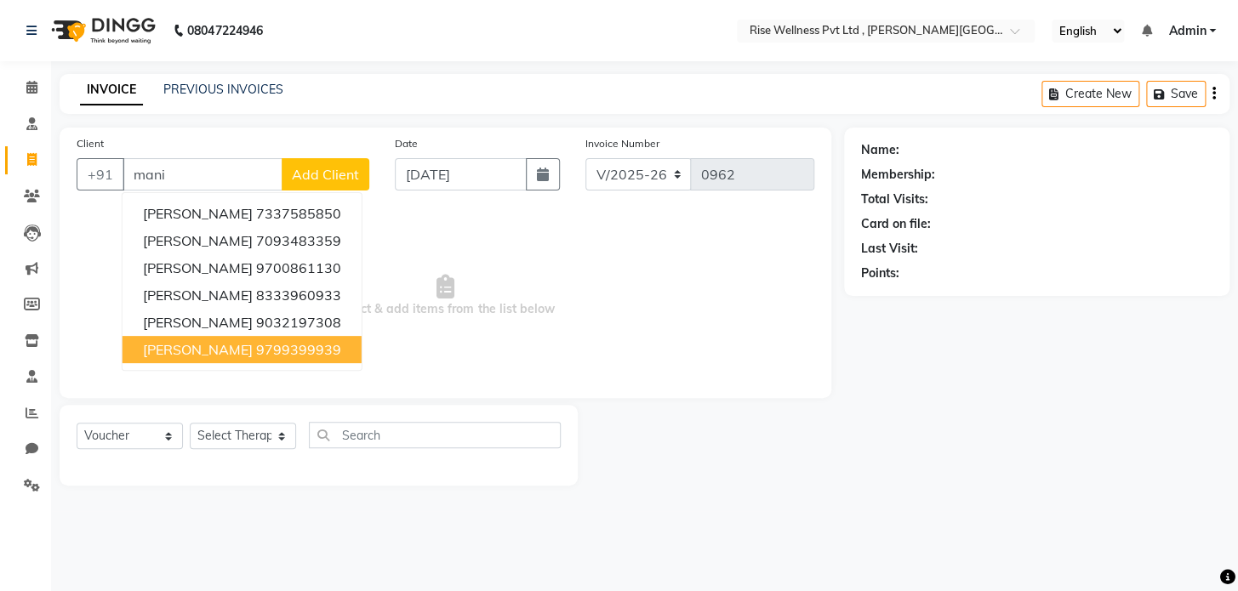
click at [253, 351] on span "[PERSON_NAME]" at bounding box center [198, 349] width 110 height 17
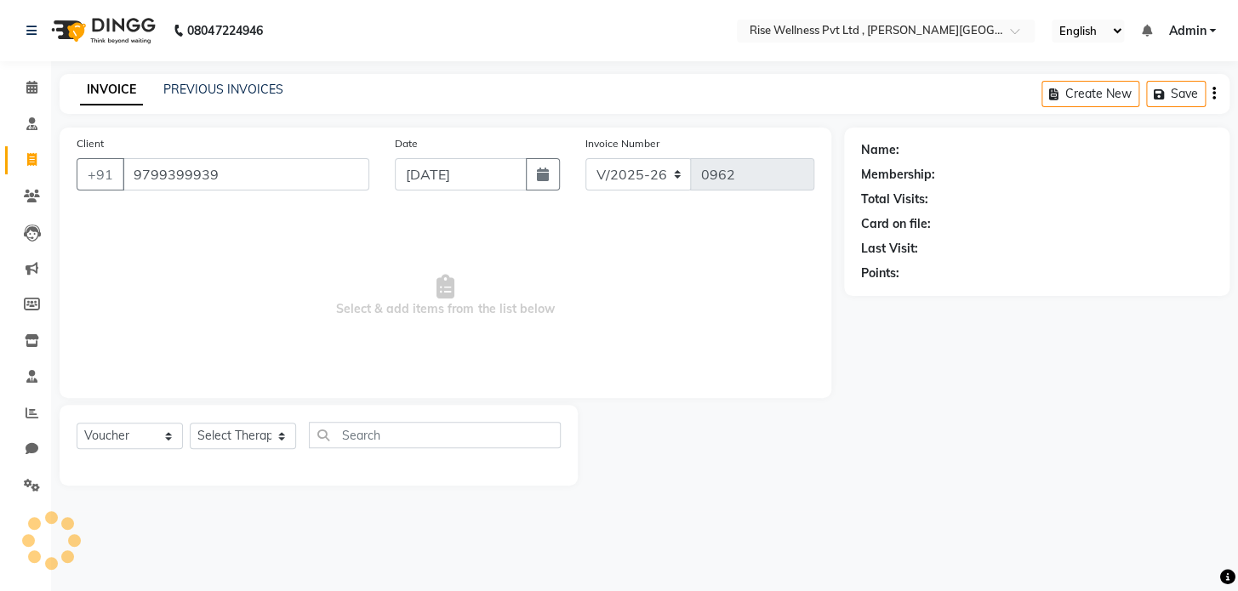
type input "9799399939"
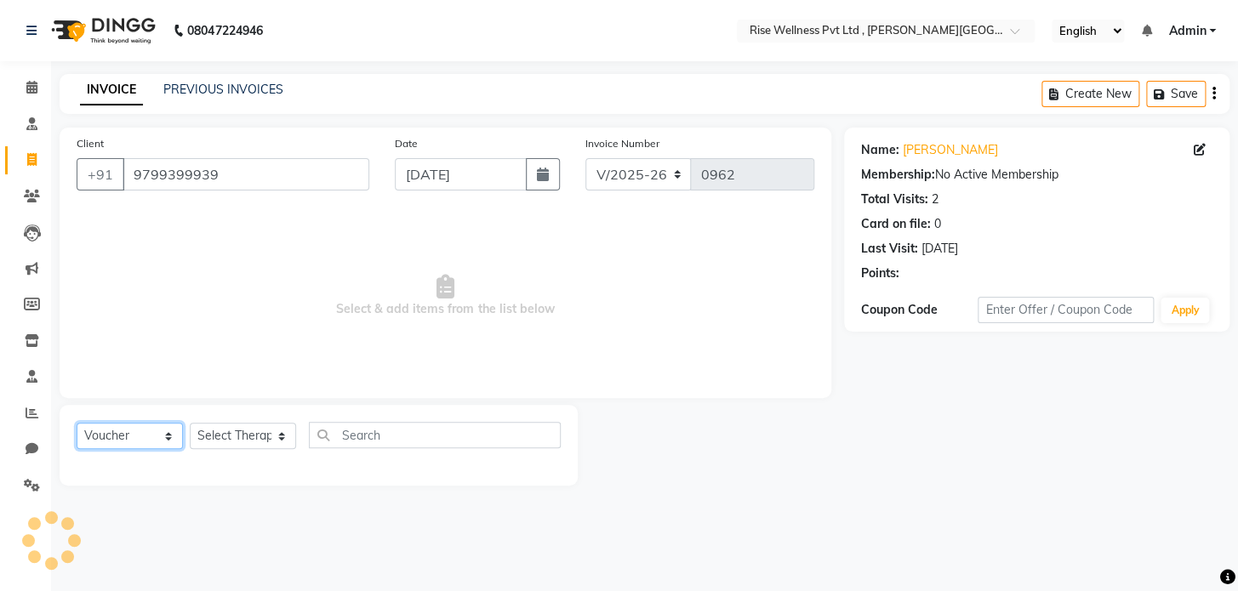
click at [157, 428] on select "Select Service Product Membership Package Voucher Prepaid Gift Card" at bounding box center [130, 436] width 106 height 26
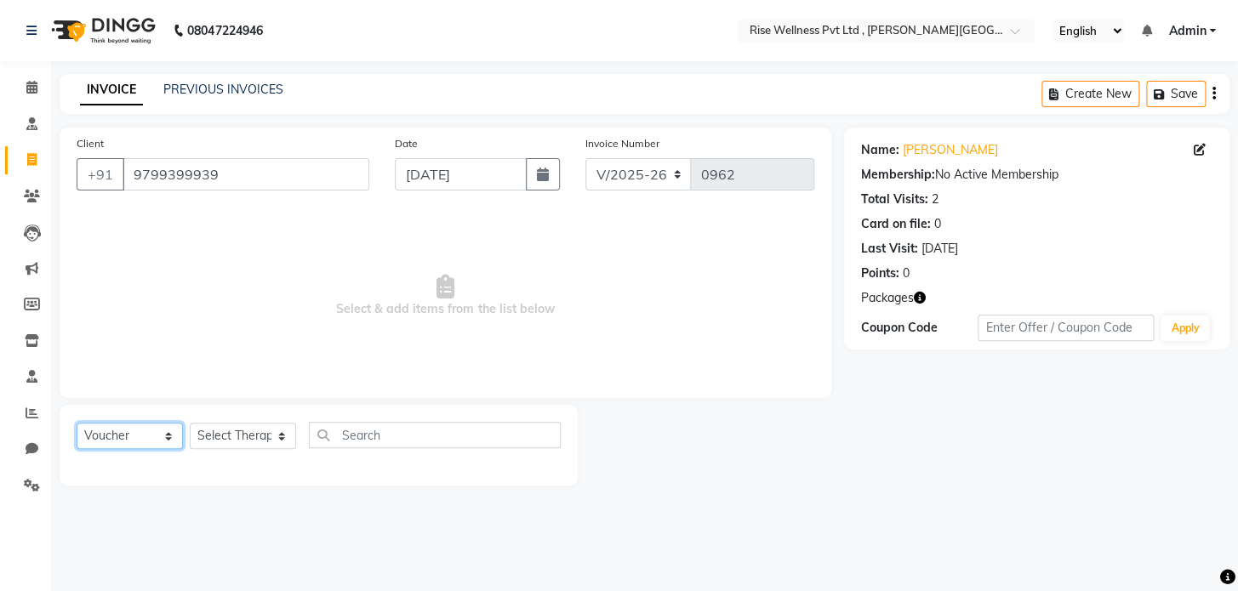
select select "service"
click at [77, 423] on select "Select Service Product Membership Package Voucher Prepaid Gift Card" at bounding box center [130, 436] width 106 height 26
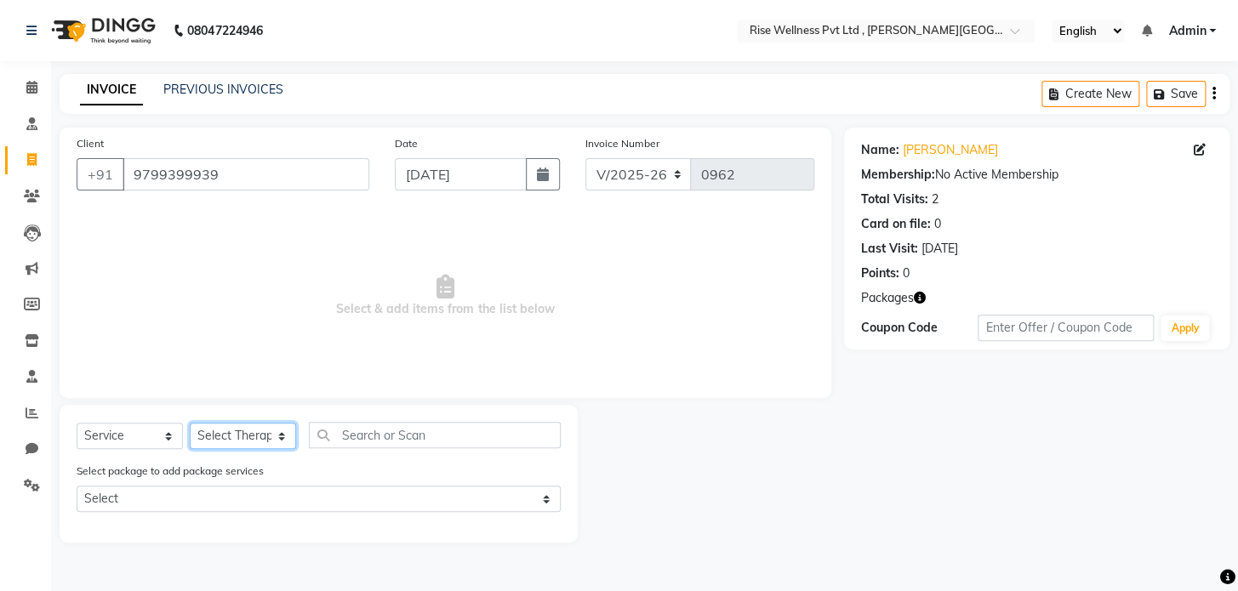
click at [263, 434] on select "Select Therapist [PERSON_NAME] [PERSON_NAME] Reception [PERSON_NAME]" at bounding box center [243, 436] width 106 height 26
select select "89087"
click at [190, 423] on select "Select Therapist [PERSON_NAME] [PERSON_NAME] Reception [PERSON_NAME]" at bounding box center [243, 436] width 106 height 26
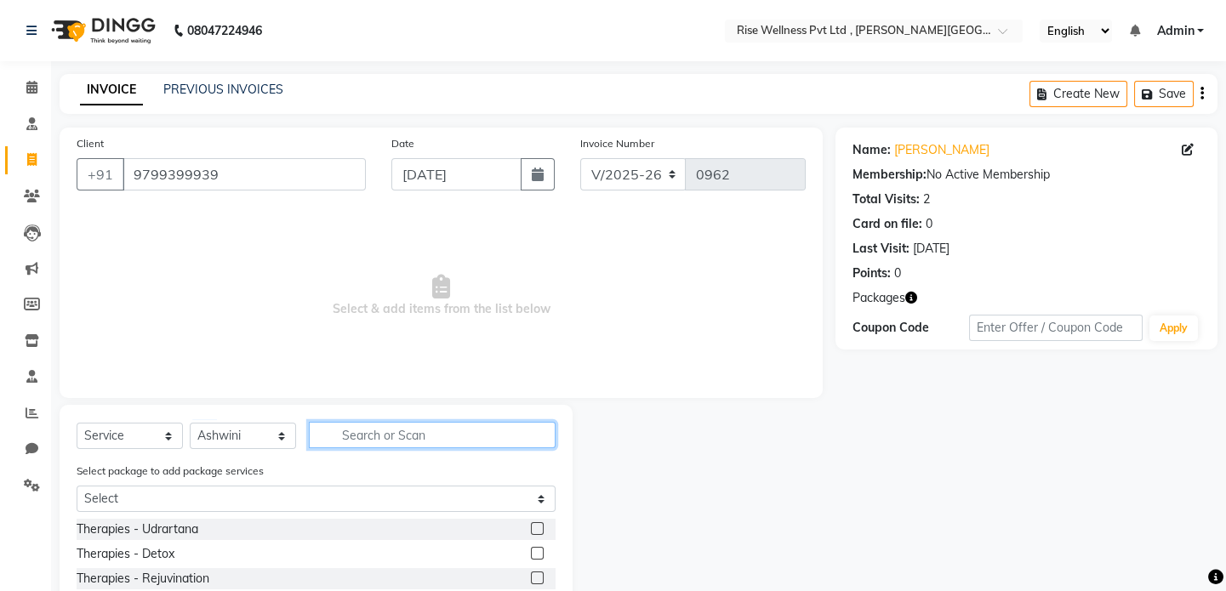
click at [389, 425] on input "text" at bounding box center [432, 435] width 247 height 26
type input "pain"
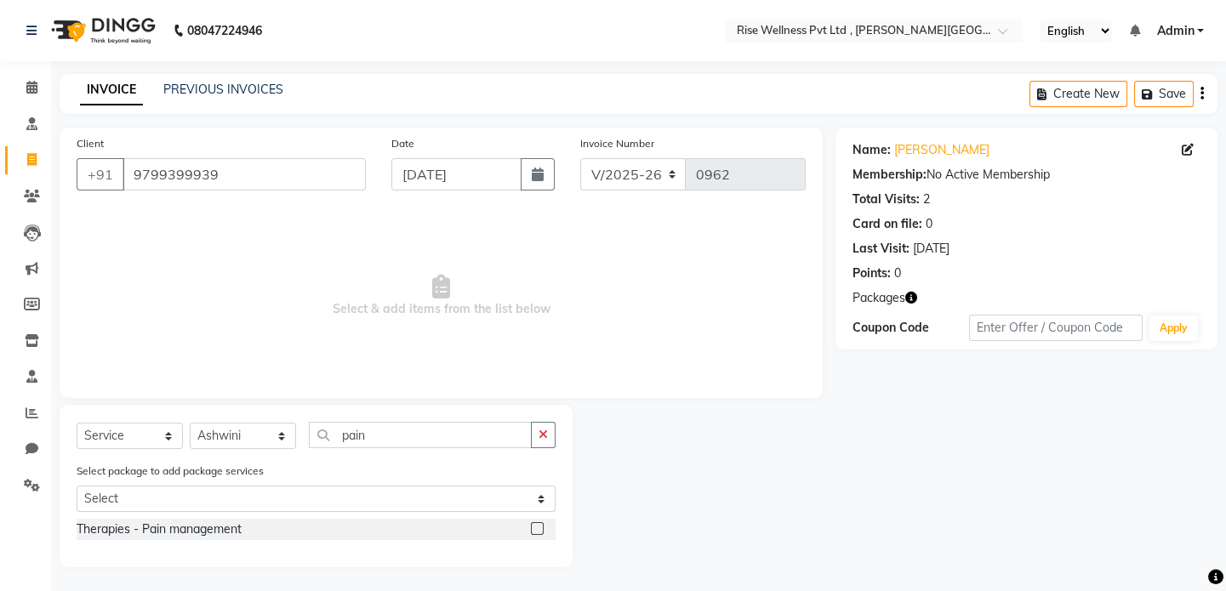
click at [540, 528] on label at bounding box center [537, 528] width 13 height 13
click at [540, 528] on input "checkbox" at bounding box center [536, 529] width 11 height 11
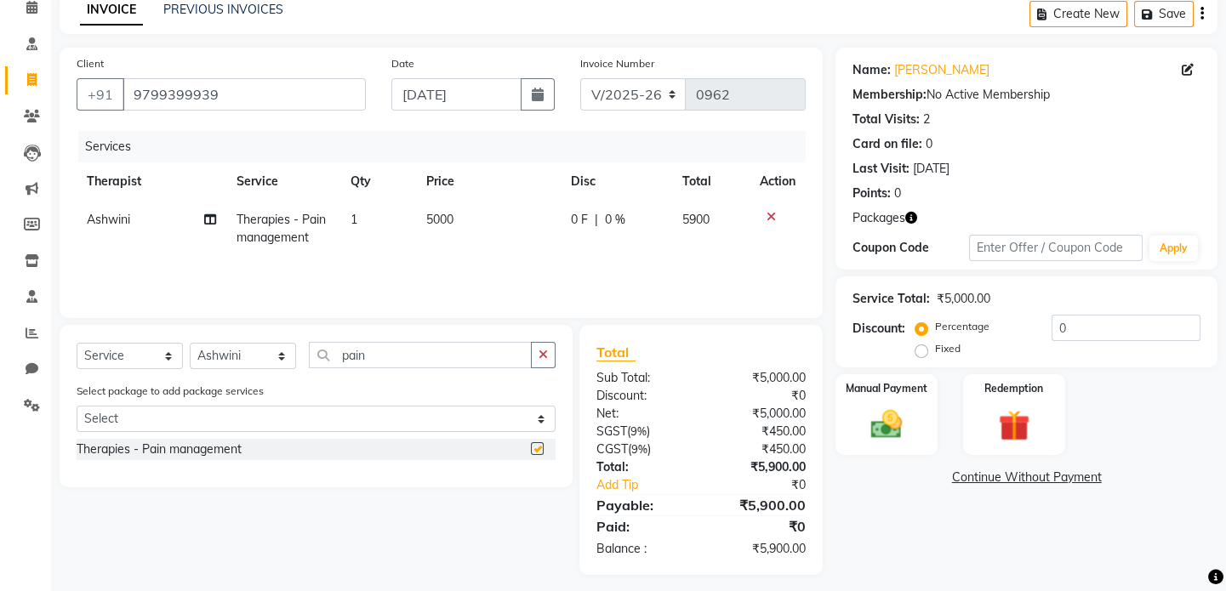
checkbox input "false"
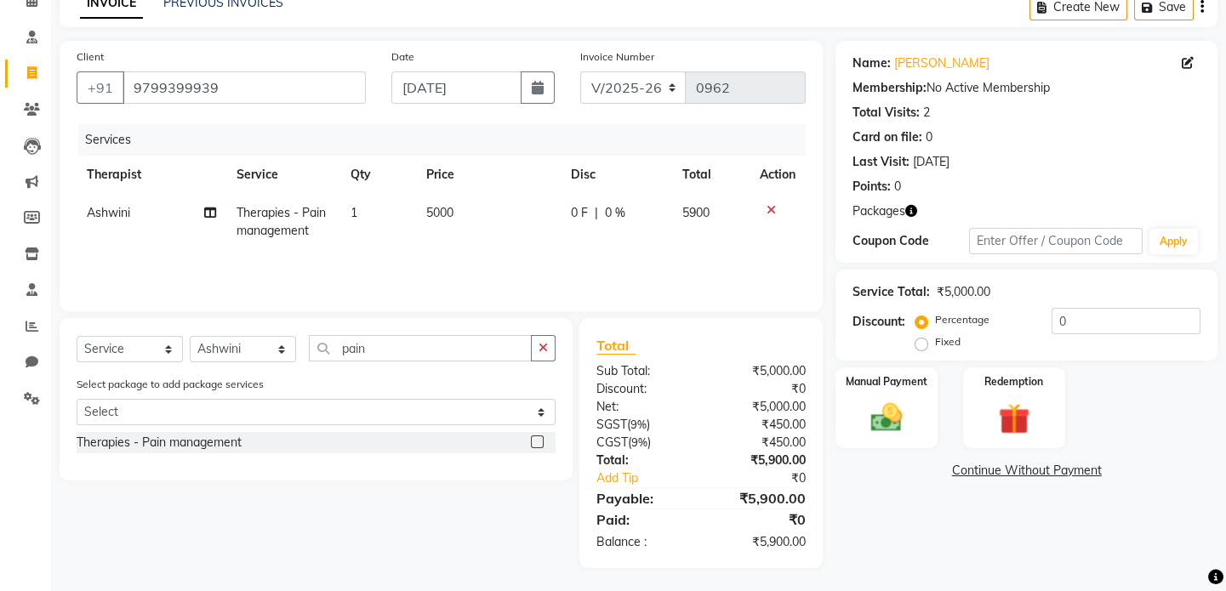
scroll to position [89, 0]
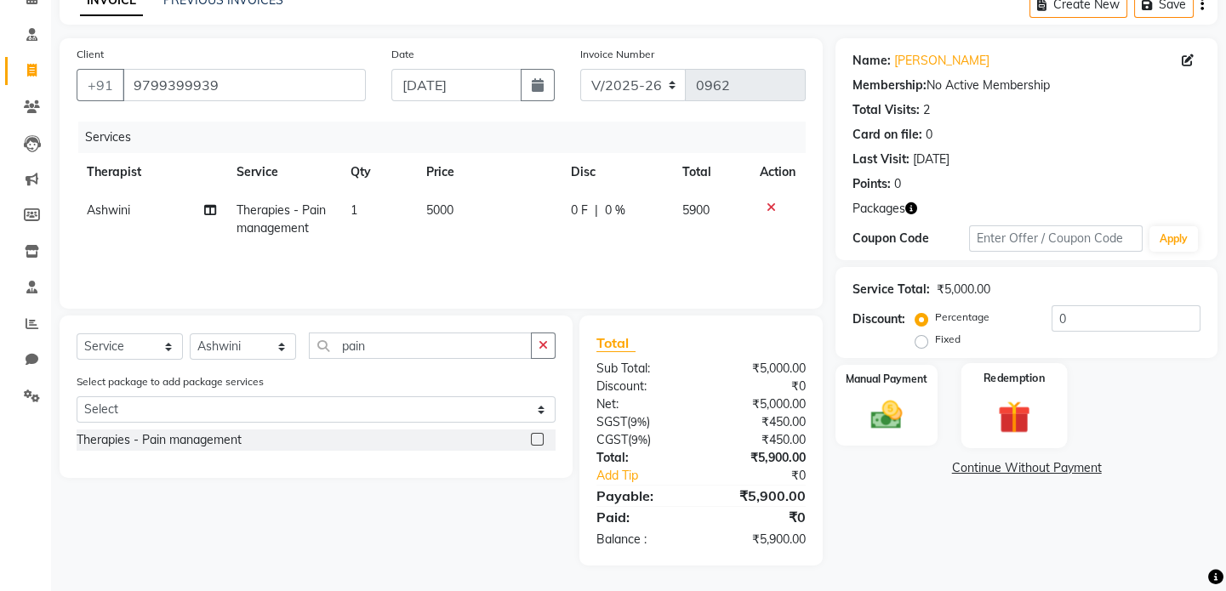
click at [1044, 433] on div "Redemption" at bounding box center [1014, 405] width 106 height 84
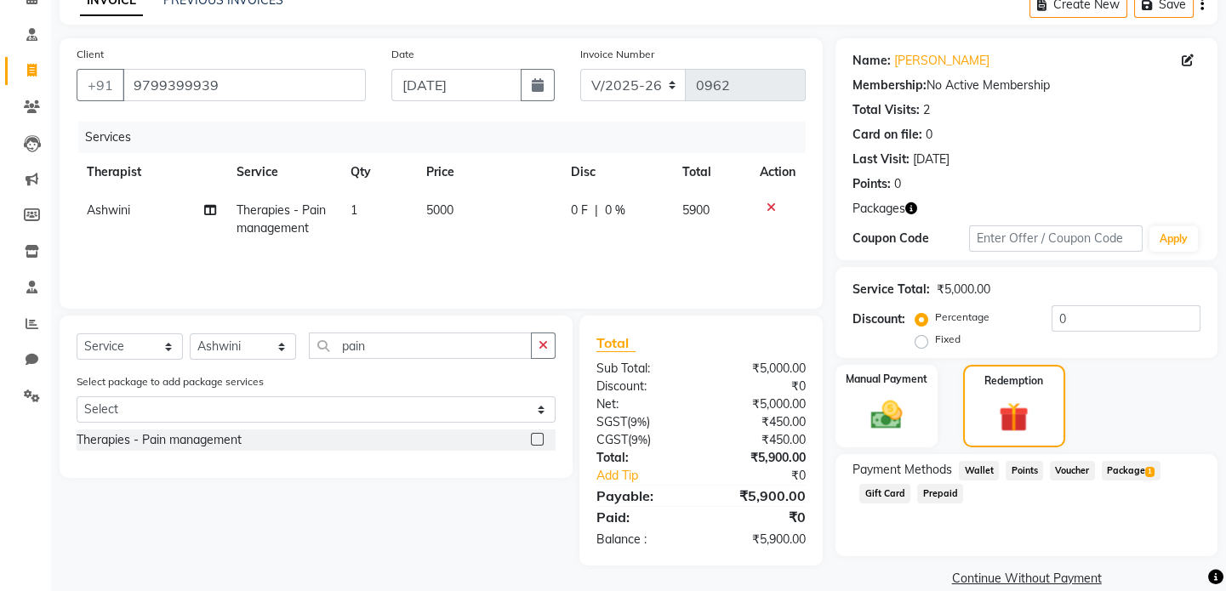
click at [1148, 477] on span "Package 1" at bounding box center [1131, 471] width 59 height 20
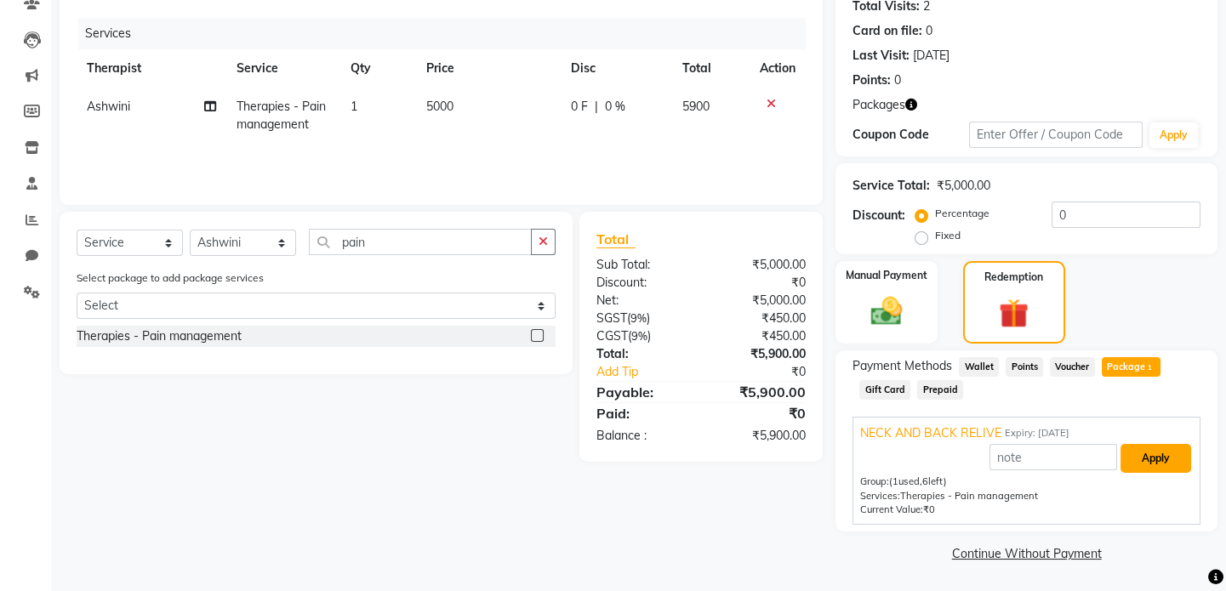
click at [1158, 466] on button "Apply" at bounding box center [1156, 458] width 71 height 29
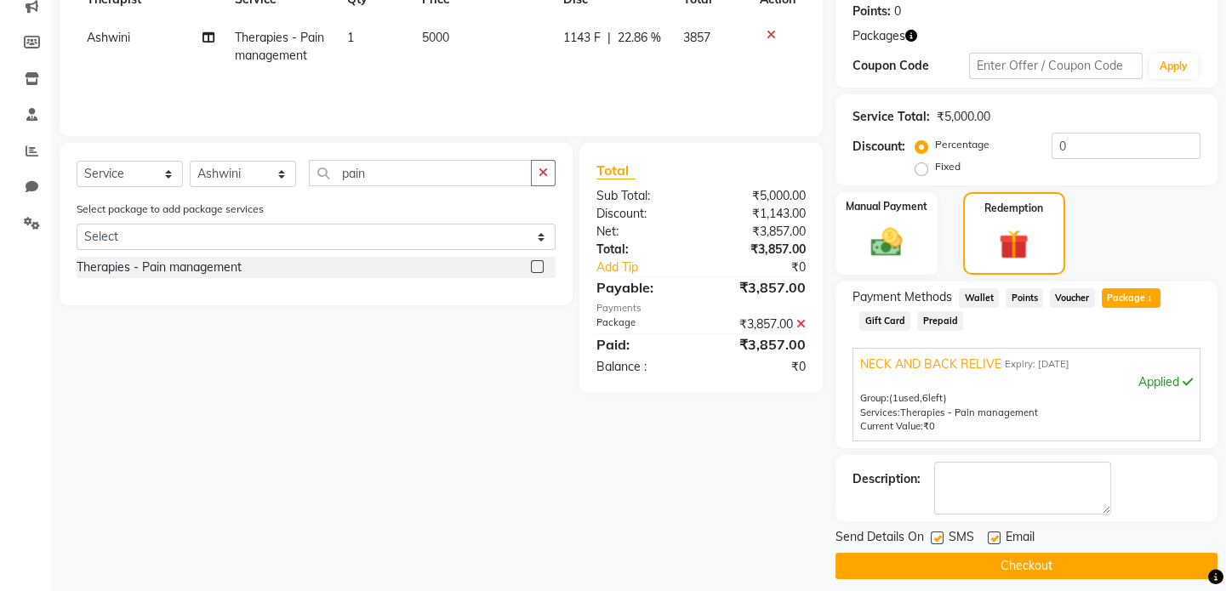
scroll to position [274, 0]
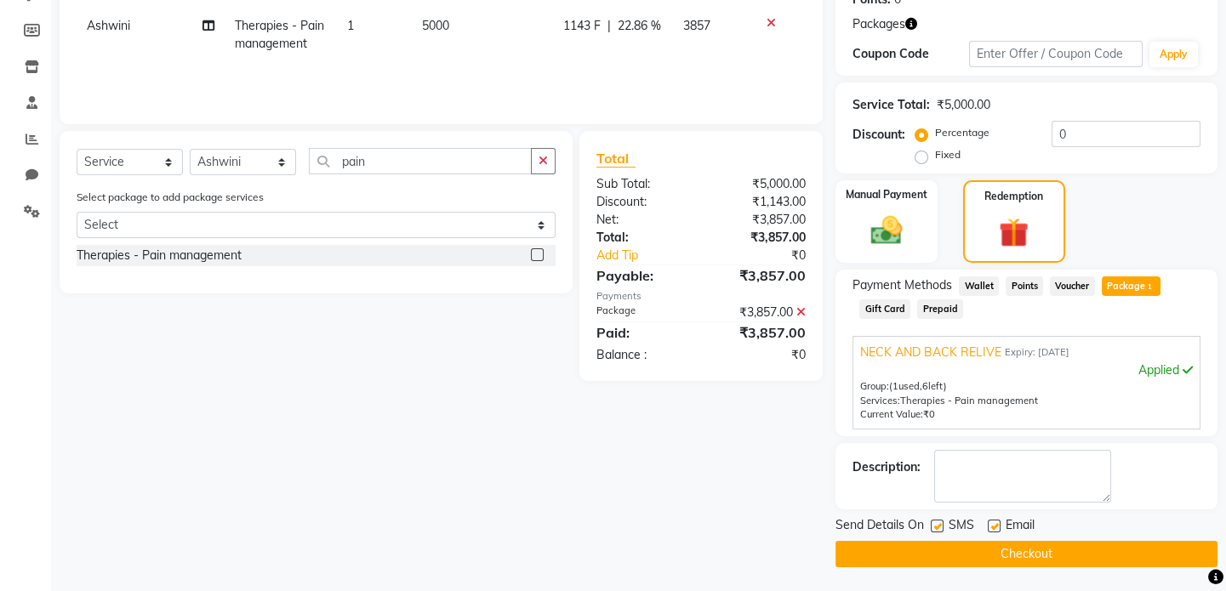
drag, startPoint x: 1090, startPoint y: 542, endPoint x: 1121, endPoint y: 513, distance: 42.1
click at [1091, 542] on button "Checkout" at bounding box center [1027, 554] width 382 height 26
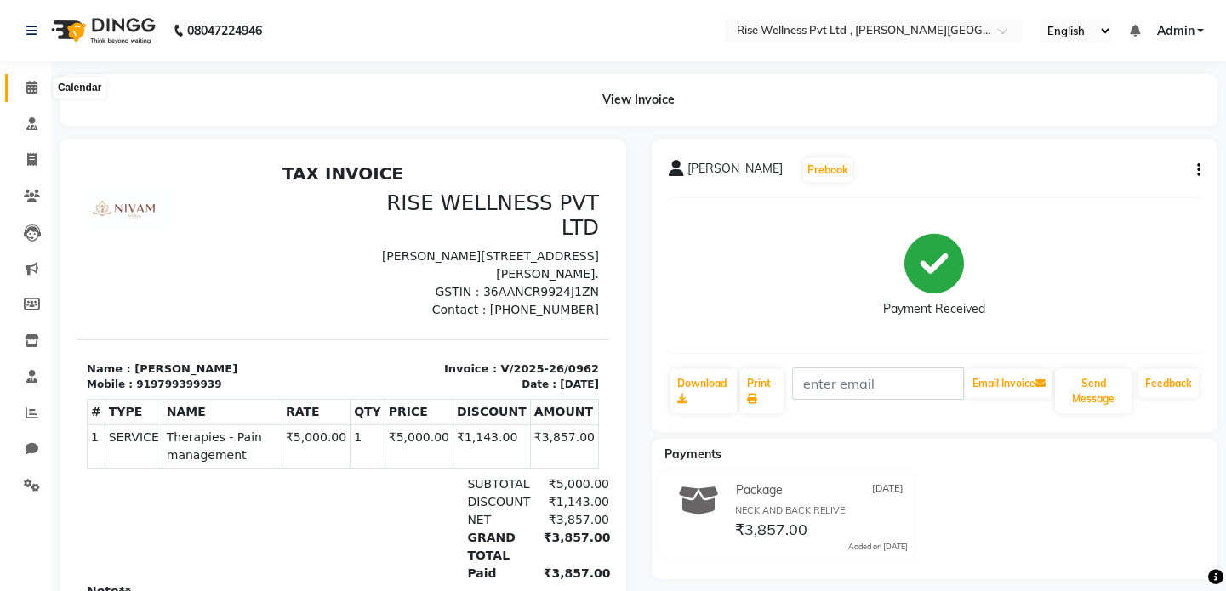
click at [26, 92] on icon at bounding box center [31, 87] width 11 height 13
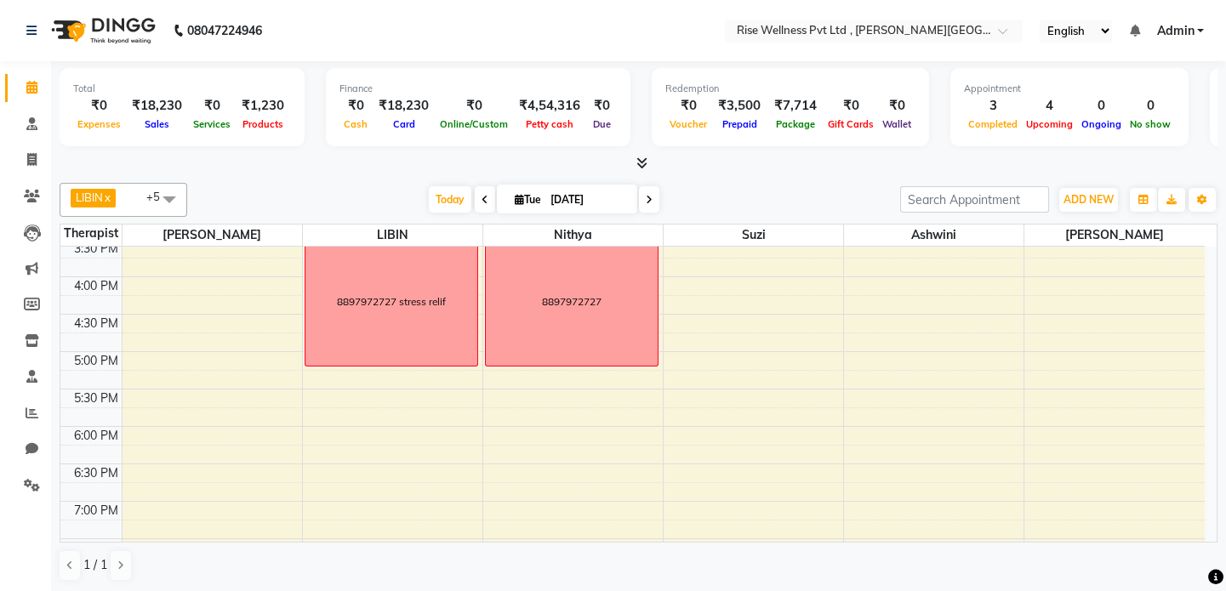
scroll to position [541, 0]
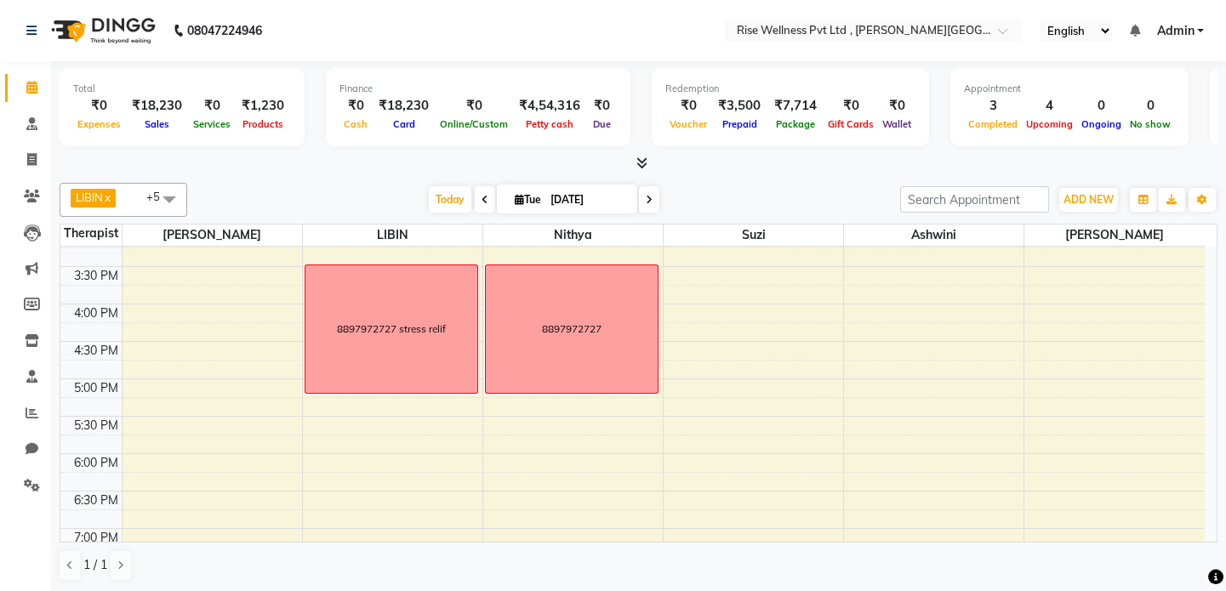
click at [482, 198] on icon at bounding box center [485, 200] width 7 height 10
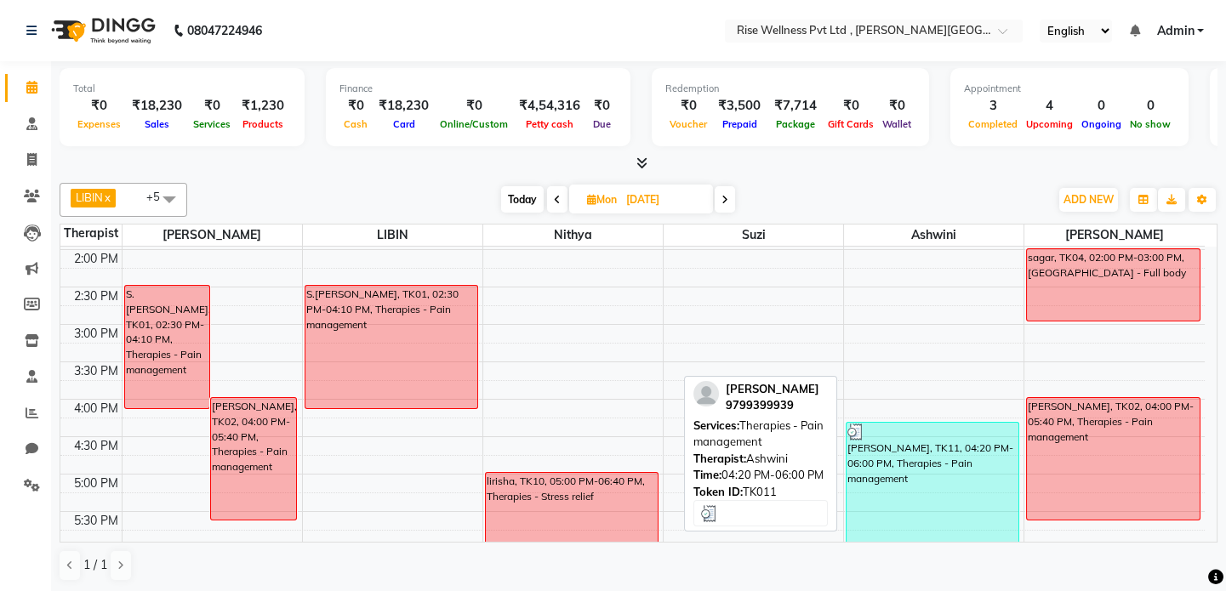
scroll to position [442, 0]
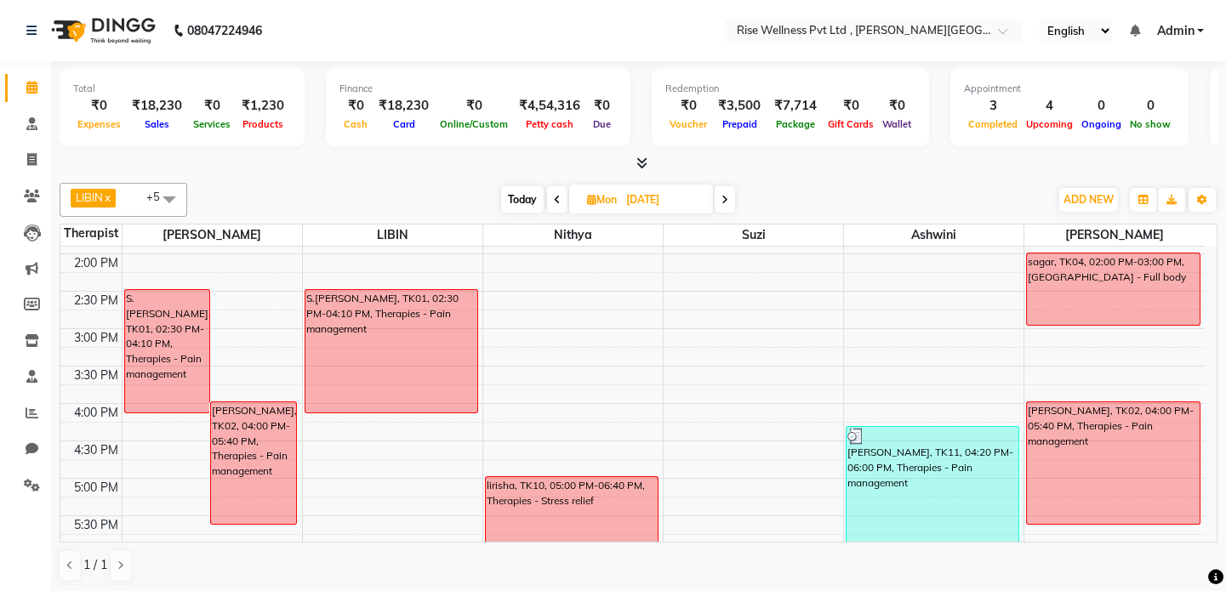
click at [731, 203] on span at bounding box center [725, 199] width 20 height 26
type input "[DATE]"
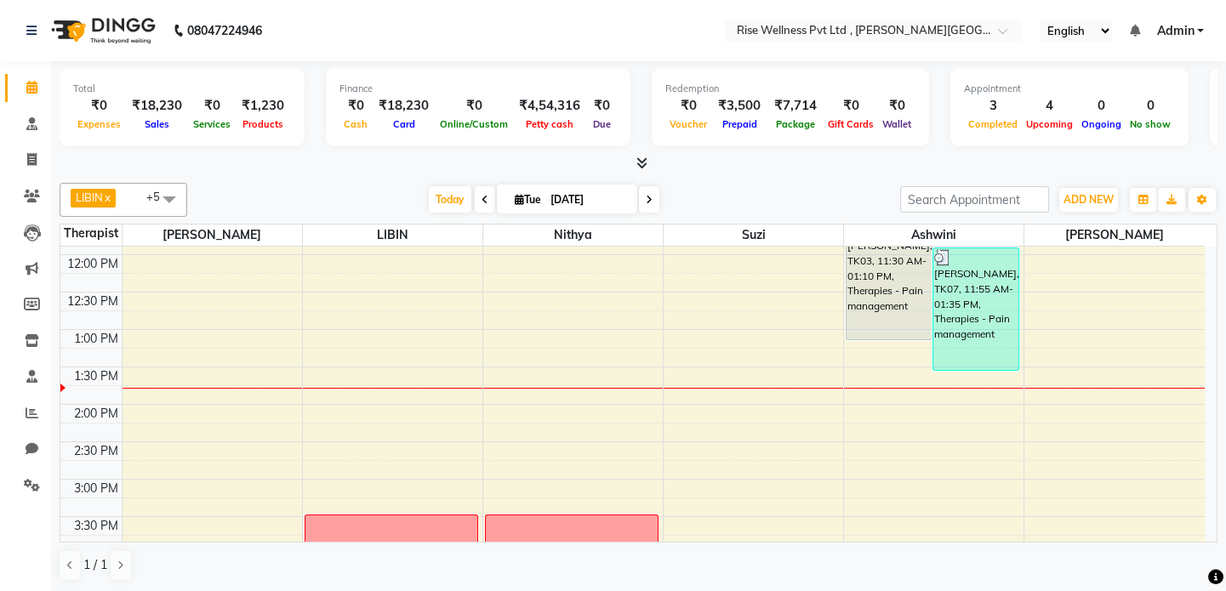
scroll to position [231, 0]
